Goal: Task Accomplishment & Management: Use online tool/utility

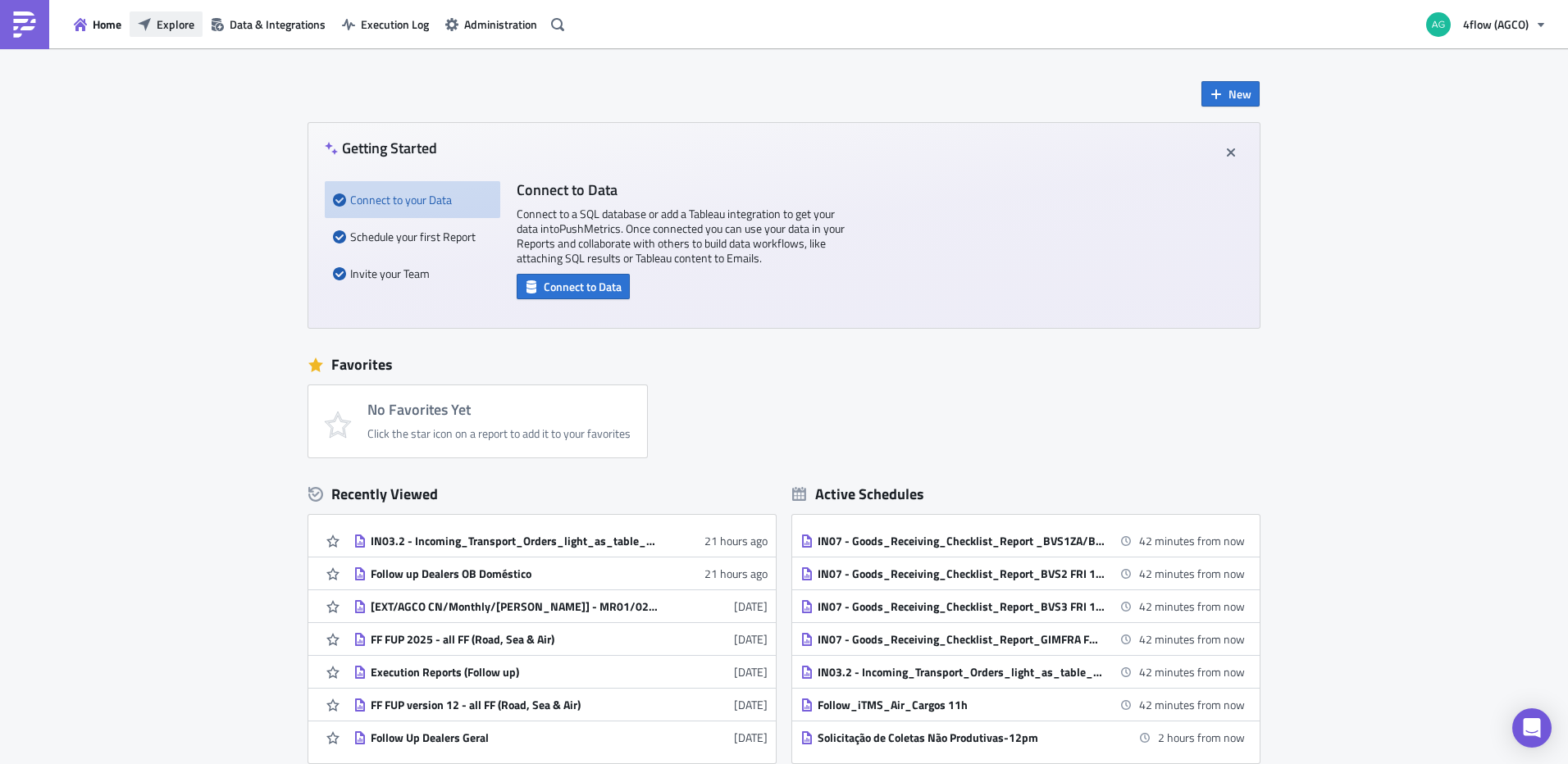
click at [185, 23] on span "Explore" at bounding box center [176, 24] width 38 height 17
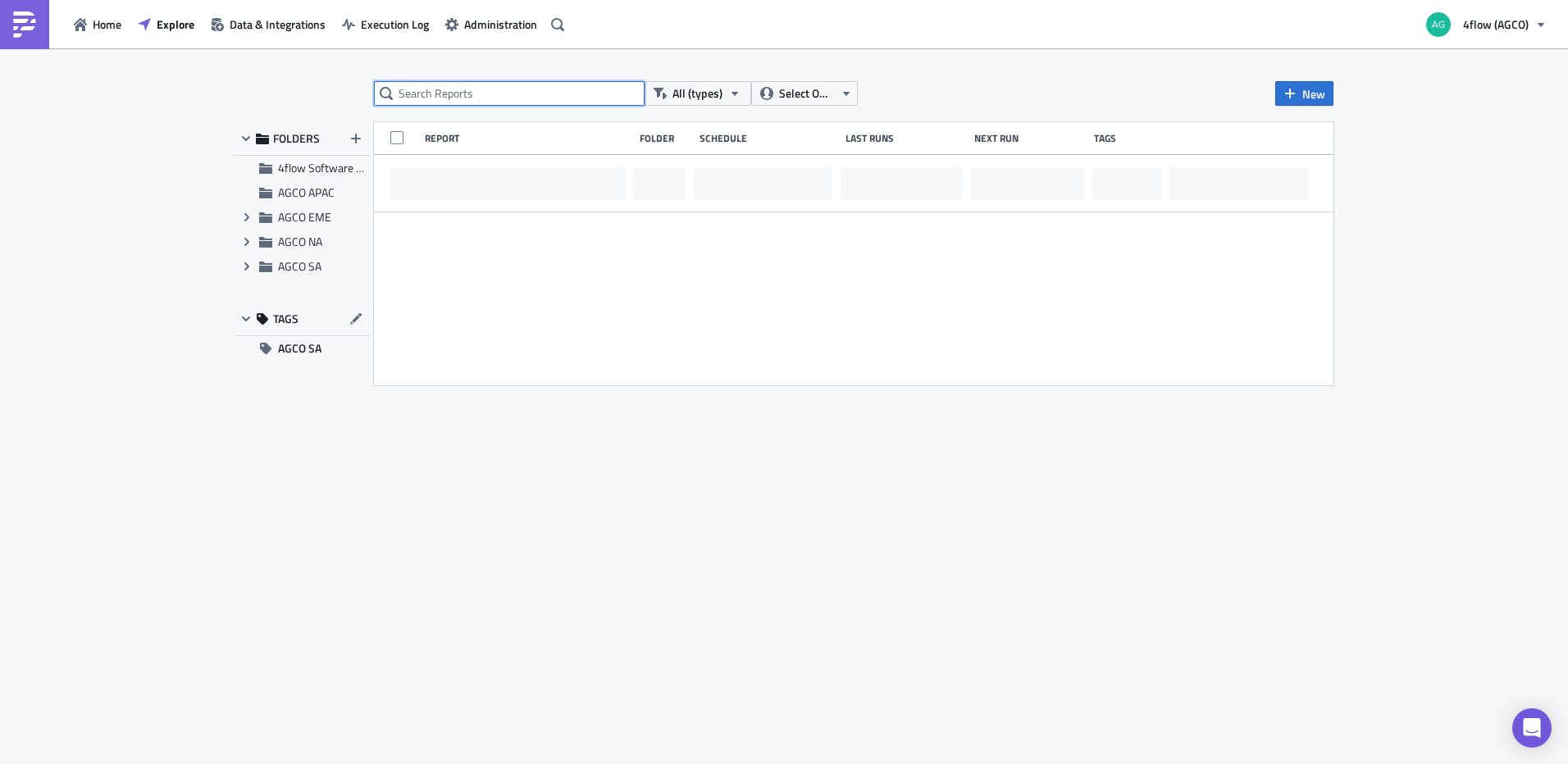
click at [479, 86] on input "text" at bounding box center [508, 93] width 270 height 25
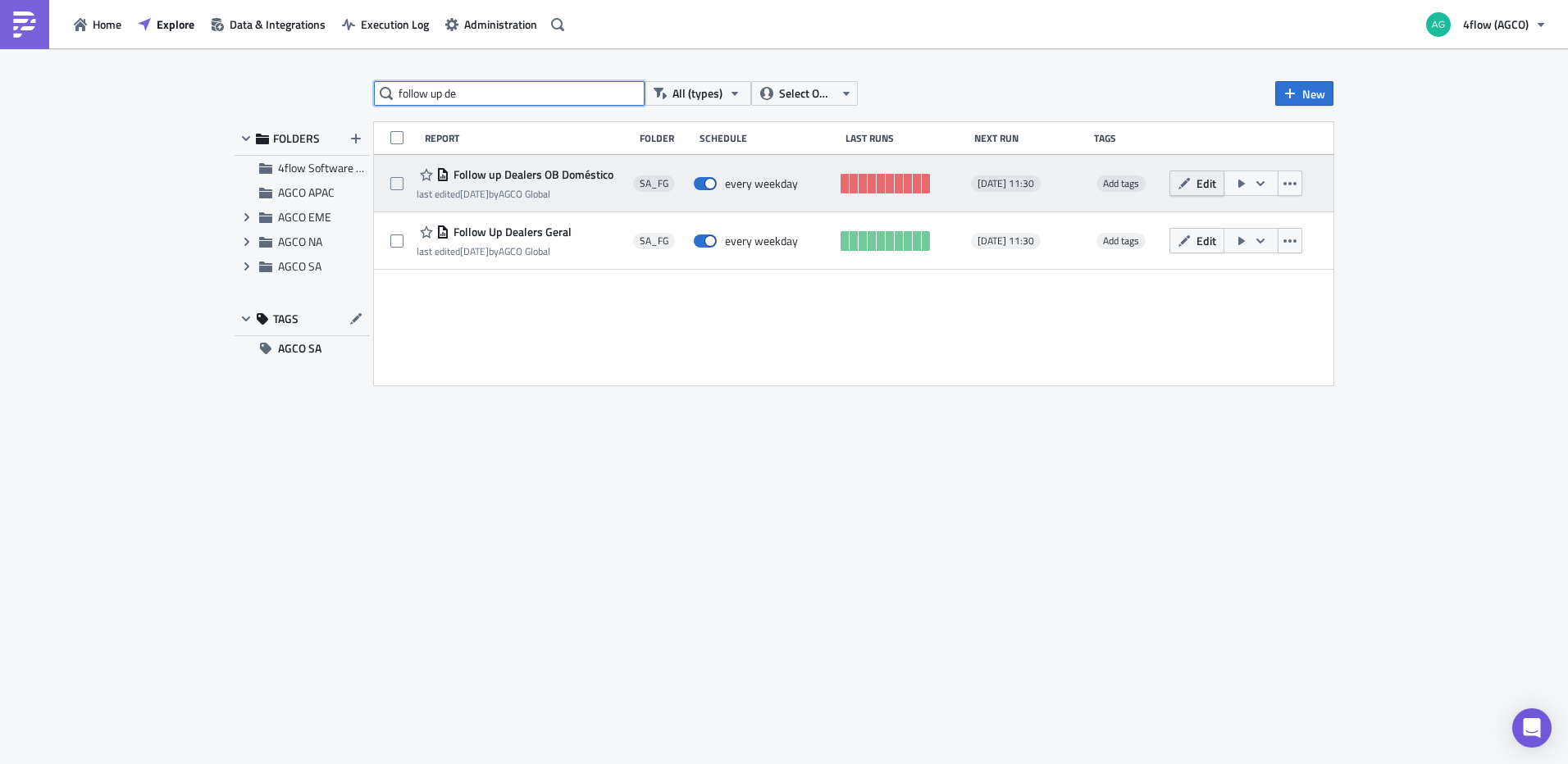
type input "follow up de"
click at [1182, 189] on icon "button" at bounding box center [1183, 183] width 13 height 13
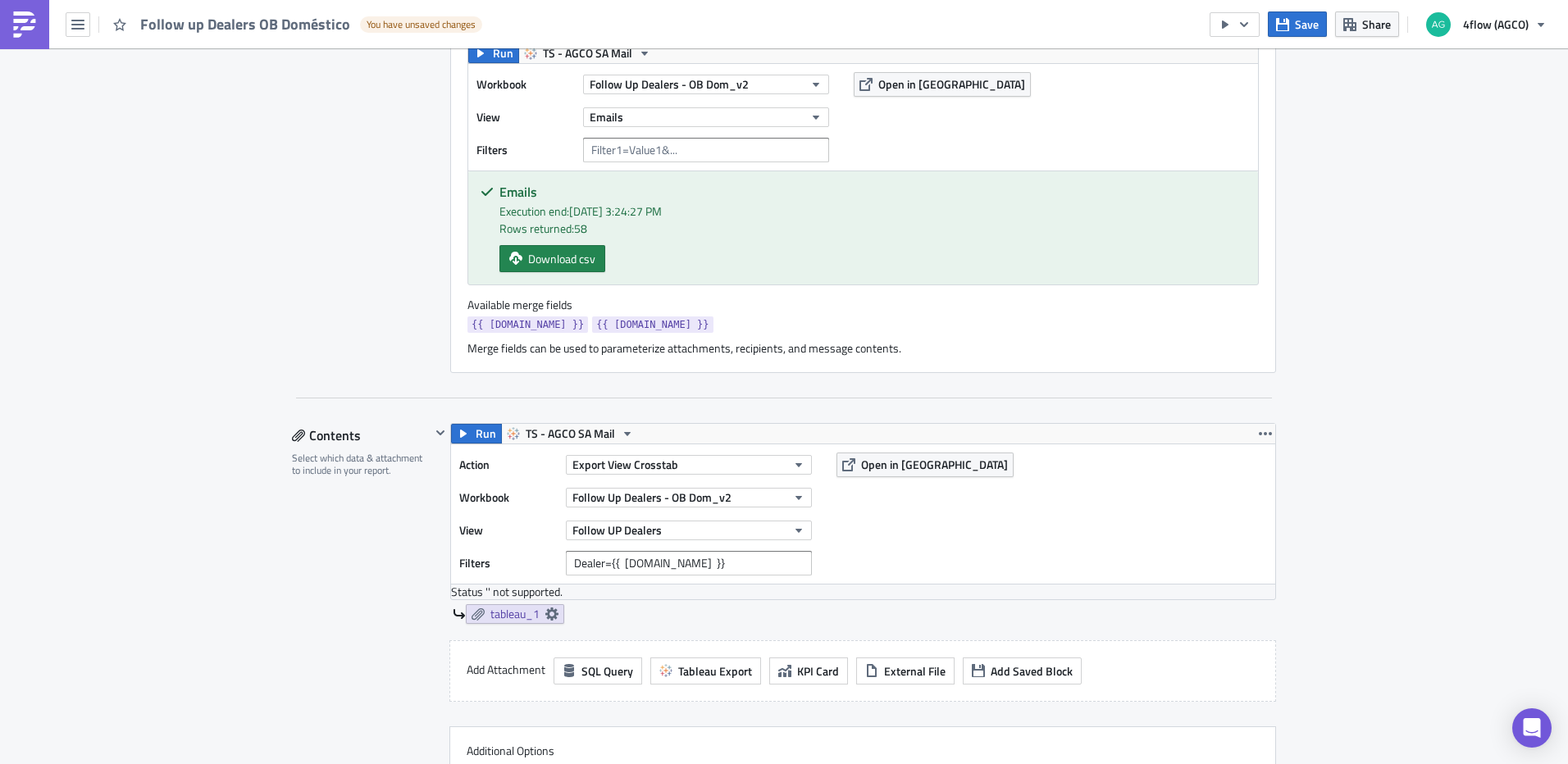
scroll to position [574, 0]
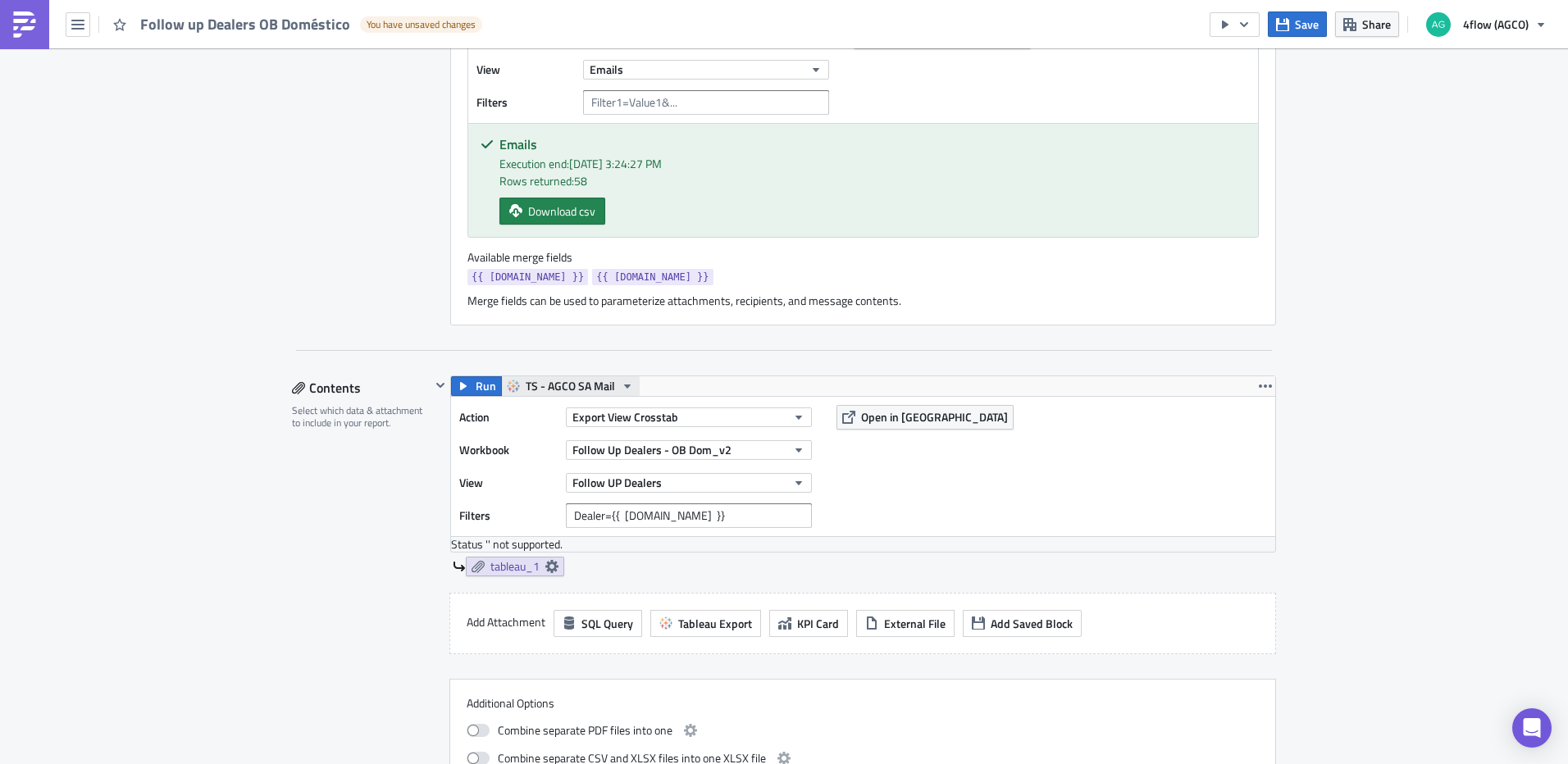
click at [592, 383] on span "TS - AGCO SA Mail" at bounding box center [570, 385] width 90 height 20
click at [563, 412] on div "TS - AGCO Mail" at bounding box center [580, 412] width 117 height 16
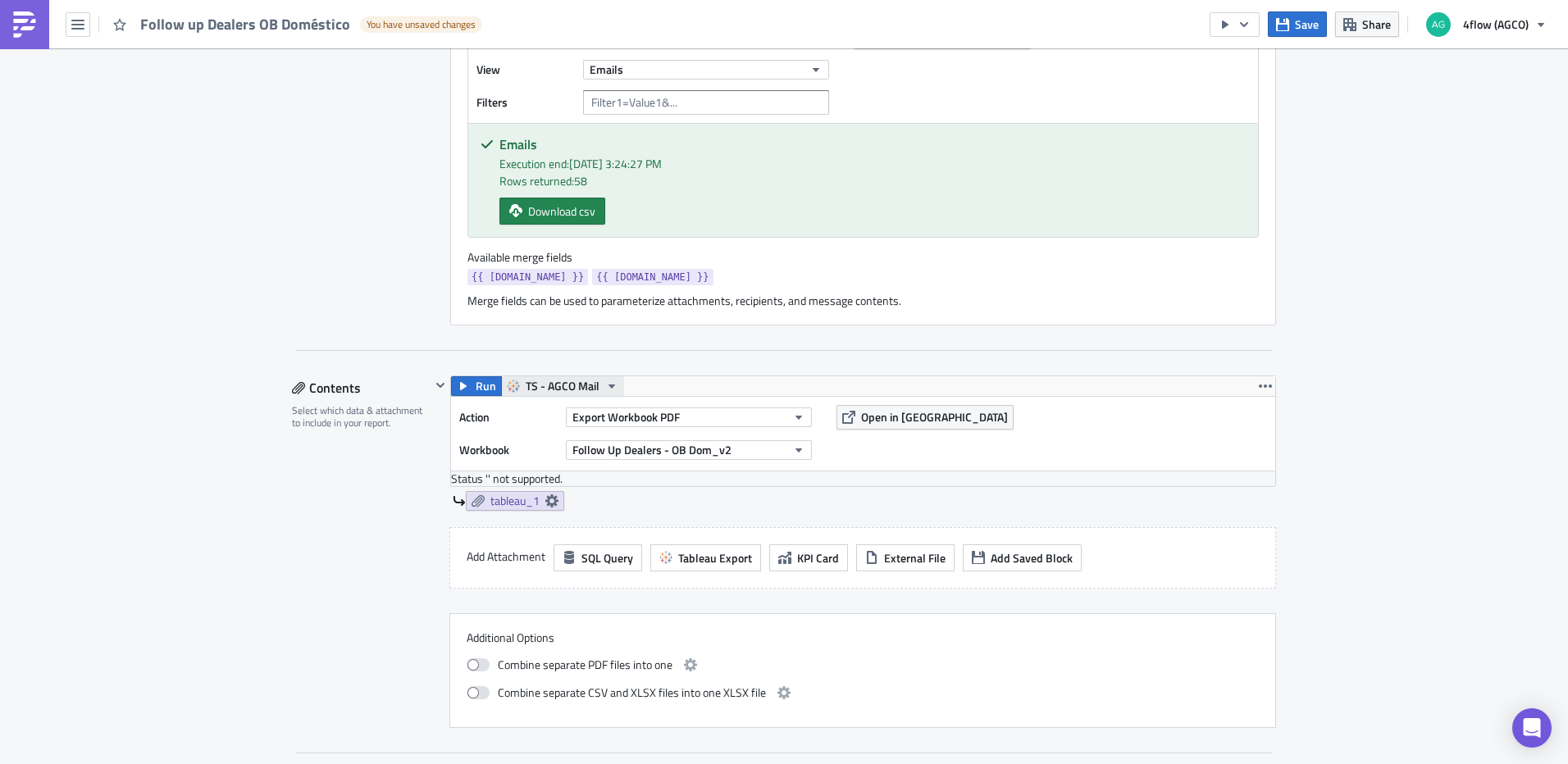
click at [589, 385] on span "TS - AGCO Mail" at bounding box center [562, 385] width 74 height 20
click at [595, 480] on div "TS - AGCO SA Mail" at bounding box center [580, 485] width 117 height 16
click at [586, 387] on span "TS - AGCO SA Mail" at bounding box center [570, 385] width 90 height 20
click at [589, 478] on div "TS - AGCO SA Mail" at bounding box center [580, 485] width 117 height 16
click at [694, 415] on button "Export Workbook PDF" at bounding box center [688, 417] width 246 height 20
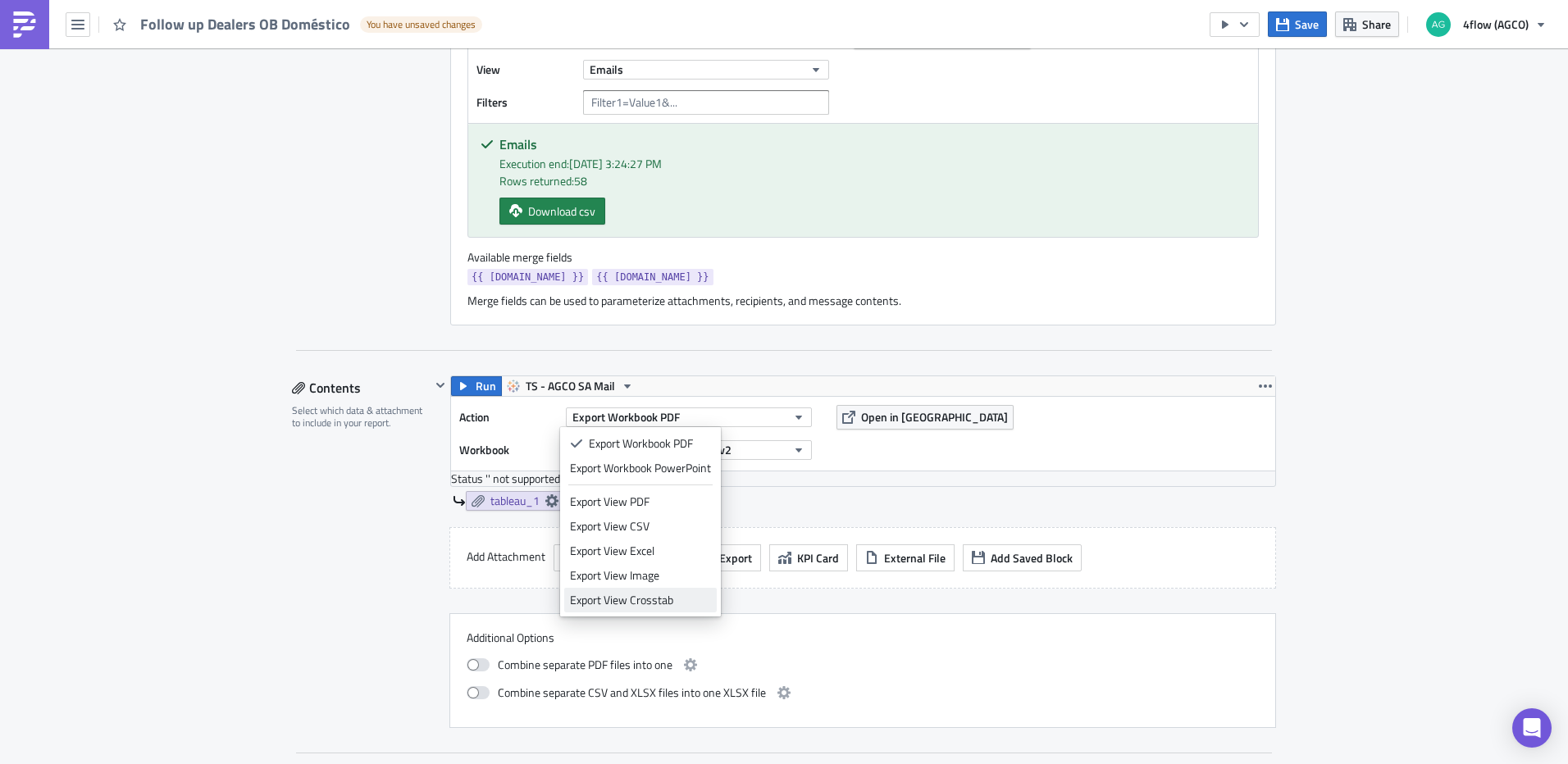
click at [676, 599] on div "Export View Crosstab" at bounding box center [640, 599] width 141 height 16
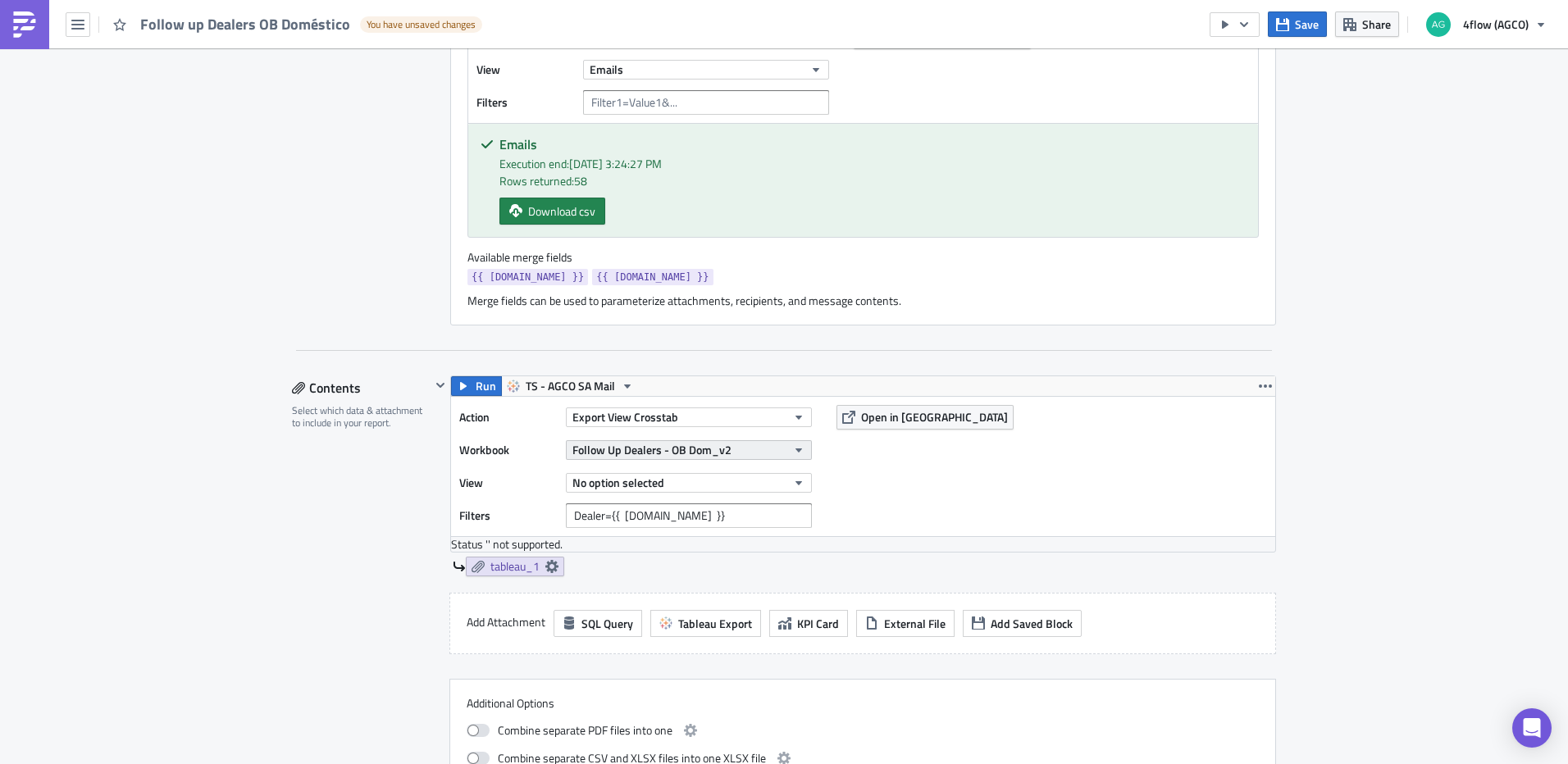
click at [721, 449] on span "Follow Up Dealers - OB Dom_v2" at bounding box center [652, 449] width 159 height 17
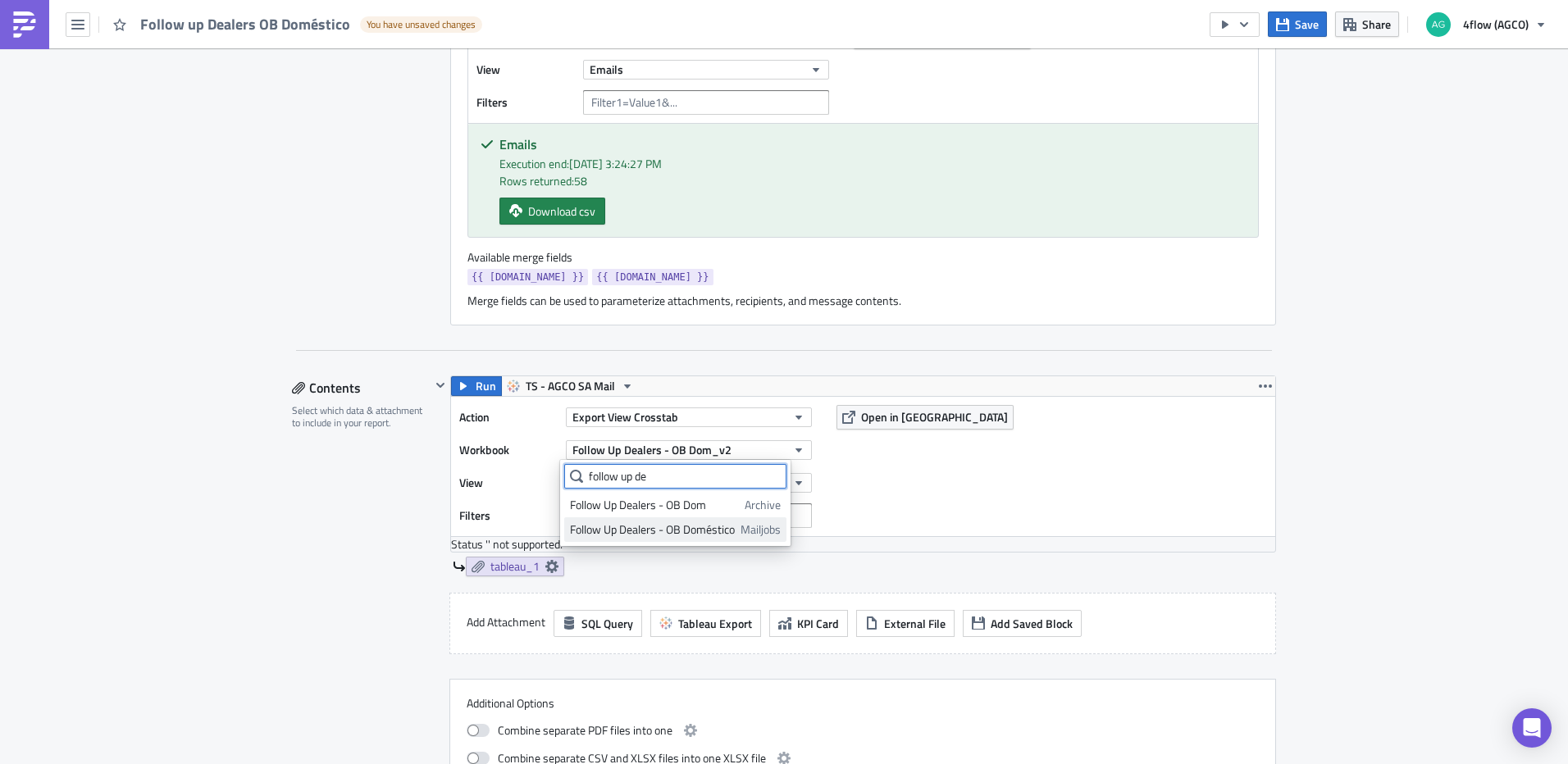
type input "follow up de"
click at [705, 538] on link "Follow Up Dealers - OB Doméstico Mailjobs" at bounding box center [675, 530] width 222 height 25
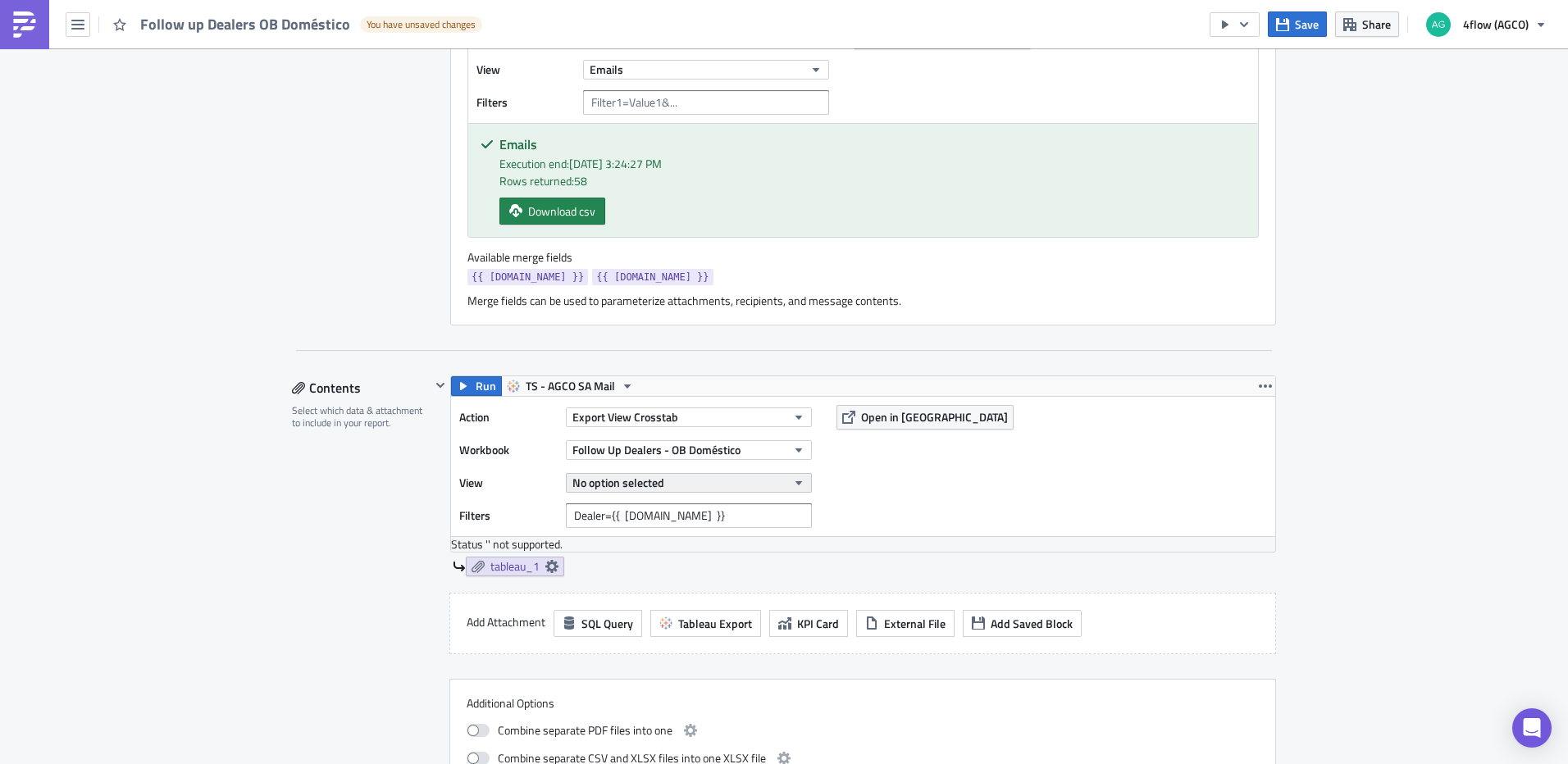
click at [740, 489] on button "No option selected" at bounding box center [688, 483] width 246 height 20
click at [920, 506] on div "Action Export View Crosstab Workbook Follow Up Dealers - OB Doméstico View No o…" at bounding box center [863, 466] width 824 height 139
click at [795, 484] on icon "button" at bounding box center [799, 482] width 13 height 13
click at [903, 483] on div "Action Export View Crosstab Workbook Follow Up Dealers - OB Doméstico View No o…" at bounding box center [863, 466] width 824 height 139
click at [703, 482] on button "No option selected" at bounding box center [688, 483] width 246 height 20
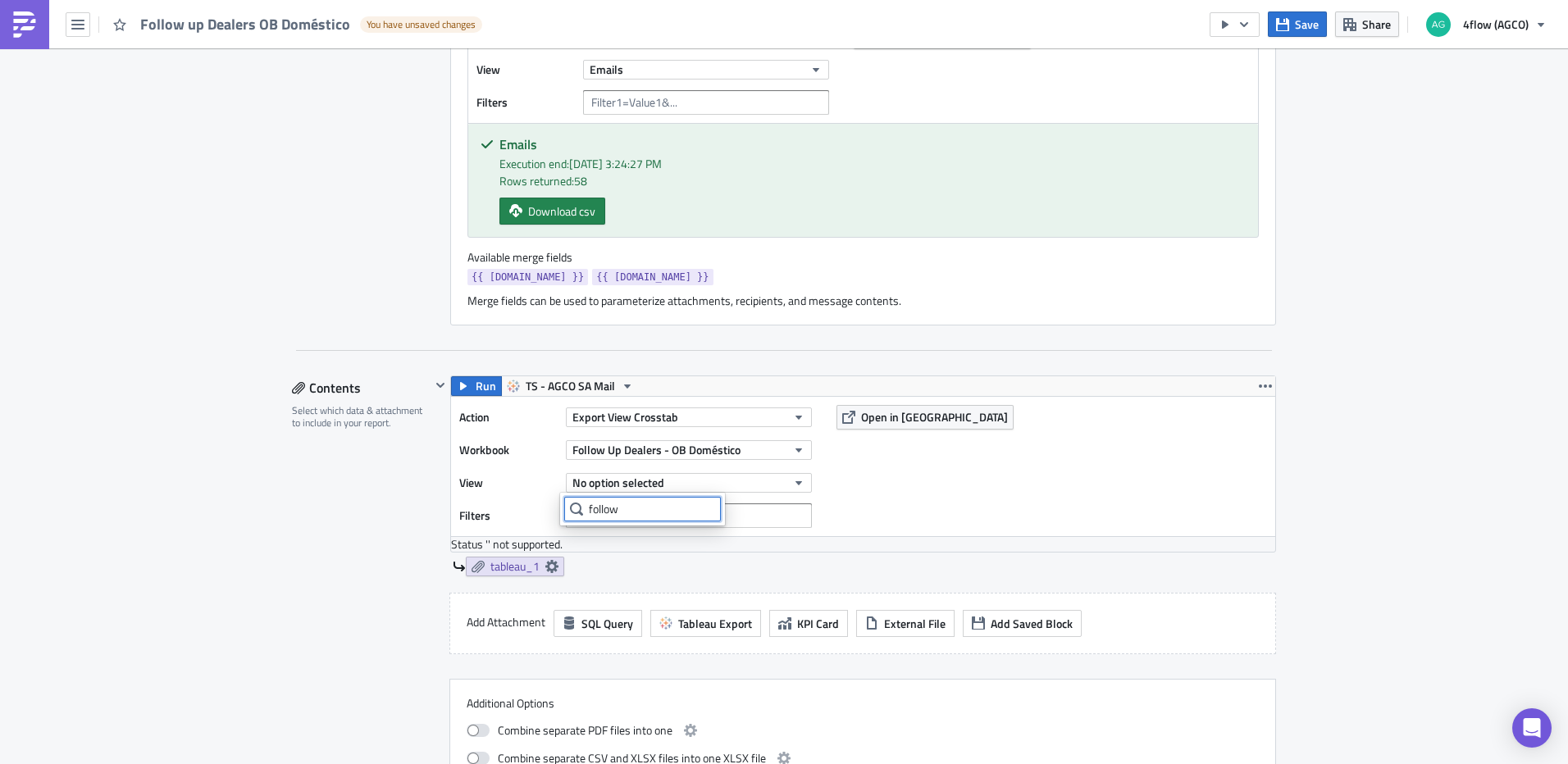
type input "follow"
click at [579, 383] on span "TS - AGCO SA Mail" at bounding box center [570, 385] width 90 height 20
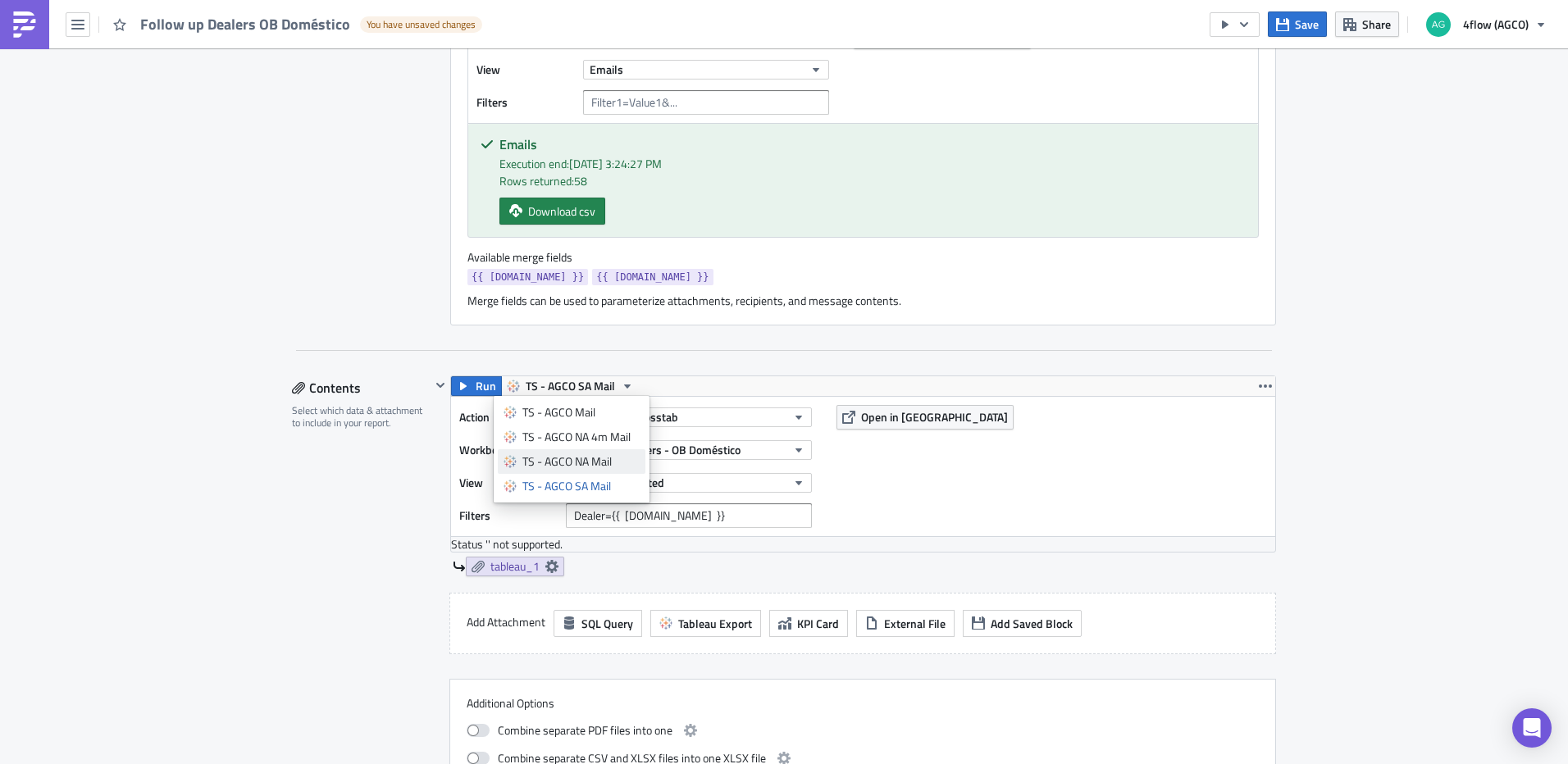
click at [582, 463] on div "TS - AGCO NA Mail" at bounding box center [580, 461] width 117 height 16
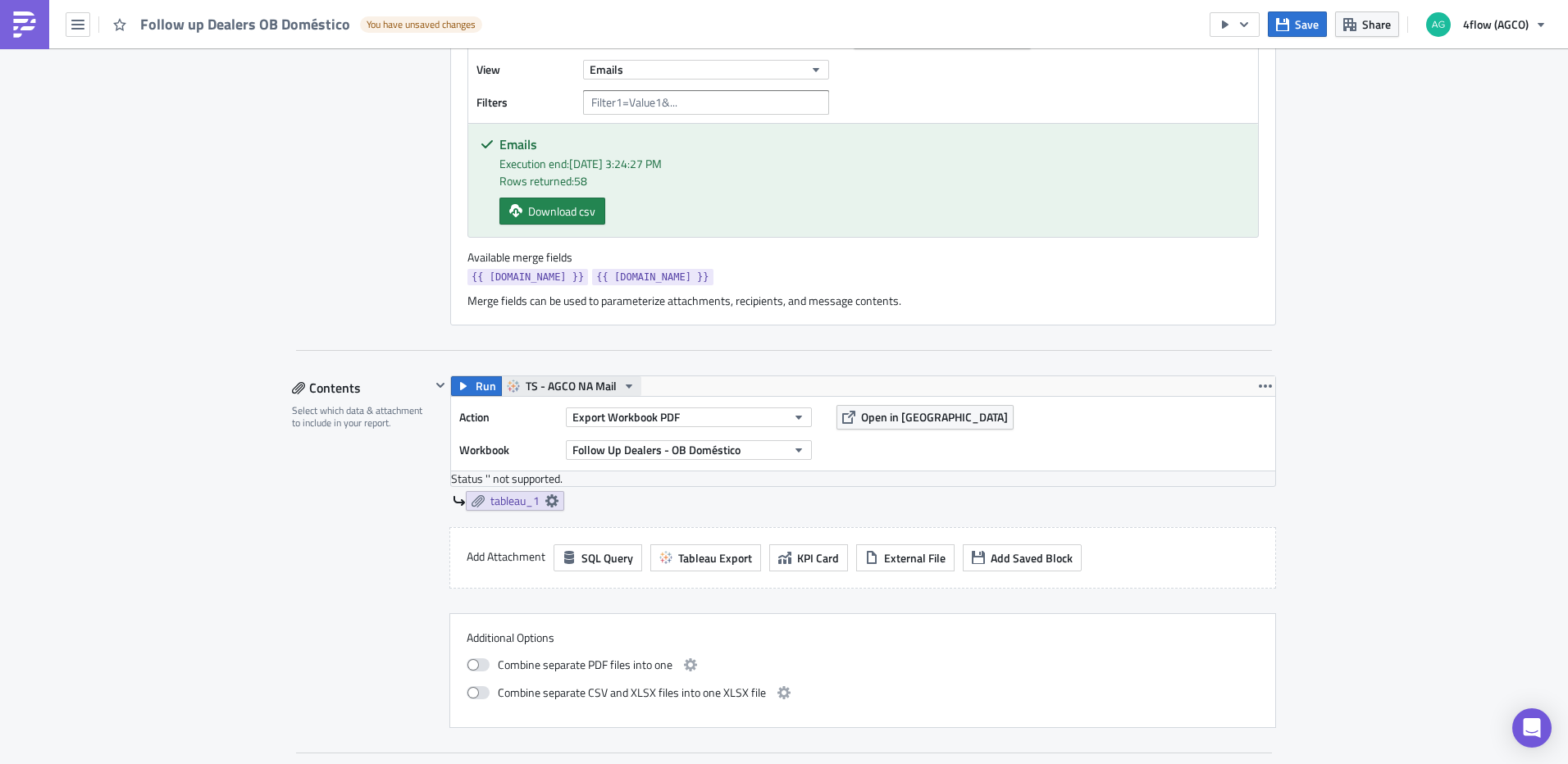
click at [594, 376] on span "TS - AGCO NA Mail" at bounding box center [571, 385] width 91 height 20
click at [584, 495] on link "TS - AGCO SA Mail" at bounding box center [571, 486] width 148 height 25
click at [682, 418] on button "Export Workbook PDF" at bounding box center [688, 417] width 246 height 20
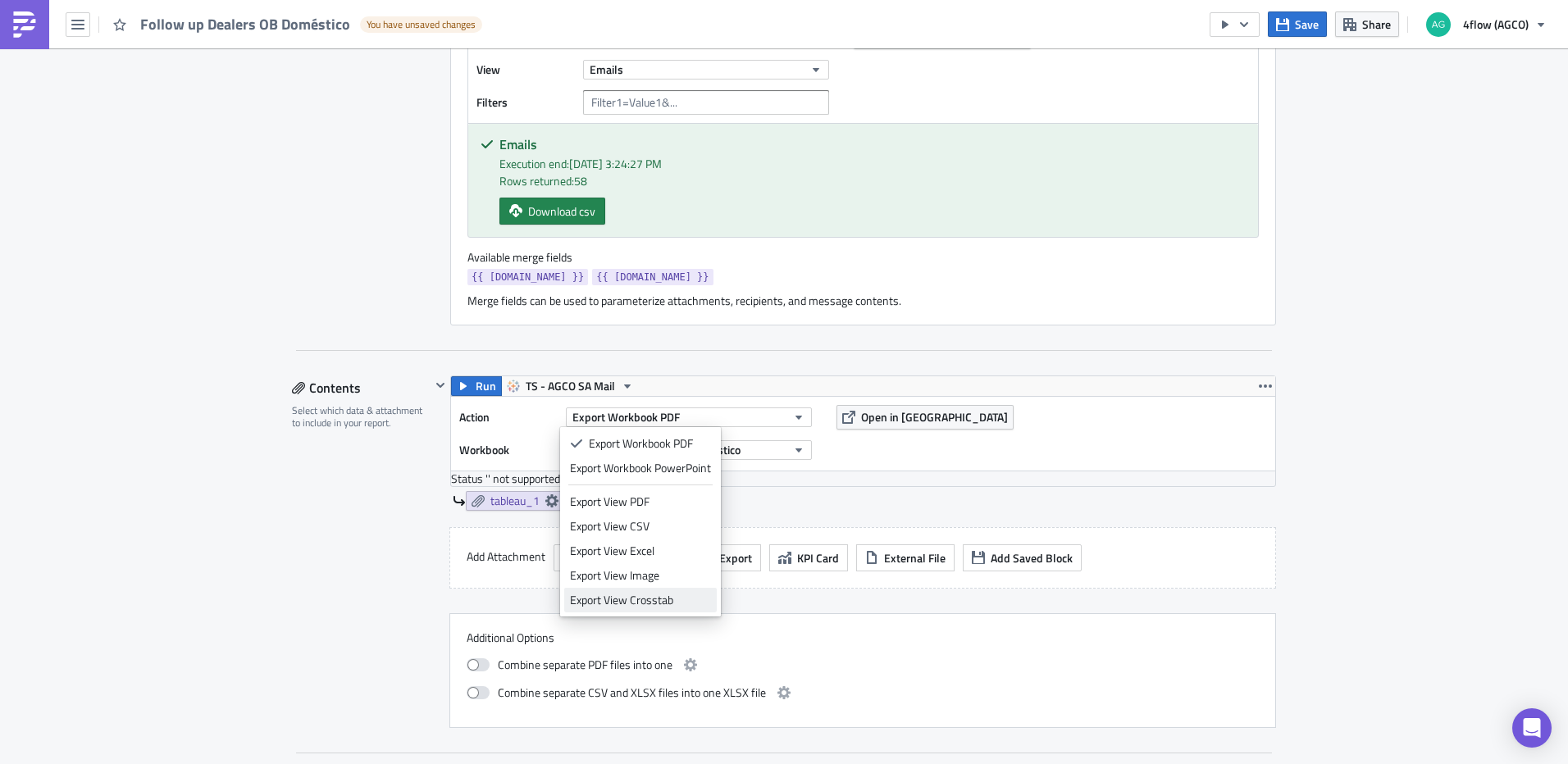
click at [658, 599] on div "Export View Crosstab" at bounding box center [640, 599] width 141 height 16
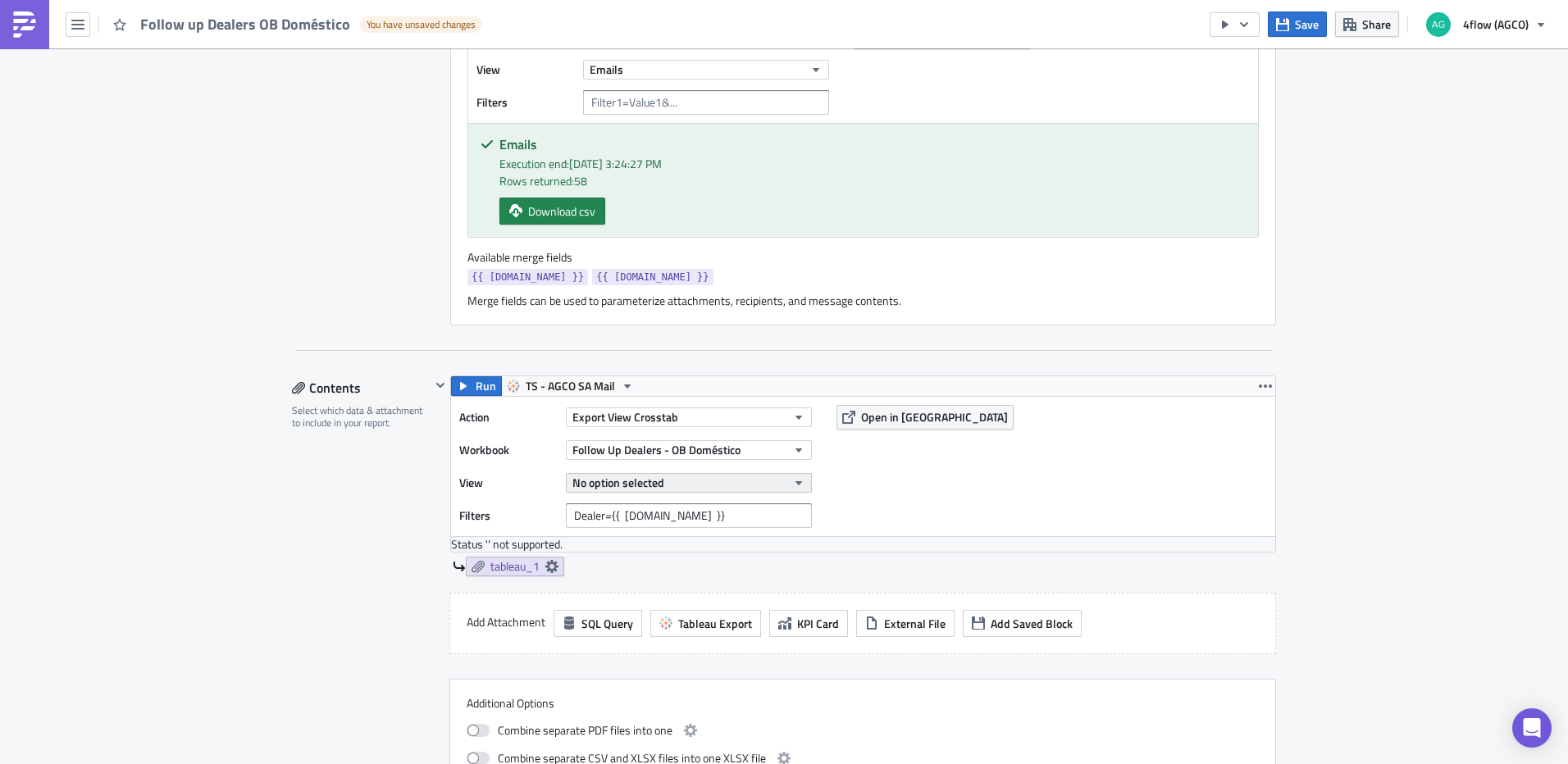
click at [711, 480] on button "No option selected" at bounding box center [688, 483] width 246 height 20
click at [925, 489] on div "Action Export View Crosstab Workbook Follow Up Dealers - OB Doméstico View No o…" at bounding box center [863, 466] width 824 height 139
click at [804, 482] on button "No option selected" at bounding box center [688, 483] width 246 height 20
click at [877, 492] on div "Action Export View Crosstab Workbook Follow Up Dealers - OB Doméstico View No o…" at bounding box center [863, 466] width 824 height 139
click at [92, 20] on div "Follow up Dealers OB Doméstico You have unsaved changes" at bounding box center [245, 24] width 491 height 49
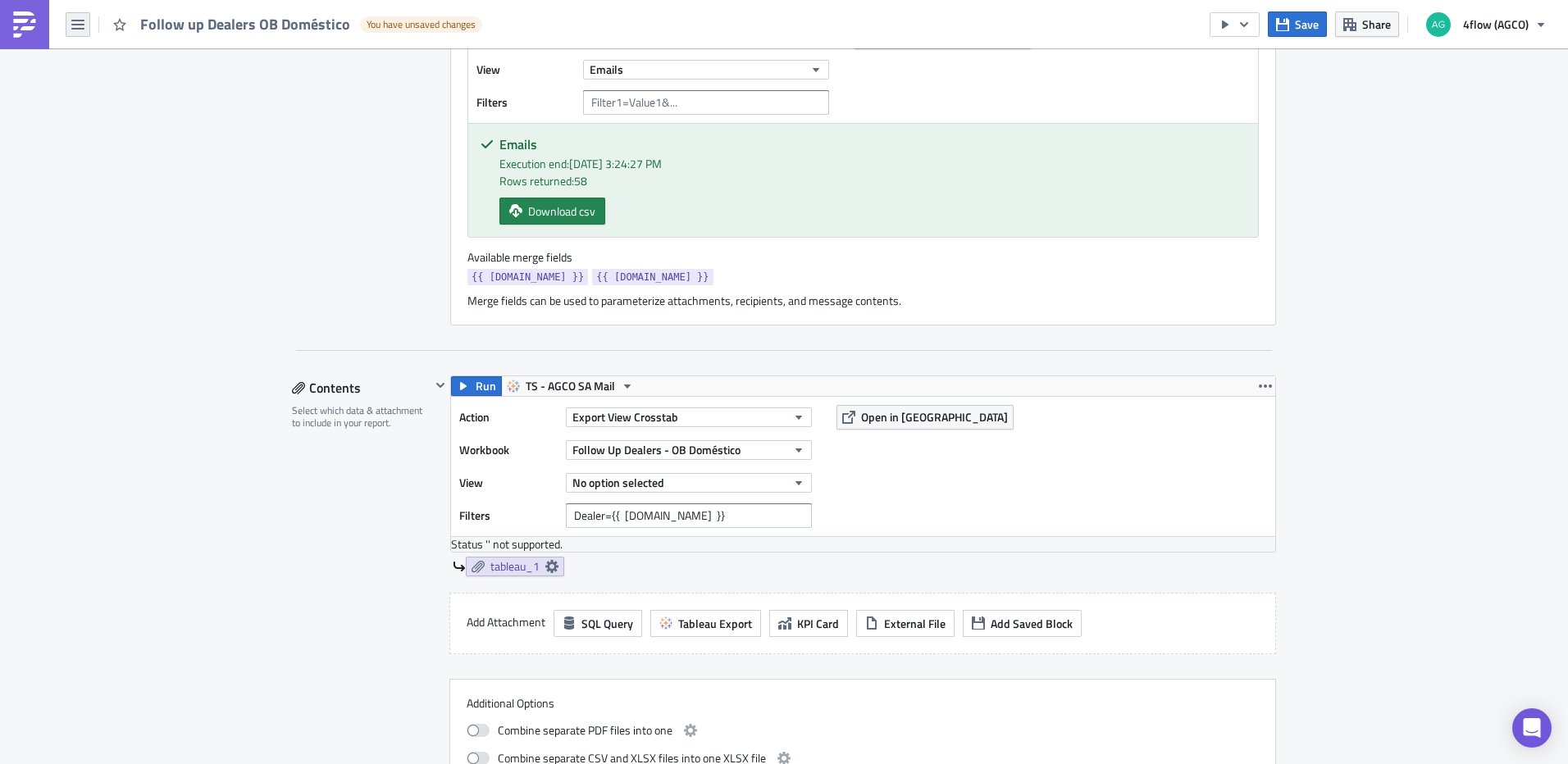
click at [86, 24] on button "button" at bounding box center [78, 24] width 25 height 25
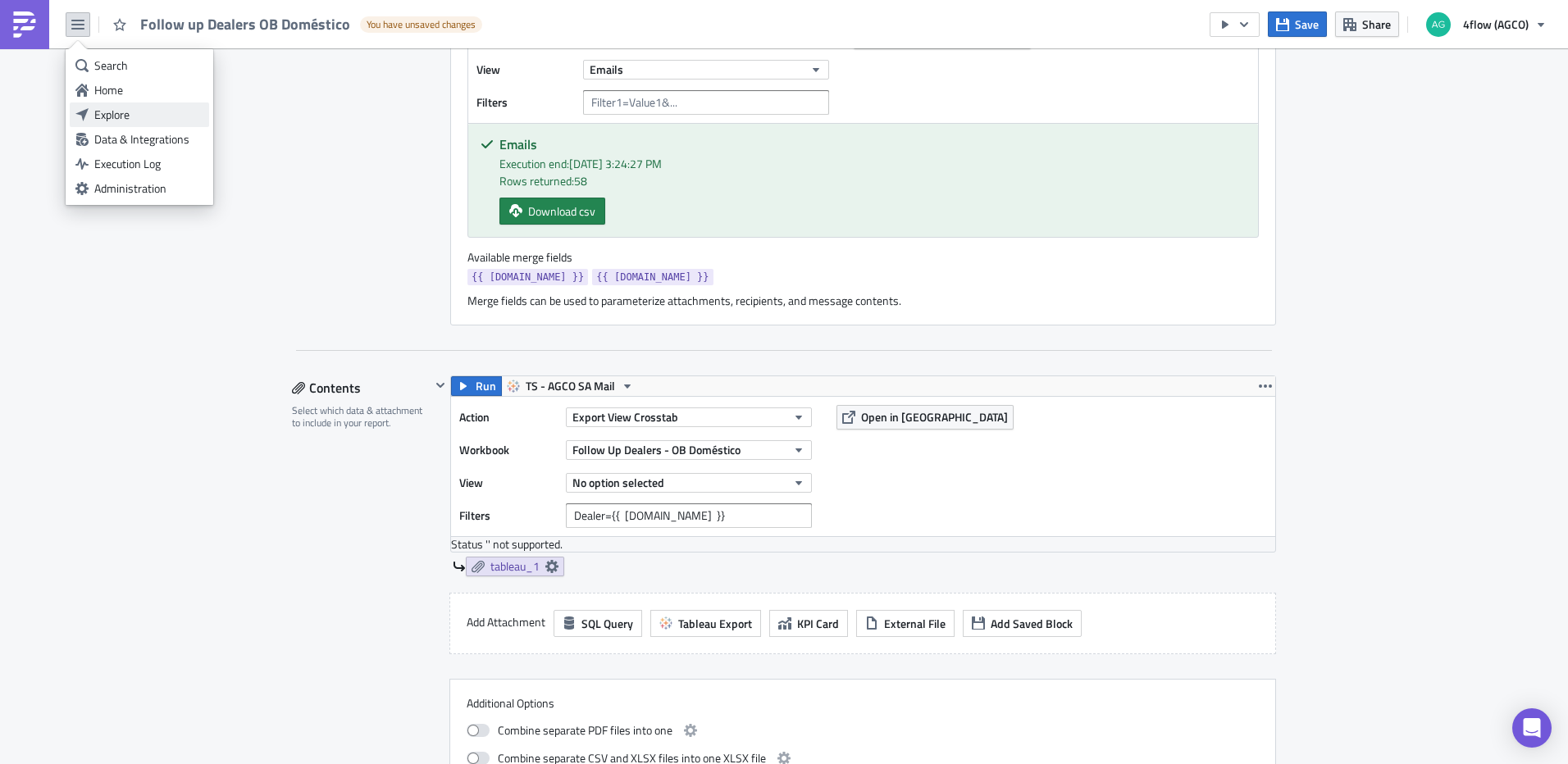
click at [110, 114] on div "Explore" at bounding box center [149, 114] width 109 height 16
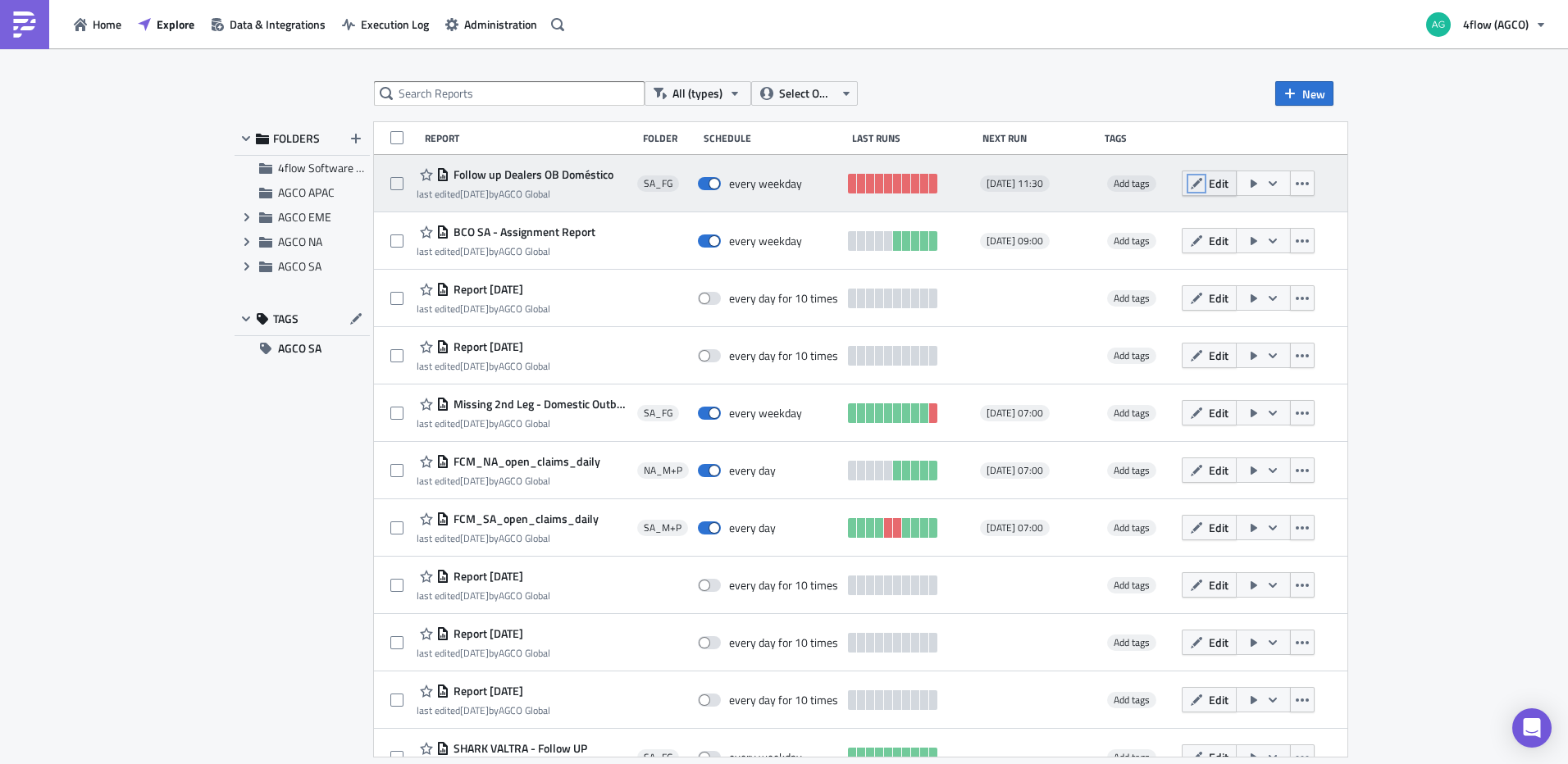
click at [1202, 185] on icon "button" at bounding box center [1196, 182] width 11 height 11
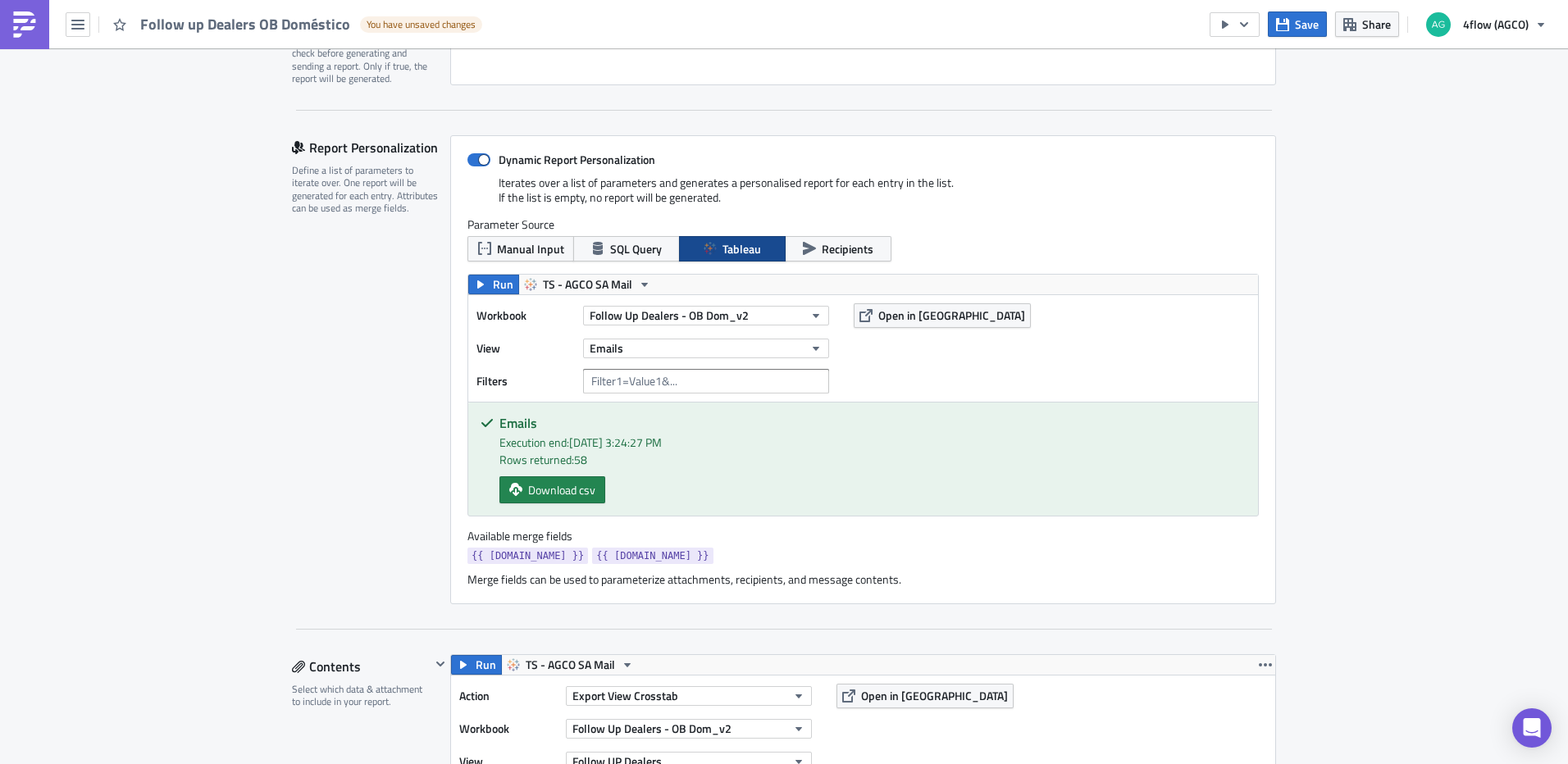
scroll to position [327, 0]
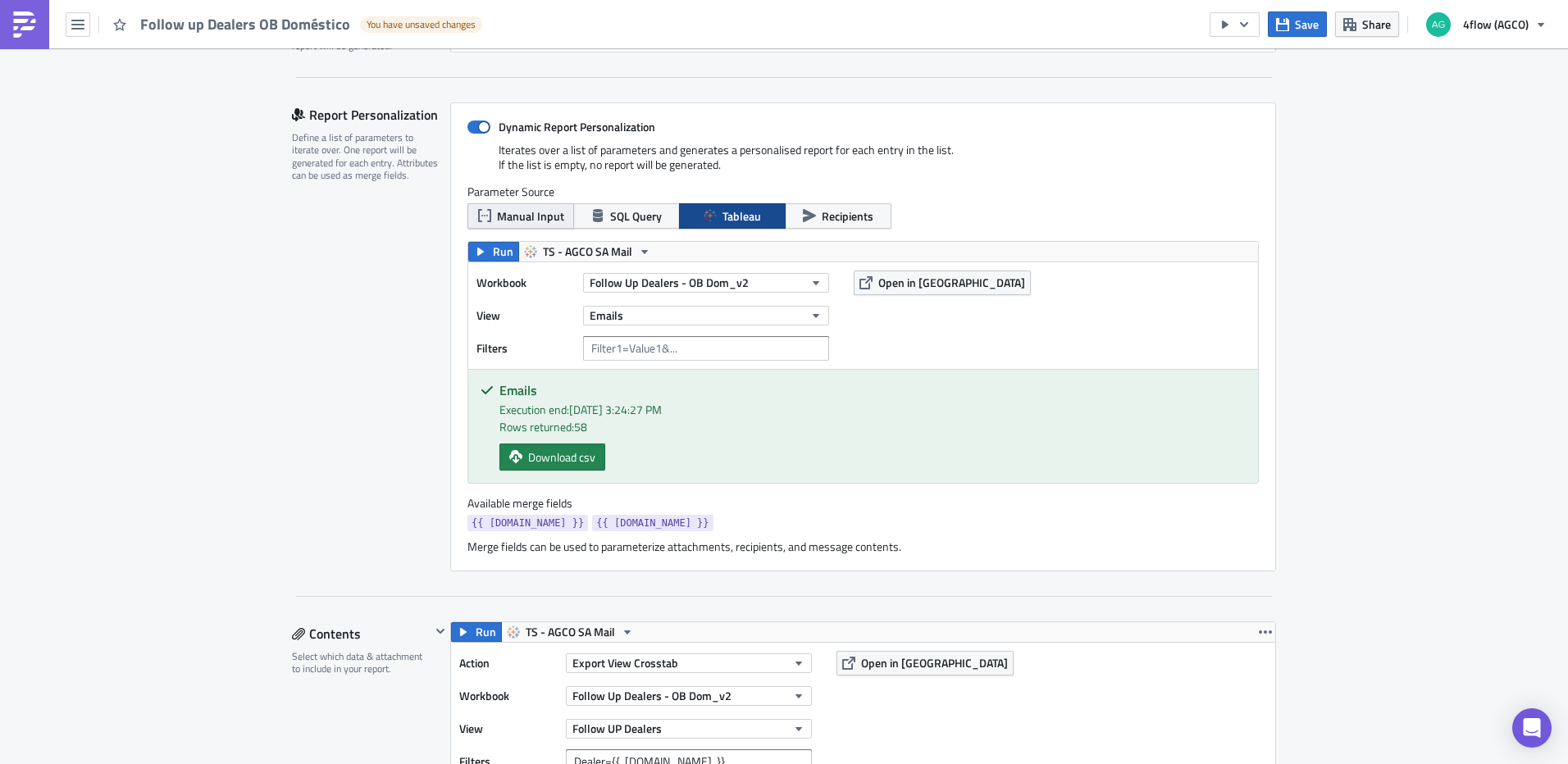
click at [515, 218] on span "Manual Input" at bounding box center [530, 216] width 67 height 17
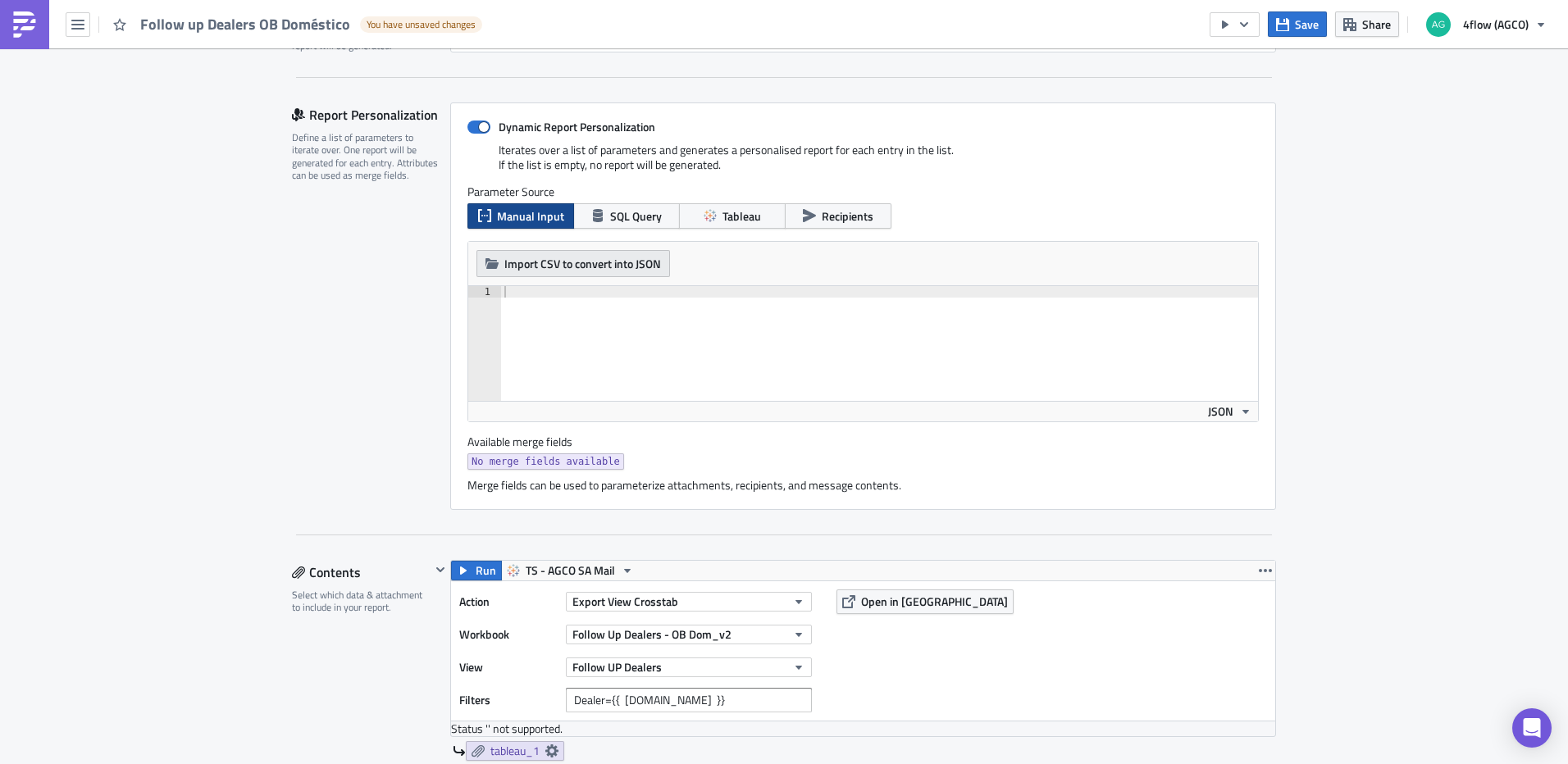
click at [569, 269] on span "Import CSV to convert into JSON" at bounding box center [583, 263] width 157 height 17
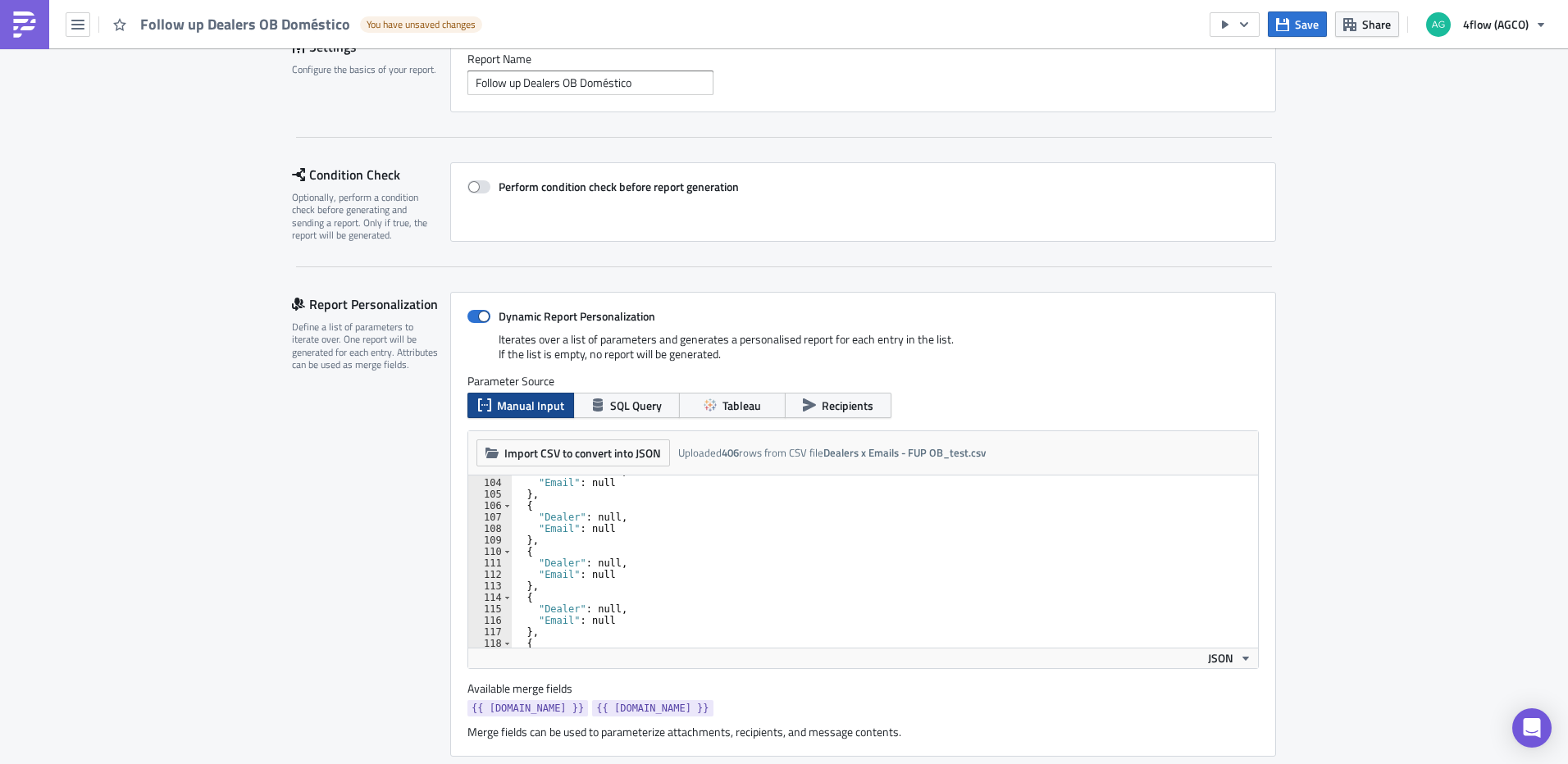
scroll to position [164, 0]
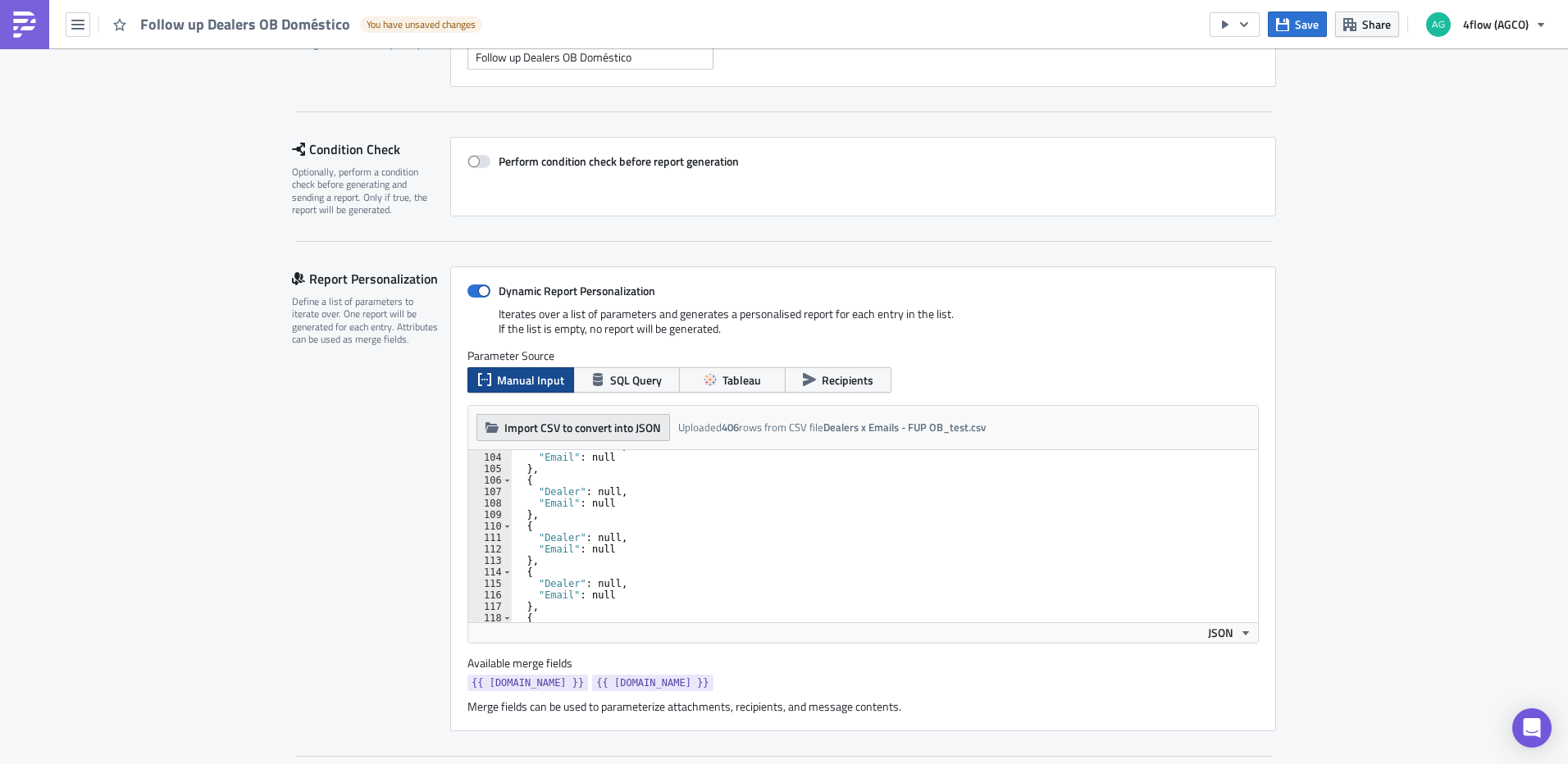
click at [611, 425] on span "Import CSV to convert into JSON" at bounding box center [583, 427] width 157 height 17
click at [670, 574] on div ""Dealer" : null, "Email" : null } , { "Dealer" : null, "Email" : null } , { "De…" at bounding box center [879, 537] width 734 height 195
type textarea "} ]"
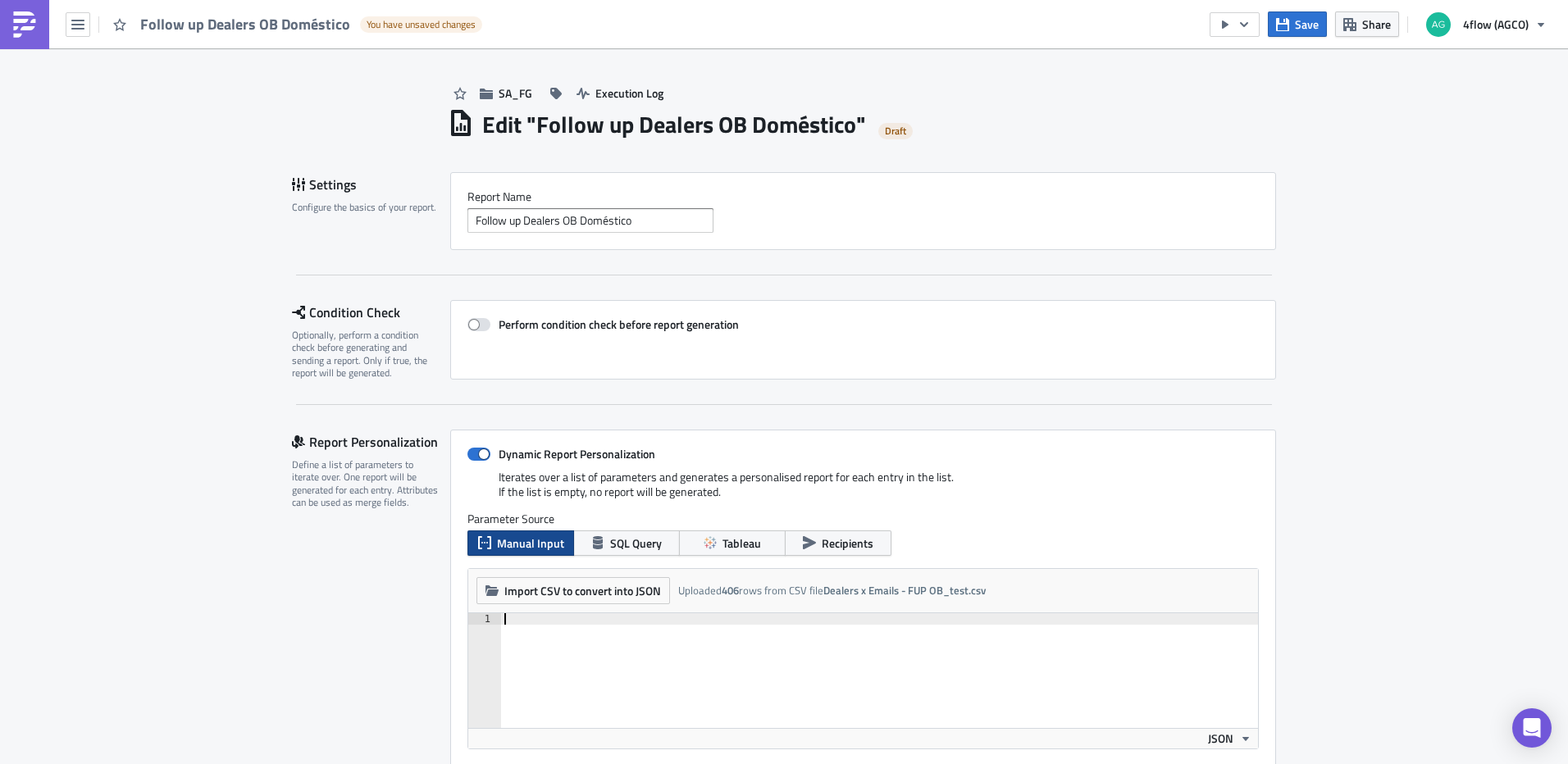
scroll to position [0, 0]
click at [642, 544] on span "SQL Query" at bounding box center [636, 544] width 52 height 17
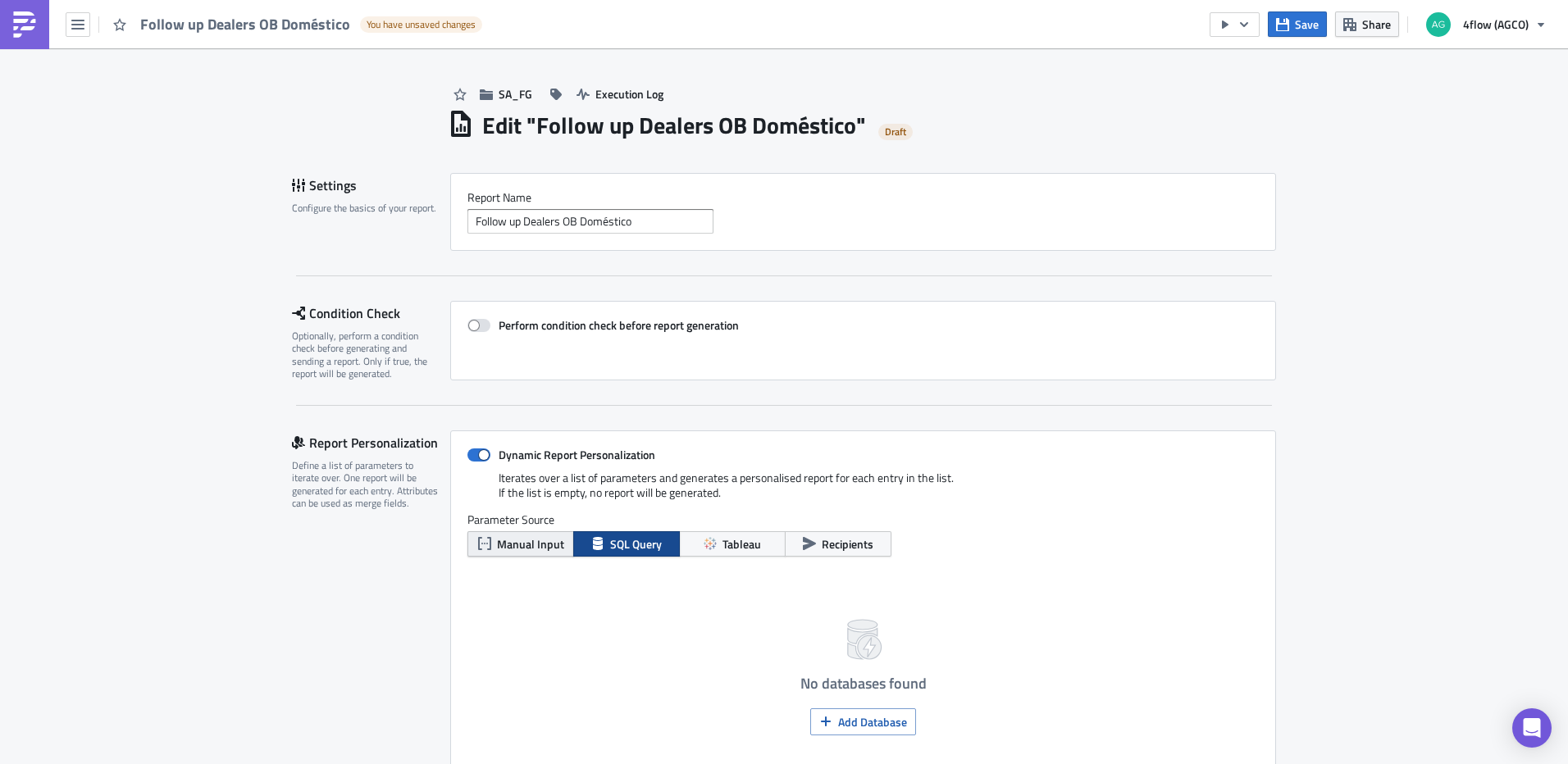
click at [533, 545] on span "Manual Input" at bounding box center [530, 544] width 67 height 17
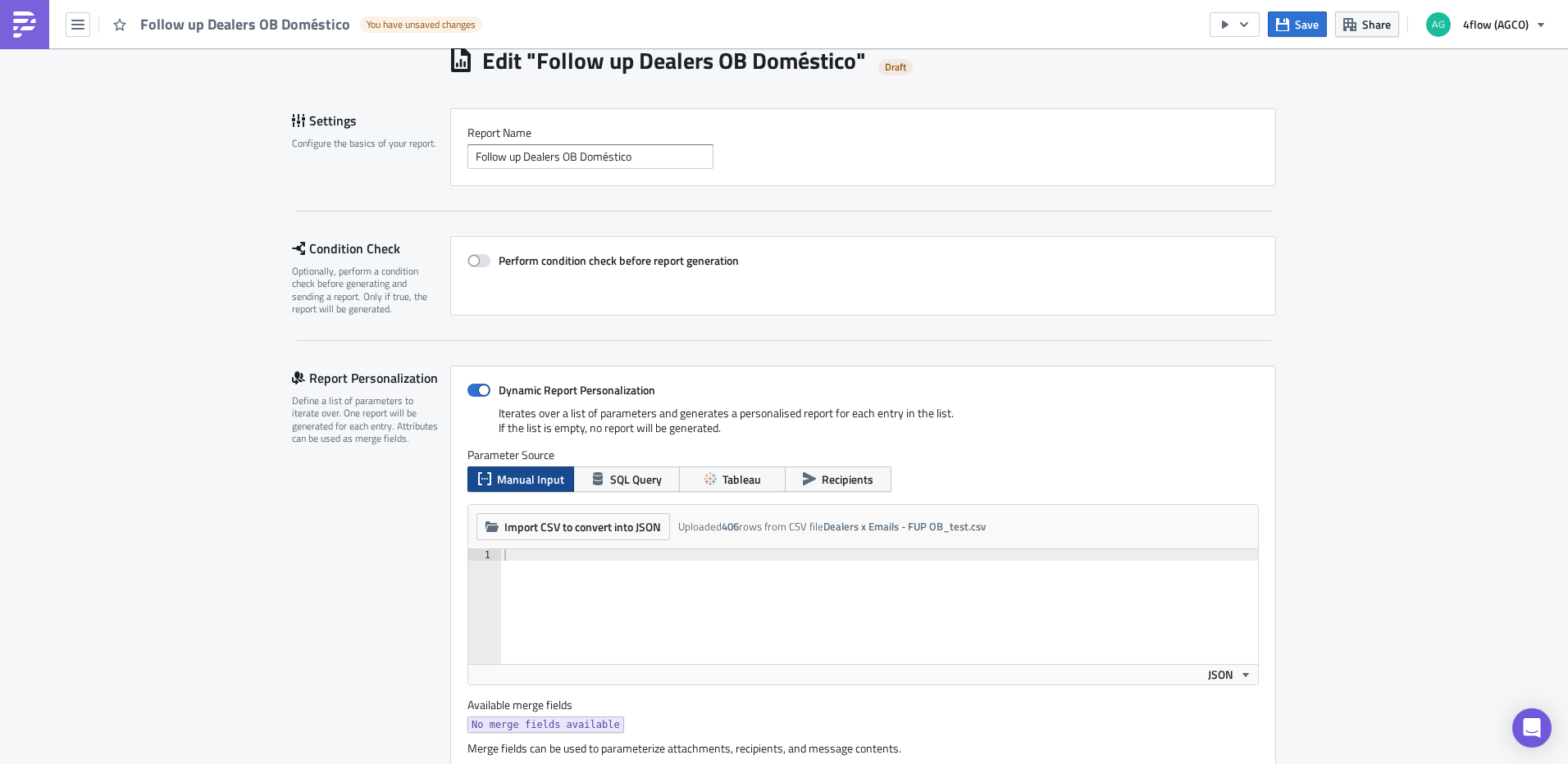
scroll to position [164, 0]
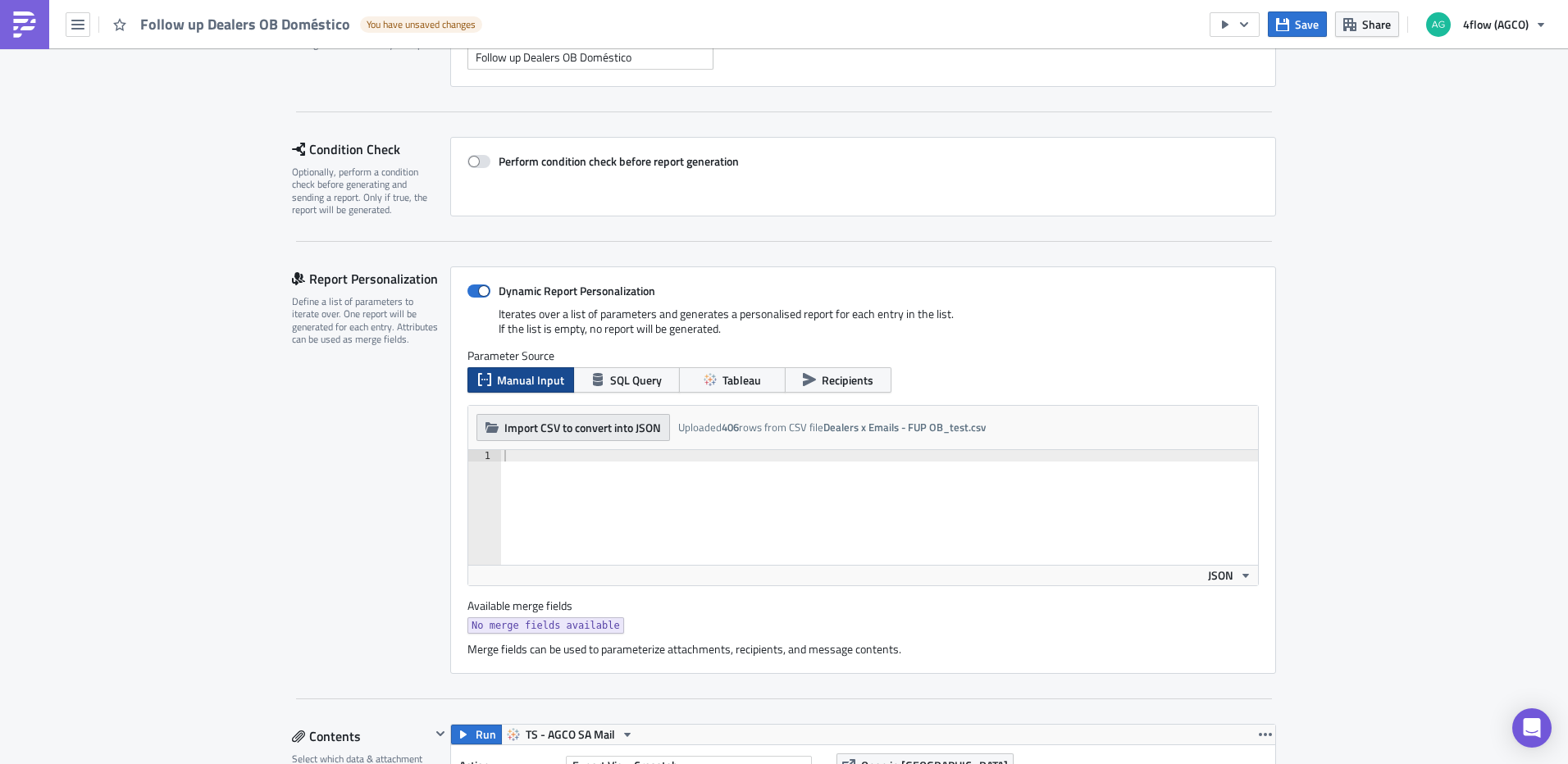
click at [592, 437] on button "Import CSV to convert into JSON" at bounding box center [572, 427] width 194 height 27
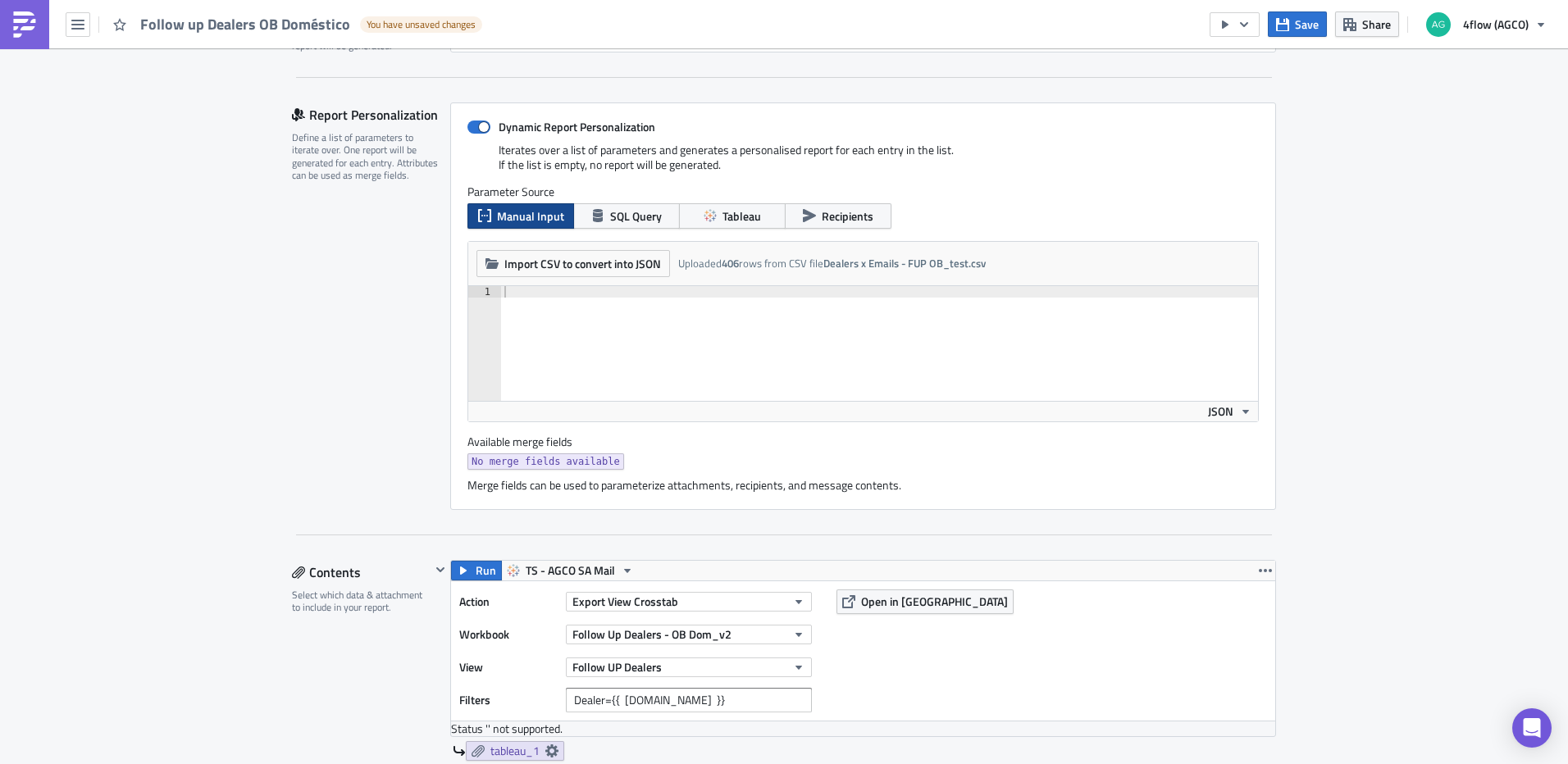
scroll to position [246, 0]
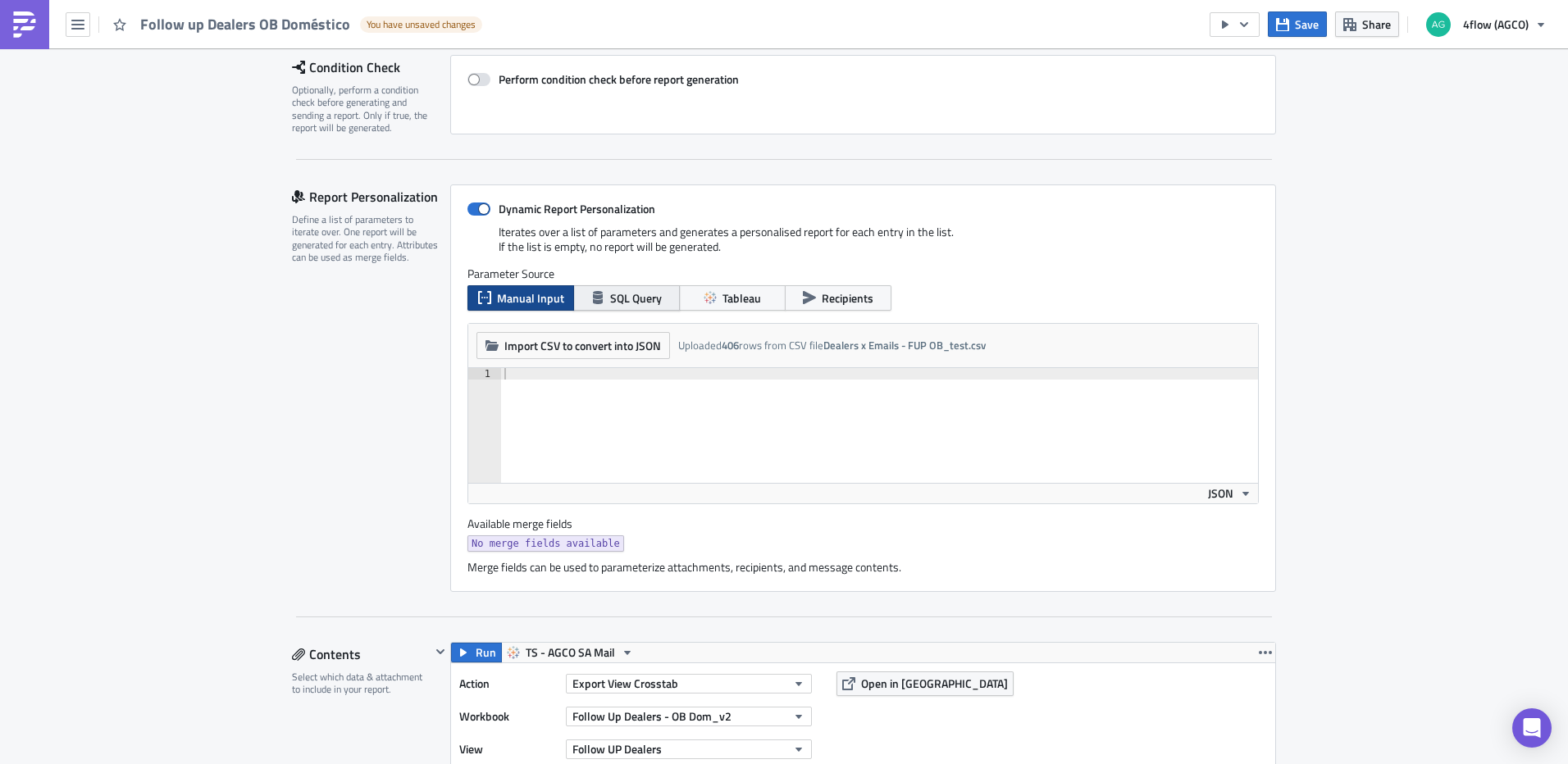
click at [627, 287] on button "SQL Query" at bounding box center [626, 298] width 107 height 26
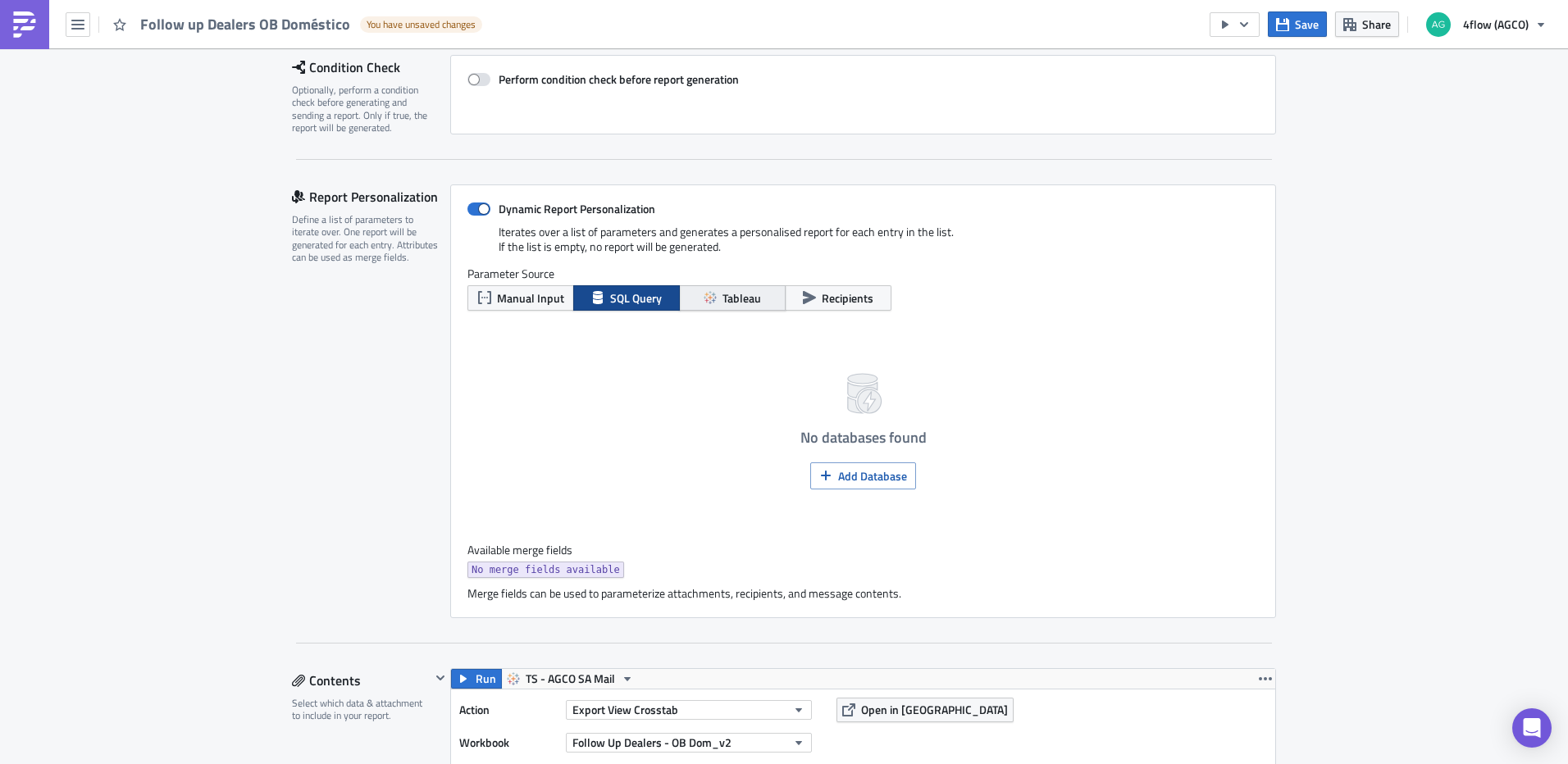
click at [723, 304] on span "Tableau" at bounding box center [741, 298] width 38 height 17
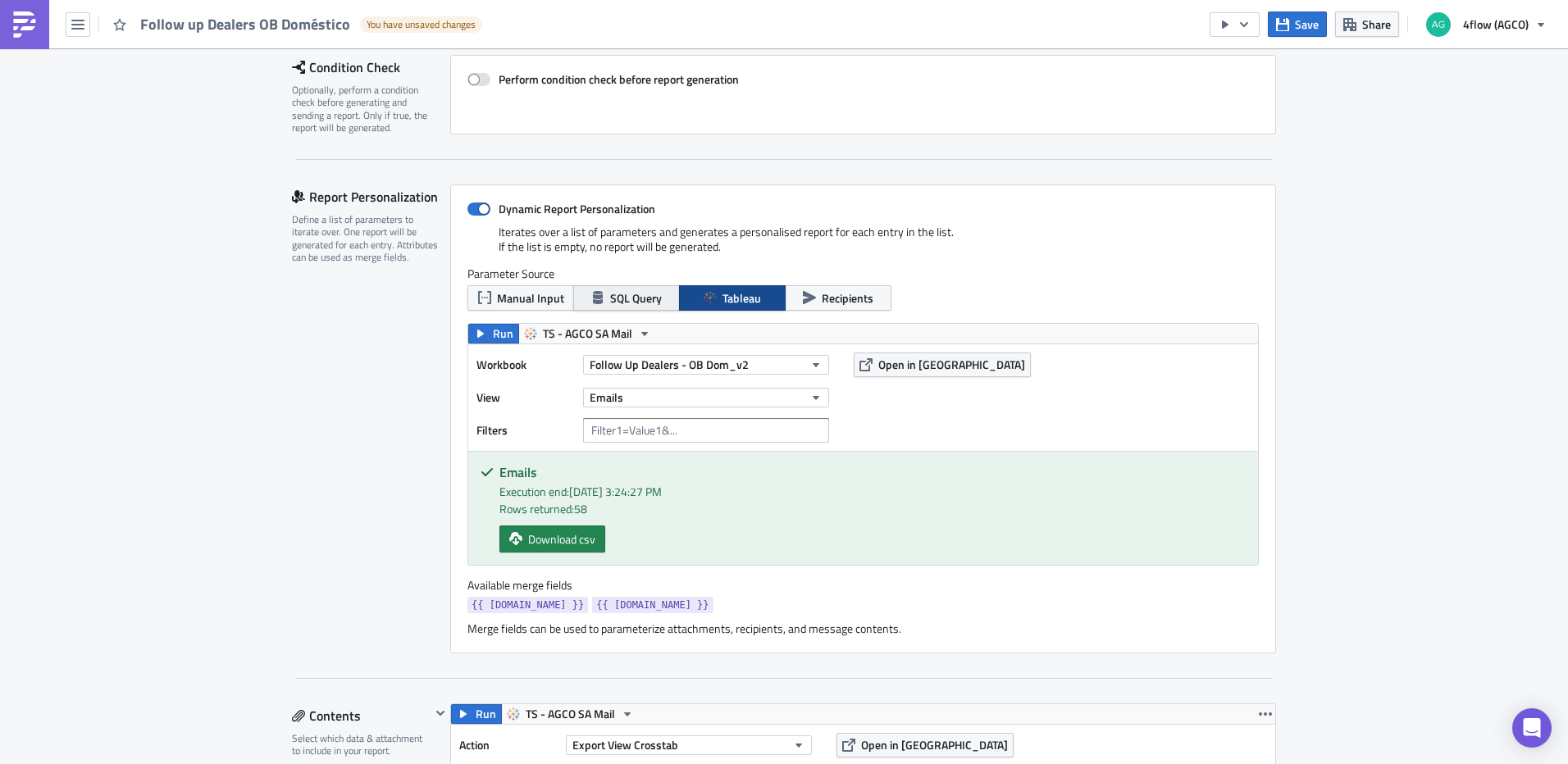
click at [645, 303] on span "SQL Query" at bounding box center [636, 298] width 52 height 17
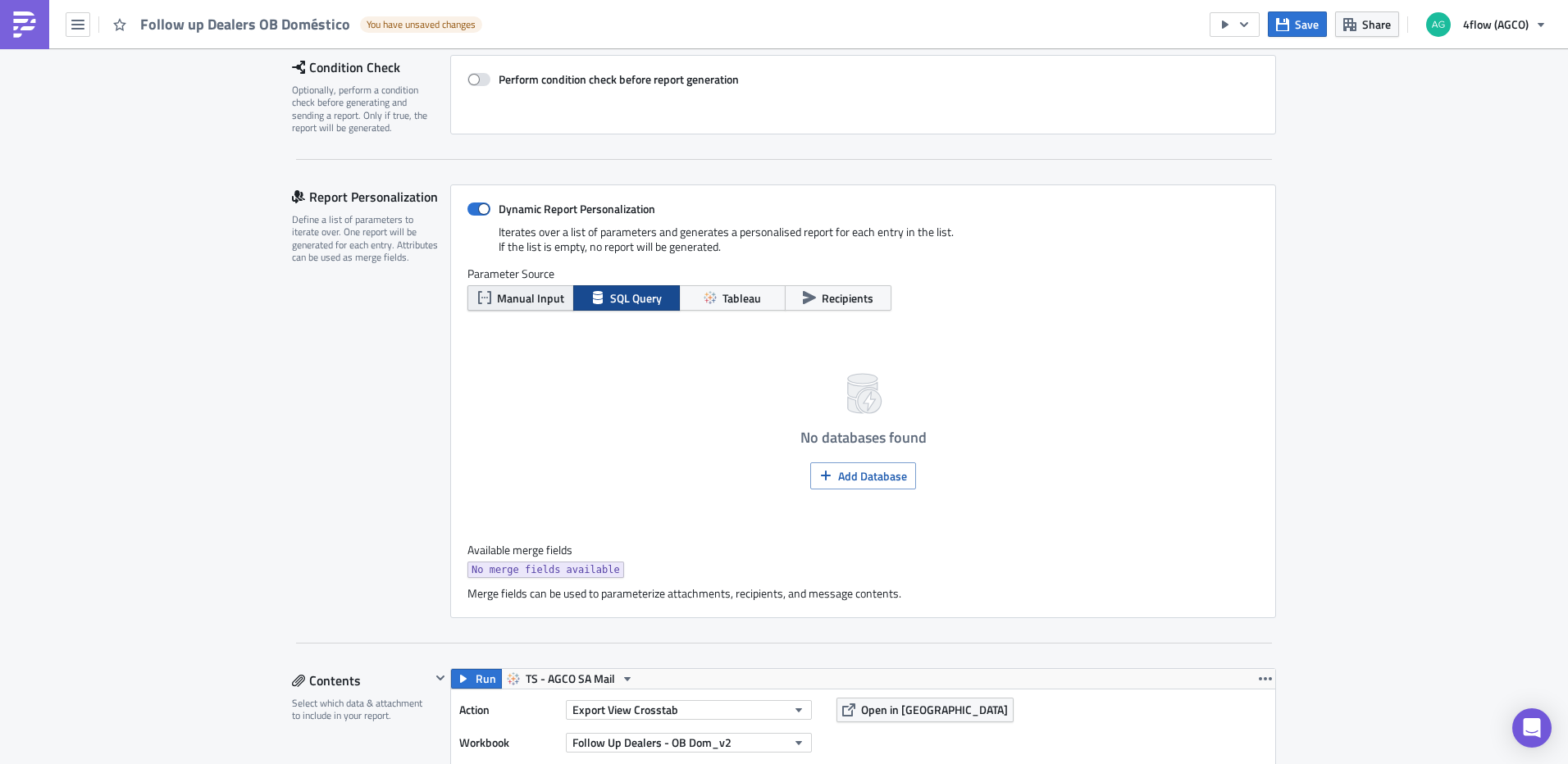
click at [516, 297] on span "Manual Input" at bounding box center [530, 298] width 67 height 17
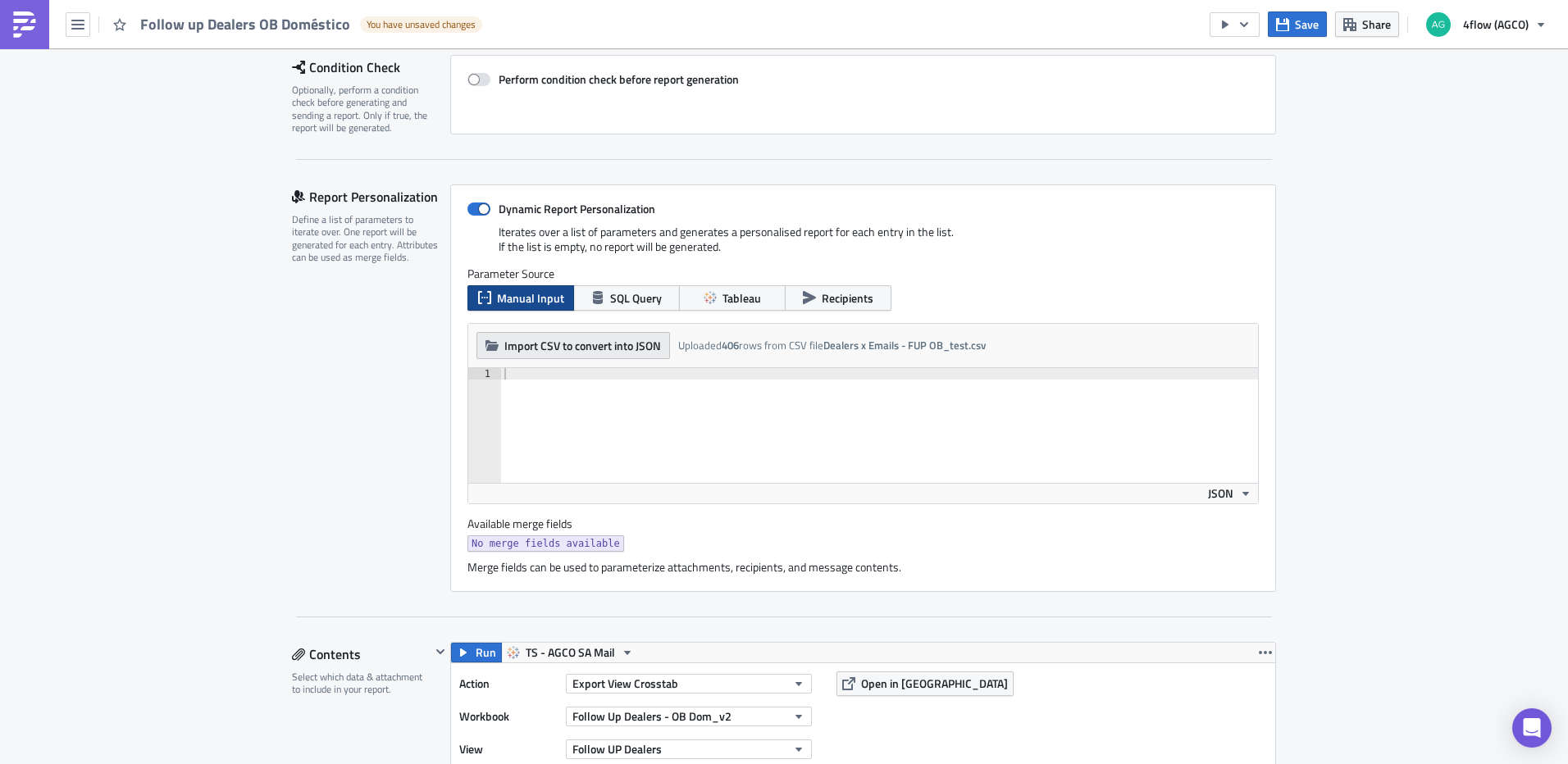
click at [531, 346] on span "Import CSV to convert into JSON" at bounding box center [583, 345] width 157 height 17
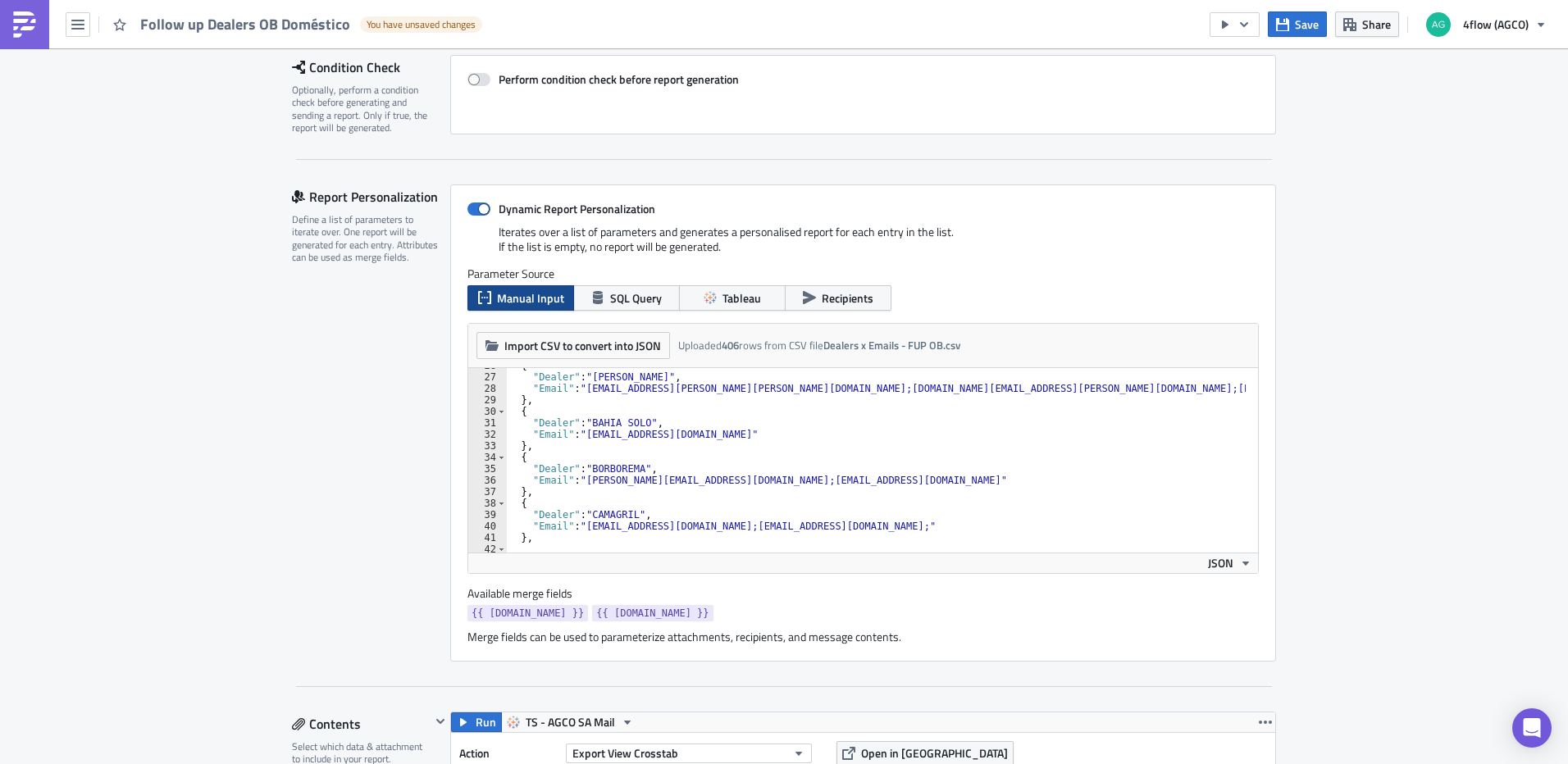
scroll to position [0, 0]
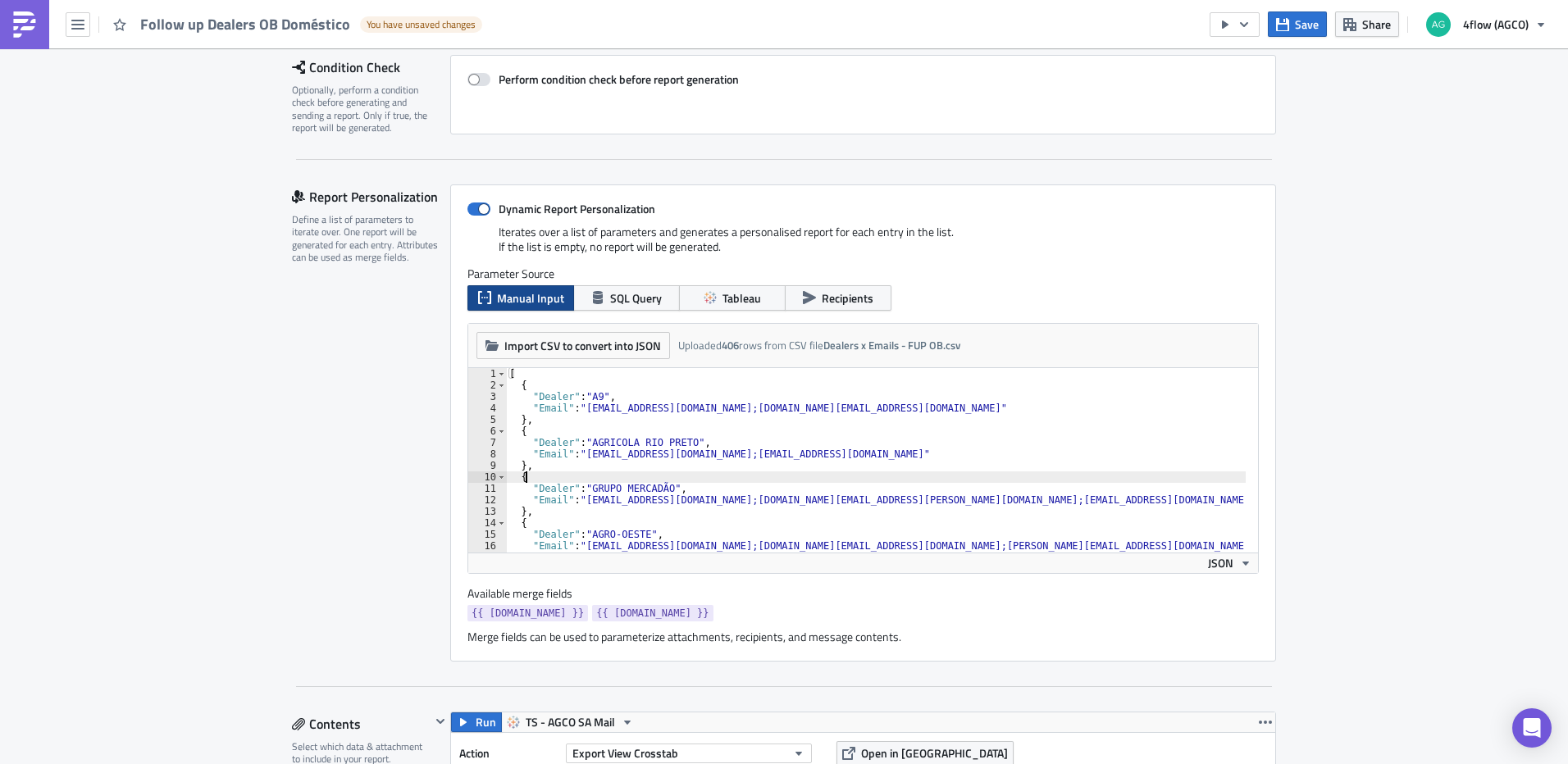
click at [618, 472] on div "[ { "Dealer" : "A9" , "Email" : "livia.possebon@a9agro.com.br;paola.leandro@a9a…" at bounding box center [1266, 466] width 1521 height 195
type textarea "} ]"
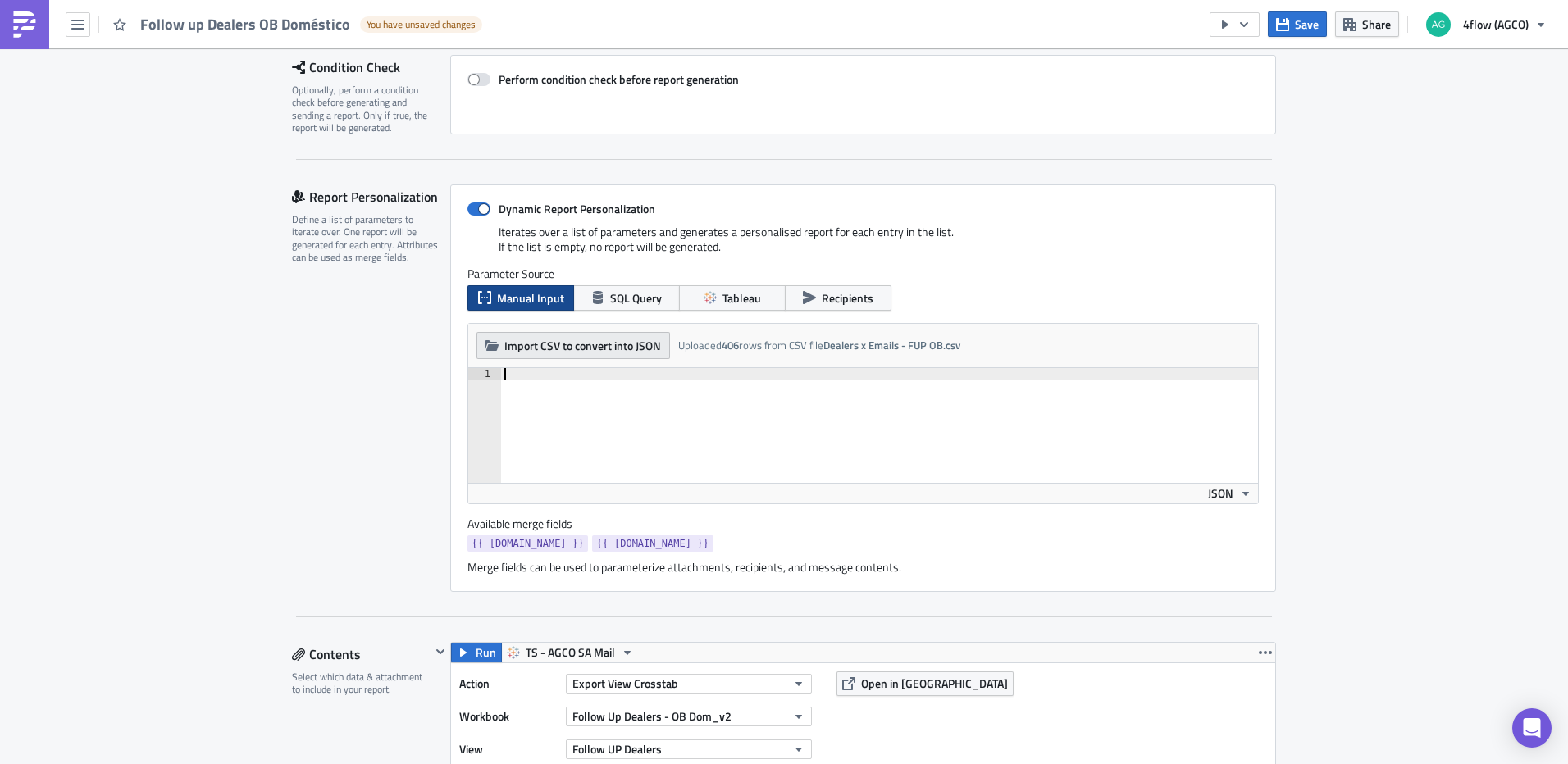
click at [637, 349] on span "Import CSV to convert into JSON" at bounding box center [583, 345] width 157 height 17
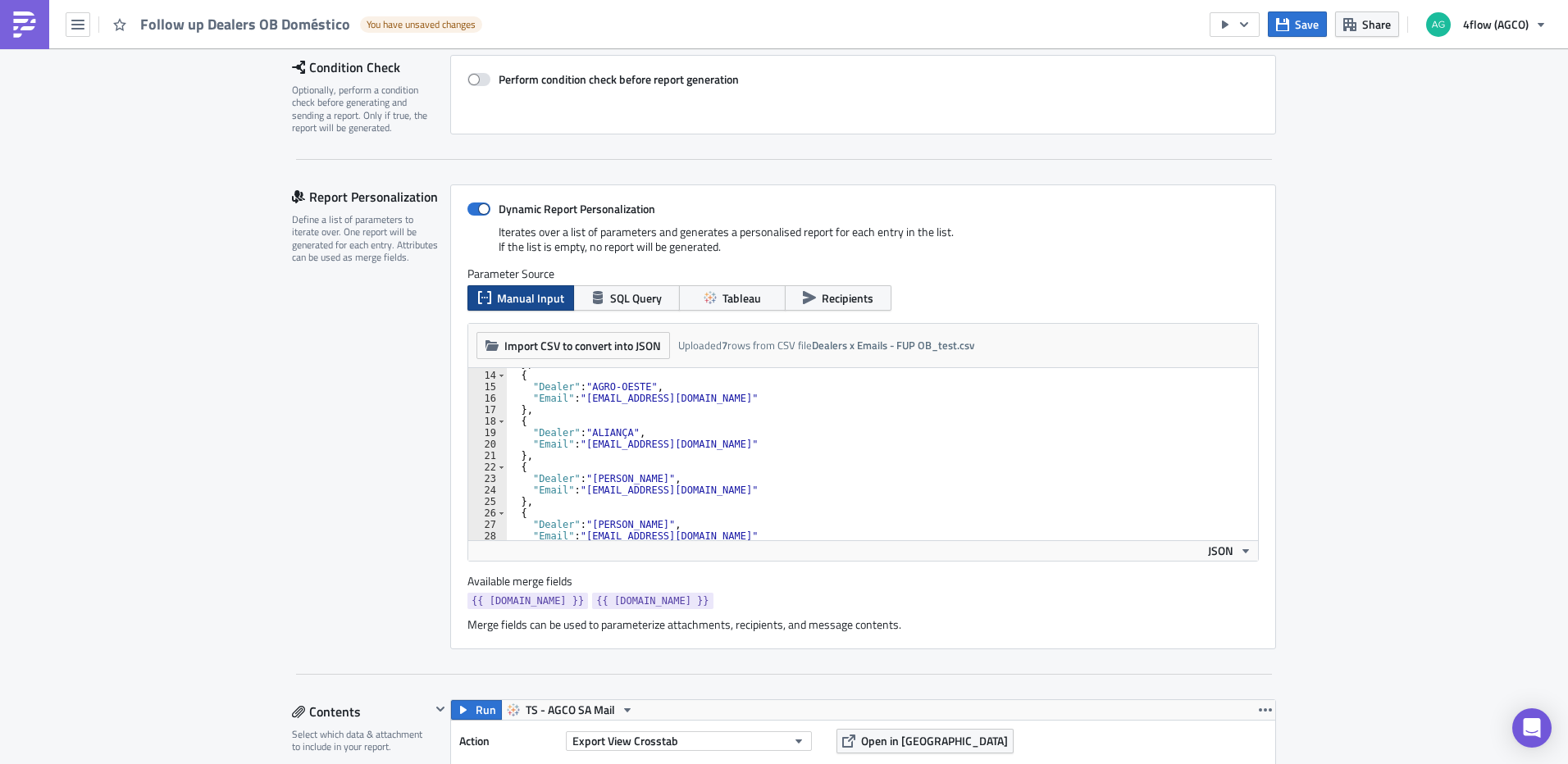
scroll to position [172, 0]
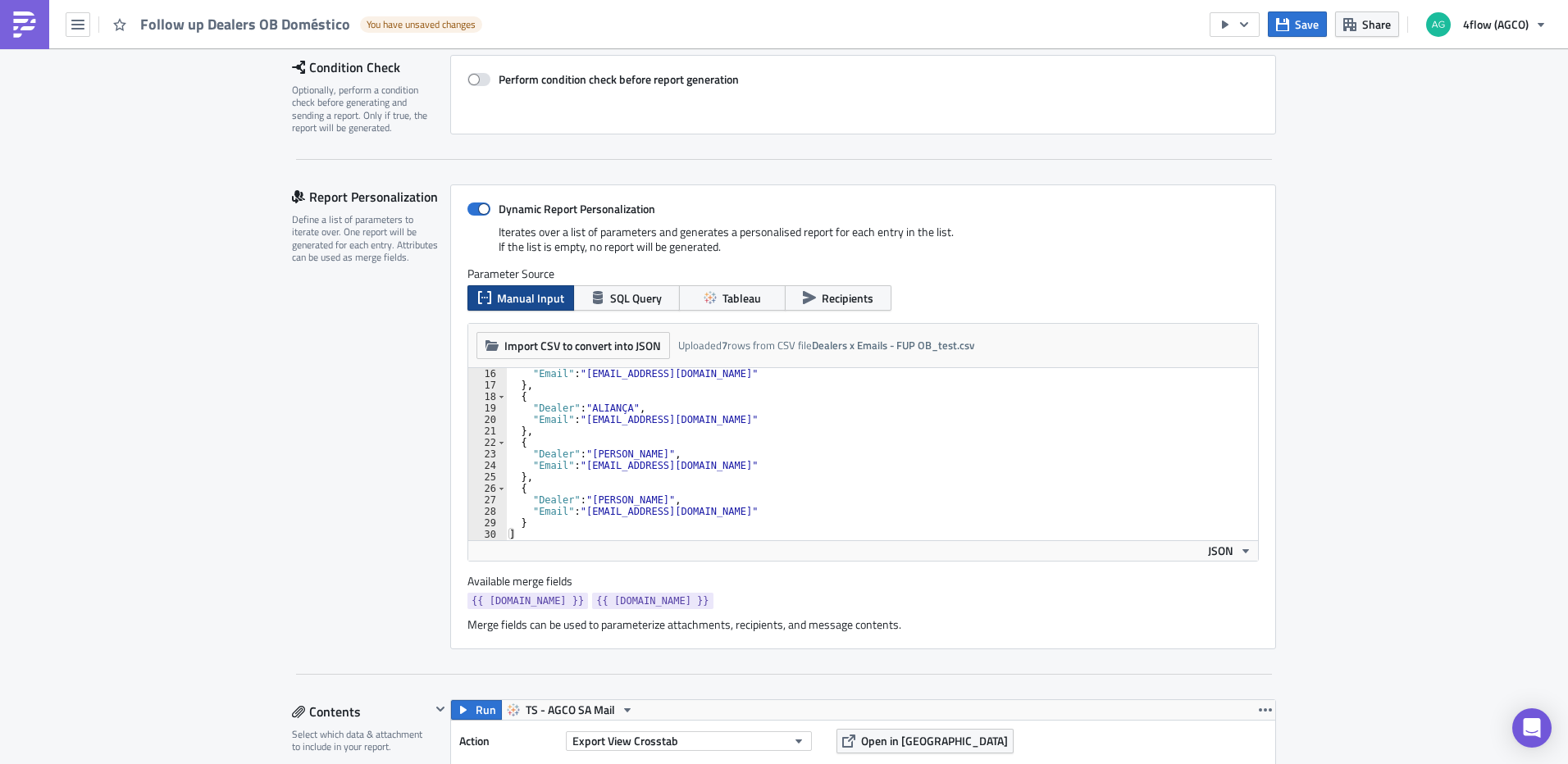
click at [719, 453] on div ""Email" : "i.moreiradeassis@4flow.com" } , { "Dealer" : "ALIANÇA" , "Email" : "…" at bounding box center [875, 466] width 740 height 195
type textarea "} ]"
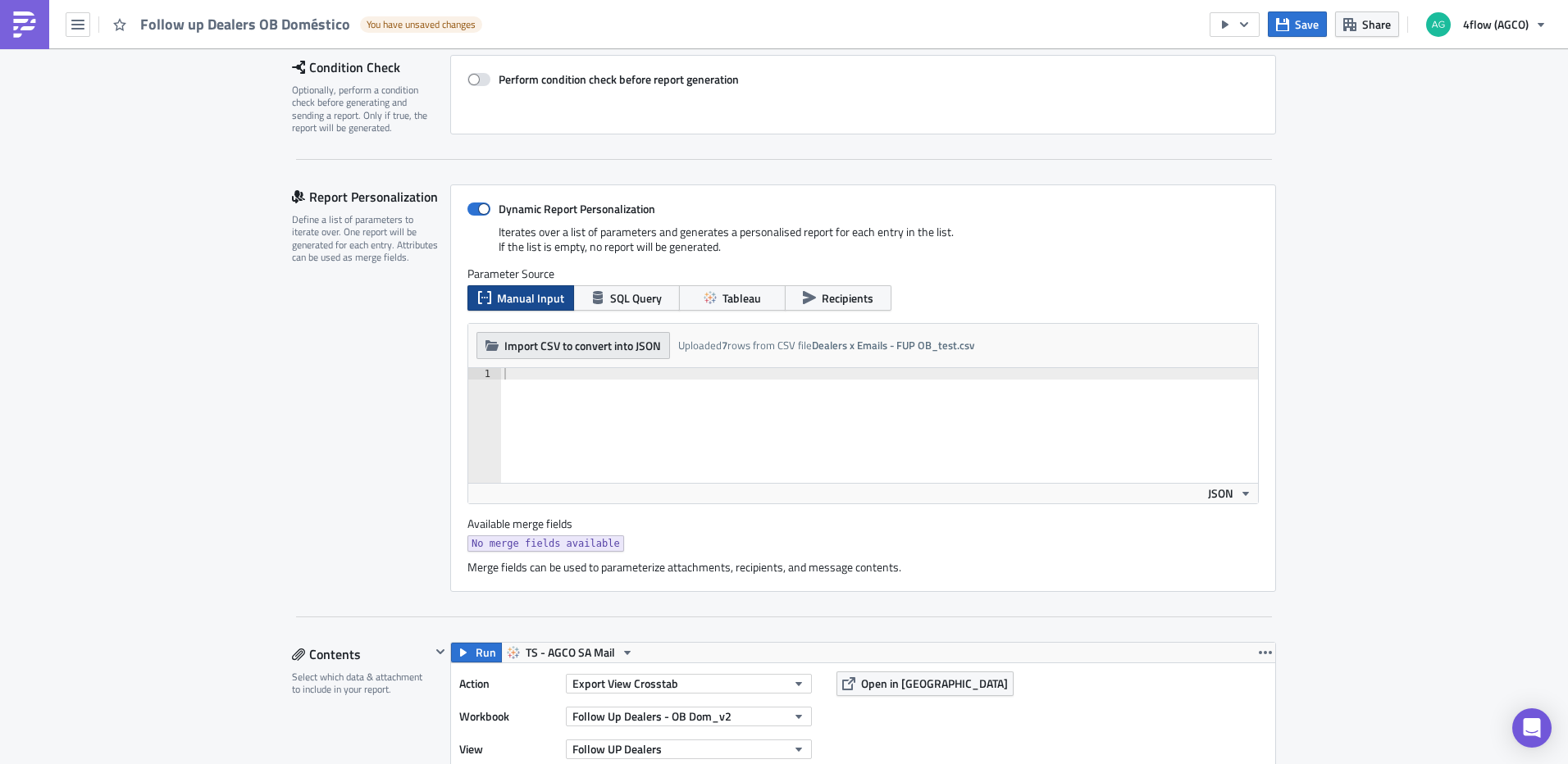
click at [555, 353] on span "Import CSV to convert into JSON" at bounding box center [583, 345] width 157 height 17
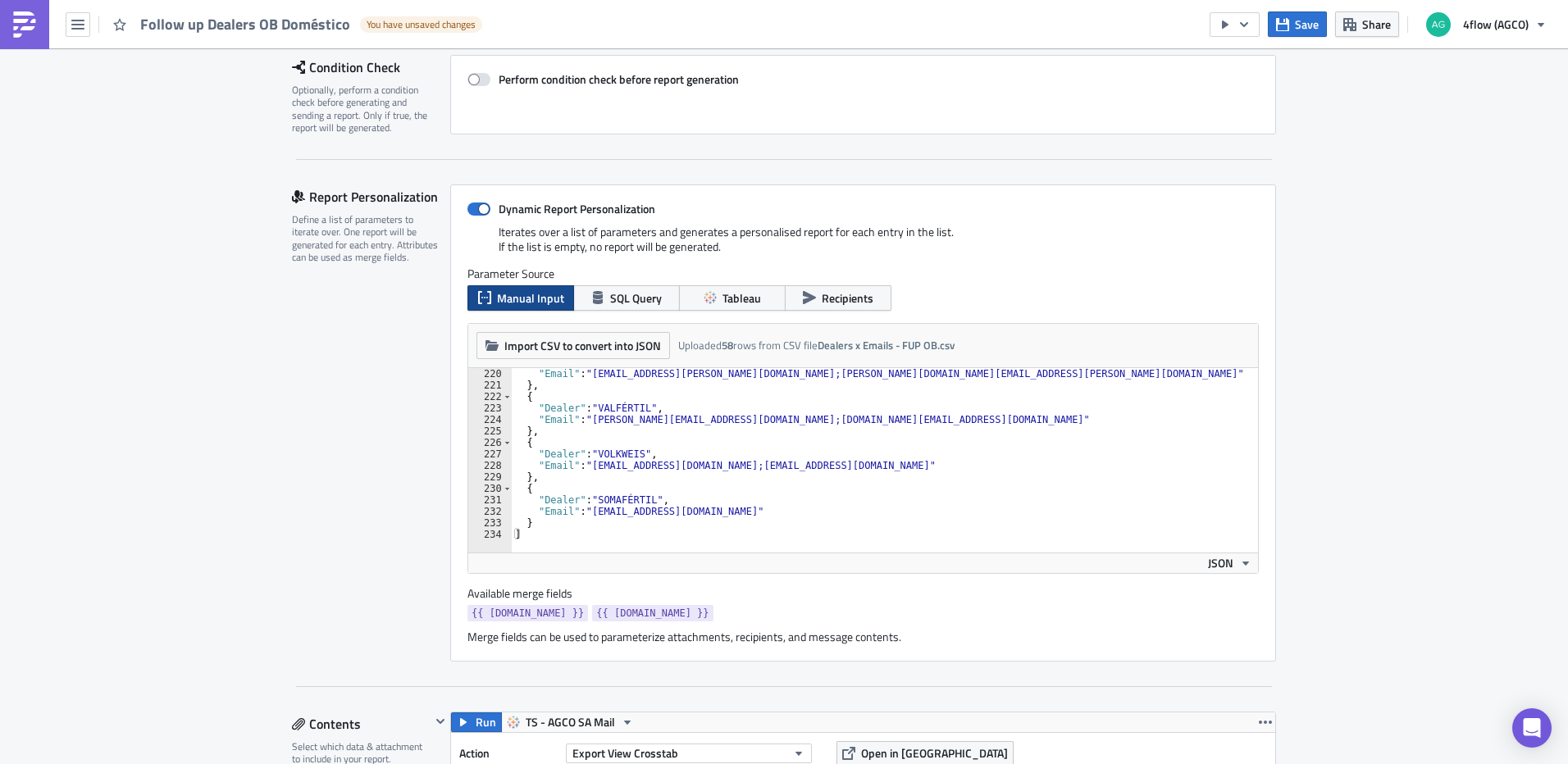
scroll to position [410, 0]
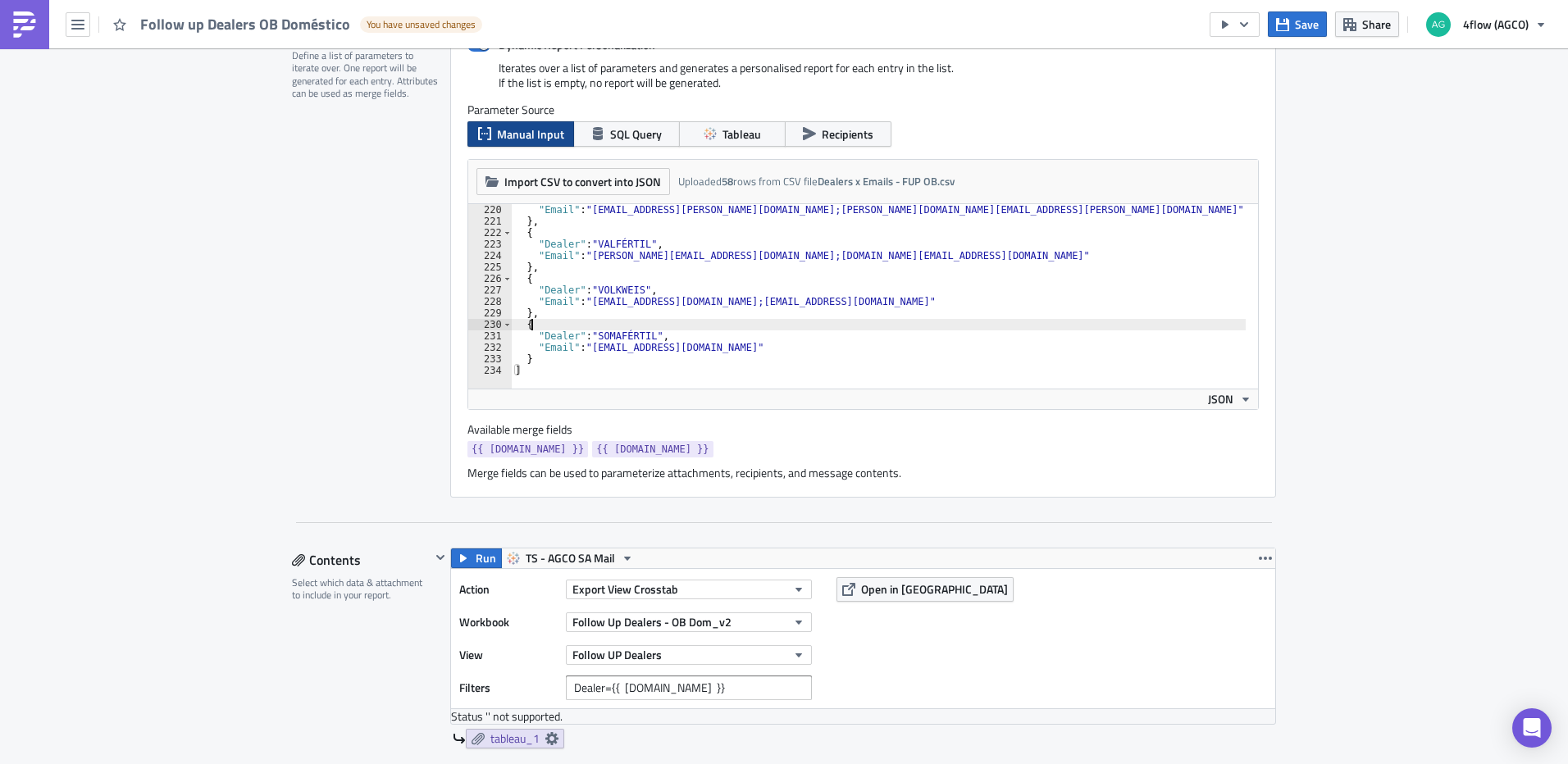
click at [679, 327] on div ""Email" : "almos.augusto@valence.com.br;deborah.alves@valence.com.br" } , { "De…" at bounding box center [1272, 301] width 1521 height 195
type textarea "} ]"
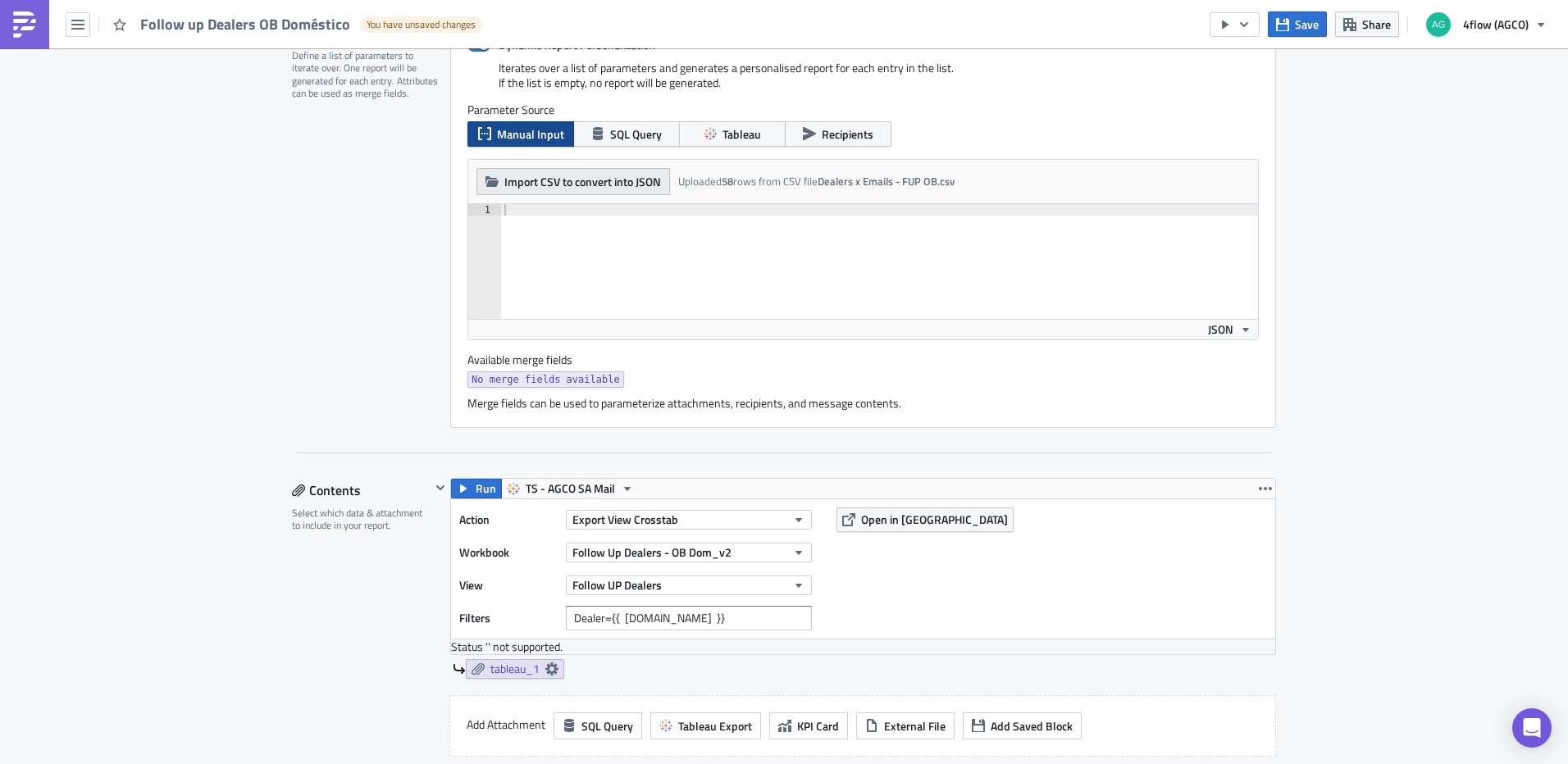
click at [584, 192] on button "Import CSV to convert into JSON" at bounding box center [572, 182] width 194 height 27
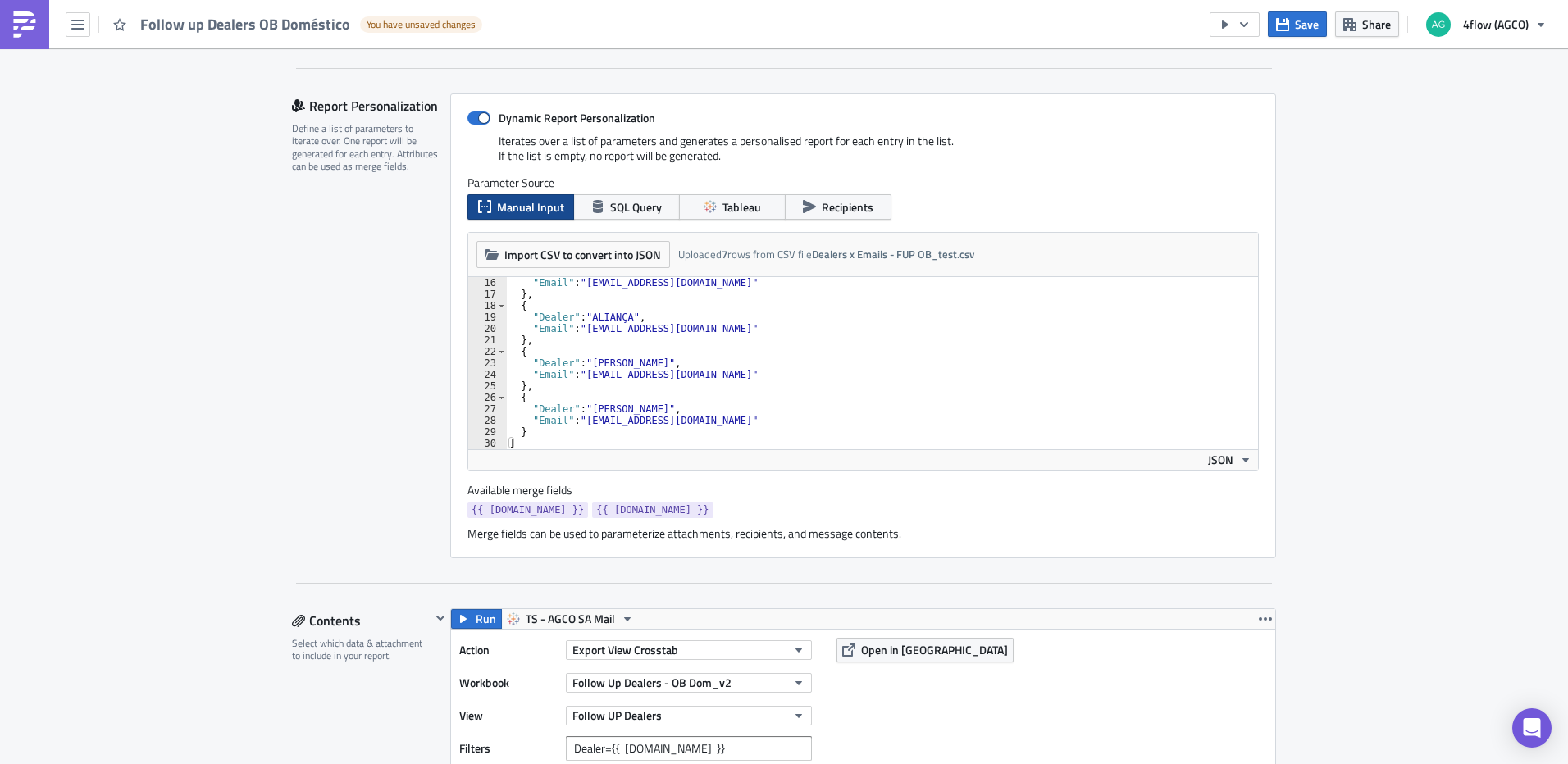
scroll to position [327, 0]
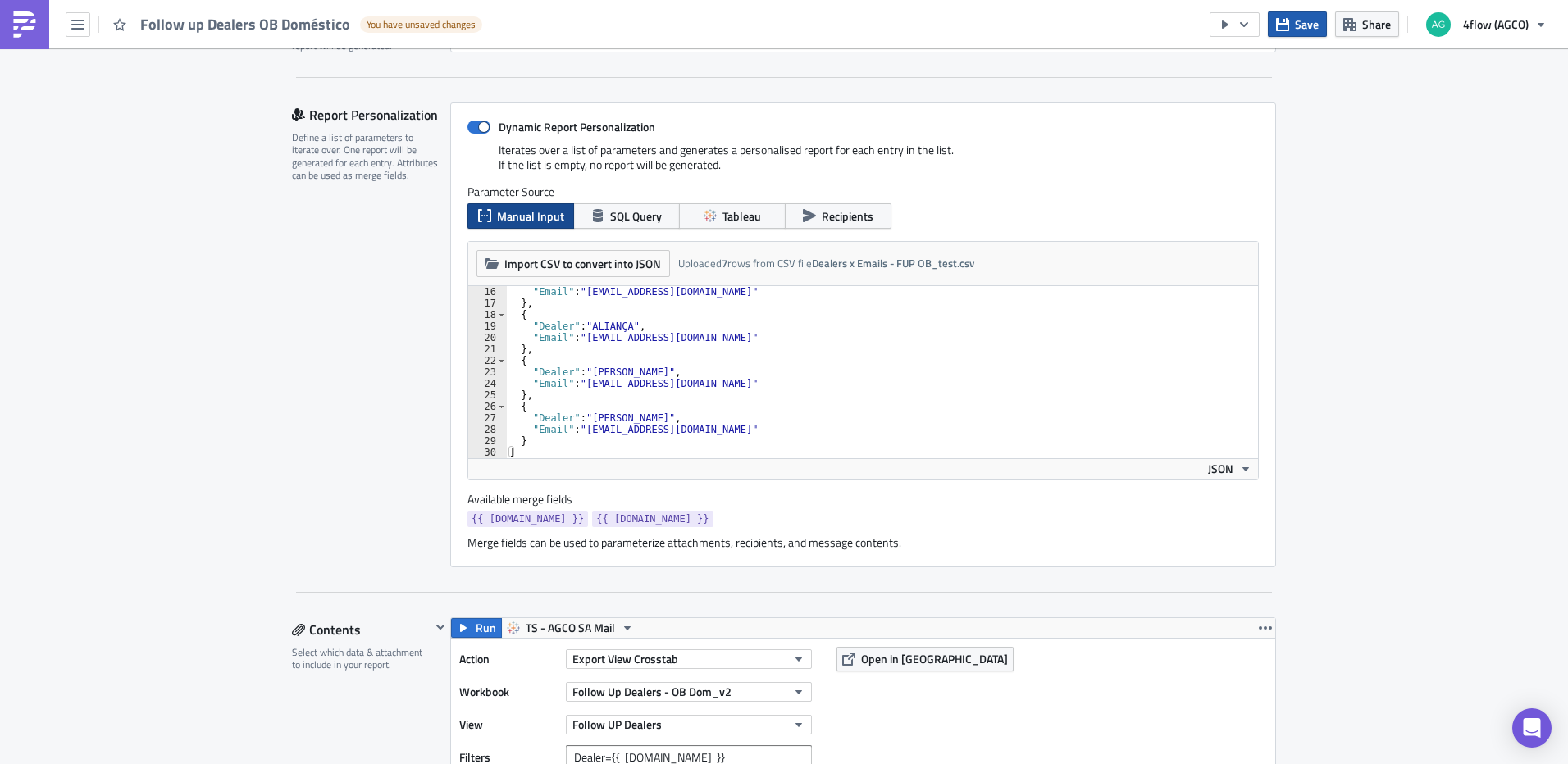
click at [1292, 20] on button "Save" at bounding box center [1297, 24] width 59 height 26
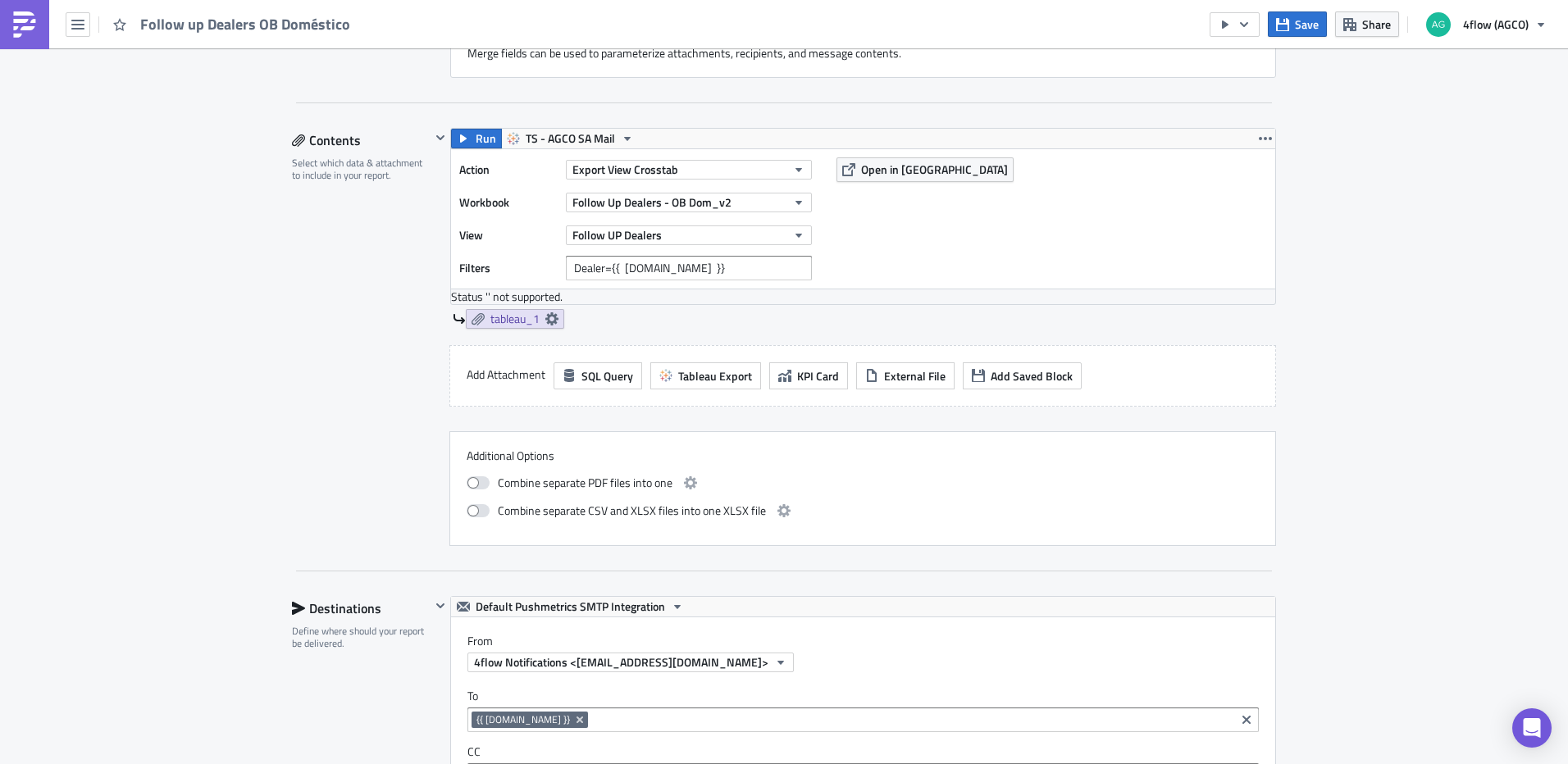
scroll to position [819, 0]
click at [684, 197] on span "Follow Up Dealers - OB Dom_v2" at bounding box center [652, 200] width 159 height 17
type input "foll"
click at [1311, 27] on span "Save" at bounding box center [1307, 24] width 24 height 17
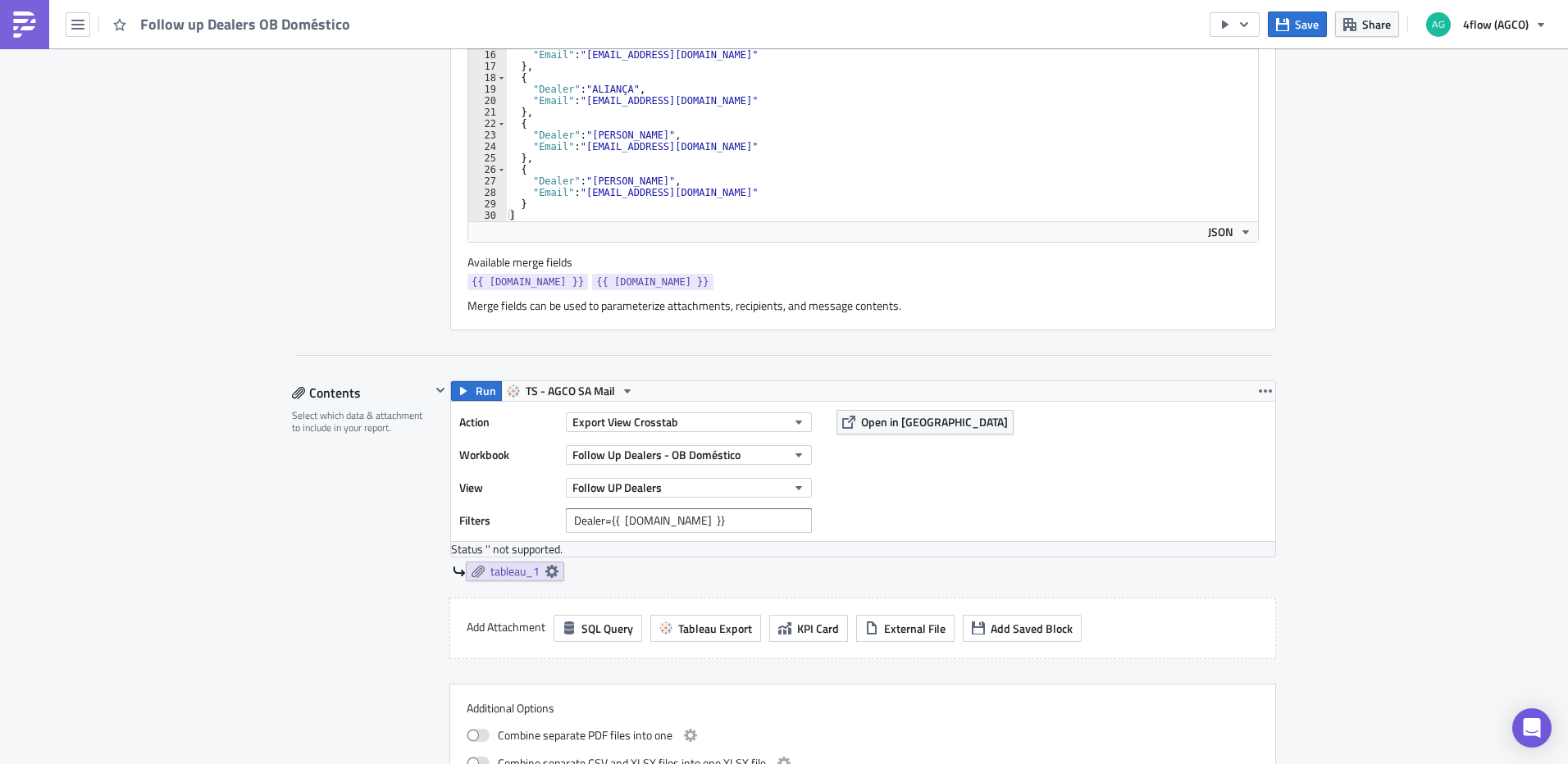
scroll to position [656, 0]
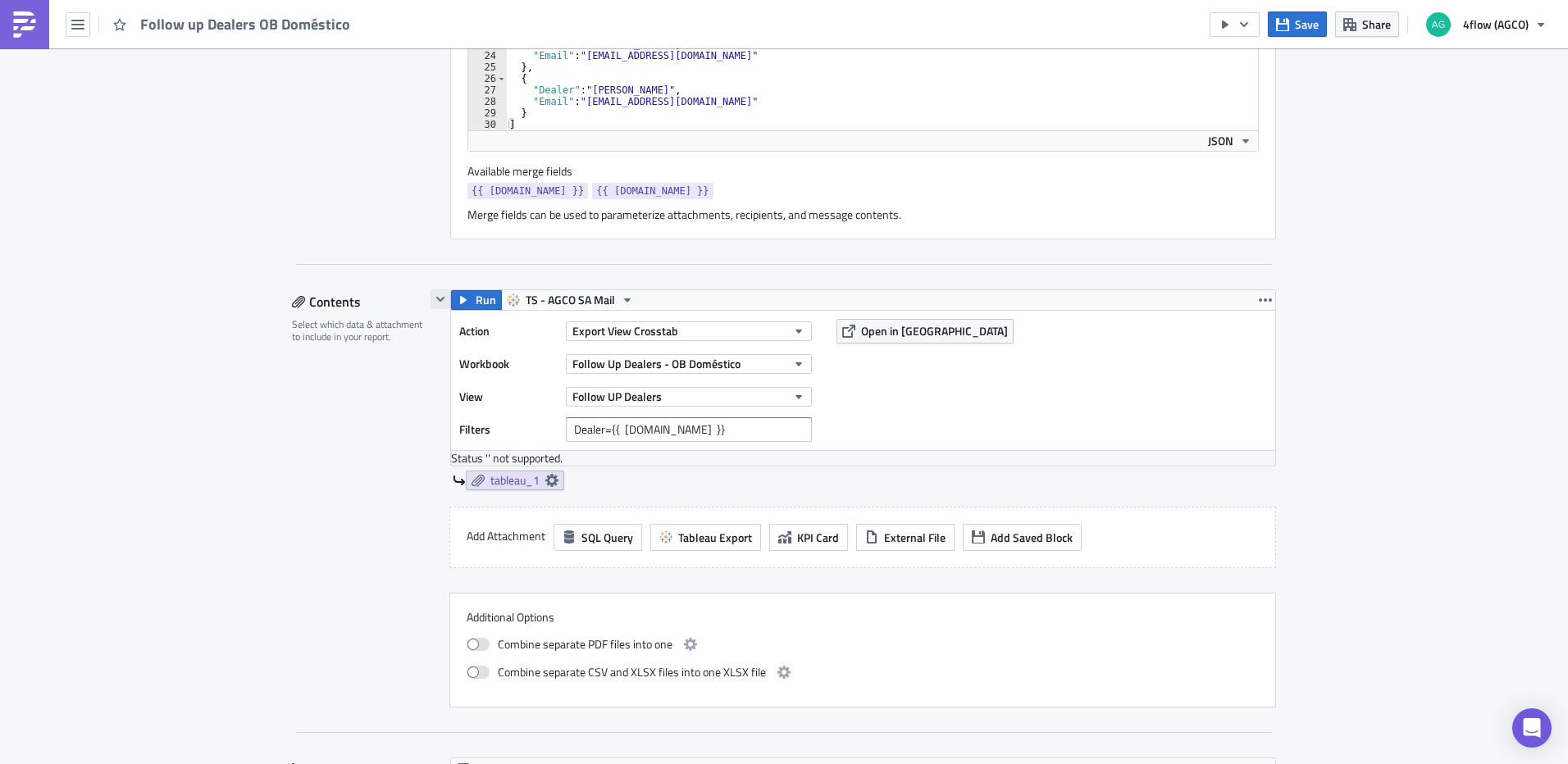
click at [431, 304] on button "button" at bounding box center [440, 298] width 20 height 20
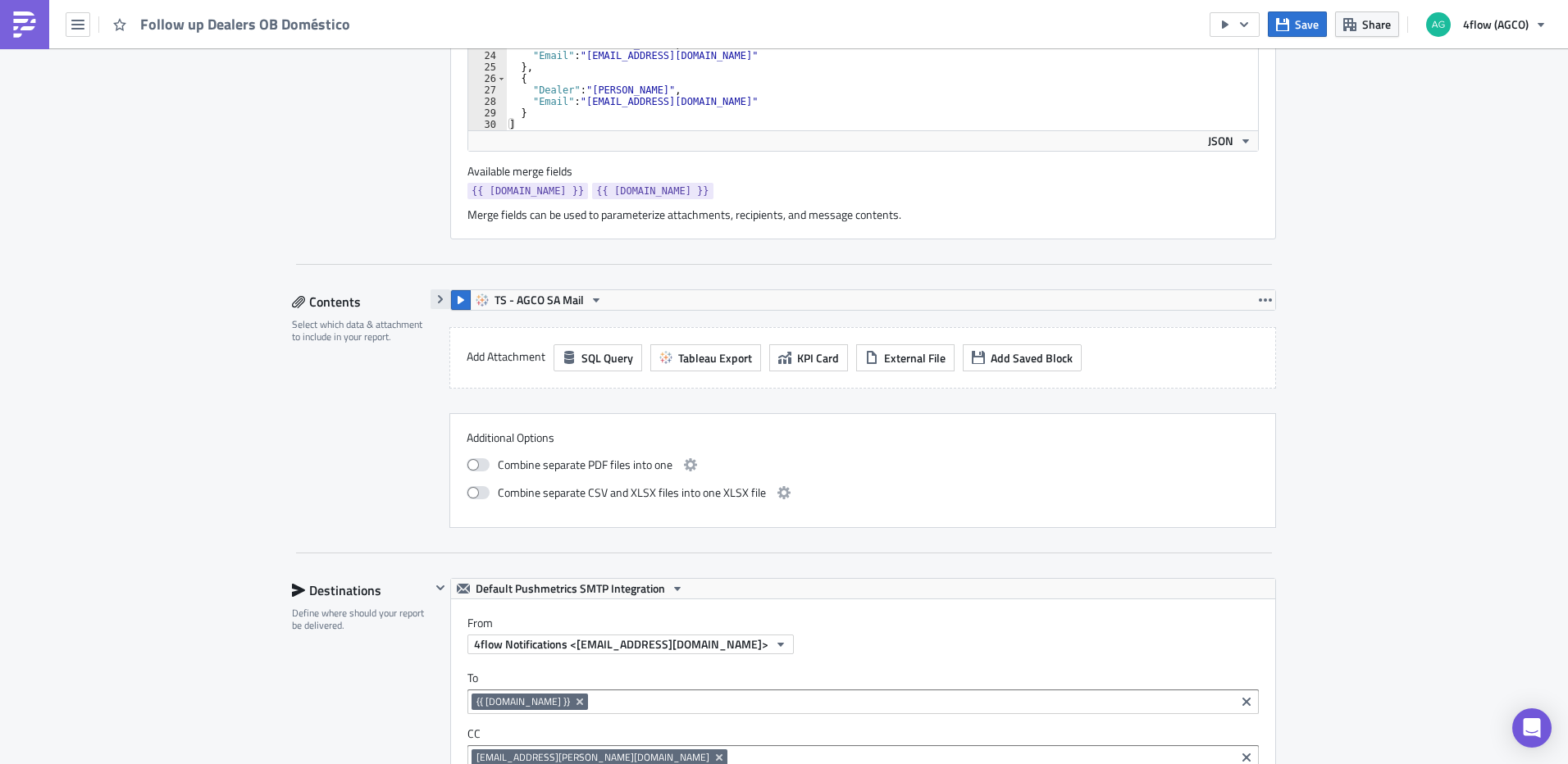
click at [433, 304] on icon "button" at bounding box center [439, 298] width 13 height 13
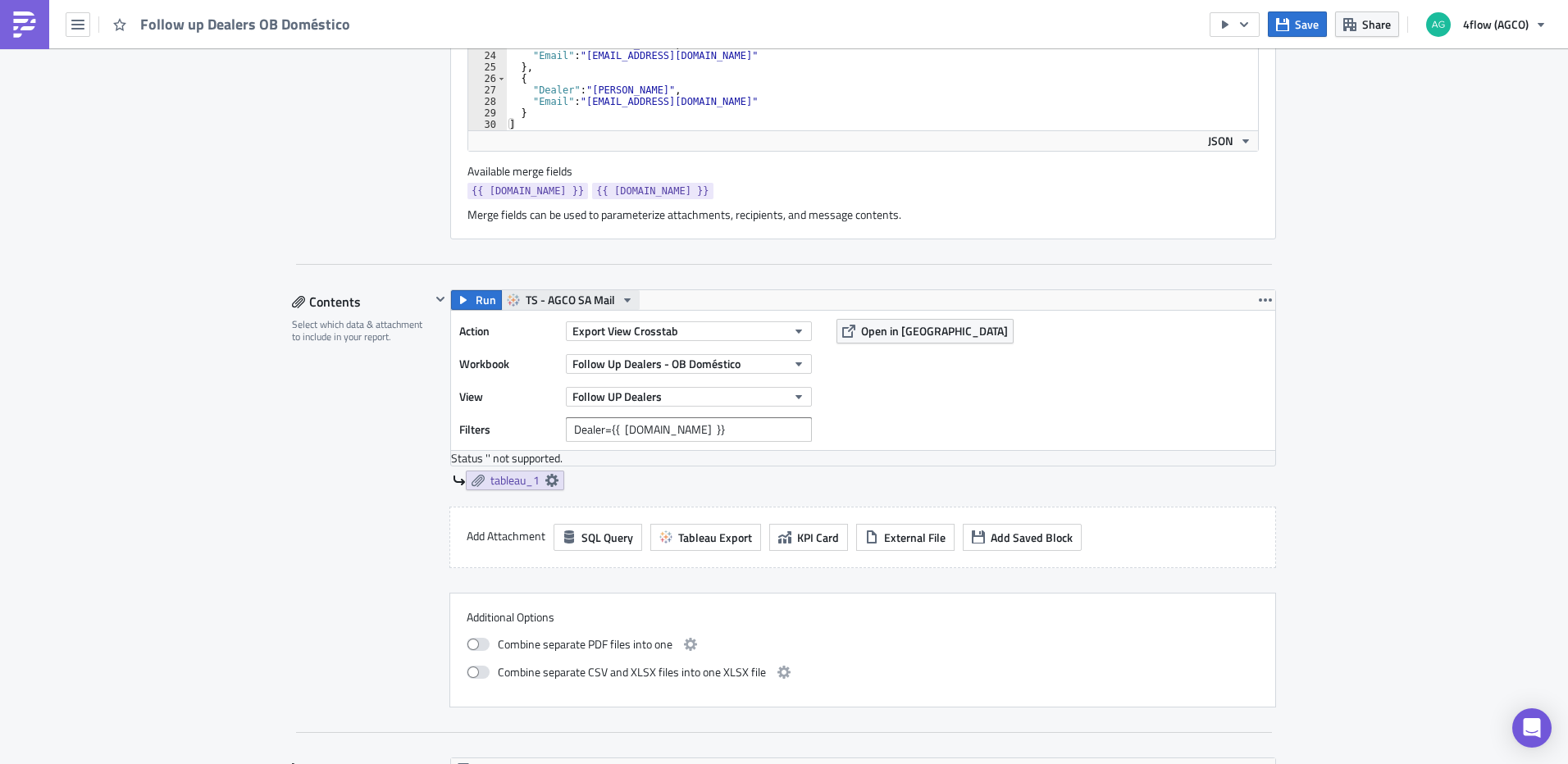
click at [602, 302] on span "TS - AGCO SA Mail" at bounding box center [570, 299] width 90 height 20
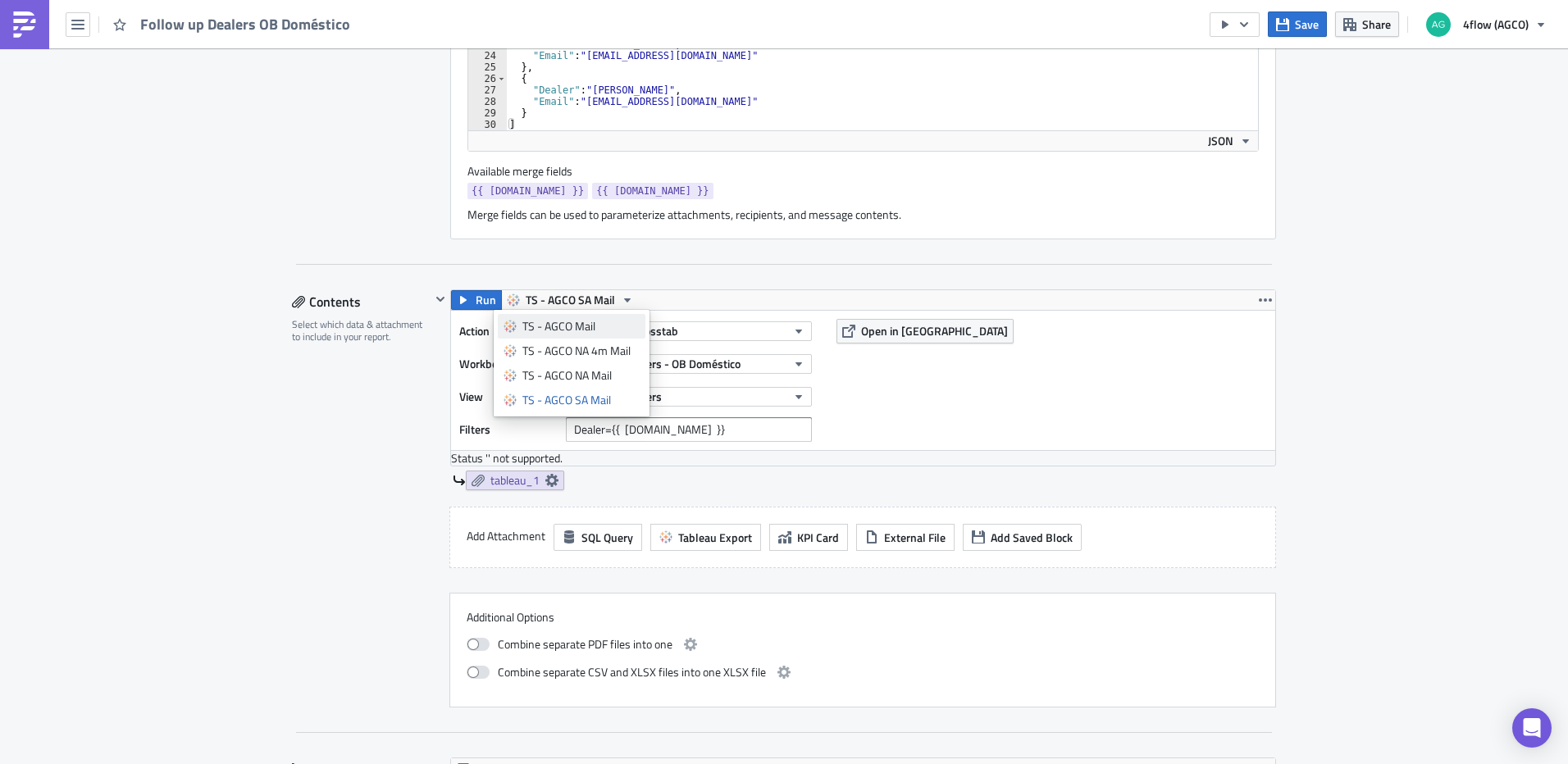
click at [584, 332] on div "TS - AGCO Mail" at bounding box center [580, 326] width 117 height 16
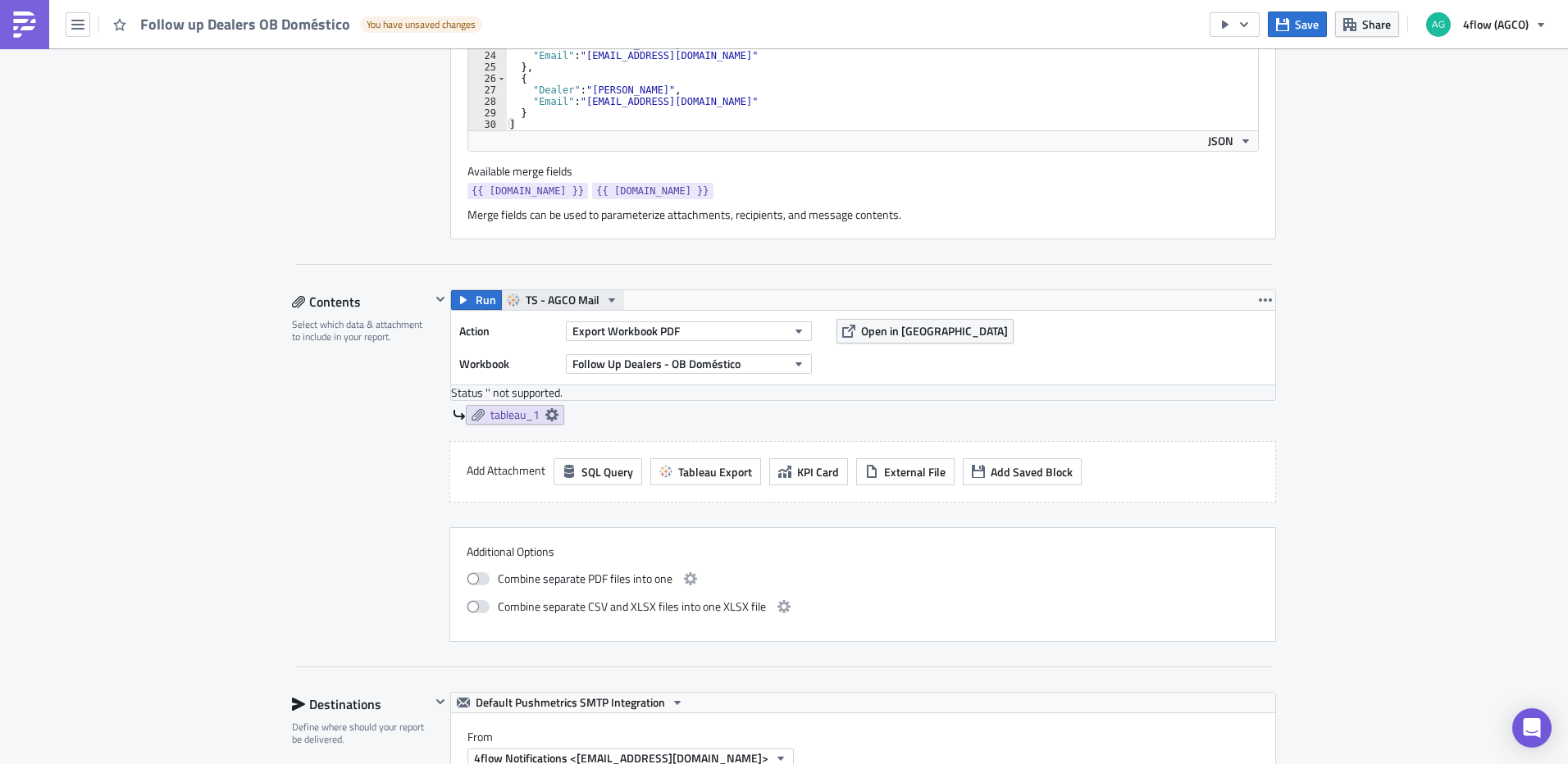
click at [605, 301] on icon "button" at bounding box center [611, 299] width 13 height 13
click at [598, 353] on div "TS - AGCO NA 4m Mail" at bounding box center [580, 350] width 117 height 16
click at [599, 311] on div "Action Export Workbook PDF Workbook Follow Up Dealers - OB Doméstico Open in Ta…" at bounding box center [863, 347] width 824 height 74
click at [605, 304] on span "TS - AGCO NA 4m Mail" at bounding box center [580, 299] width 110 height 20
click at [595, 396] on div "TS - AGCO SA Mail" at bounding box center [580, 399] width 117 height 16
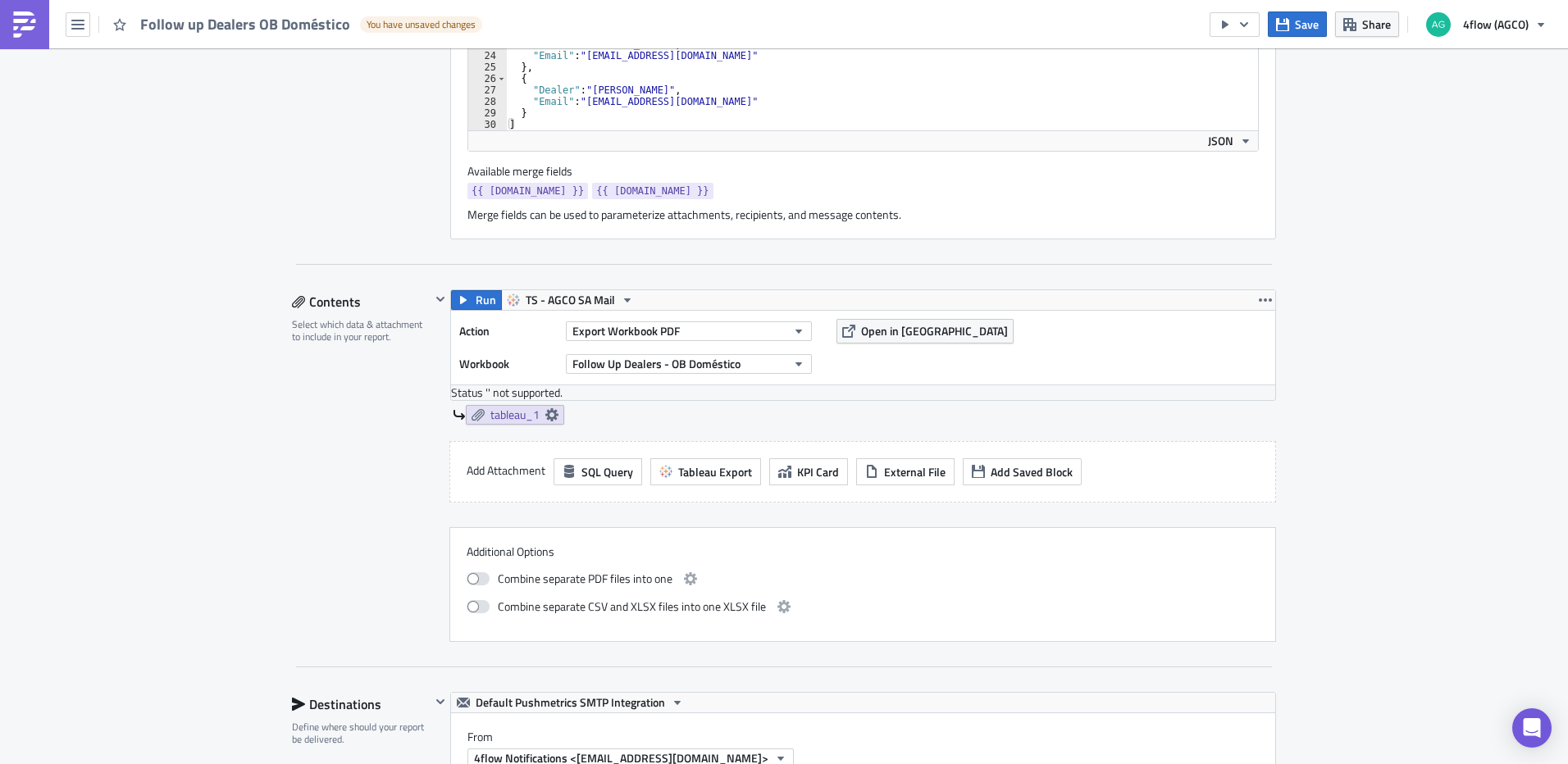
click at [740, 341] on div "Export Workbook PDF" at bounding box center [688, 331] width 246 height 25
click at [746, 330] on button "Export Workbook PDF" at bounding box center [688, 331] width 246 height 20
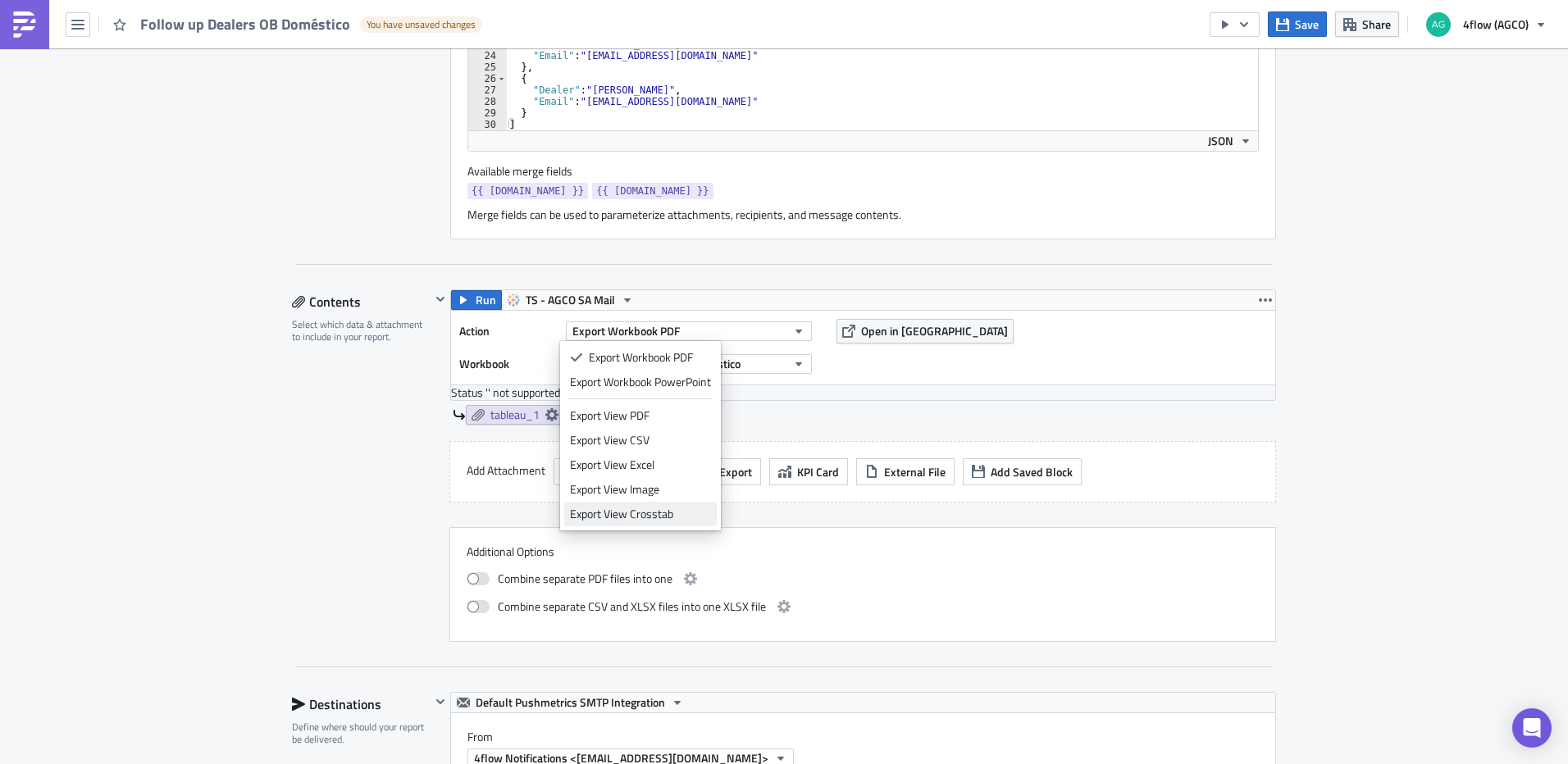
click at [688, 515] on div "Export View Crosstab" at bounding box center [640, 513] width 141 height 16
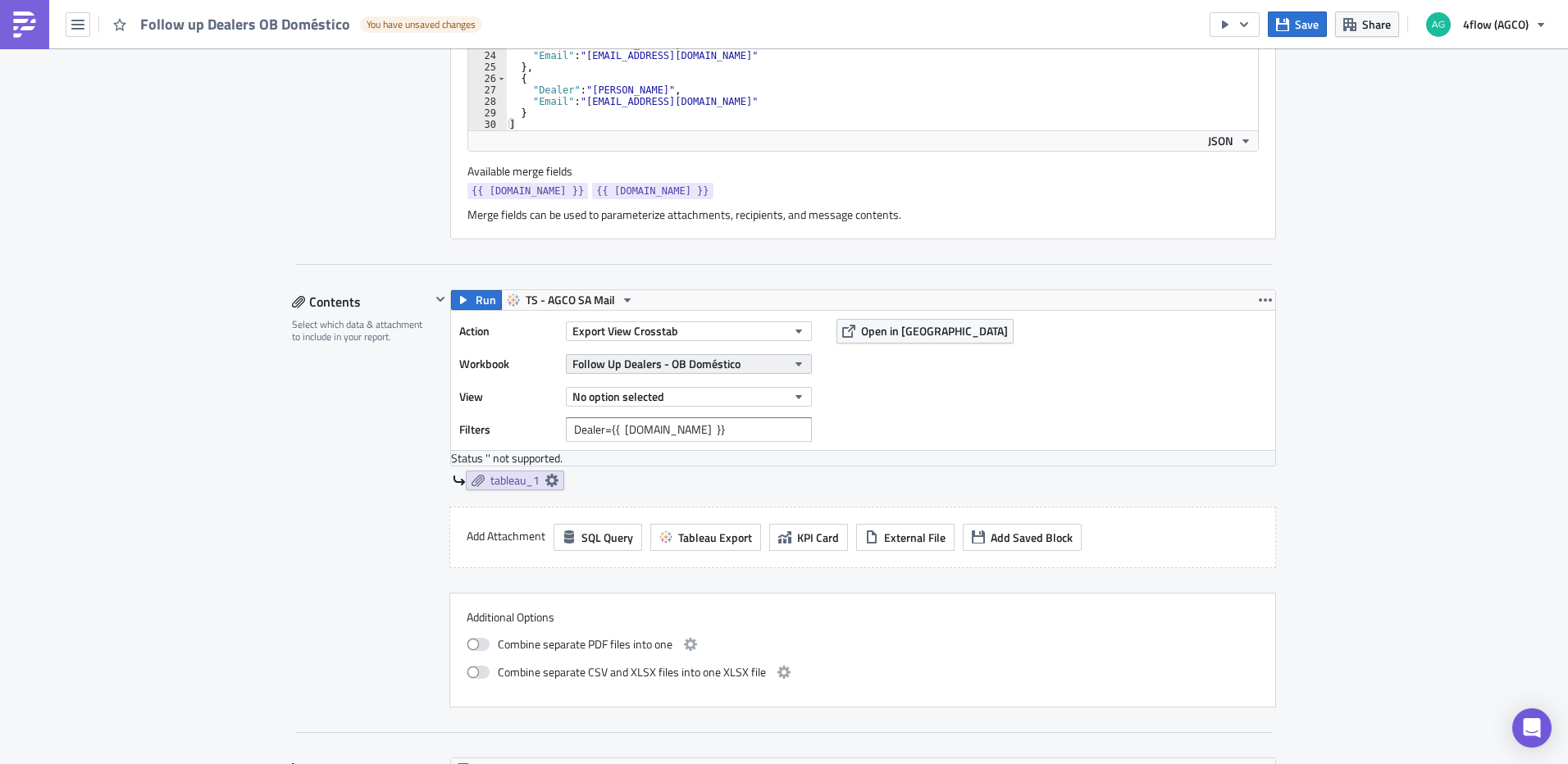
click at [710, 367] on span "Follow Up Dealers - OB Doméstico" at bounding box center [656, 363] width 168 height 17
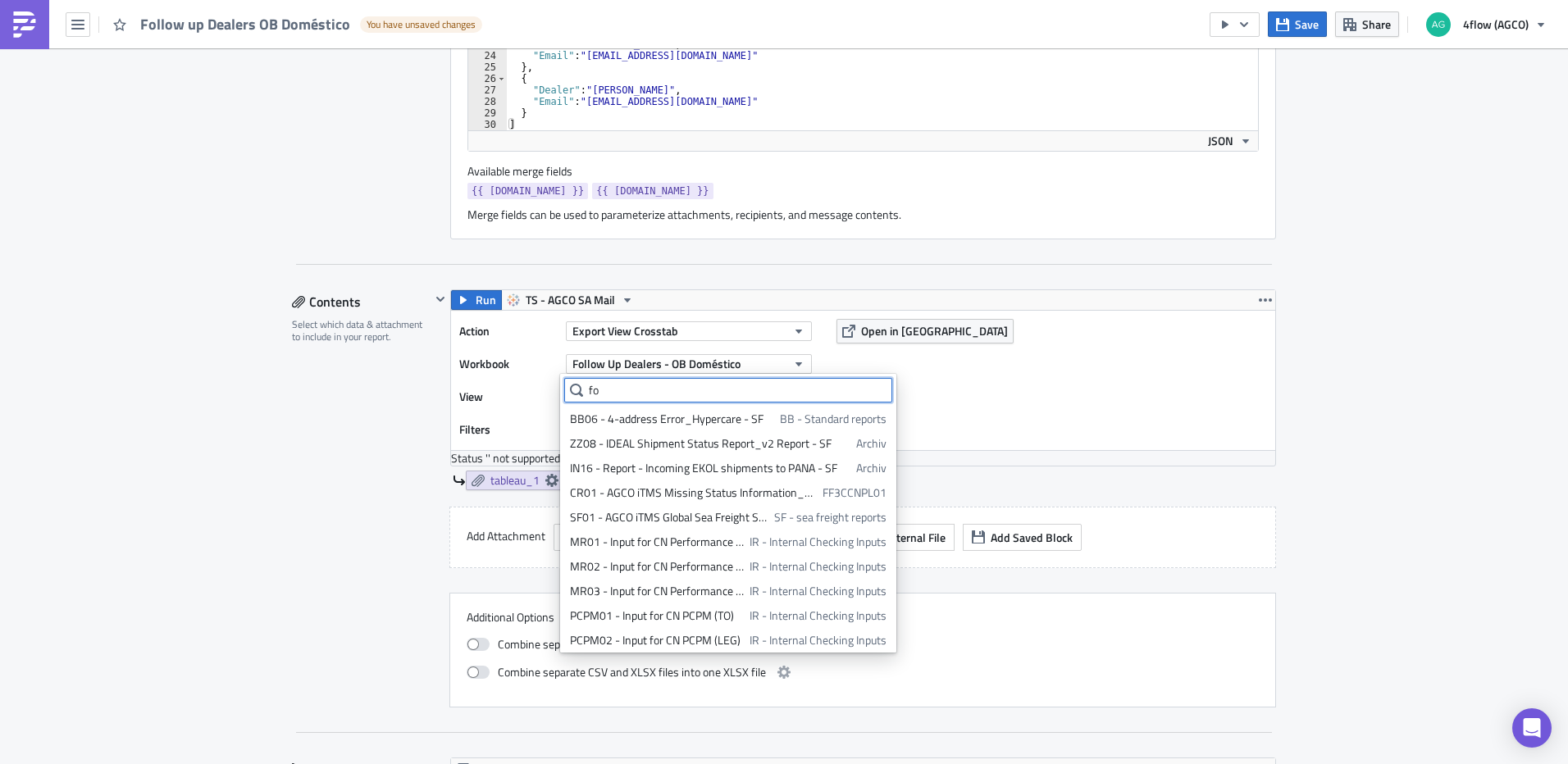
type input "f"
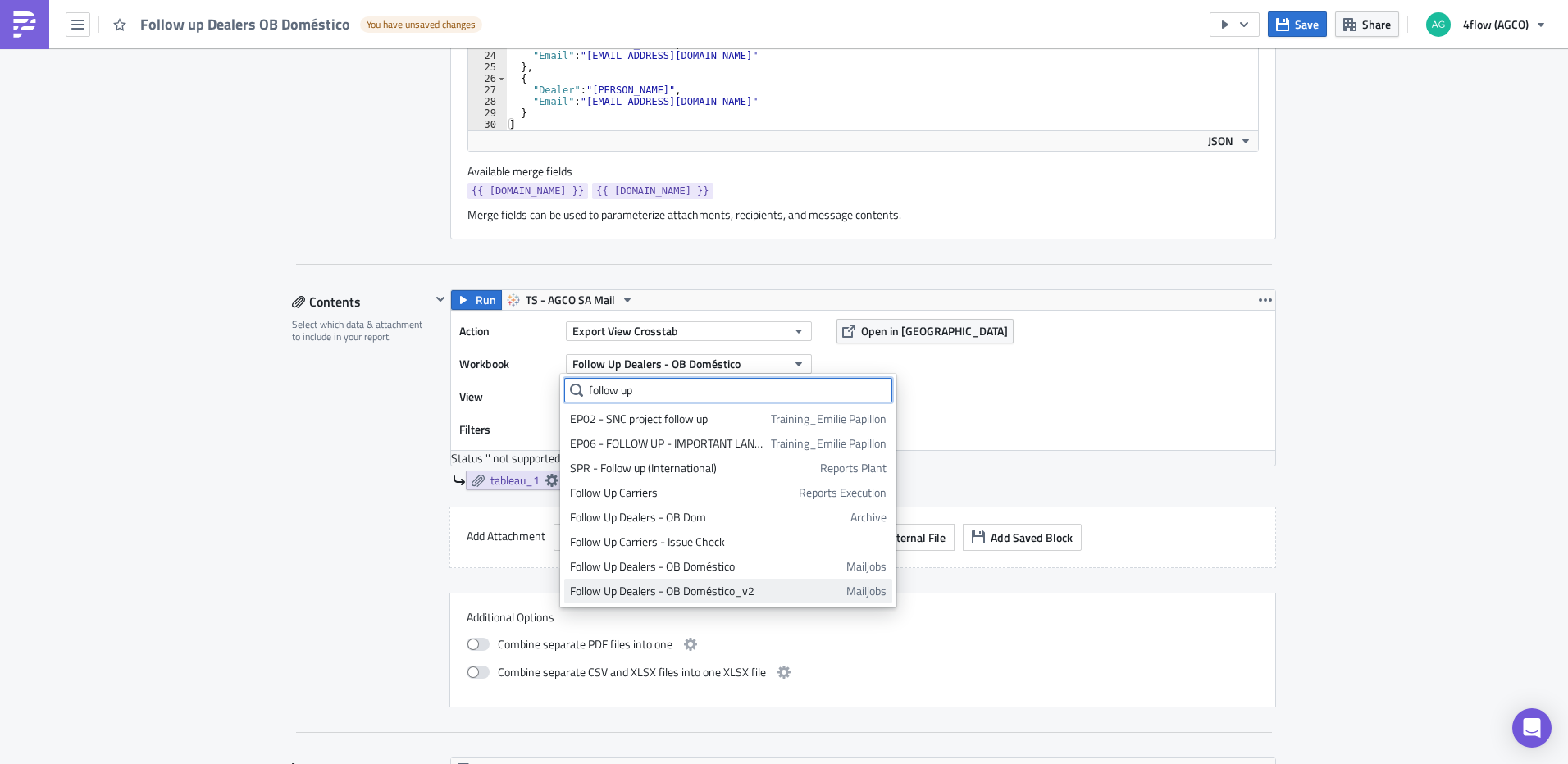
type input "follow up"
click at [793, 587] on div "Follow Up Dealers - OB Doméstico_v2" at bounding box center [705, 590] width 270 height 16
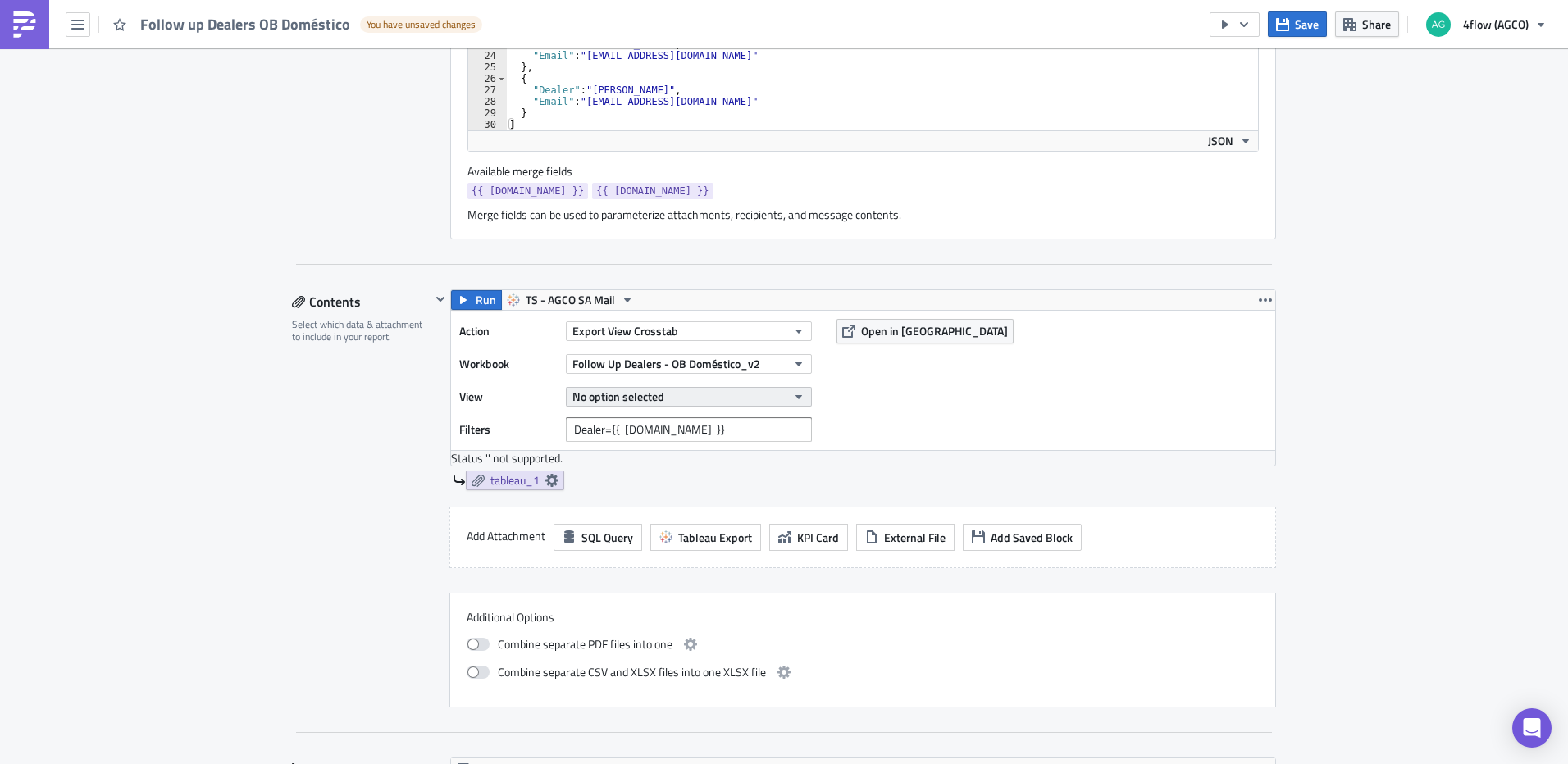
click at [770, 395] on button "No option selected" at bounding box center [688, 396] width 246 height 20
click at [673, 449] on div "Follow UP Dealers" at bounding box center [642, 451] width 145 height 16
click at [545, 481] on icon at bounding box center [551, 480] width 13 height 13
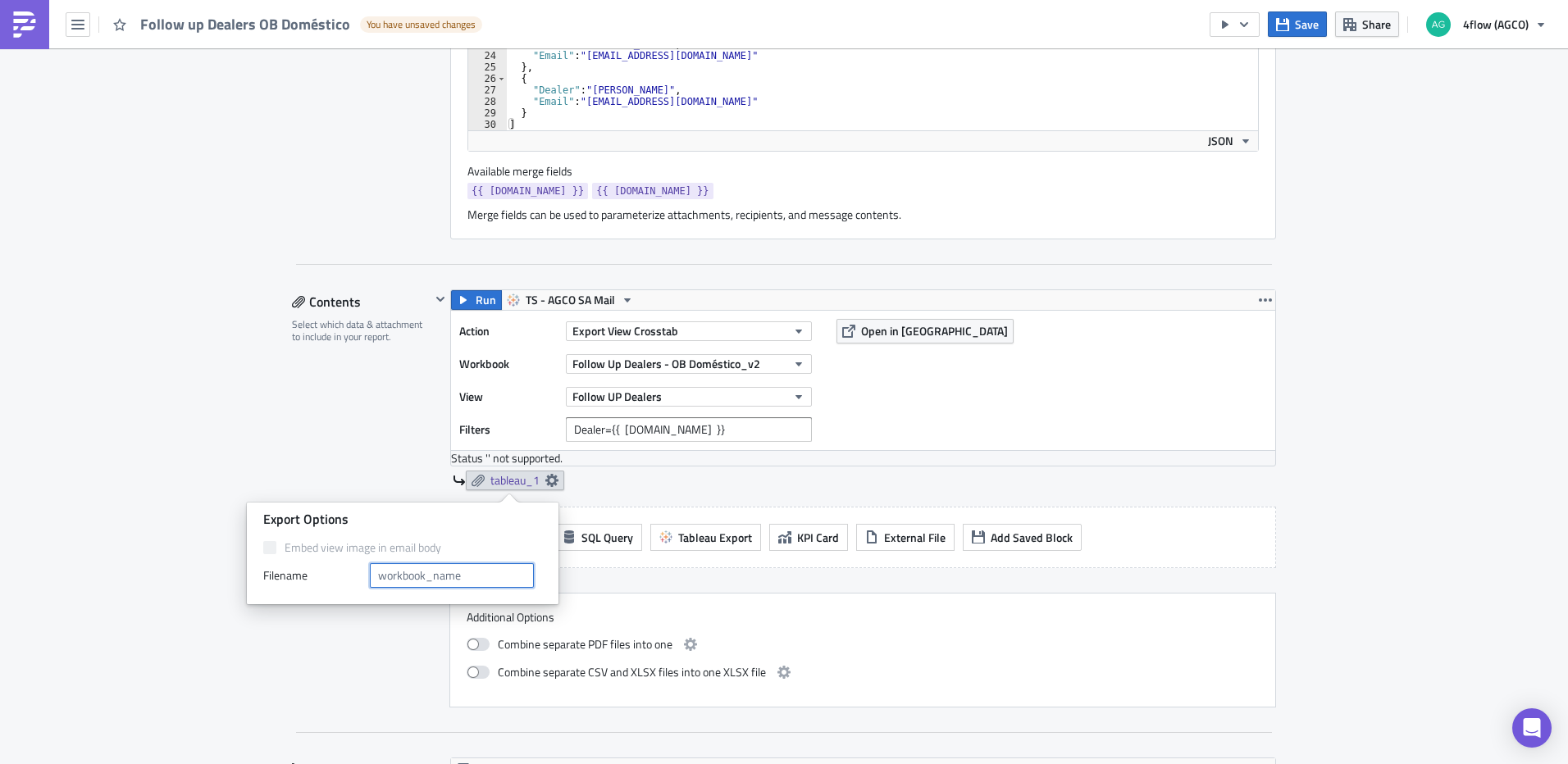
click at [451, 579] on input "text" at bounding box center [452, 575] width 164 height 25
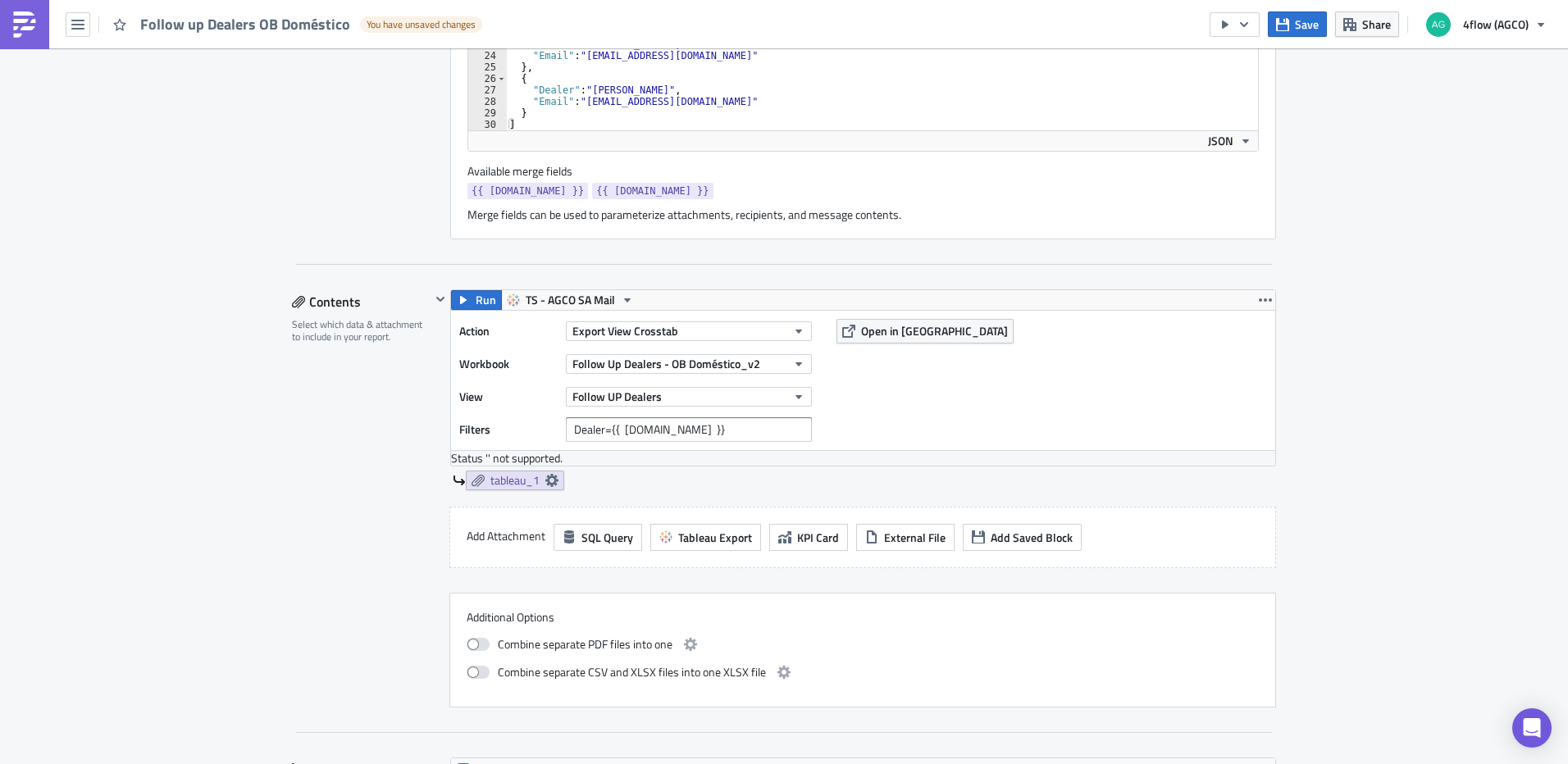
click at [720, 475] on div "tableau_1" at bounding box center [864, 480] width 823 height 20
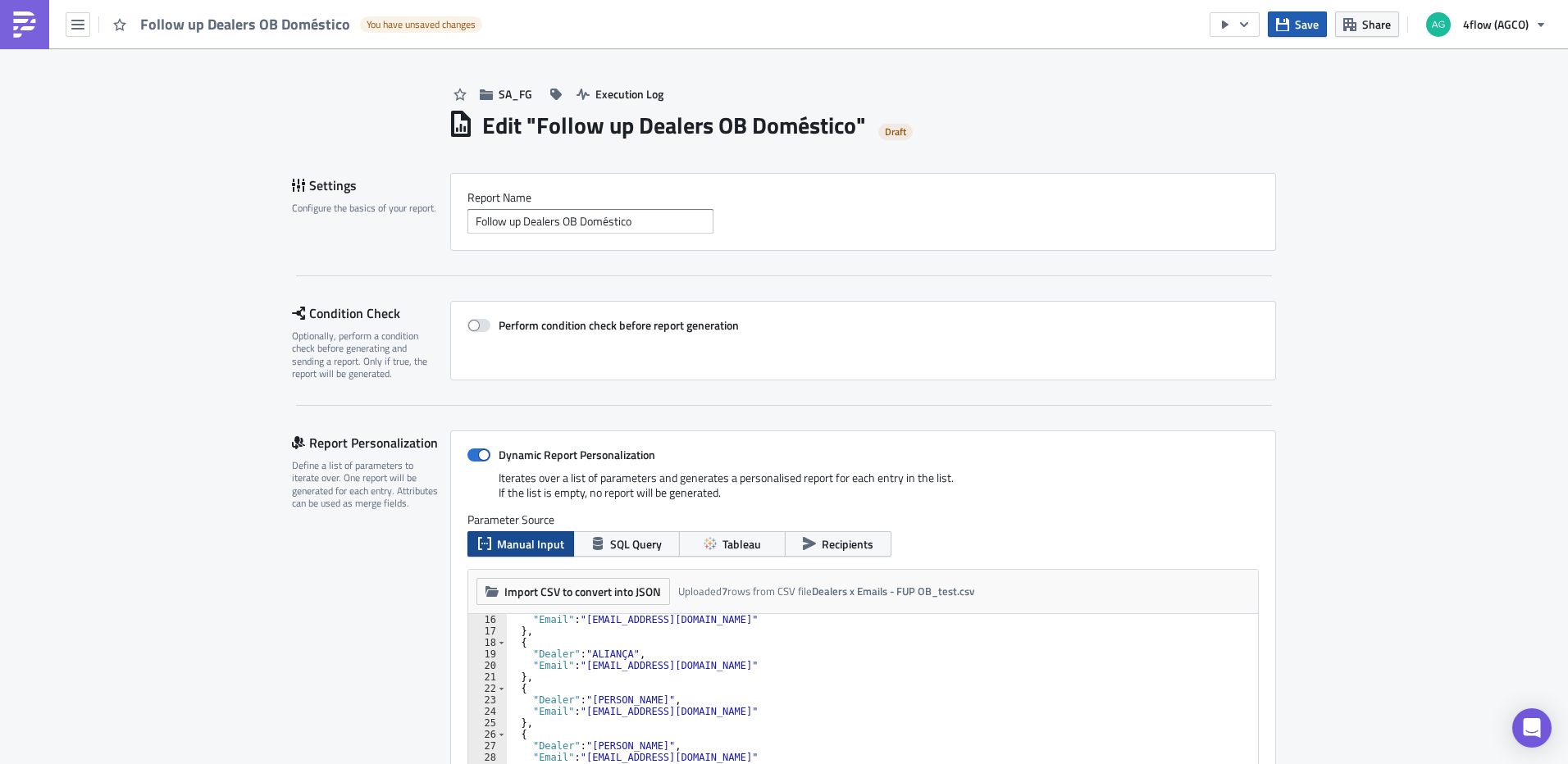
click at [1285, 32] on button "Save" at bounding box center [1297, 24] width 59 height 26
click at [1289, 27] on icon "button" at bounding box center [1282, 24] width 13 height 13
click at [79, 22] on icon "button" at bounding box center [78, 24] width 13 height 13
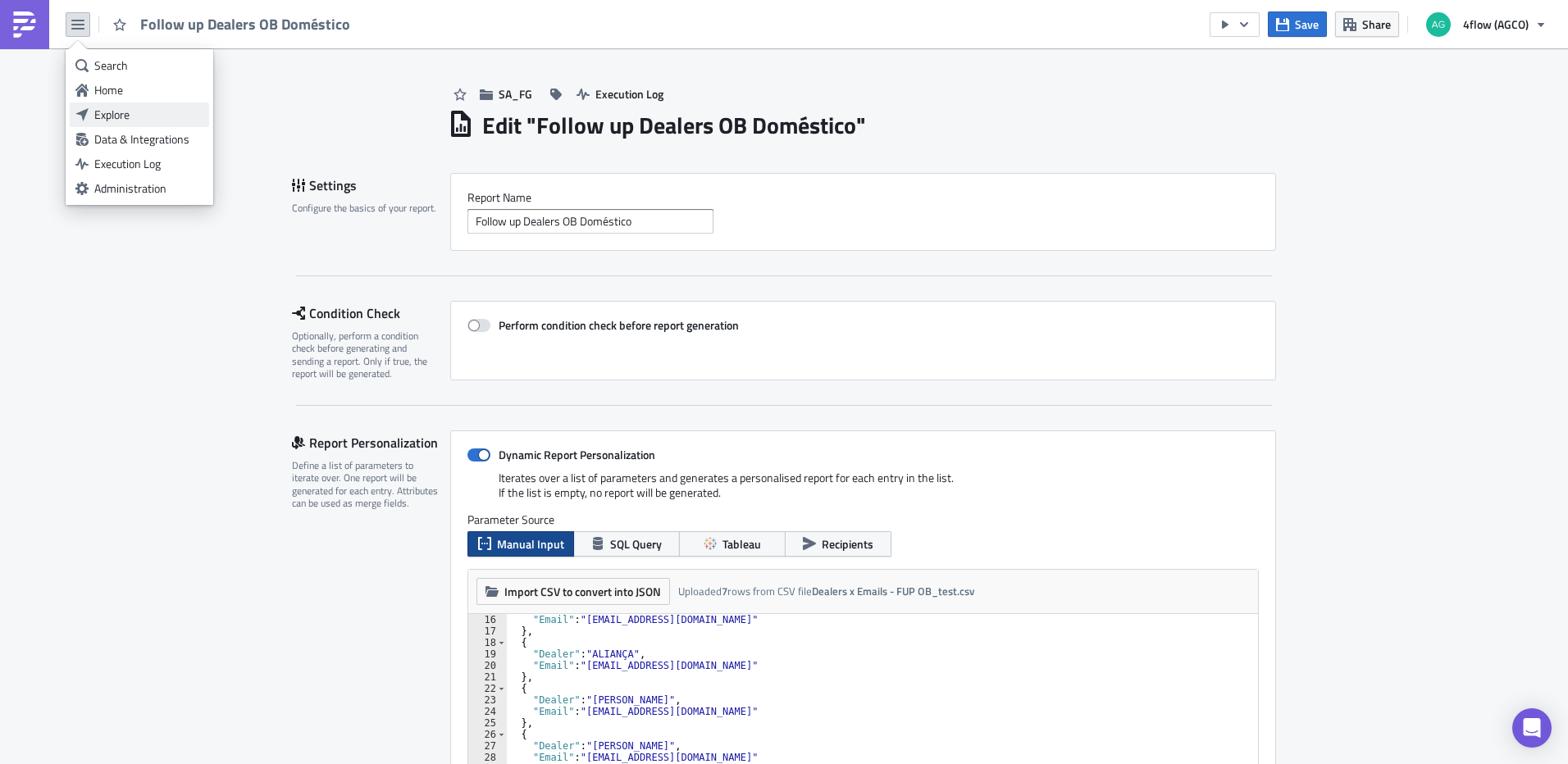
click at [148, 115] on div "Explore" at bounding box center [149, 114] width 109 height 16
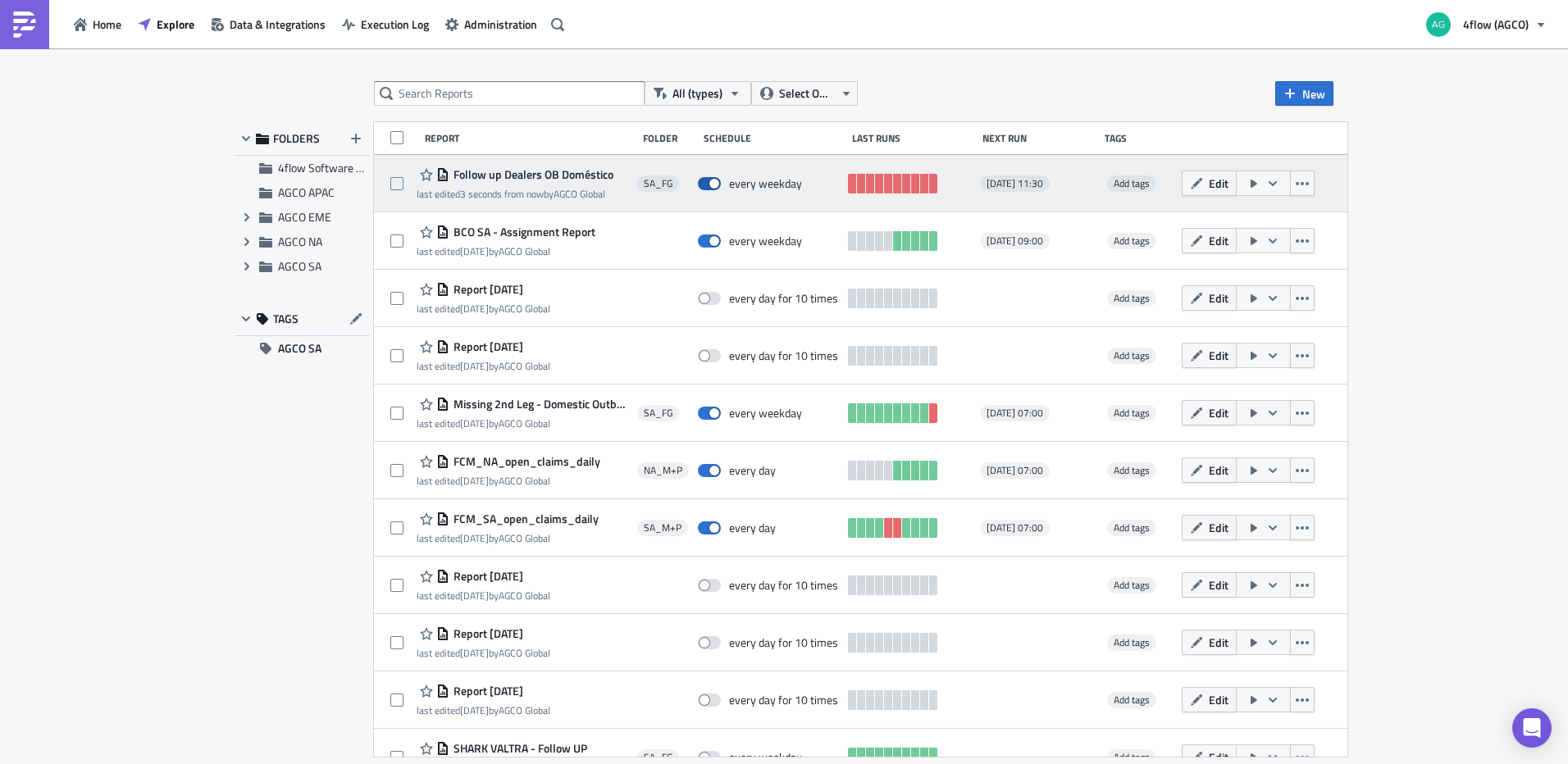
click at [710, 182] on span at bounding box center [709, 183] width 23 height 13
click at [710, 182] on input "checkbox" at bounding box center [706, 184] width 10 height 10
checkbox input "false"
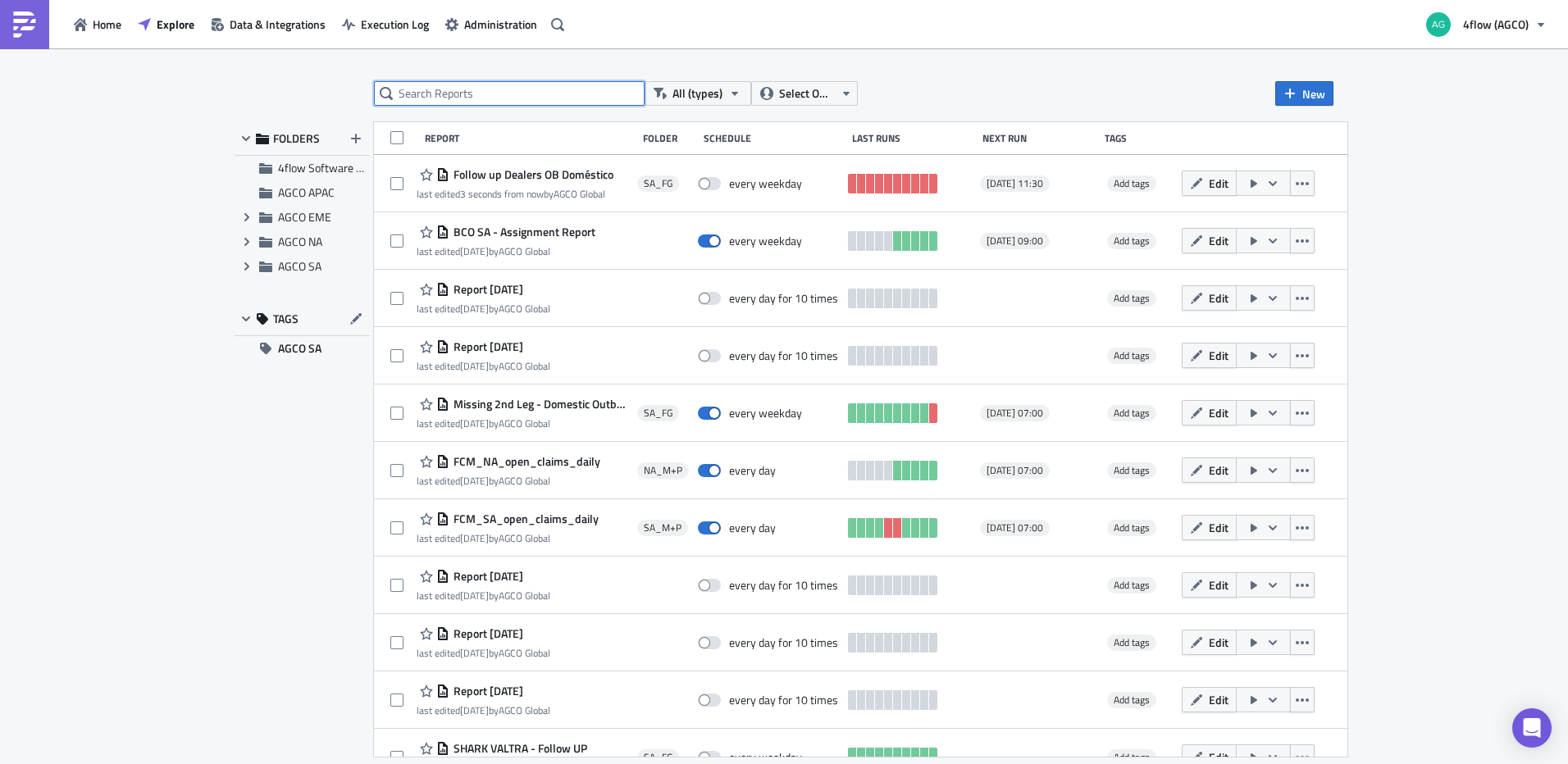
click at [524, 94] on input "text" at bounding box center [508, 93] width 270 height 25
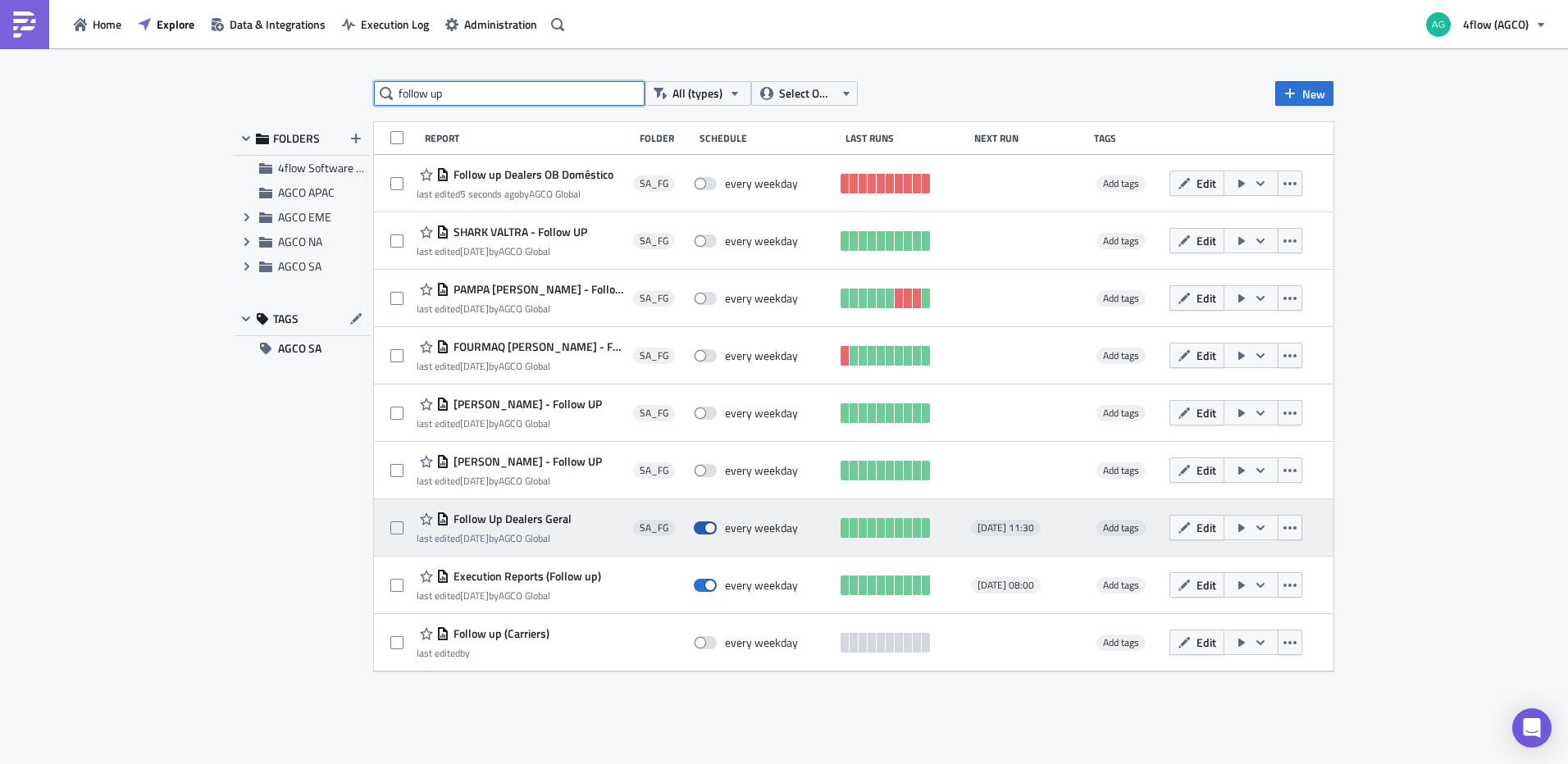
type input "follow up"
click at [709, 528] on span at bounding box center [705, 527] width 23 height 13
click at [708, 528] on input "checkbox" at bounding box center [702, 528] width 10 height 10
checkbox input "false"
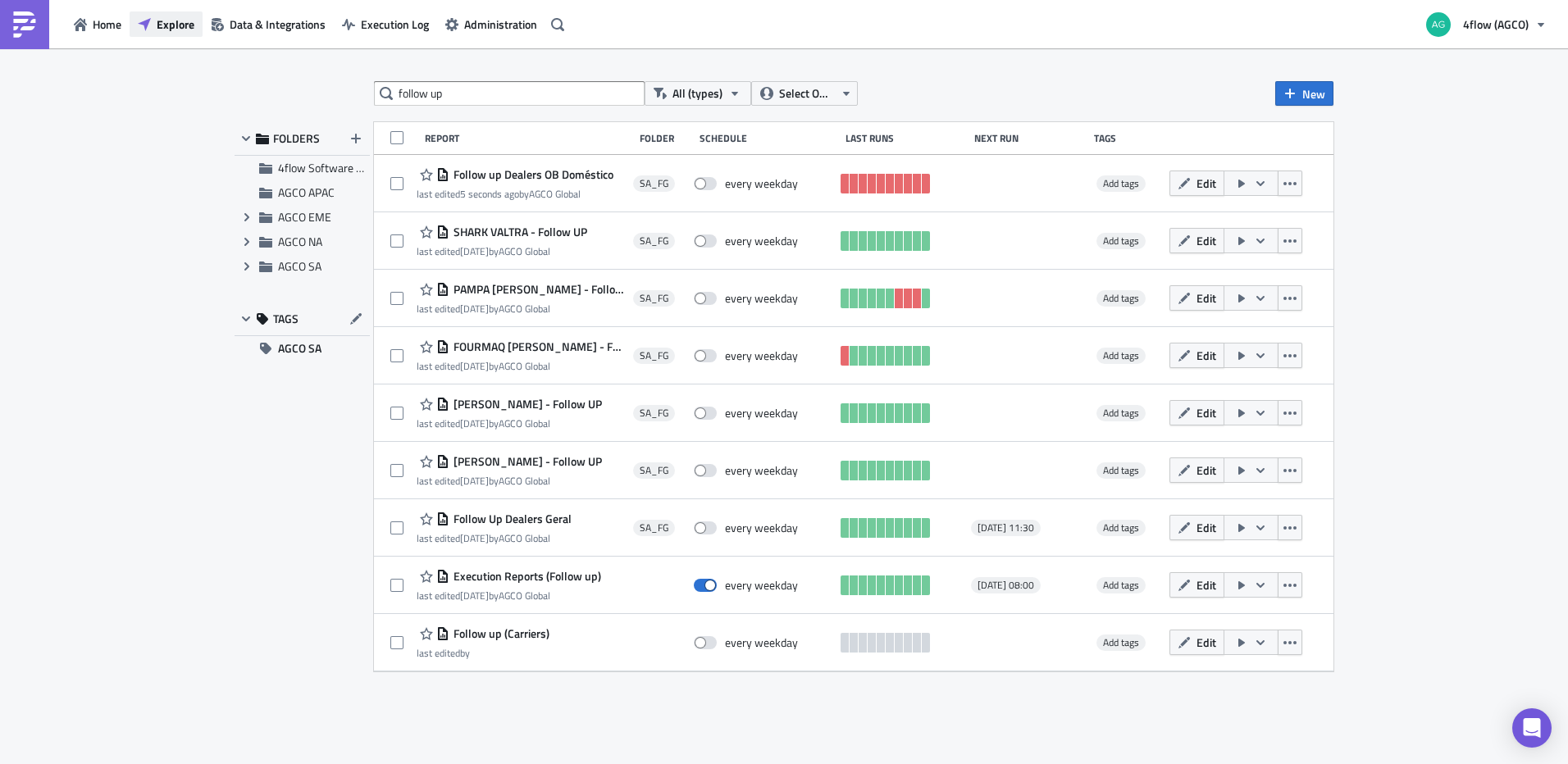
click at [160, 16] on span "Explore" at bounding box center [176, 24] width 38 height 17
click at [106, 25] on span "Home" at bounding box center [107, 24] width 29 height 17
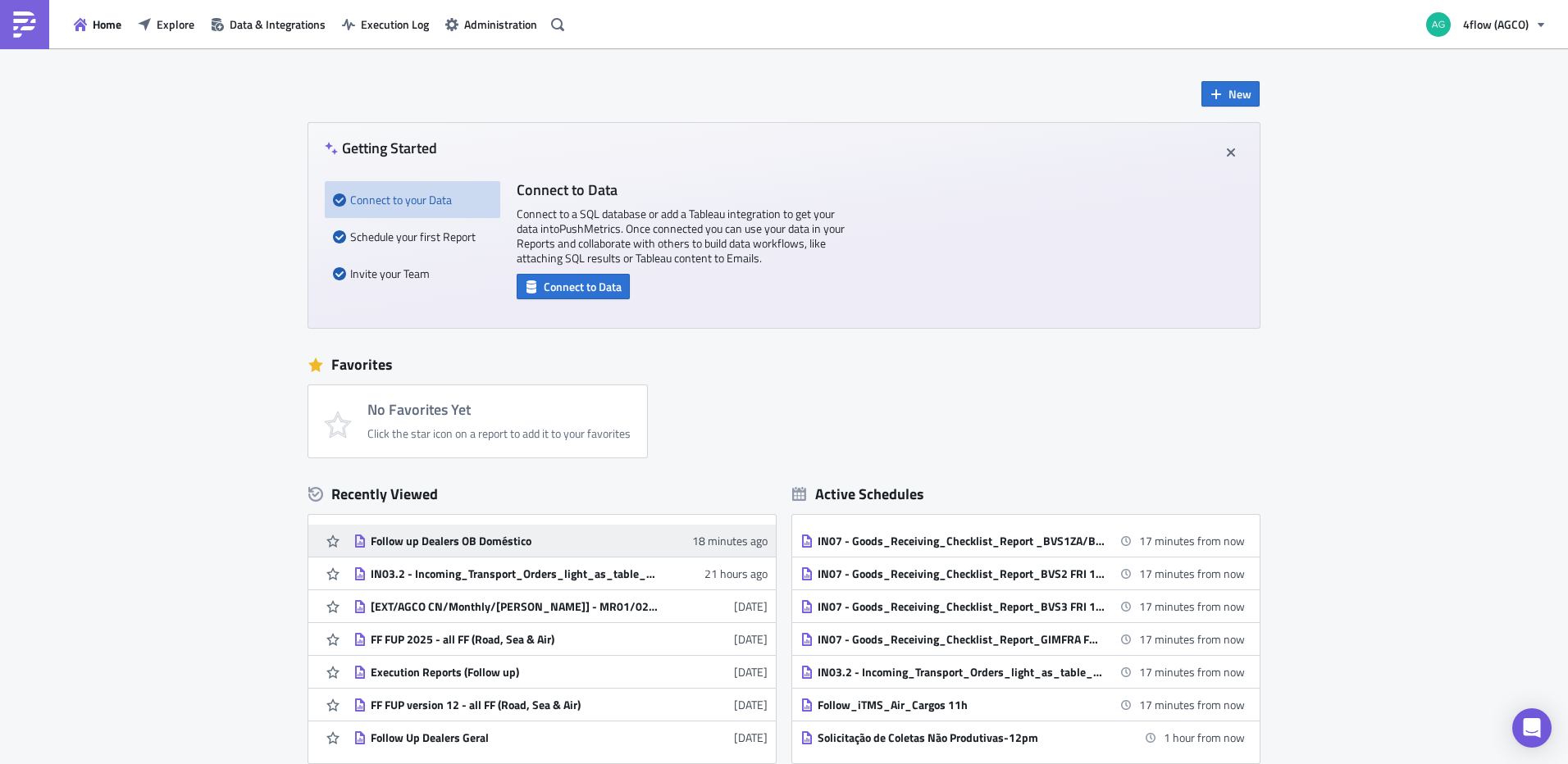
click at [454, 545] on div "Follow up Dealers OB Doméstico" at bounding box center [514, 541] width 287 height 14
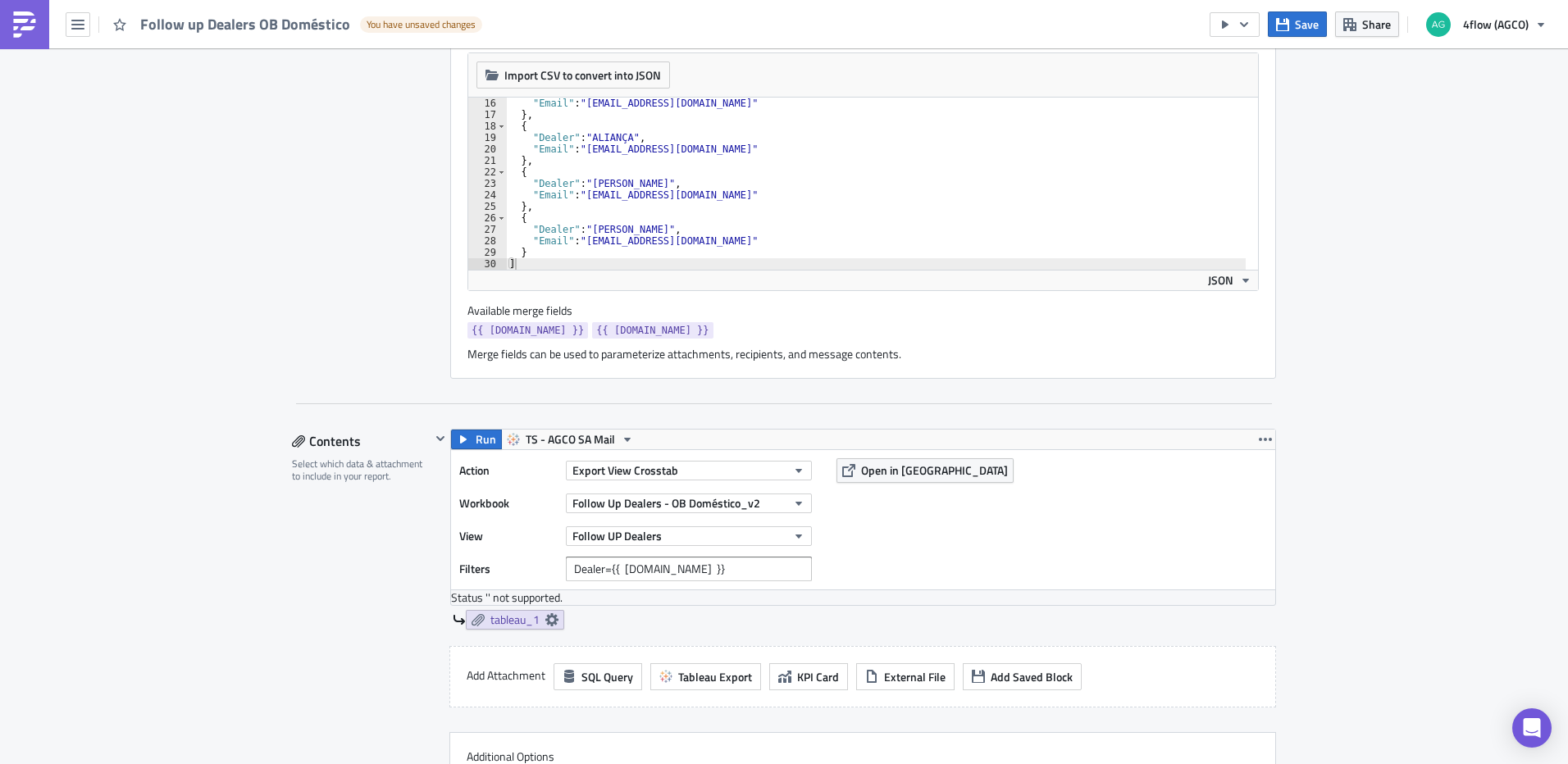
scroll to position [574, 0]
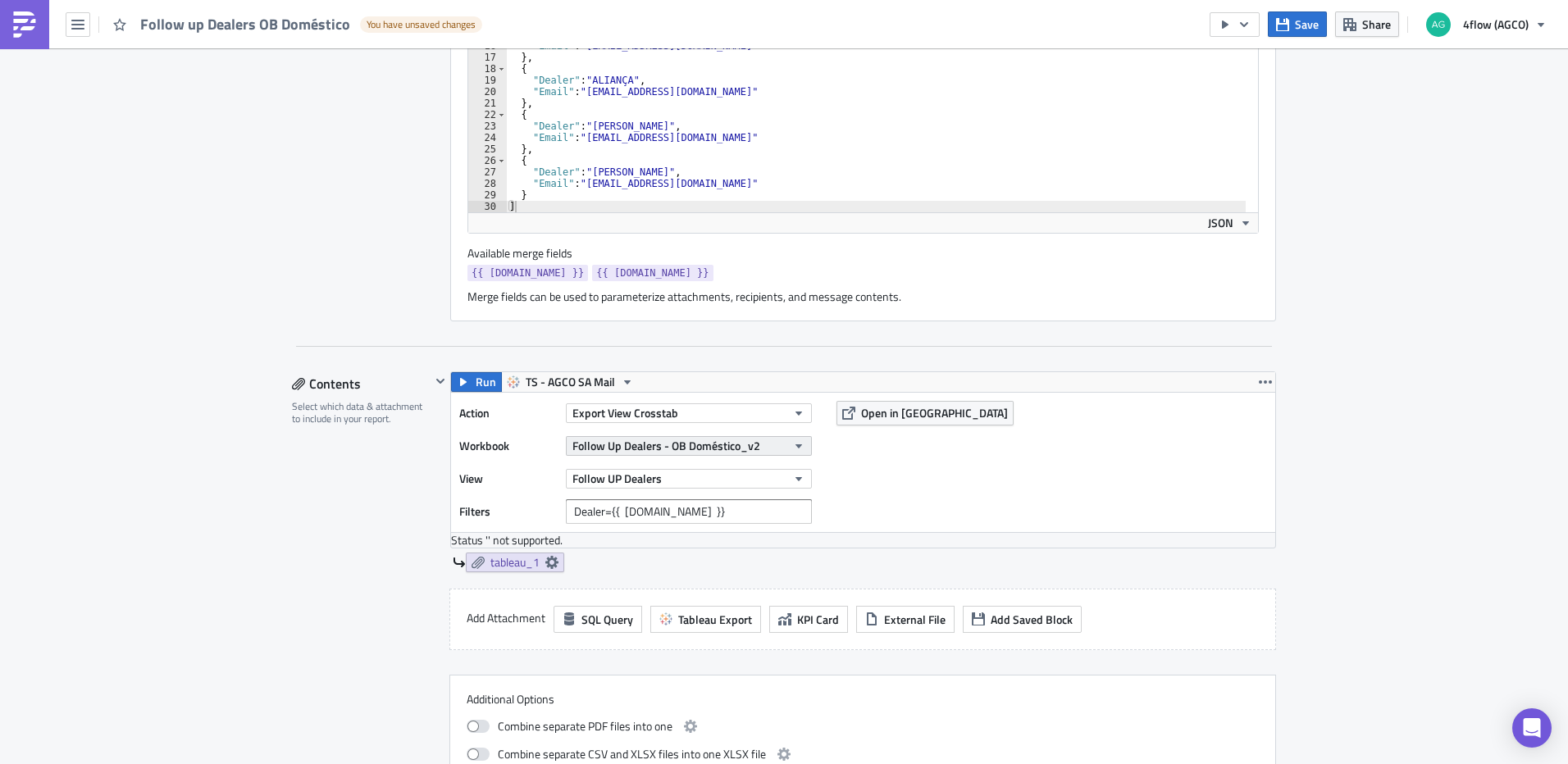
click at [674, 444] on span "Follow Up Dealers - OB Doméstico_v2" at bounding box center [666, 445] width 188 height 17
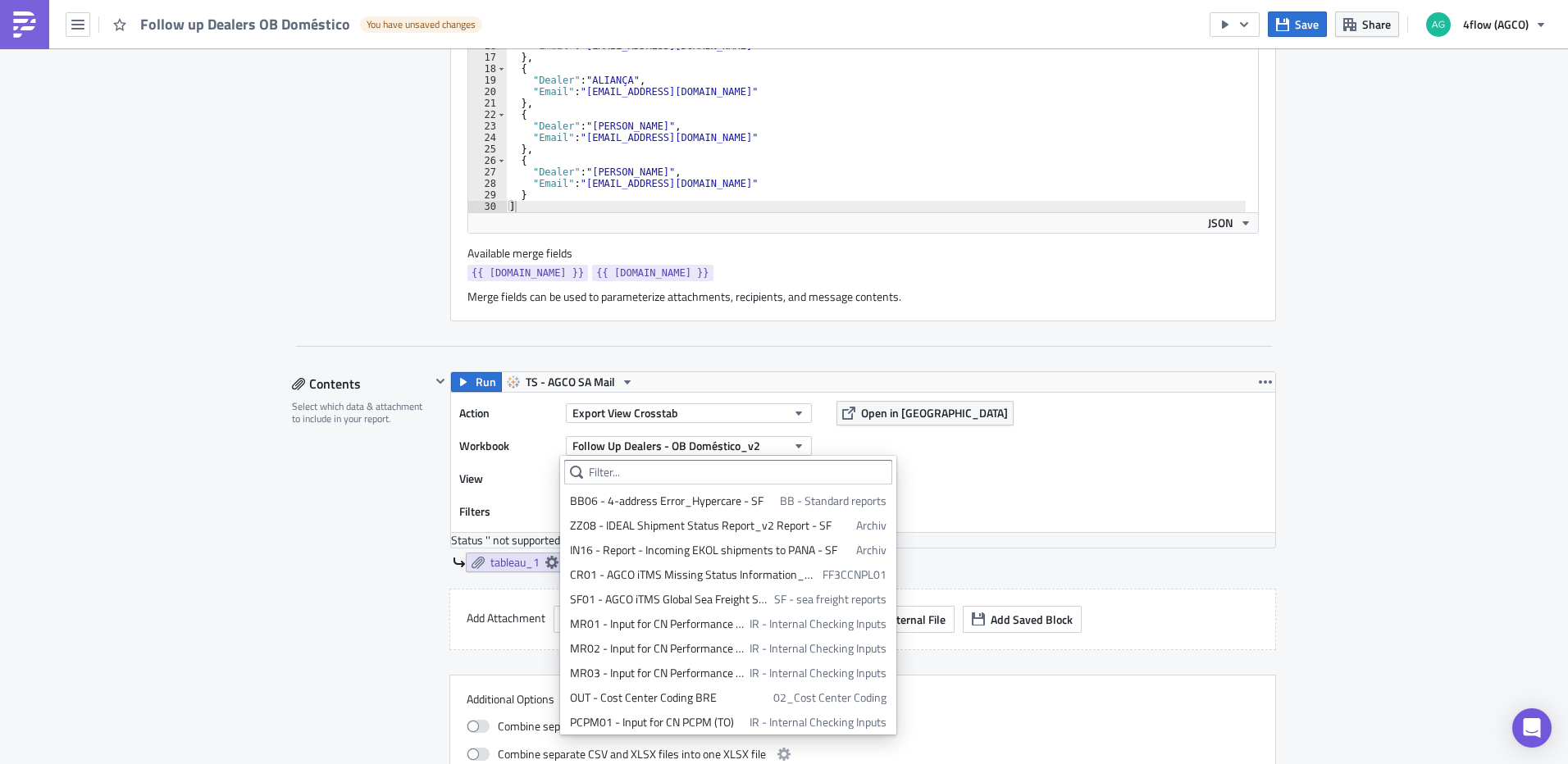
click at [1122, 493] on div "Action Export View Crosstab Workbook Follow Up Dealers - OB Doméstico_v2 View F…" at bounding box center [863, 461] width 824 height 139
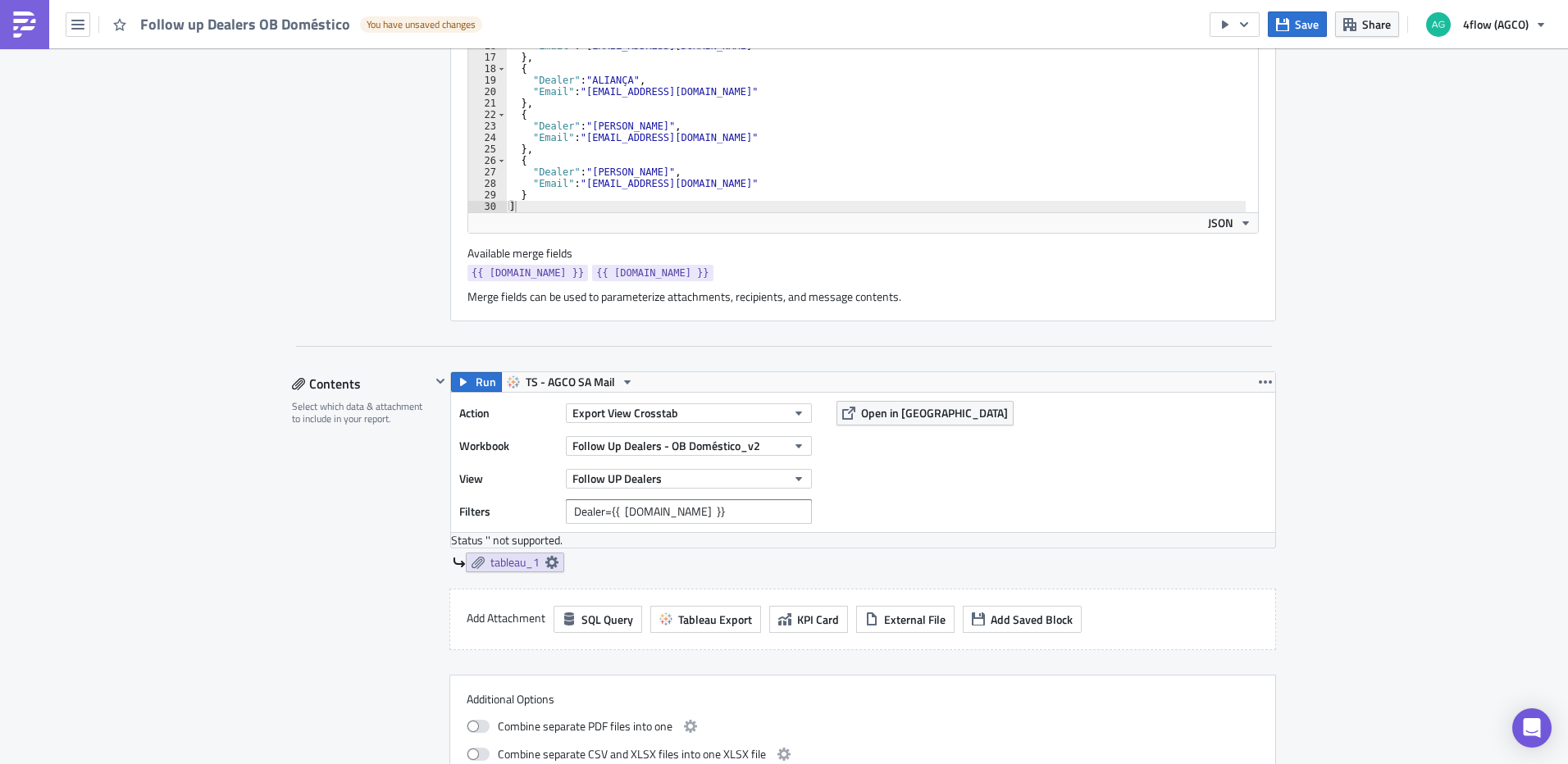
click at [758, 467] on div "Follow UP Dealers" at bounding box center [688, 478] width 246 height 25
click at [756, 477] on button "Follow UP Dealers" at bounding box center [688, 478] width 246 height 20
click at [666, 535] on div "Follow UP Dealers" at bounding box center [652, 533] width 126 height 16
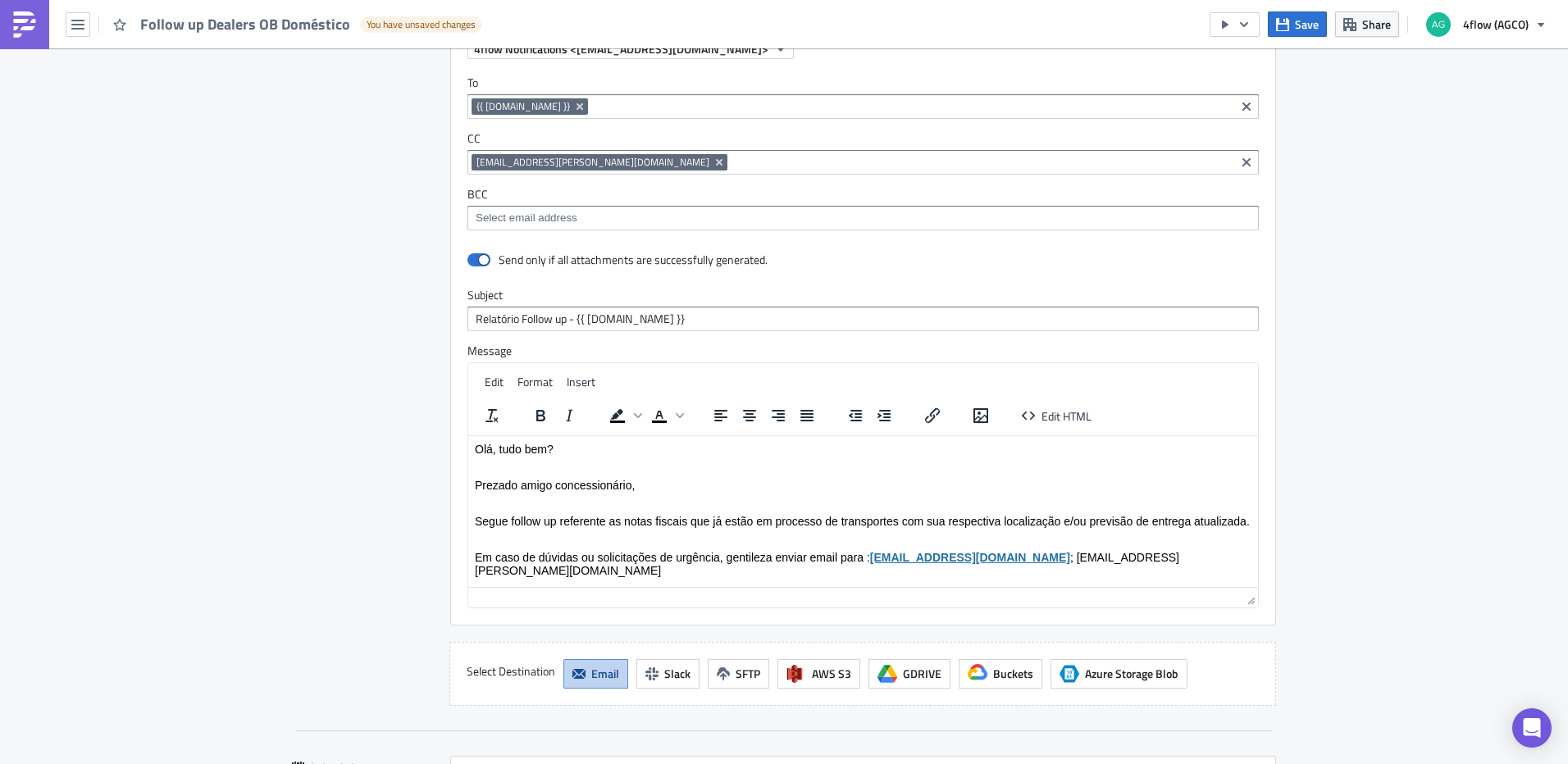
scroll to position [1393, 0]
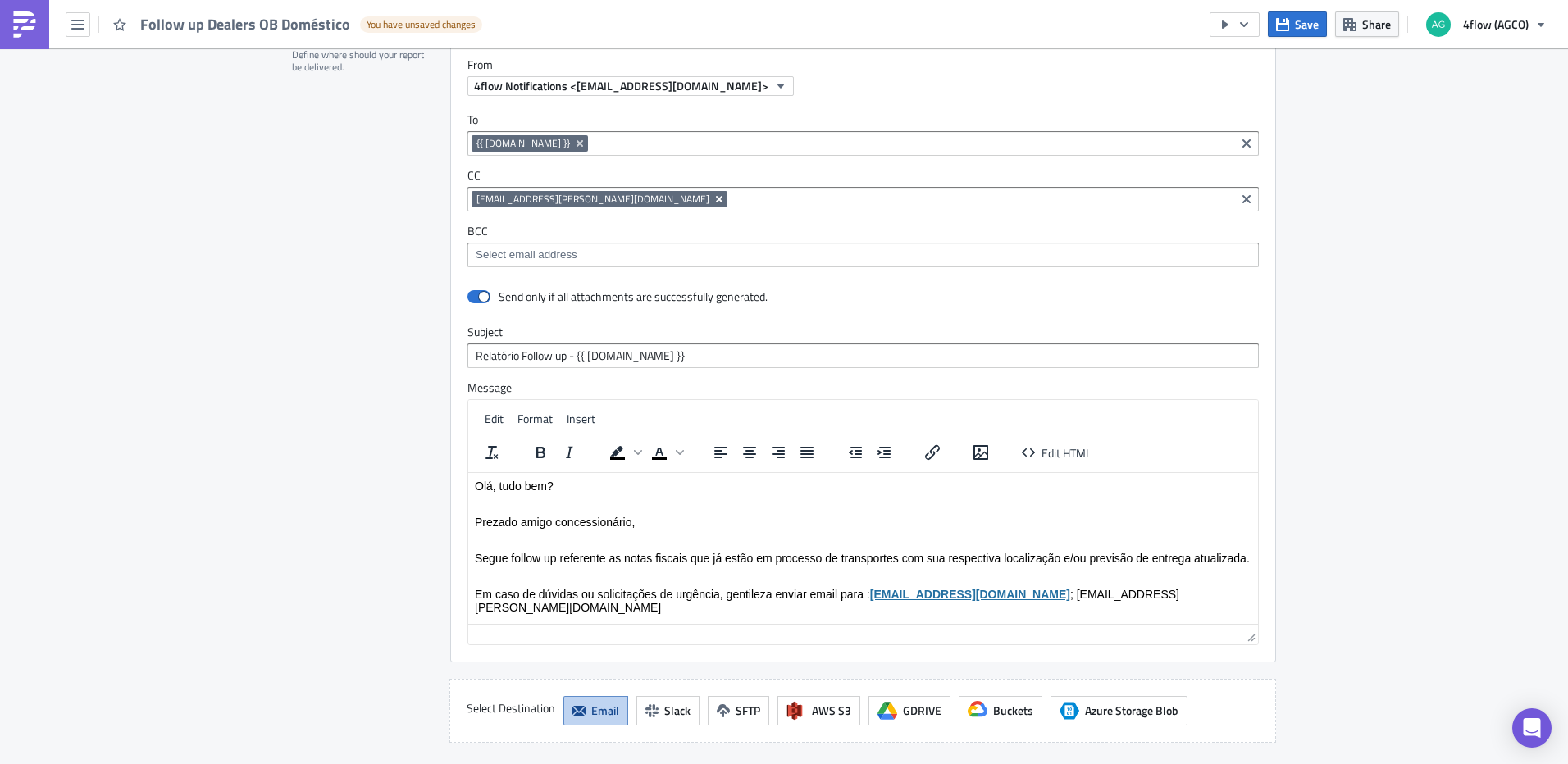
click at [716, 201] on icon "Remove Tag" at bounding box center [719, 200] width 7 height 7
click at [1314, 20] on span "Save" at bounding box center [1307, 24] width 24 height 17
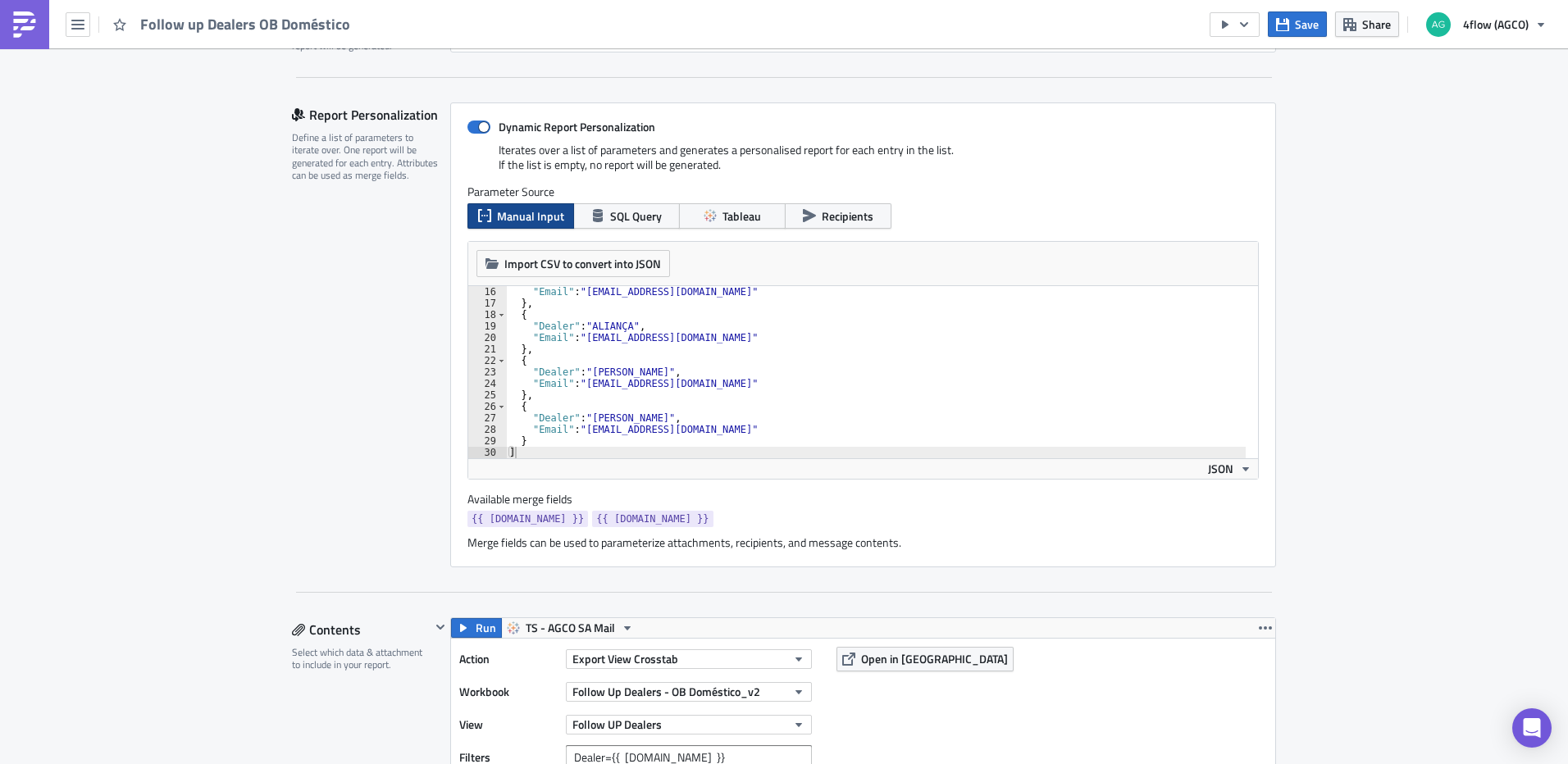
scroll to position [172, 0]
click at [1235, 24] on button "button" at bounding box center [1234, 24] width 50 height 25
click at [1233, 89] on div "Run Report" at bounding box center [1285, 90] width 128 height 16
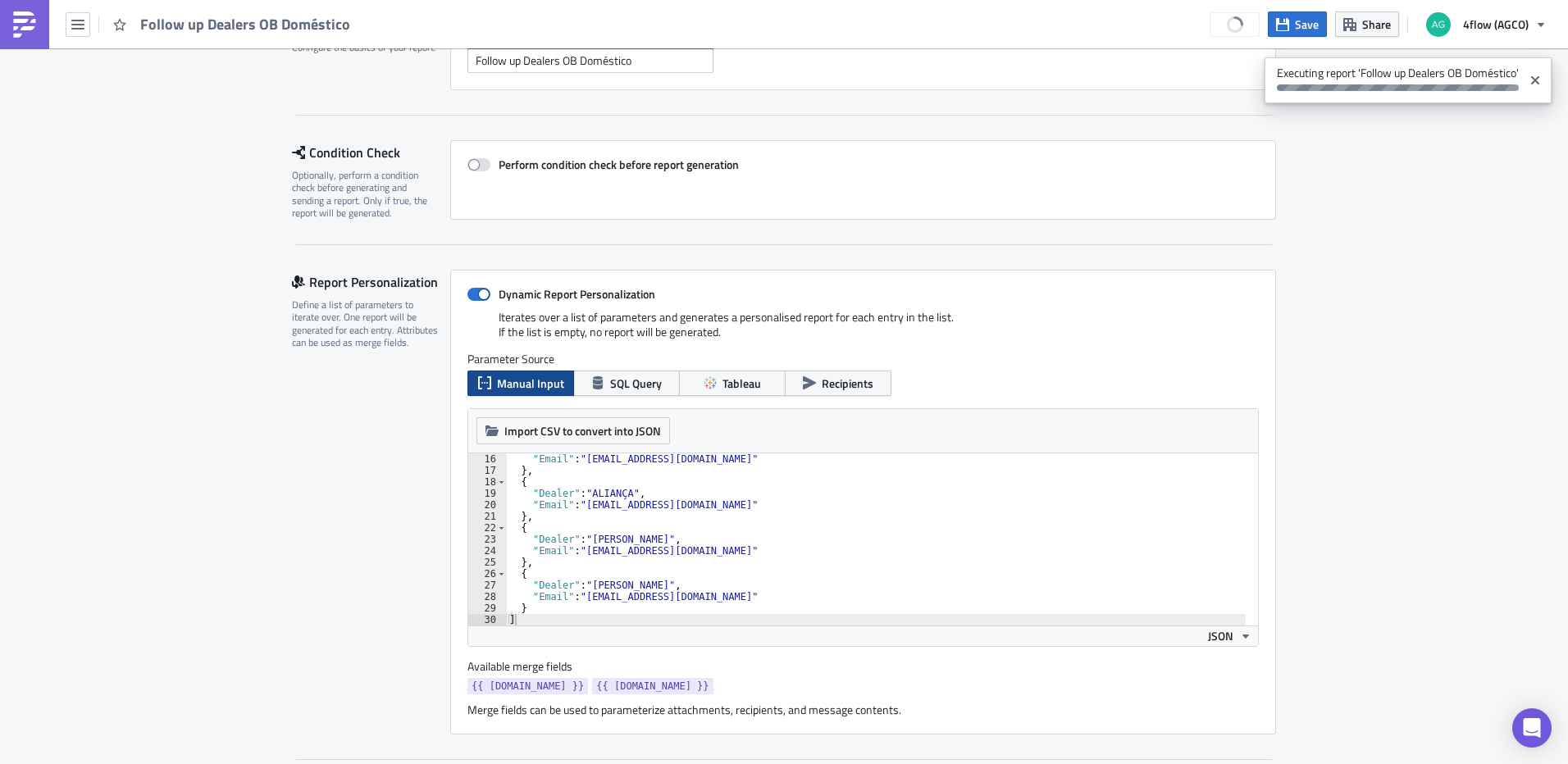
scroll to position [0, 0]
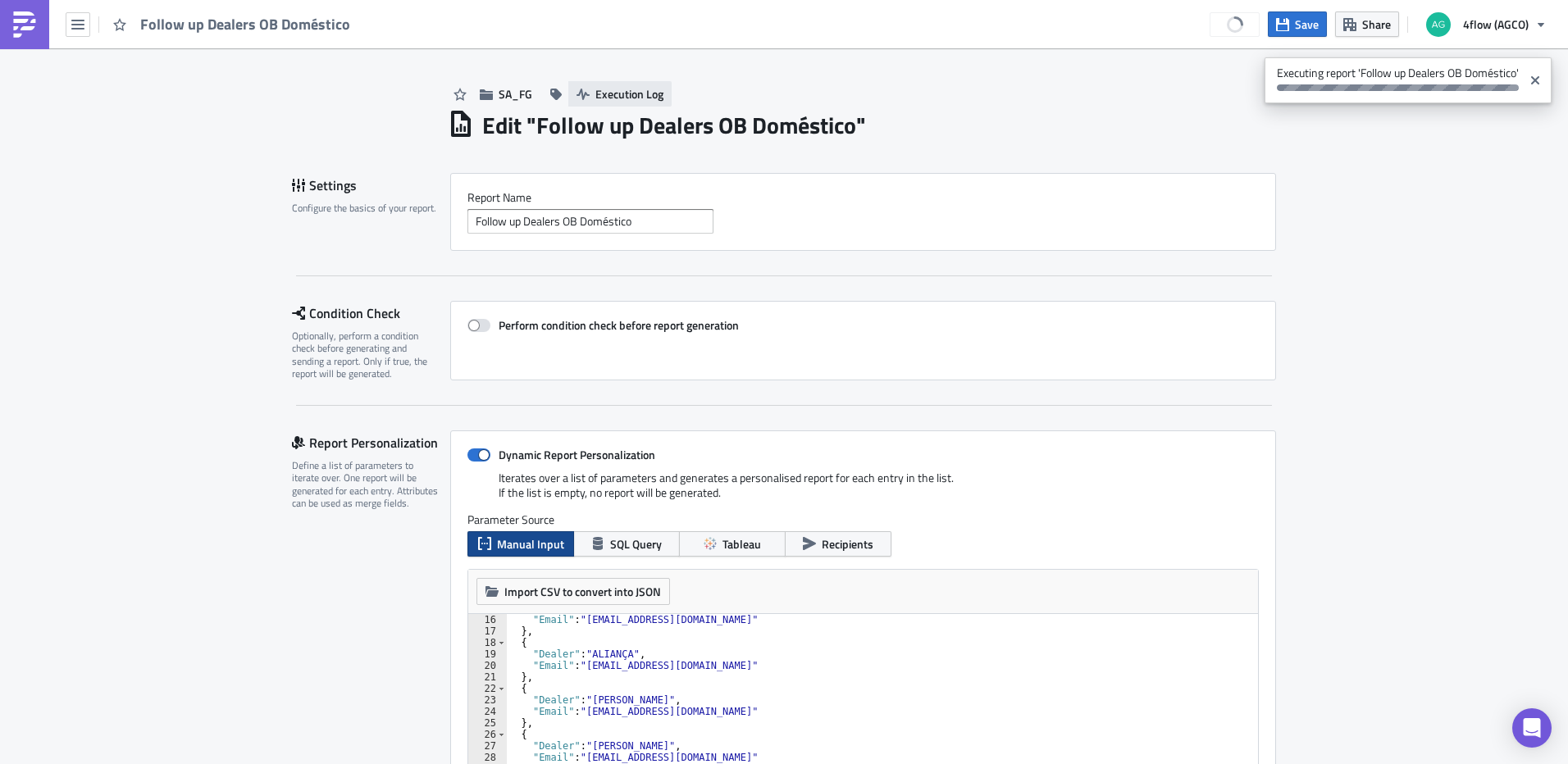
click at [630, 81] on button "Execution Log" at bounding box center [619, 94] width 103 height 26
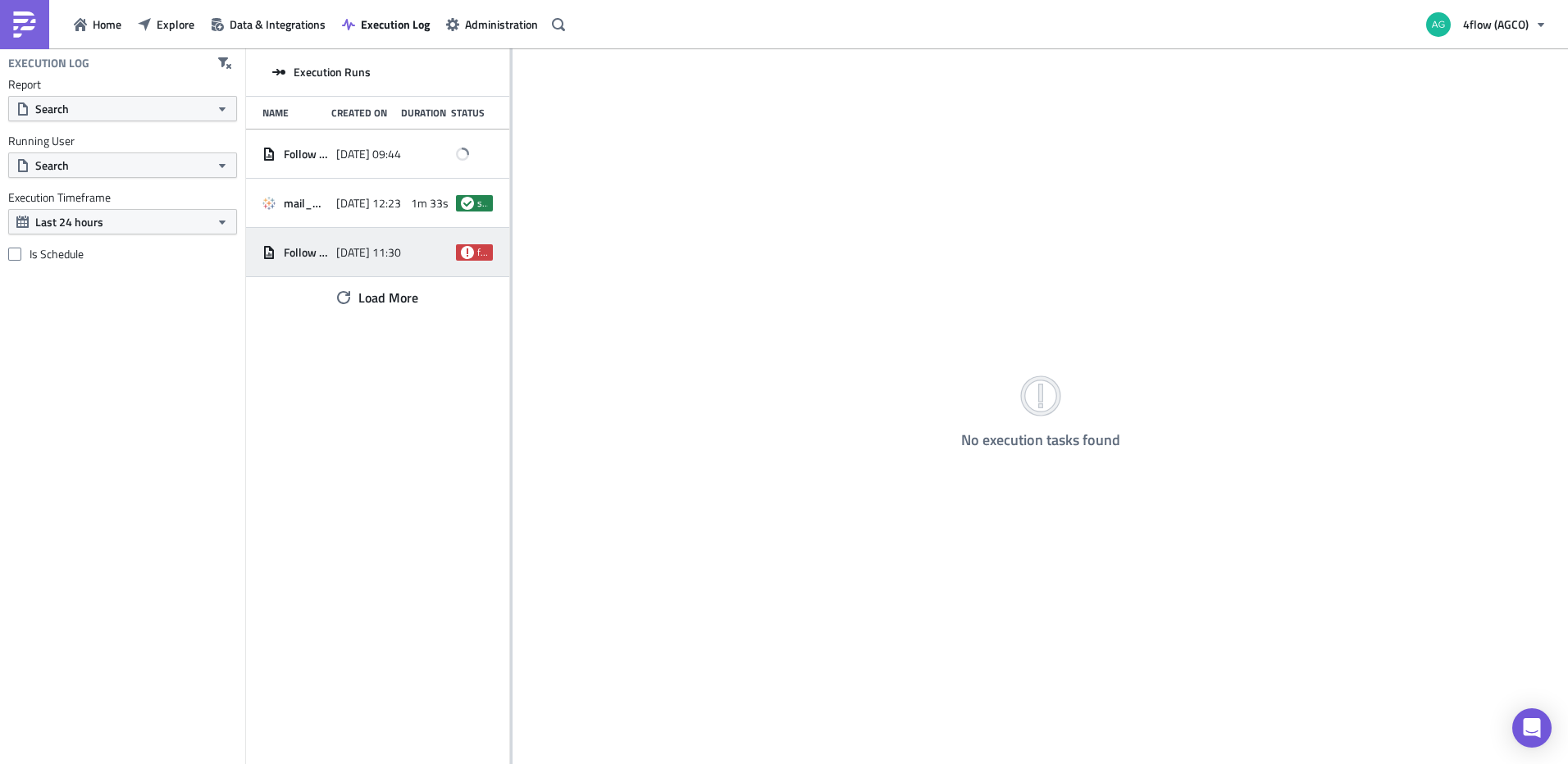
click at [364, 252] on span "[DATE] 11:30" at bounding box center [369, 252] width 65 height 14
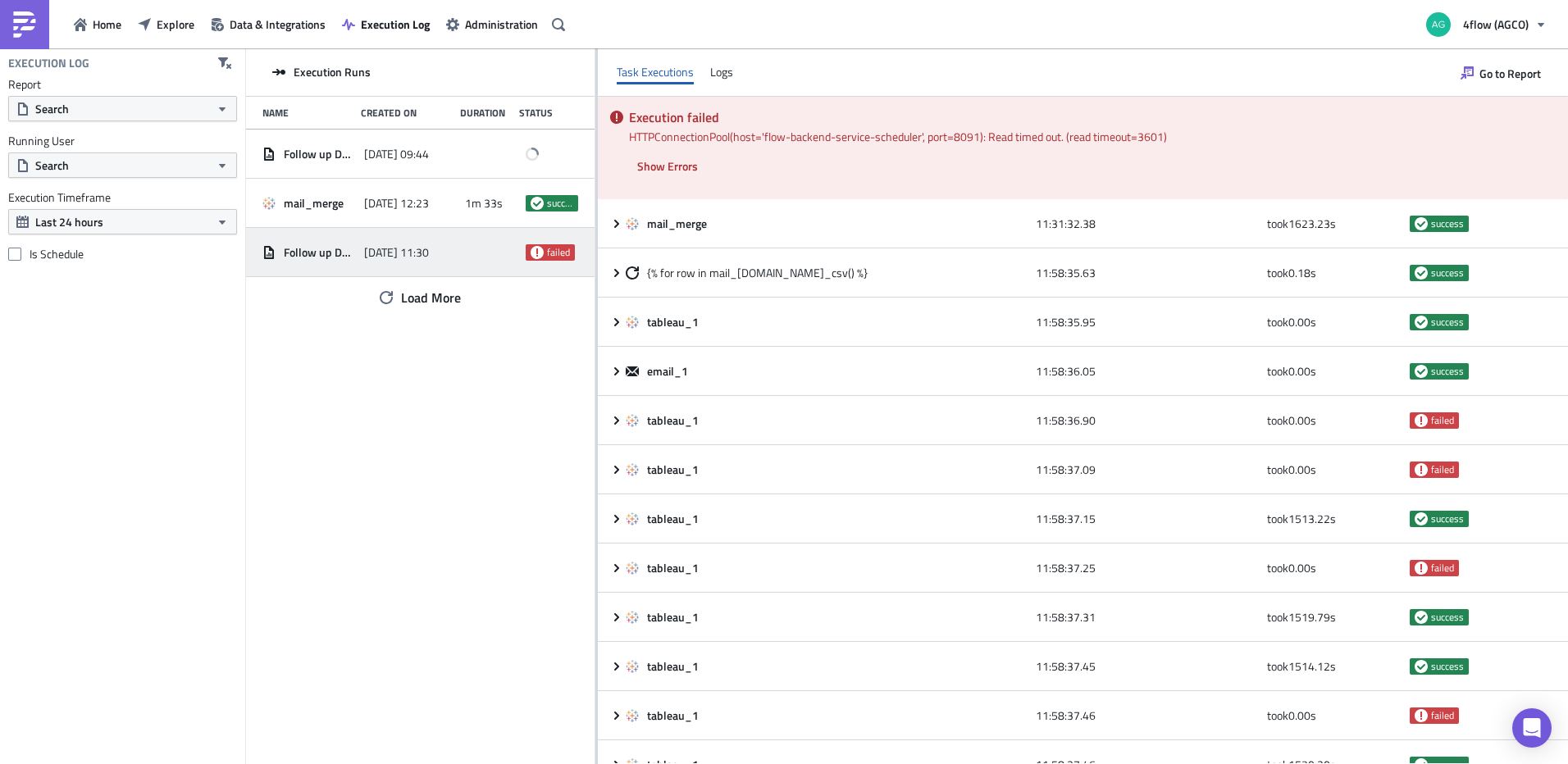
drag, startPoint x: 511, startPoint y: 179, endPoint x: 595, endPoint y: 171, distance: 84.4
click at [595, 171] on div at bounding box center [596, 408] width 3 height 718
click at [383, 156] on span "[DATE] 09:44" at bounding box center [397, 153] width 65 height 14
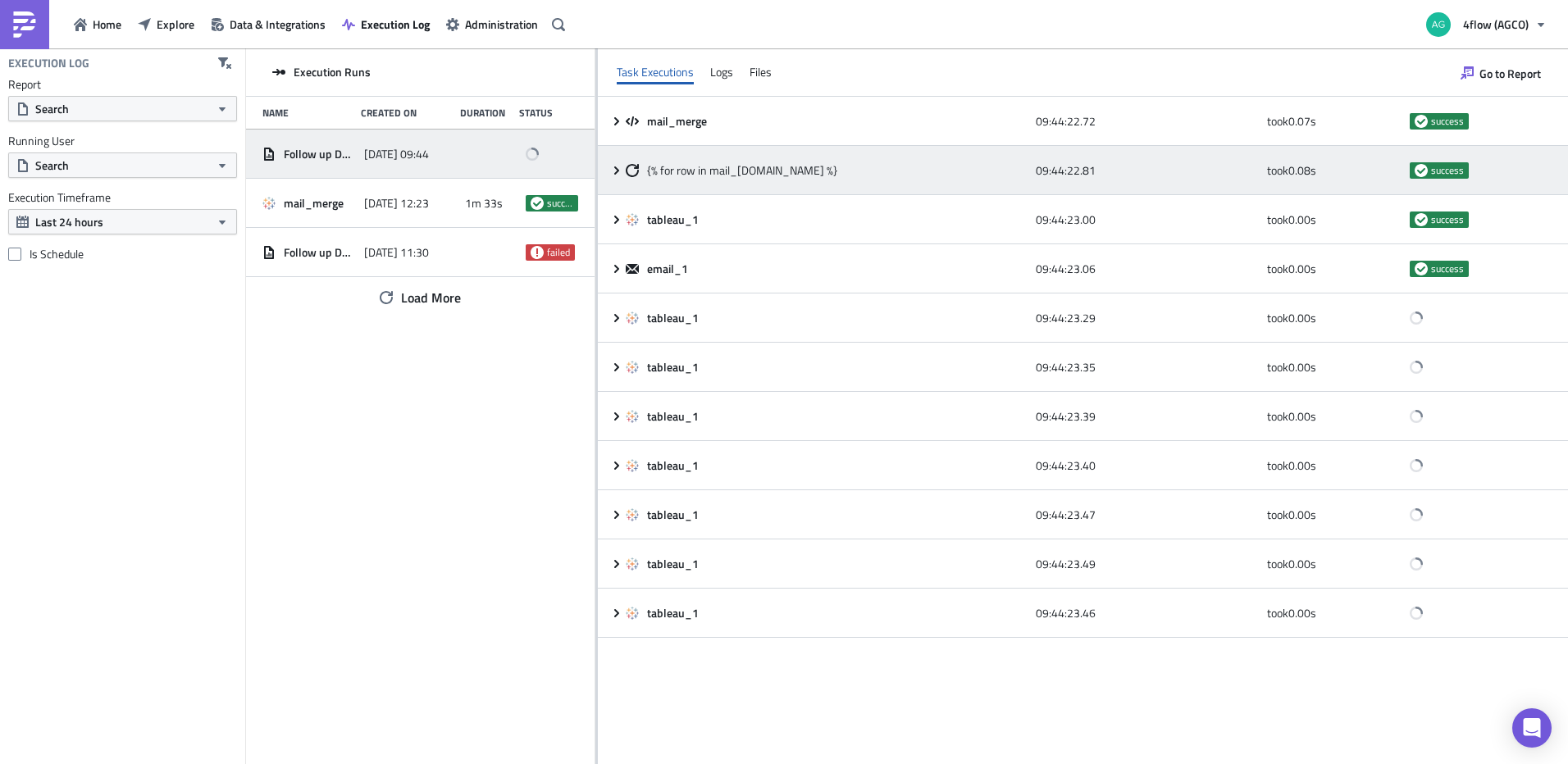
click at [615, 168] on icon at bounding box center [616, 170] width 13 height 13
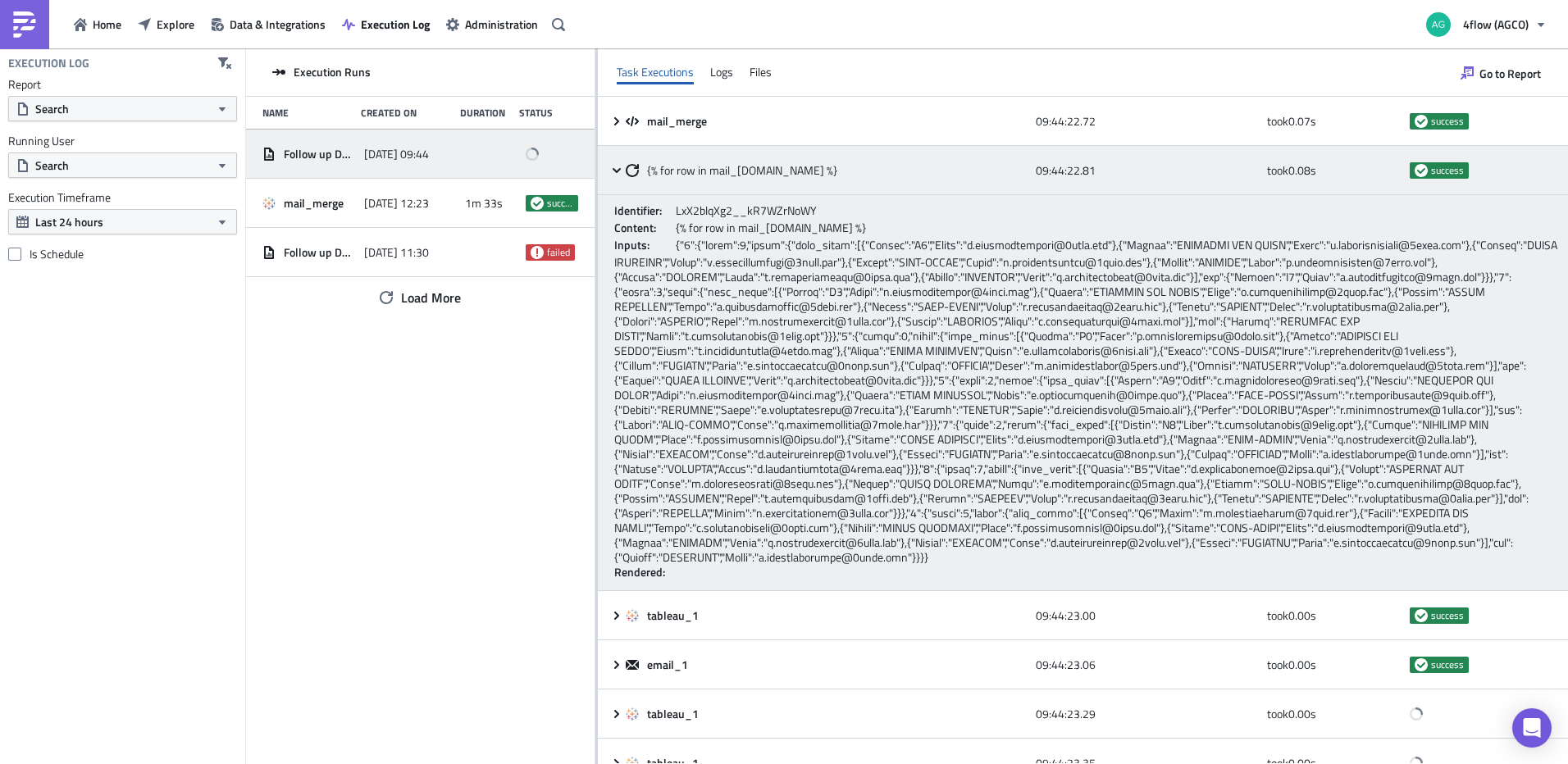
click at [615, 168] on icon at bounding box center [616, 170] width 13 height 13
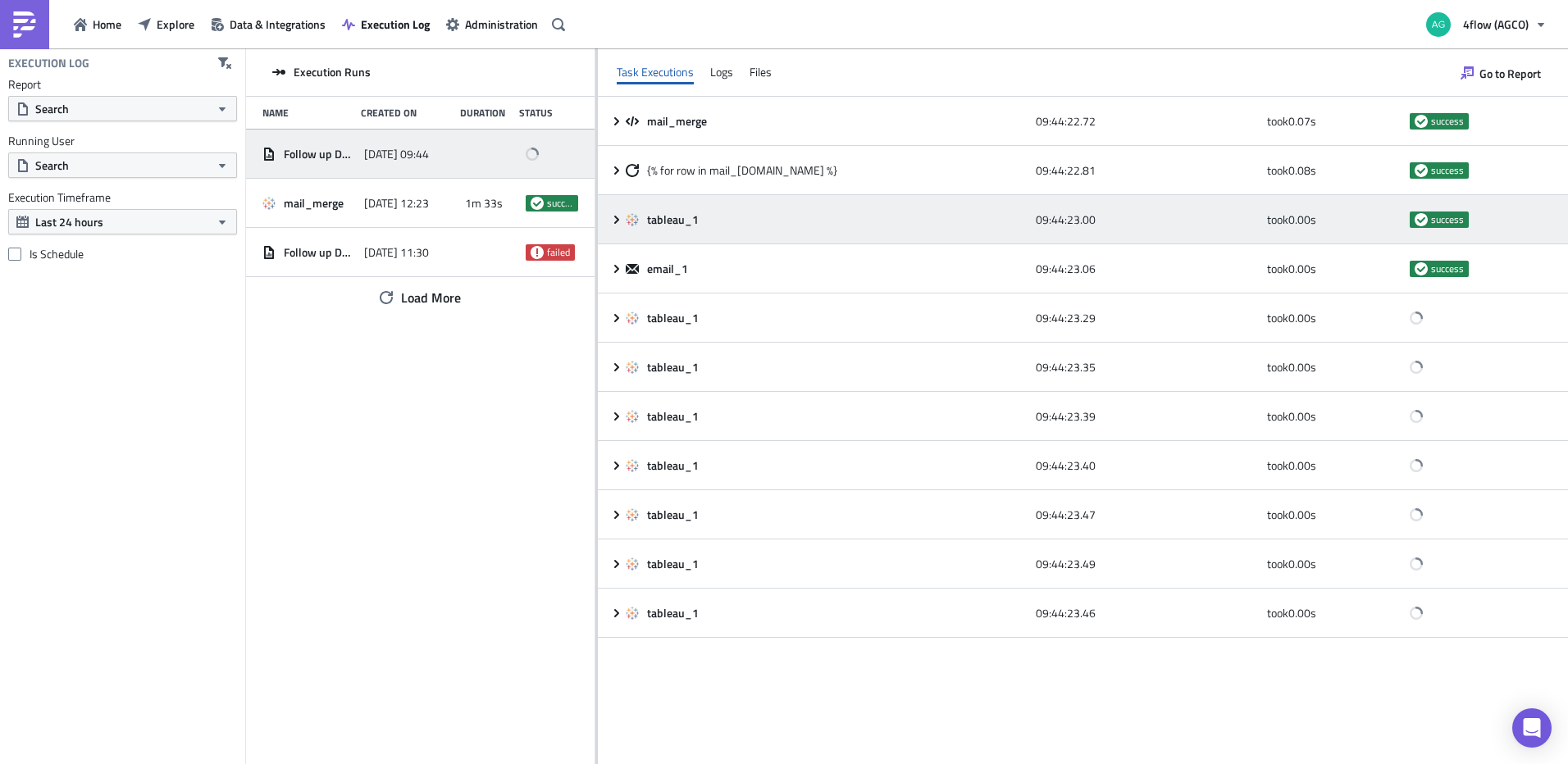
click at [619, 218] on icon at bounding box center [616, 219] width 13 height 13
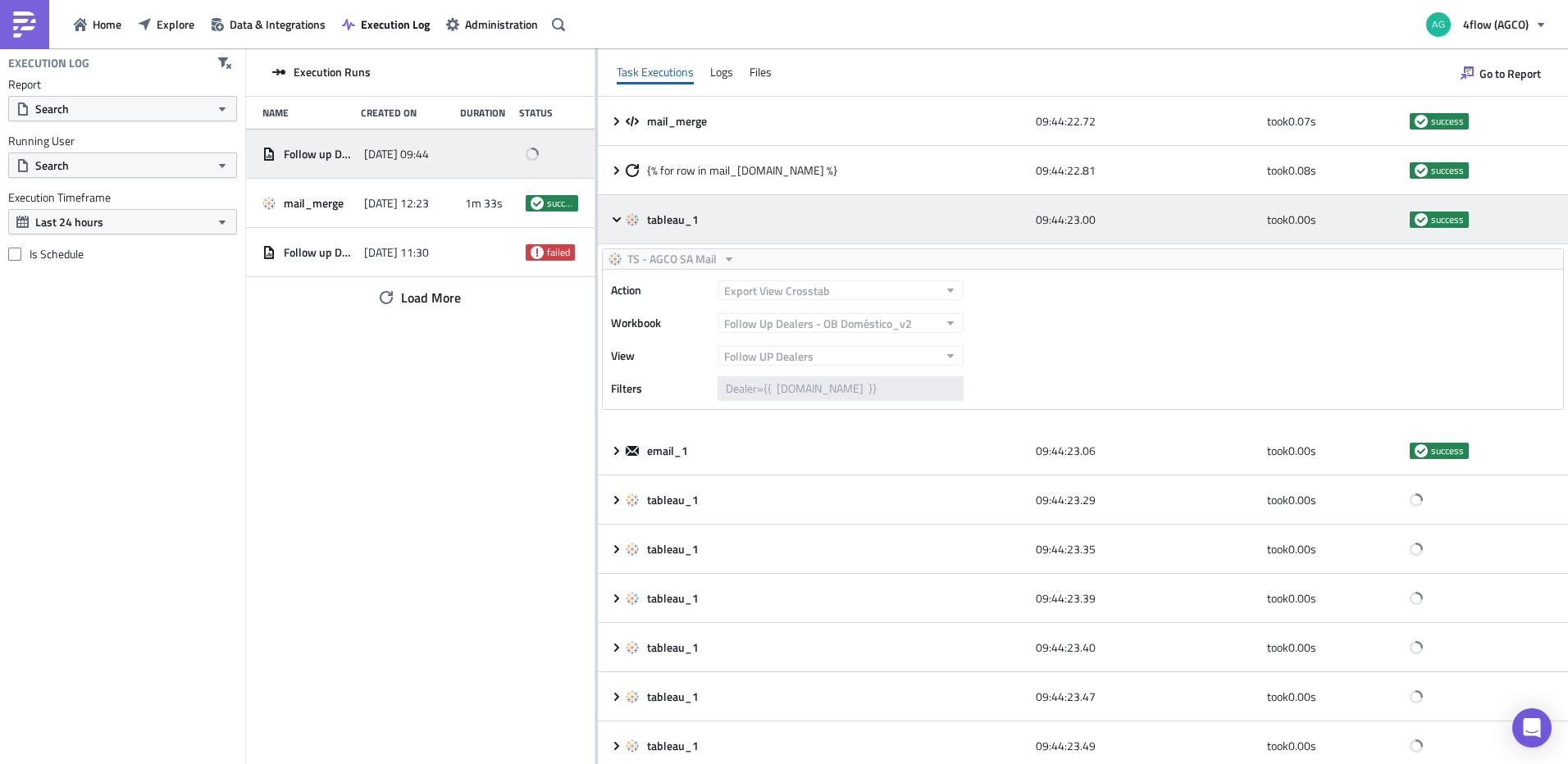
click at [613, 218] on icon at bounding box center [617, 219] width 9 height 5
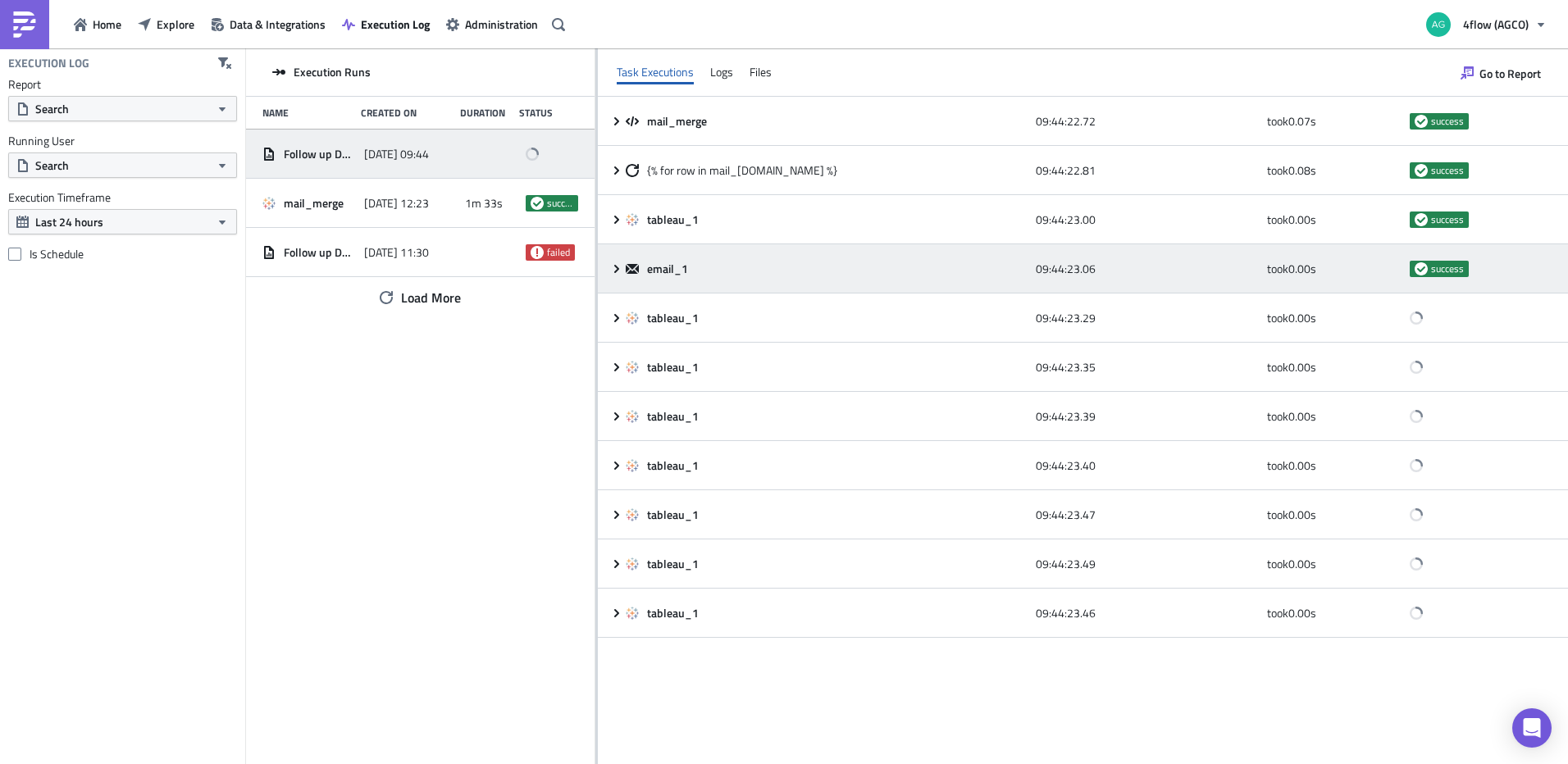
click at [616, 263] on icon at bounding box center [616, 269] width 13 height 13
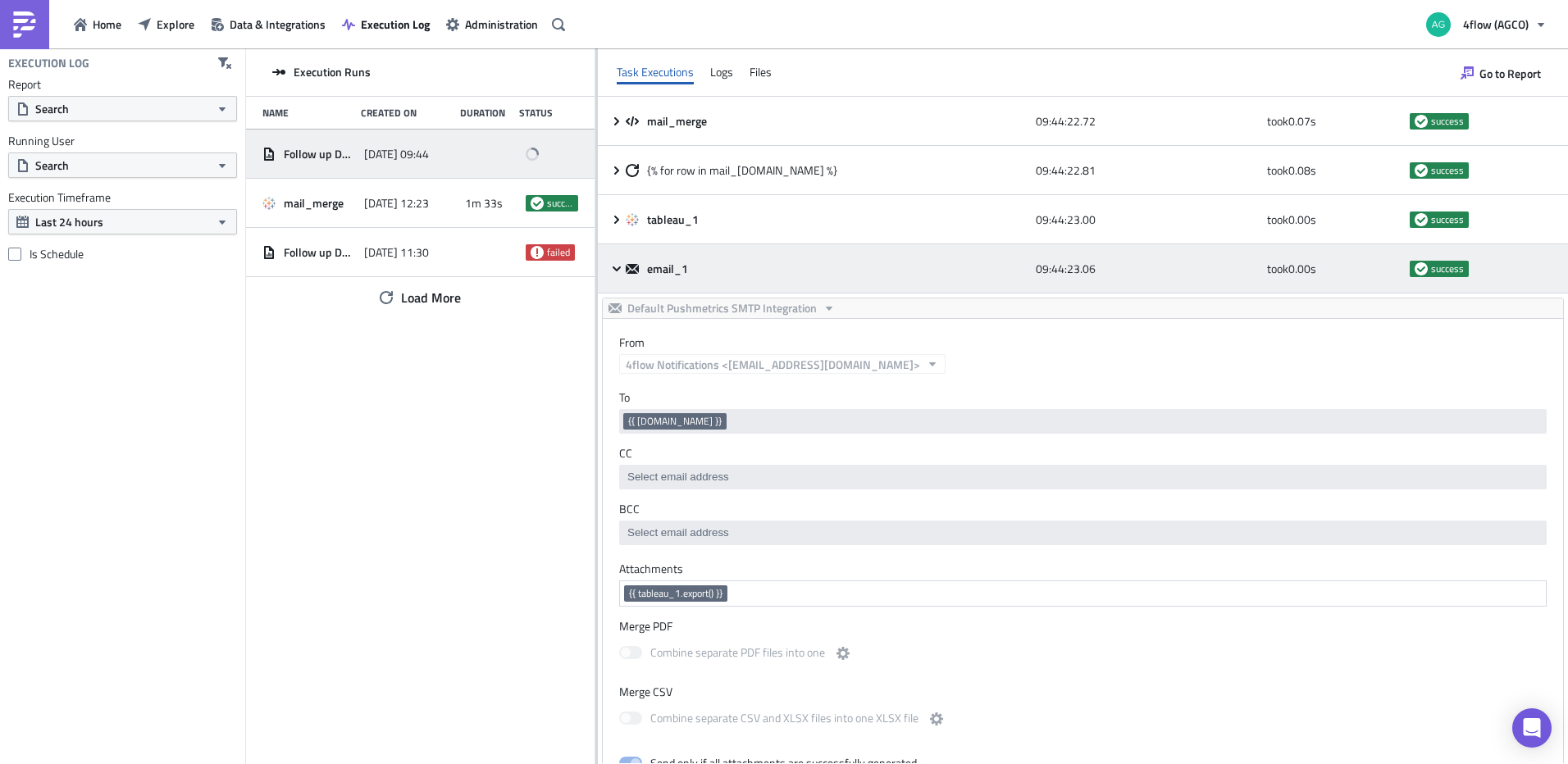
click at [616, 268] on icon at bounding box center [616, 269] width 13 height 13
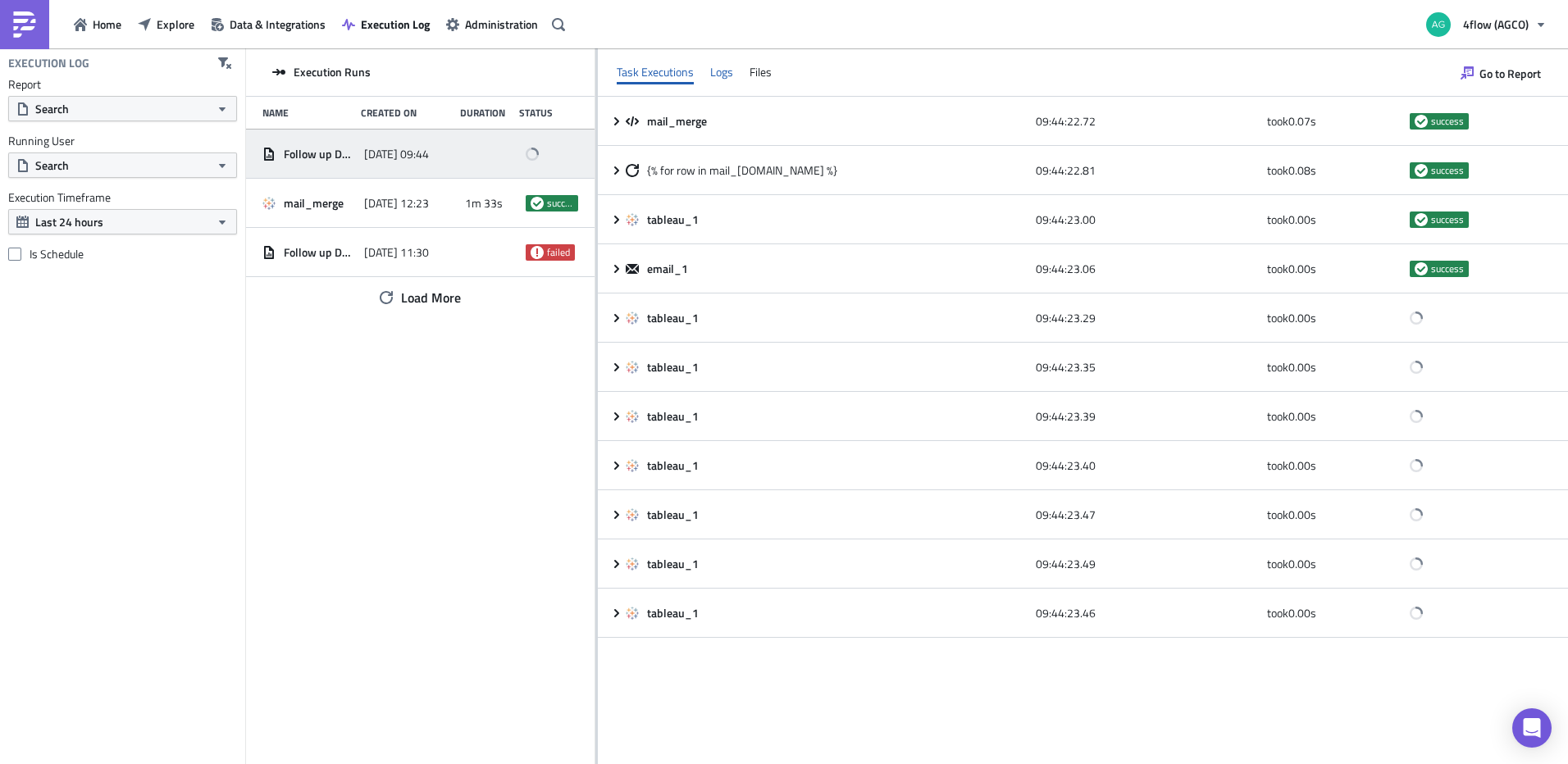
click at [724, 70] on div "Logs" at bounding box center [721, 72] width 23 height 25
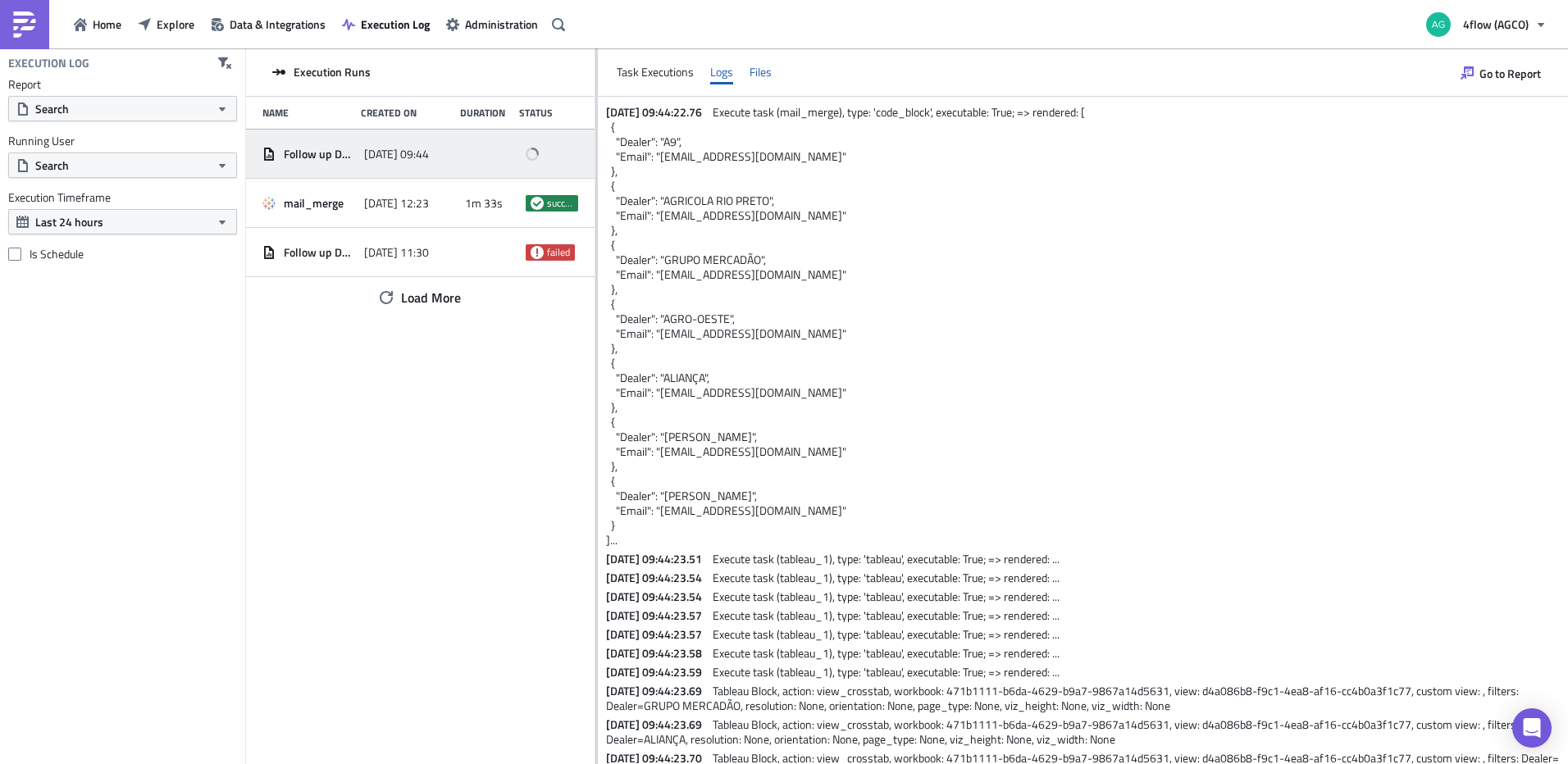
click at [754, 74] on div "Files" at bounding box center [761, 72] width 22 height 25
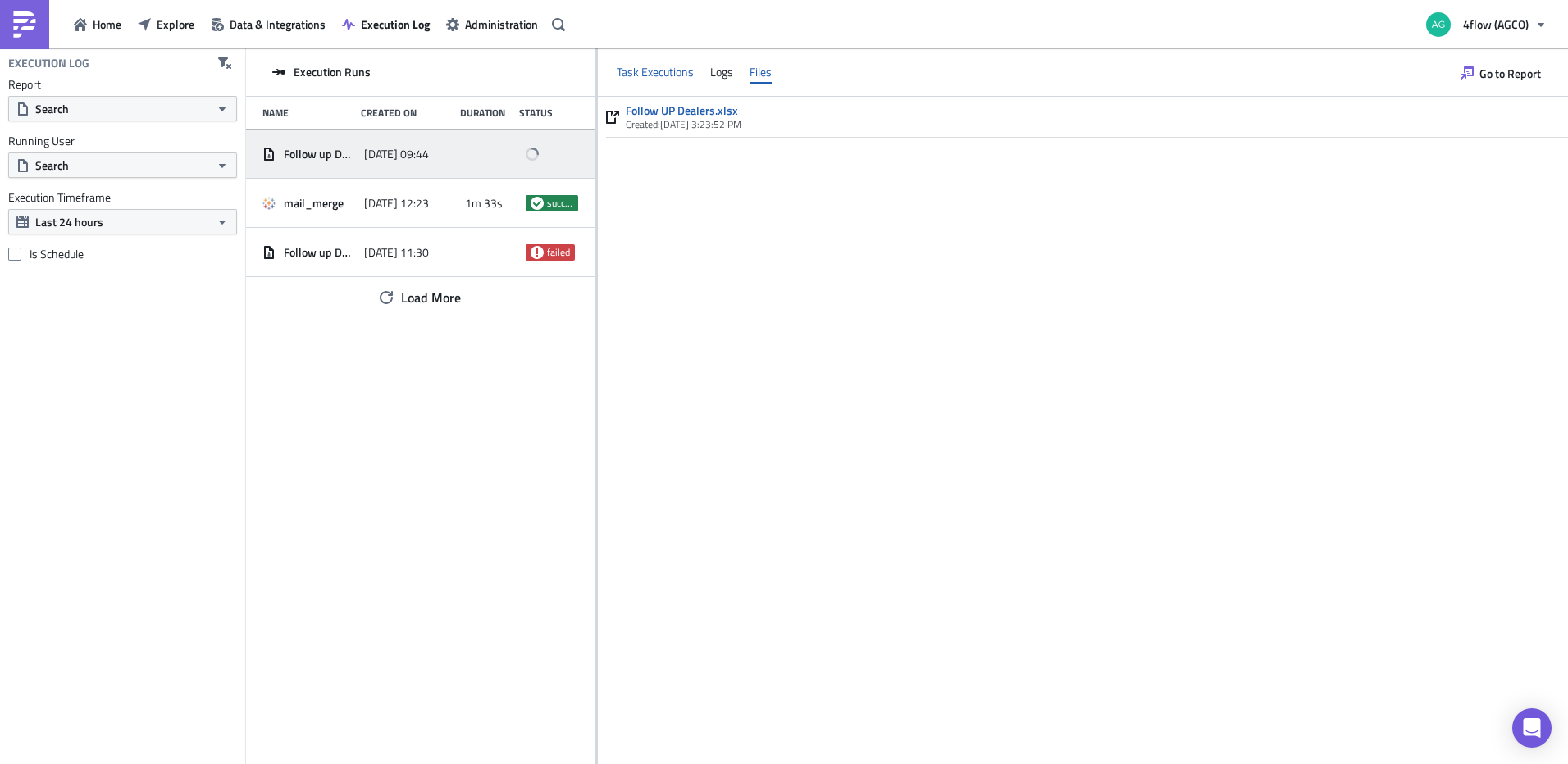
click at [666, 78] on div "Task Executions" at bounding box center [655, 72] width 77 height 25
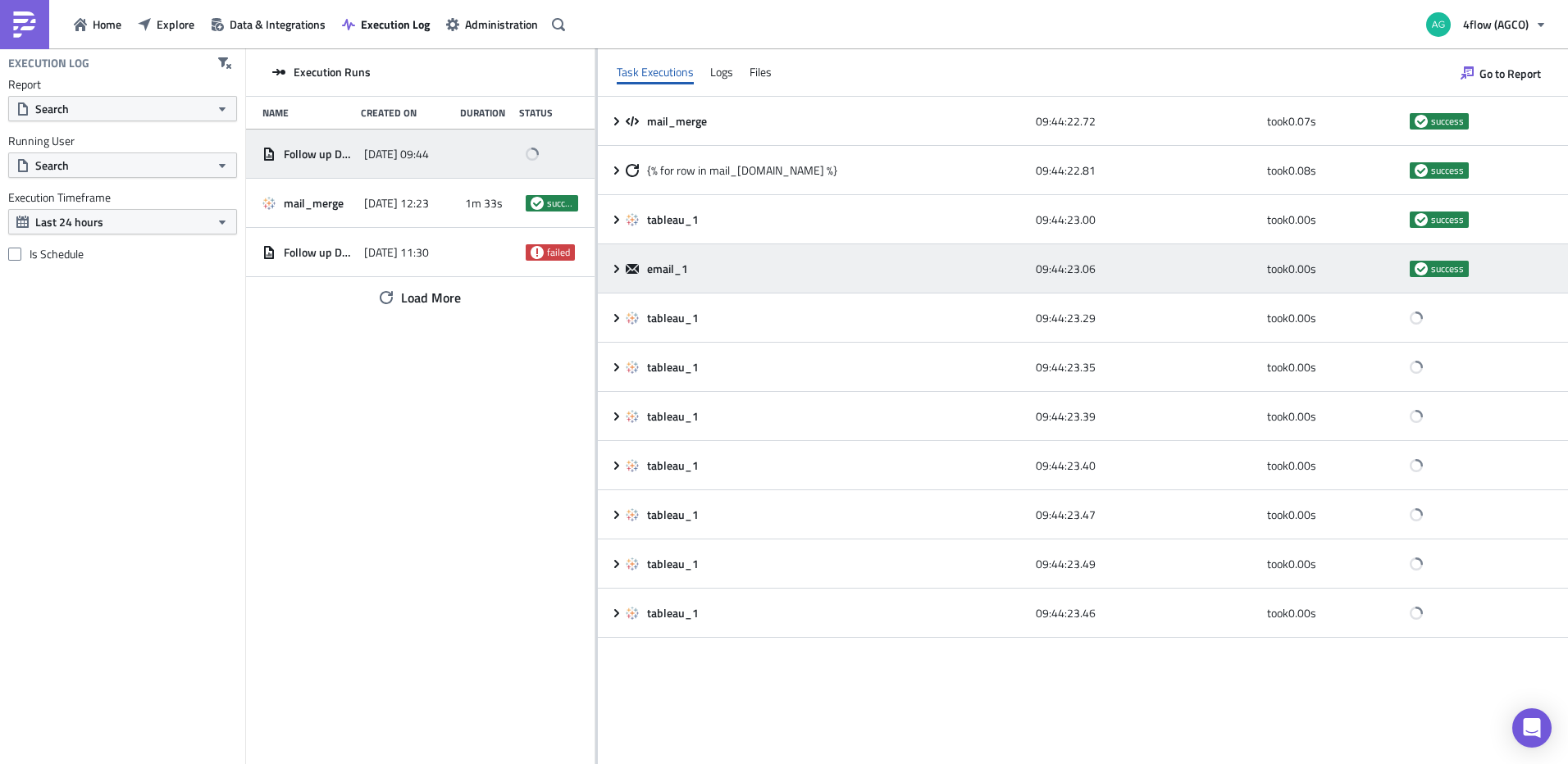
click at [615, 264] on icon at bounding box center [617, 269] width 5 height 9
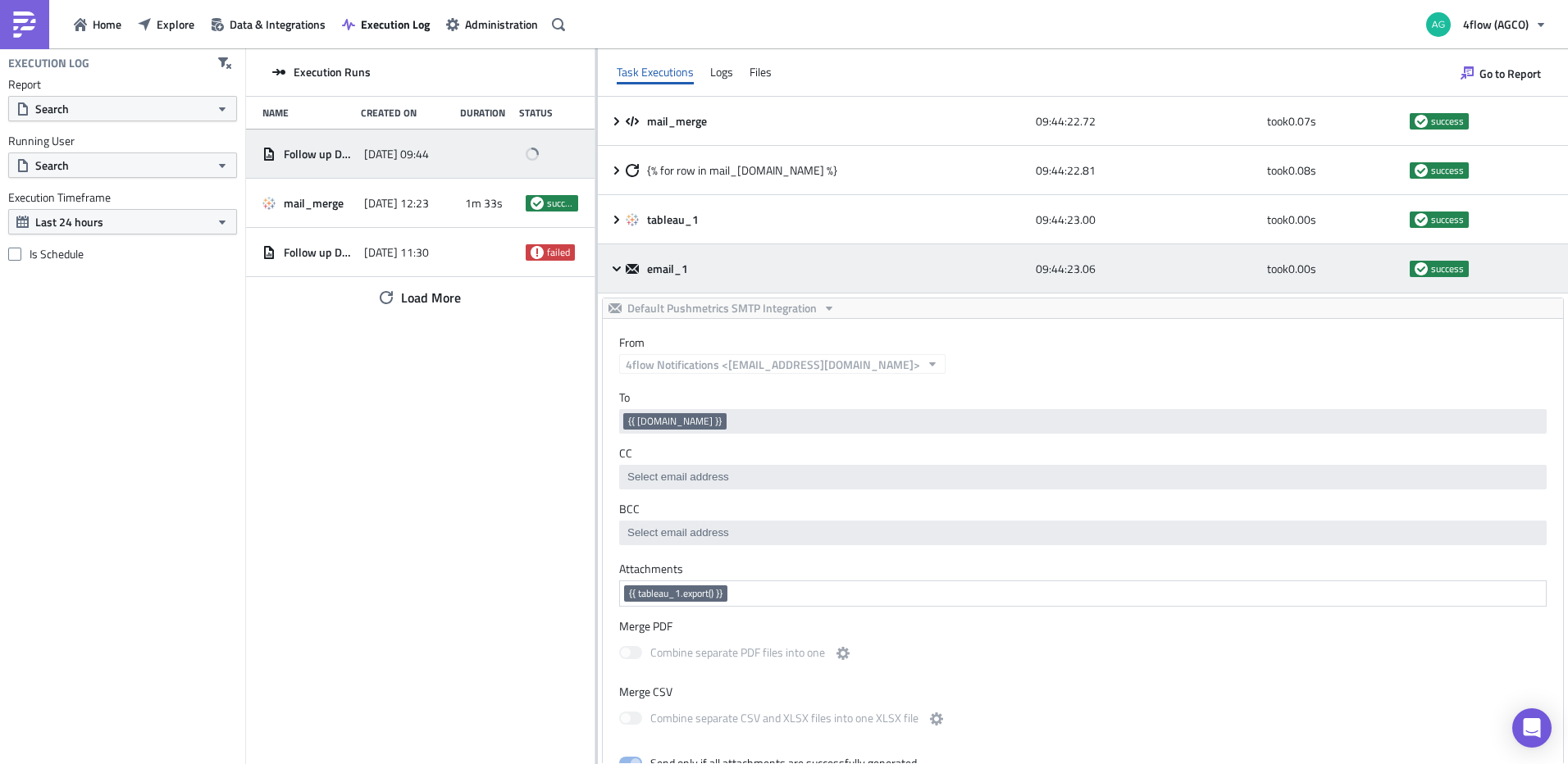
click at [615, 264] on icon at bounding box center [616, 269] width 13 height 13
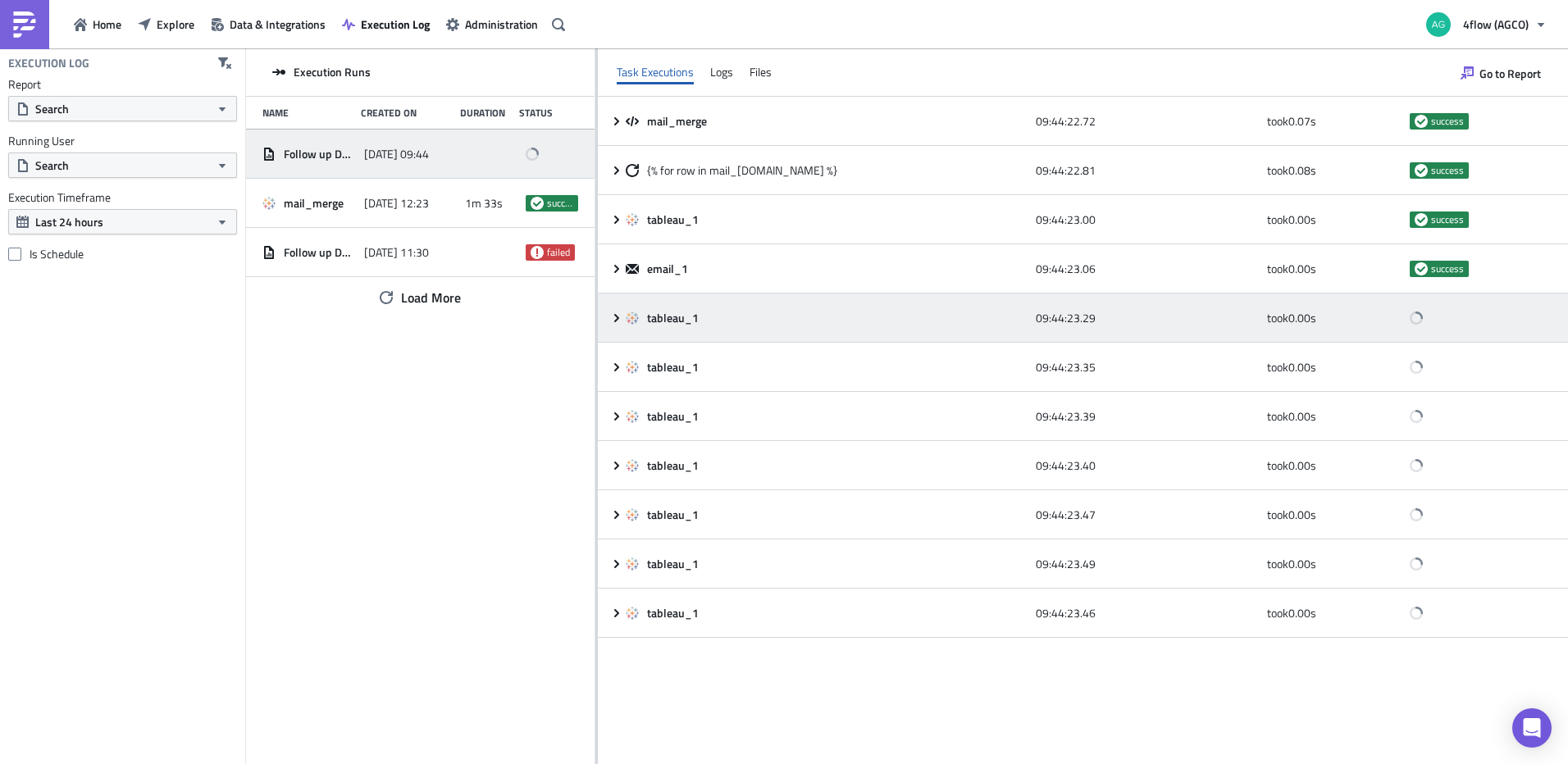
click at [616, 315] on icon at bounding box center [617, 317] width 5 height 9
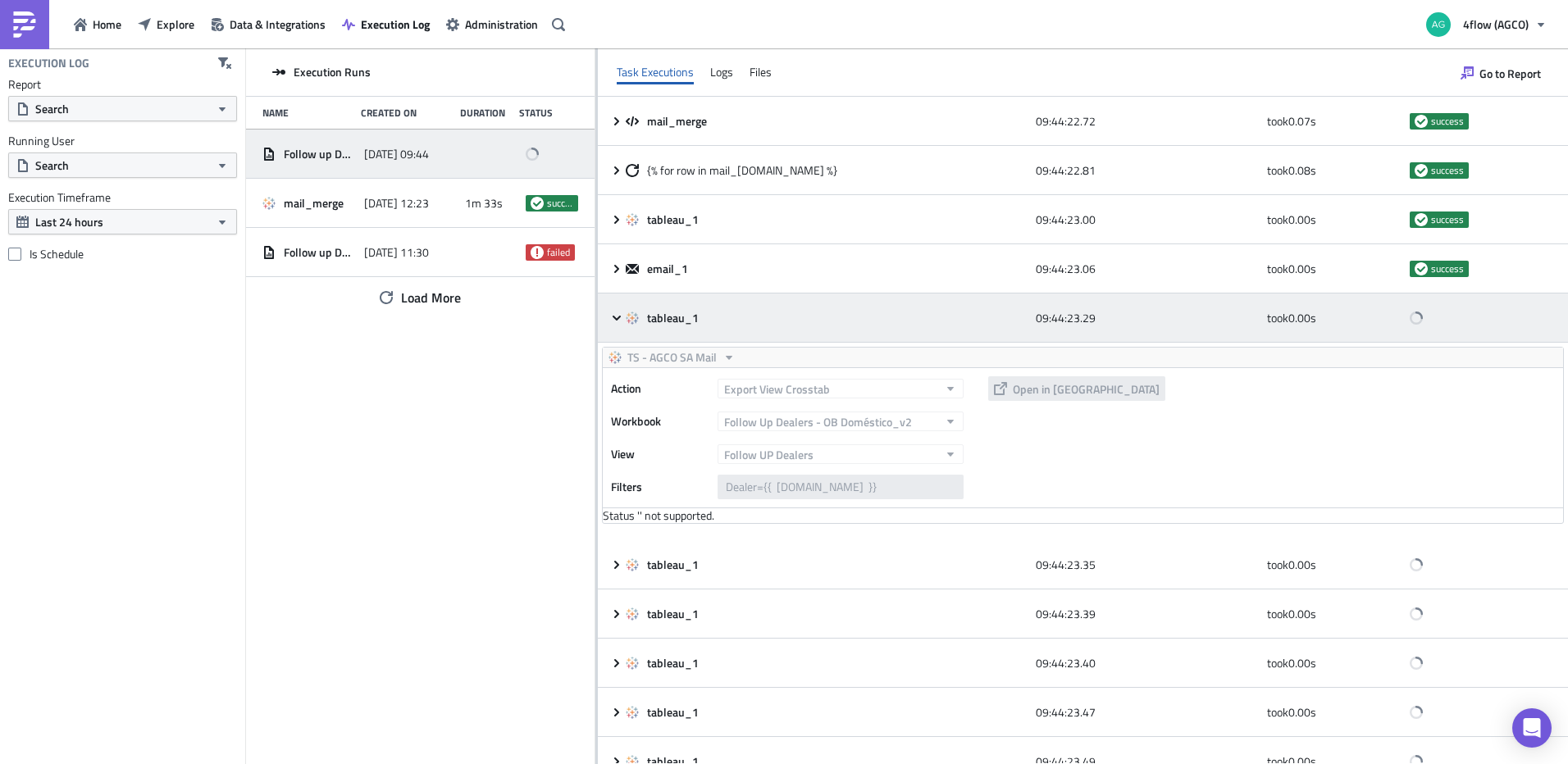
click at [616, 315] on icon at bounding box center [616, 317] width 13 height 13
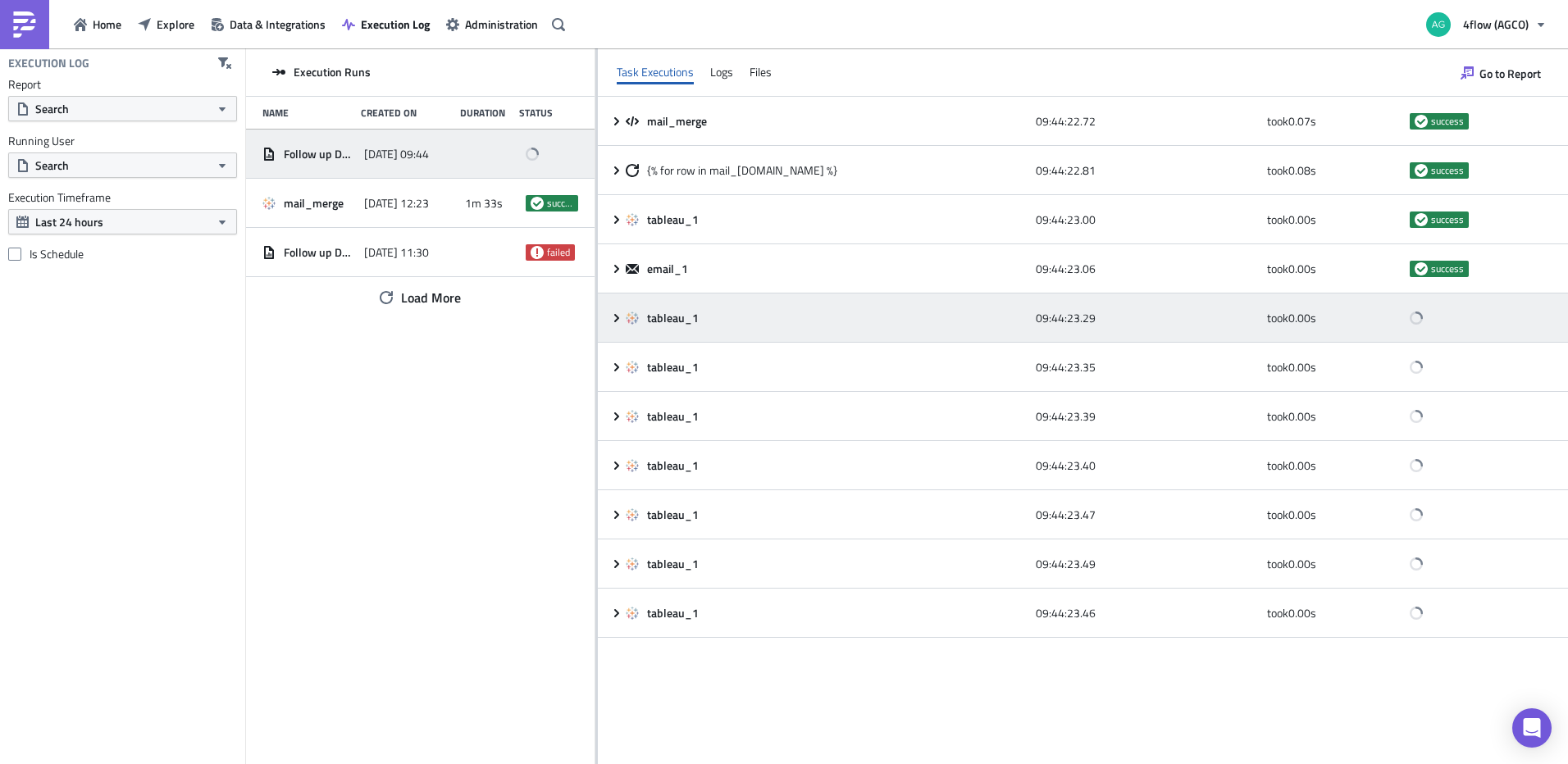
click at [614, 321] on icon at bounding box center [616, 317] width 13 height 13
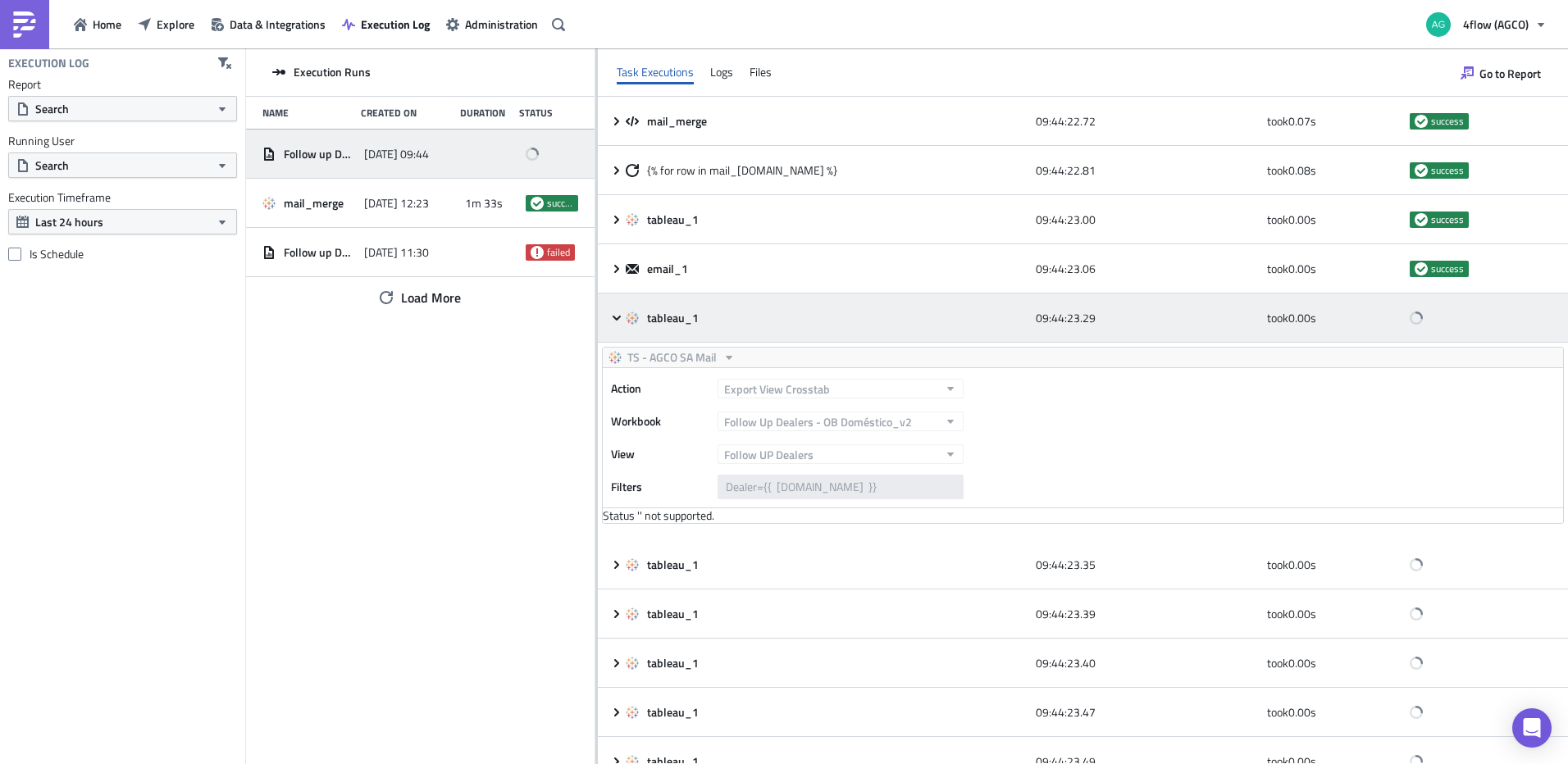
click at [614, 321] on icon at bounding box center [616, 317] width 13 height 13
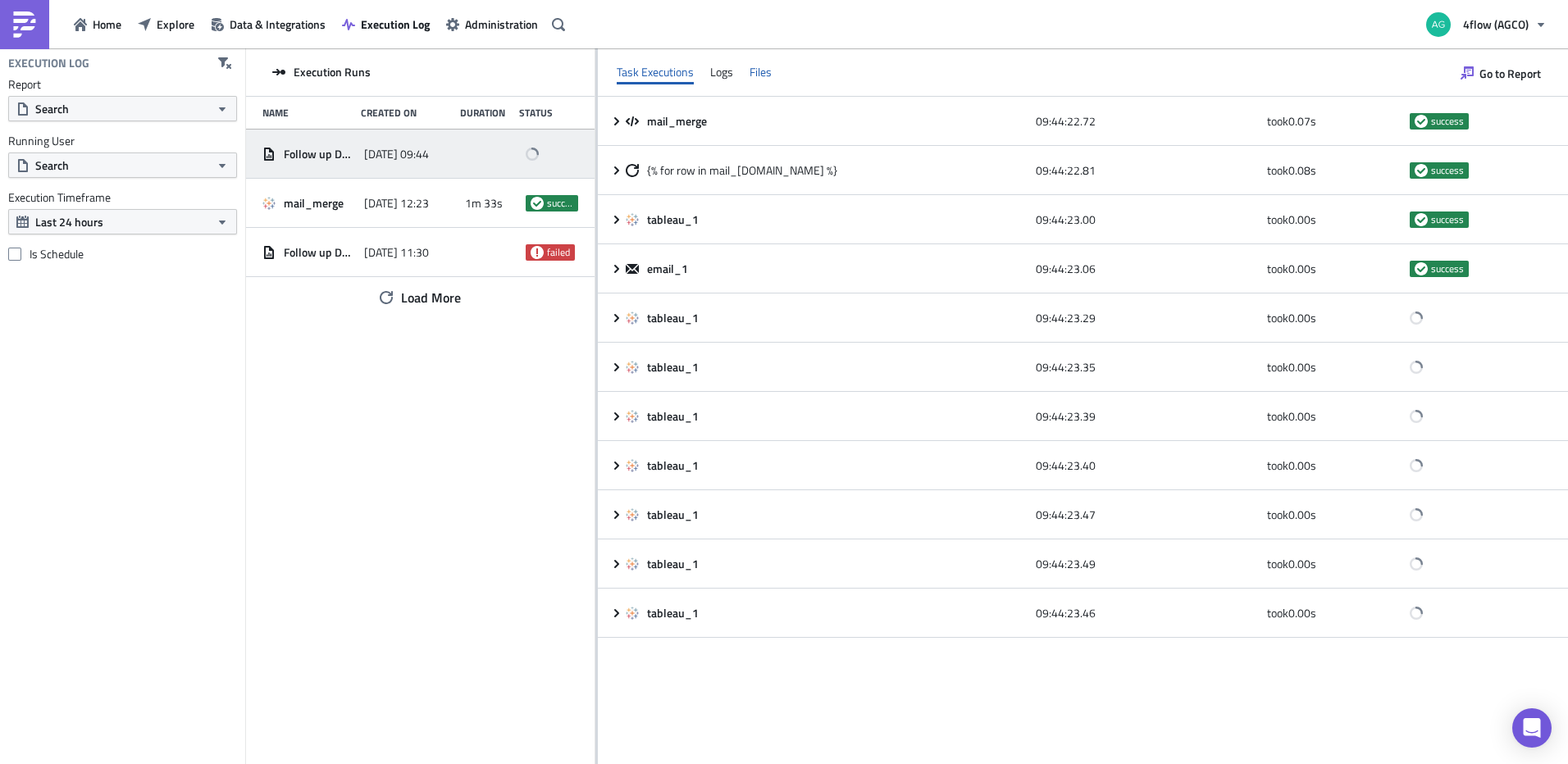
click at [759, 83] on div "Files" at bounding box center [761, 72] width 22 height 25
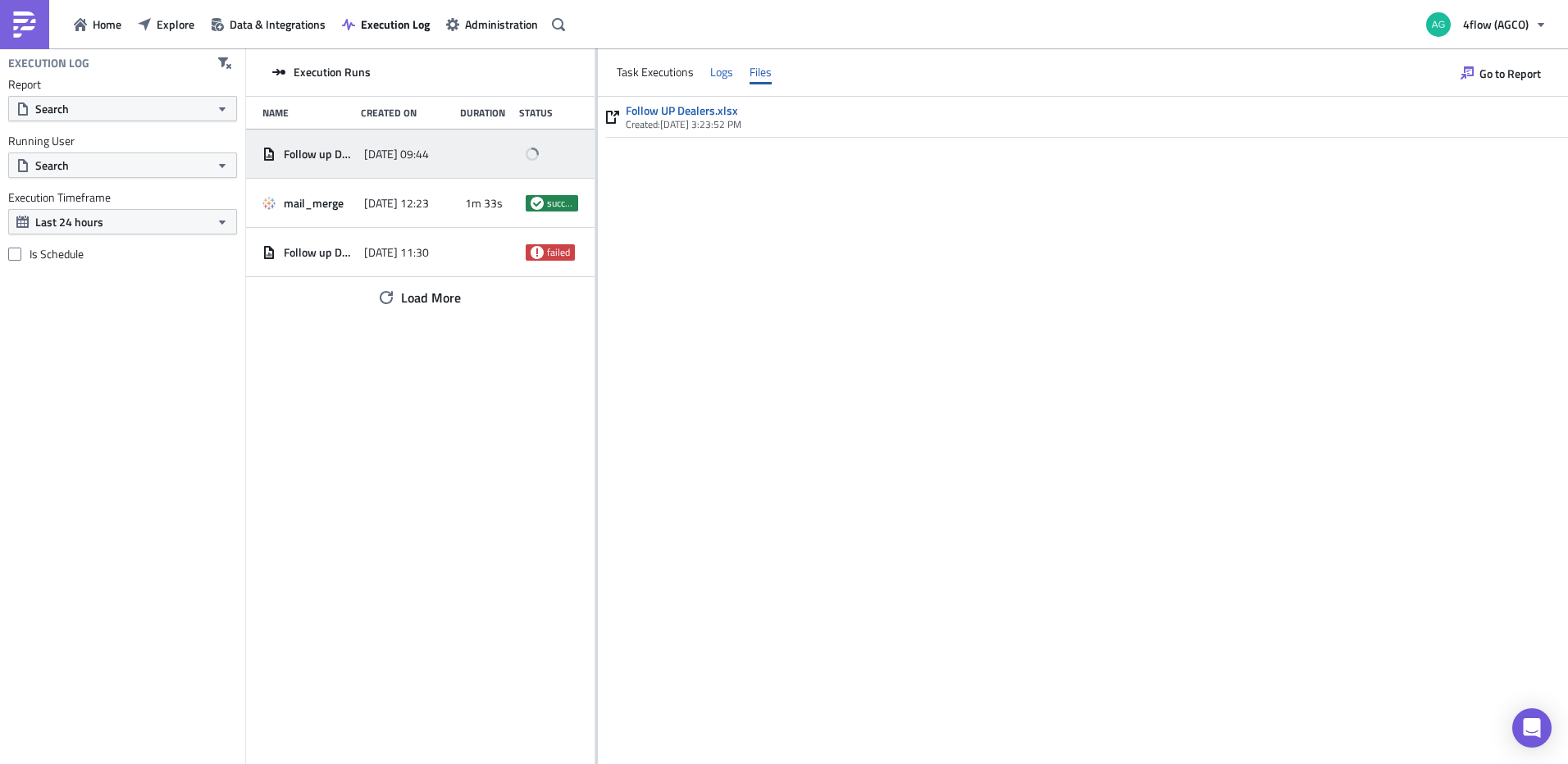
click at [730, 79] on div "Logs" at bounding box center [721, 72] width 23 height 25
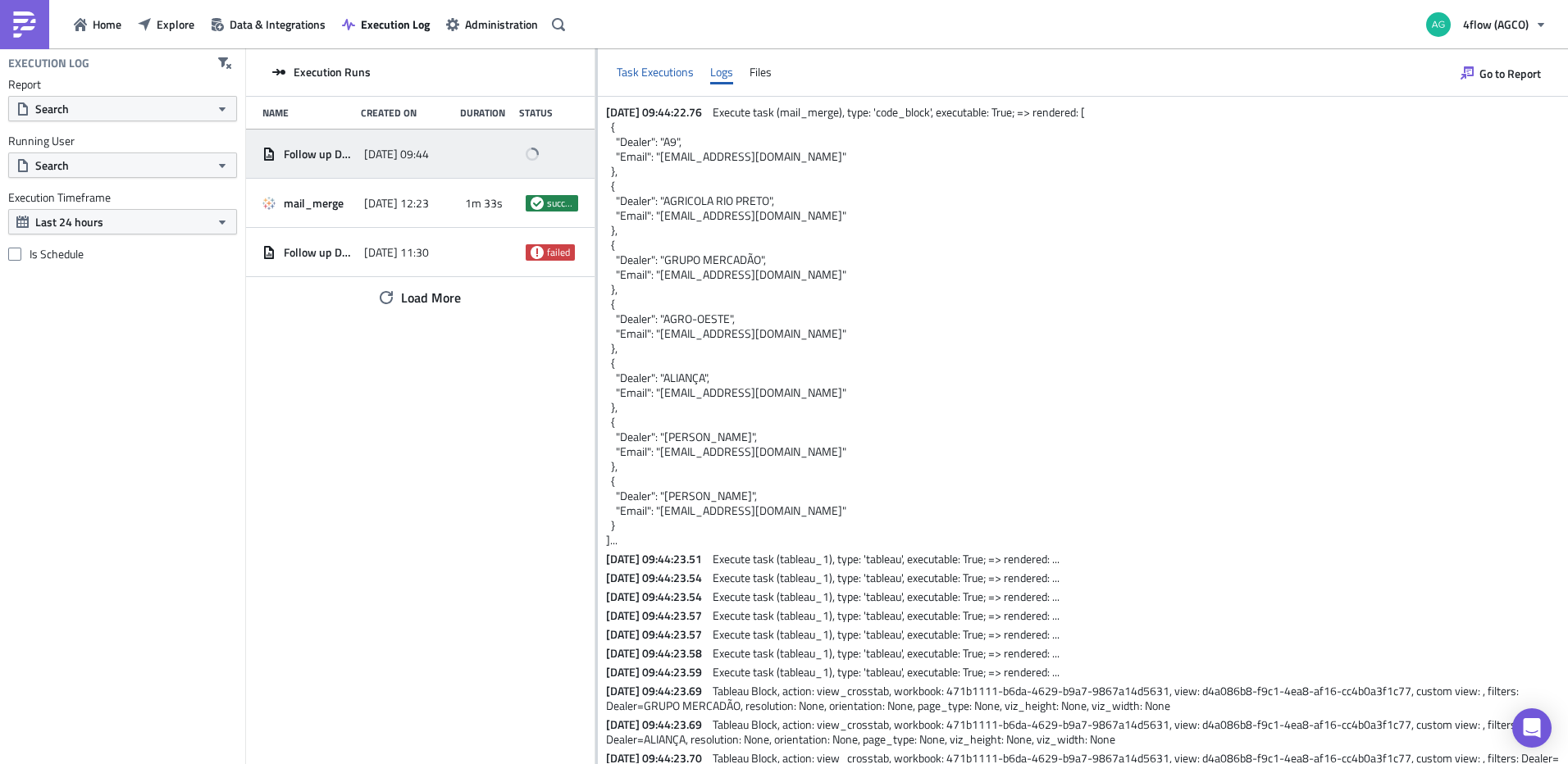
click at [686, 62] on div "Task Executions" at bounding box center [655, 72] width 77 height 25
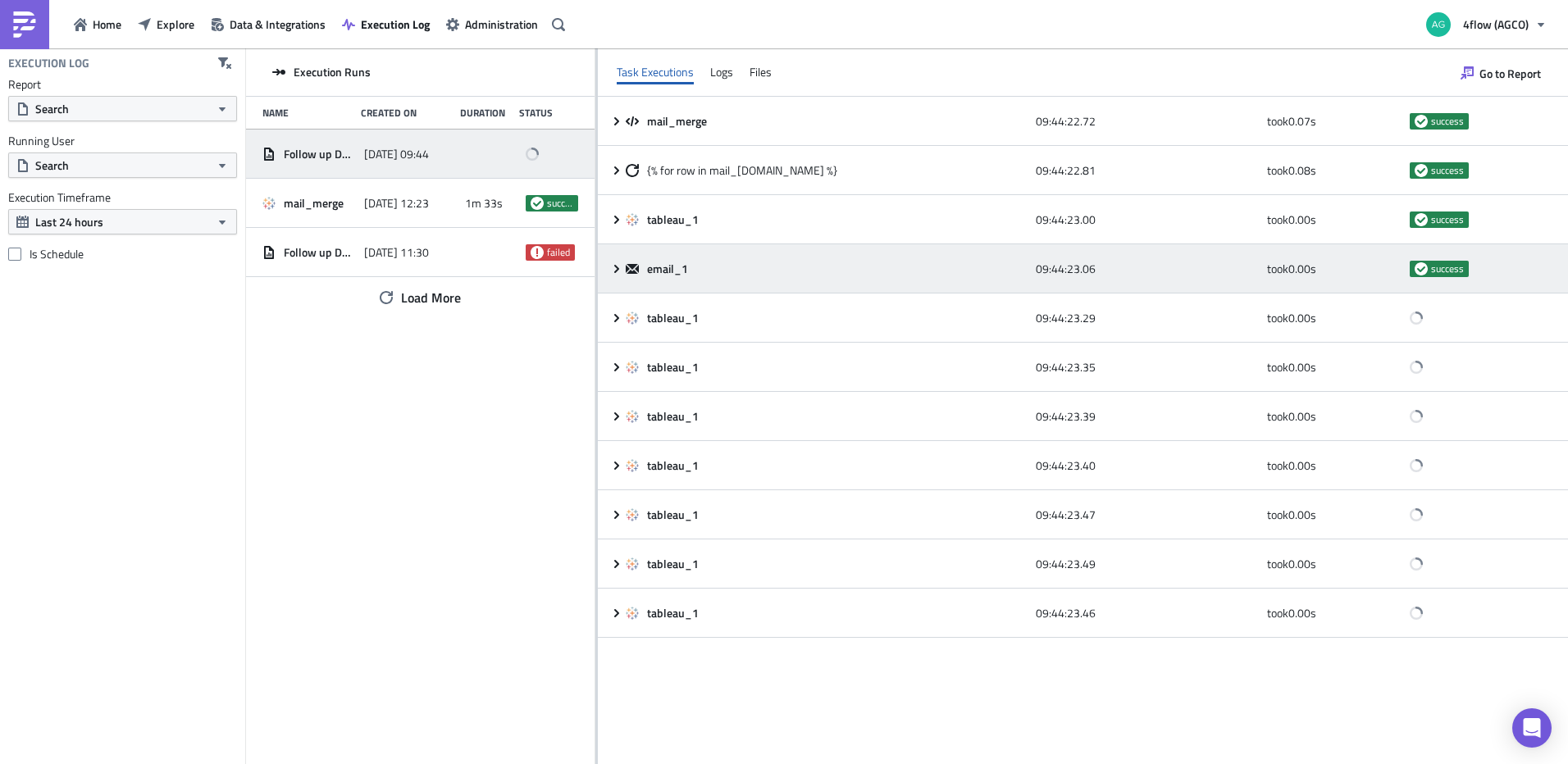
click at [613, 265] on icon at bounding box center [616, 269] width 13 height 13
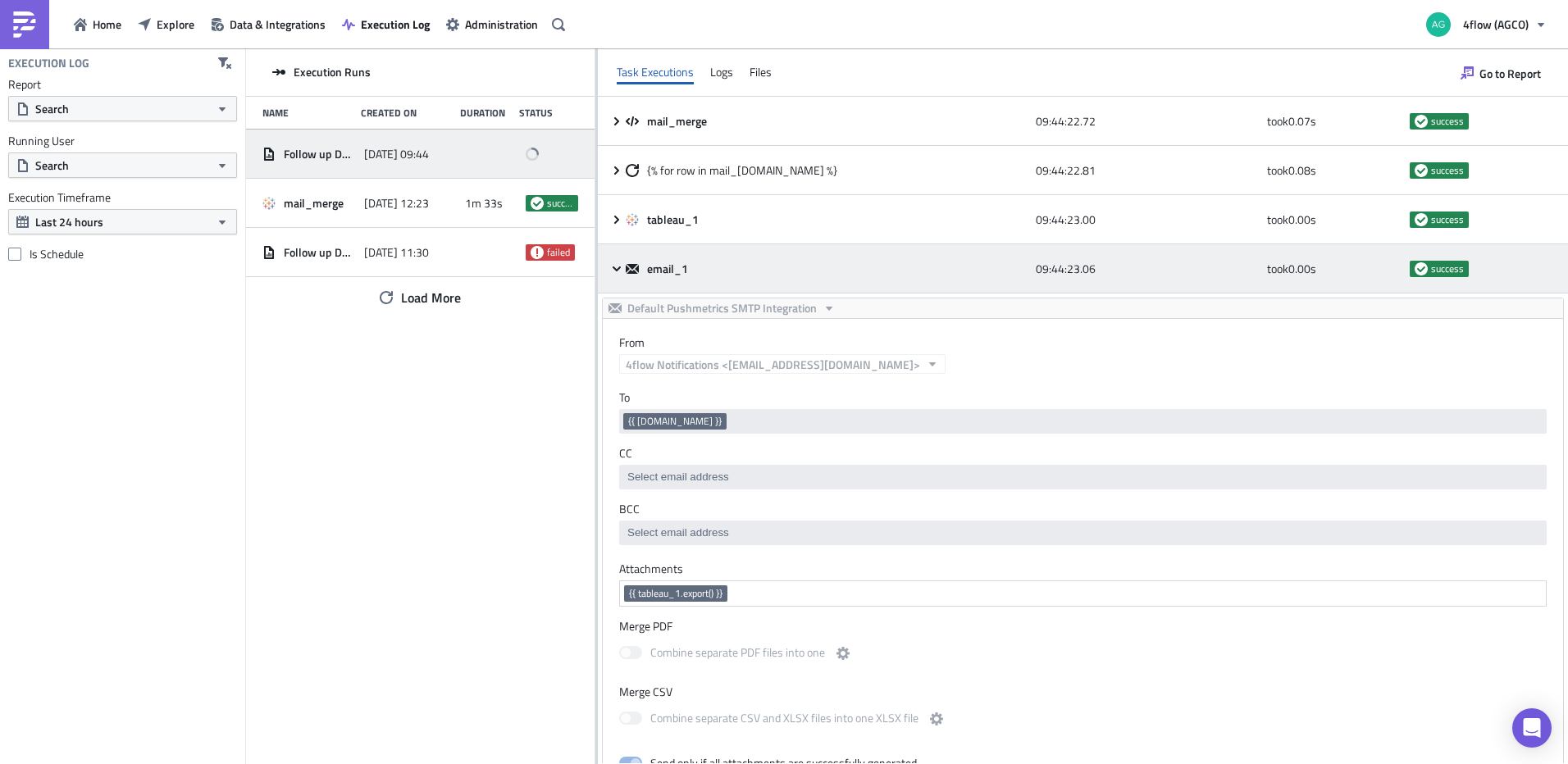
click at [613, 265] on icon at bounding box center [616, 269] width 13 height 13
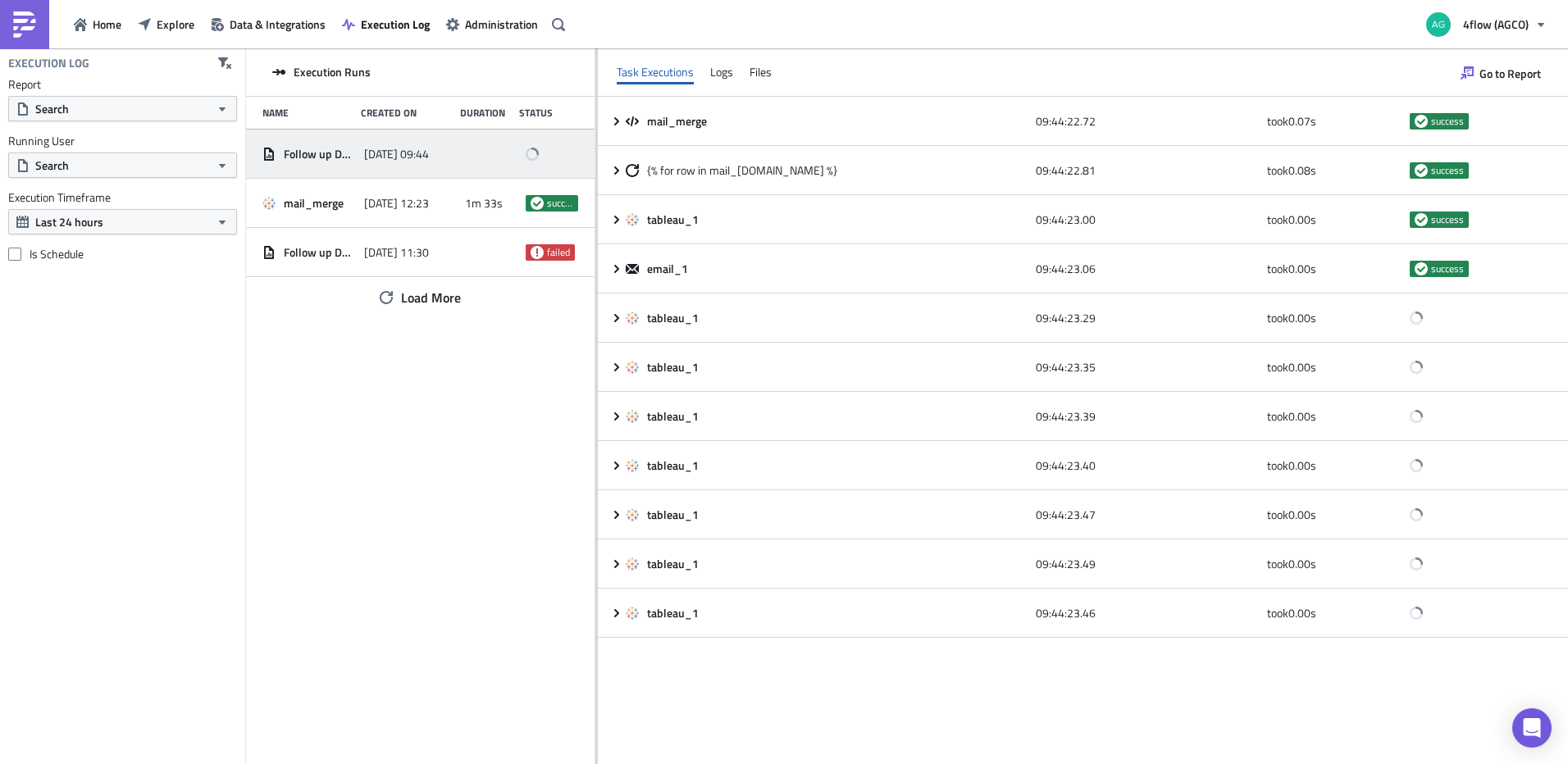
click at [734, 78] on div "Task Executions Logs Files" at bounding box center [1083, 72] width 970 height 49
click at [724, 78] on div "Logs" at bounding box center [721, 72] width 23 height 25
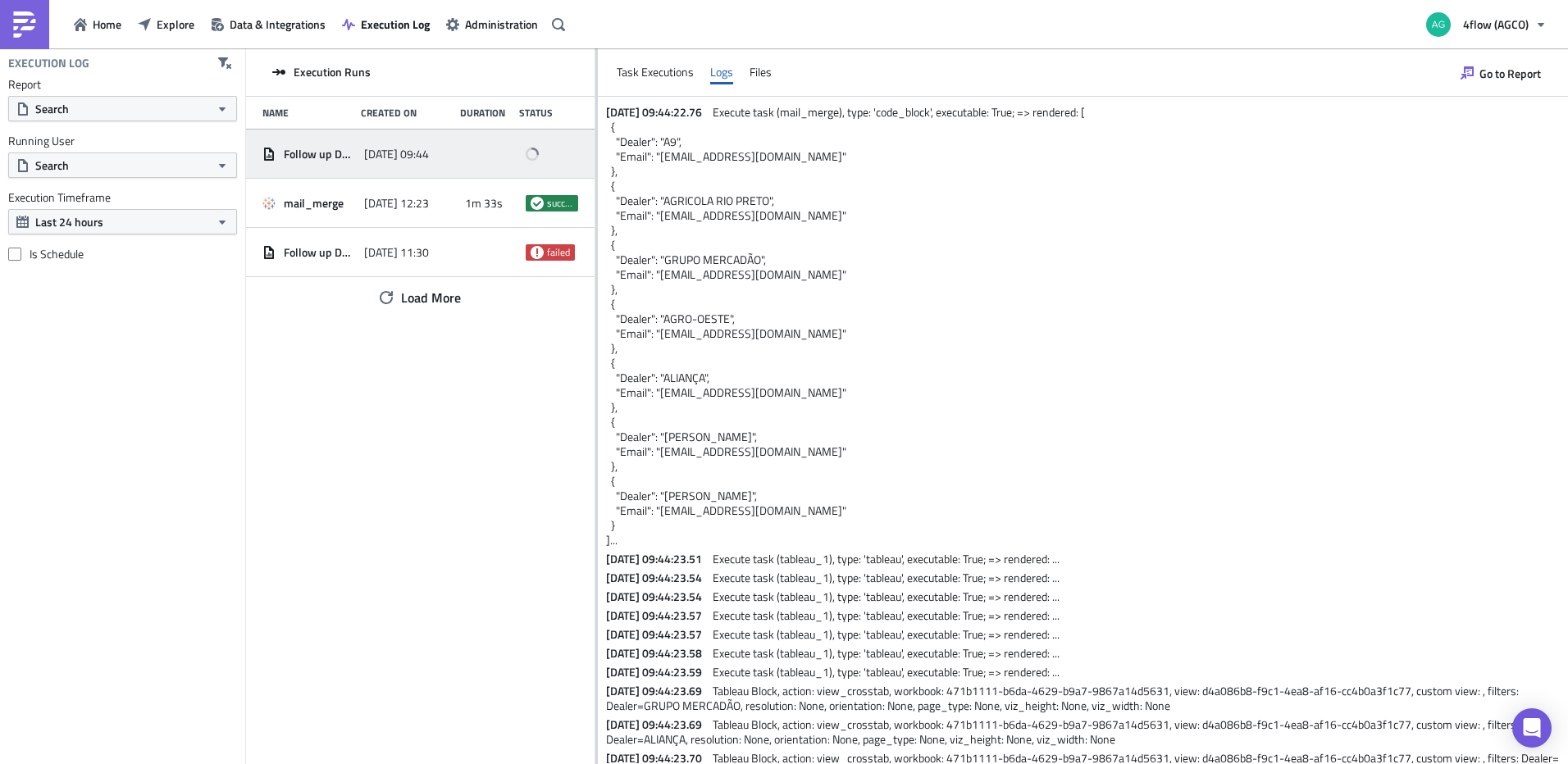
click at [665, 96] on div "[DATE] 09:44:22.76 Execute task (mail_merge), type: 'code_block', executable: T…" at bounding box center [1083, 534] width 970 height 875
click at [664, 80] on div "Task Executions" at bounding box center [655, 72] width 77 height 25
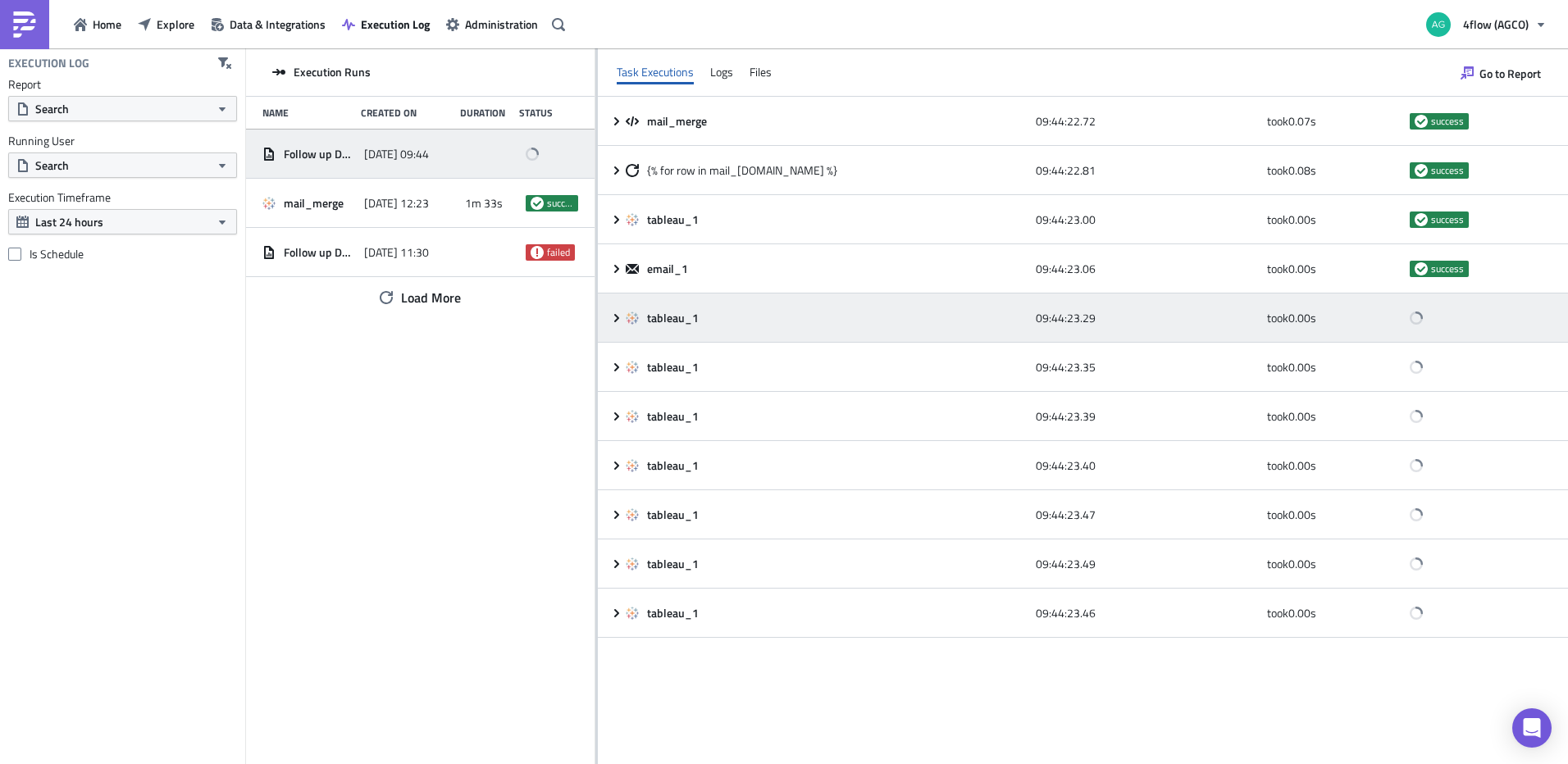
click at [612, 320] on icon at bounding box center [616, 317] width 13 height 13
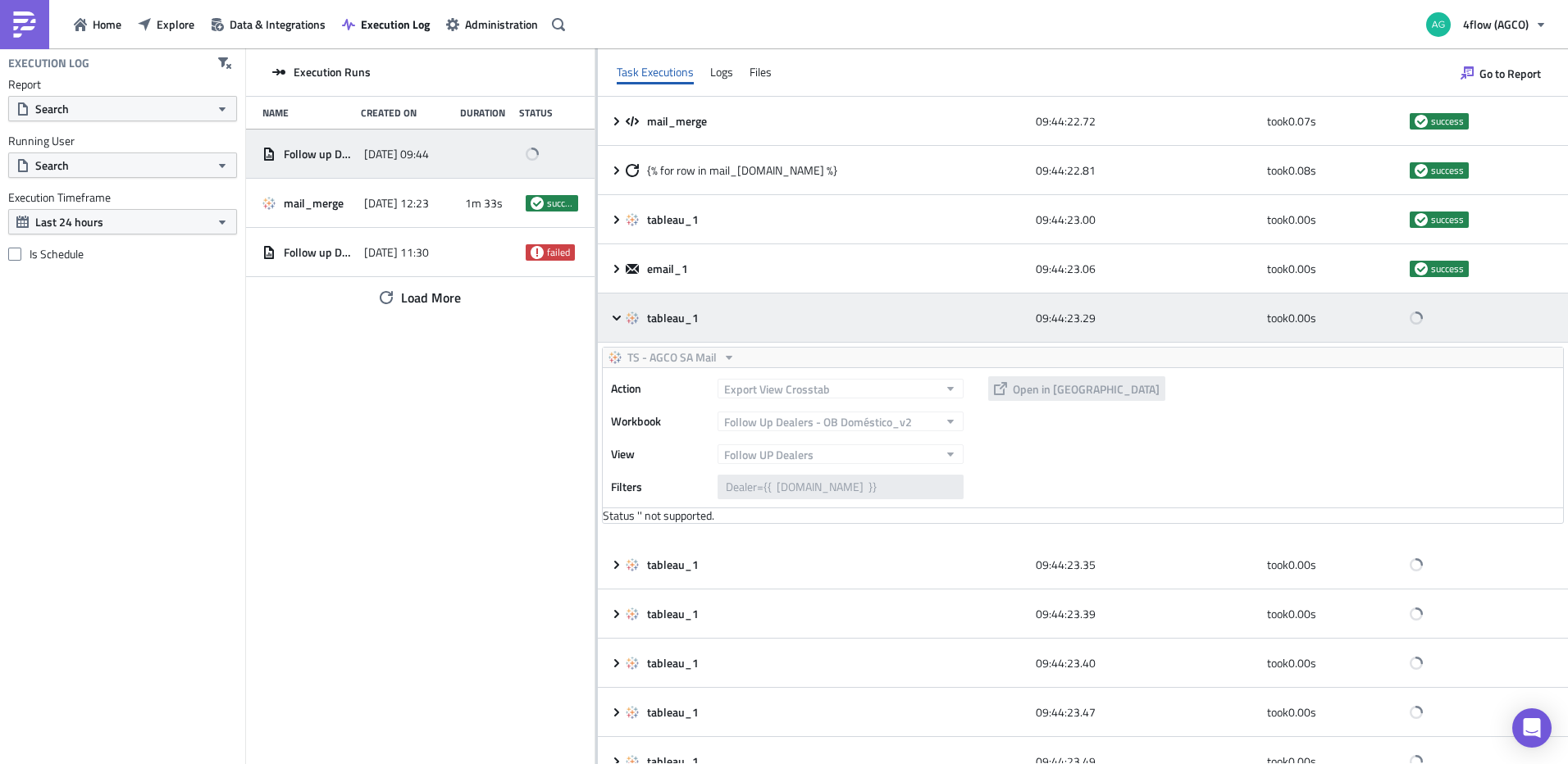
click at [612, 320] on icon at bounding box center [616, 317] width 13 height 13
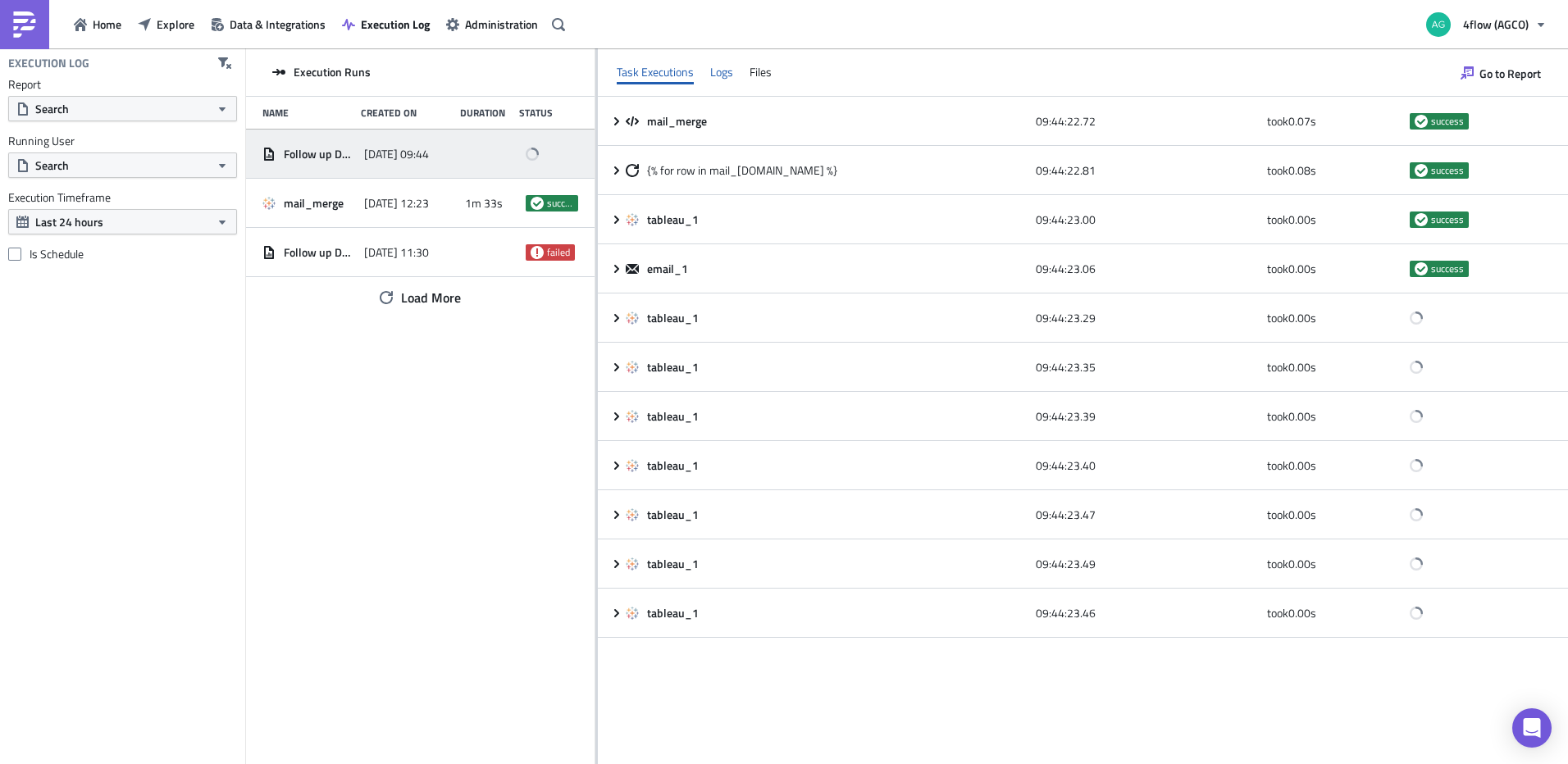
click at [721, 68] on div "Logs" at bounding box center [721, 72] width 23 height 25
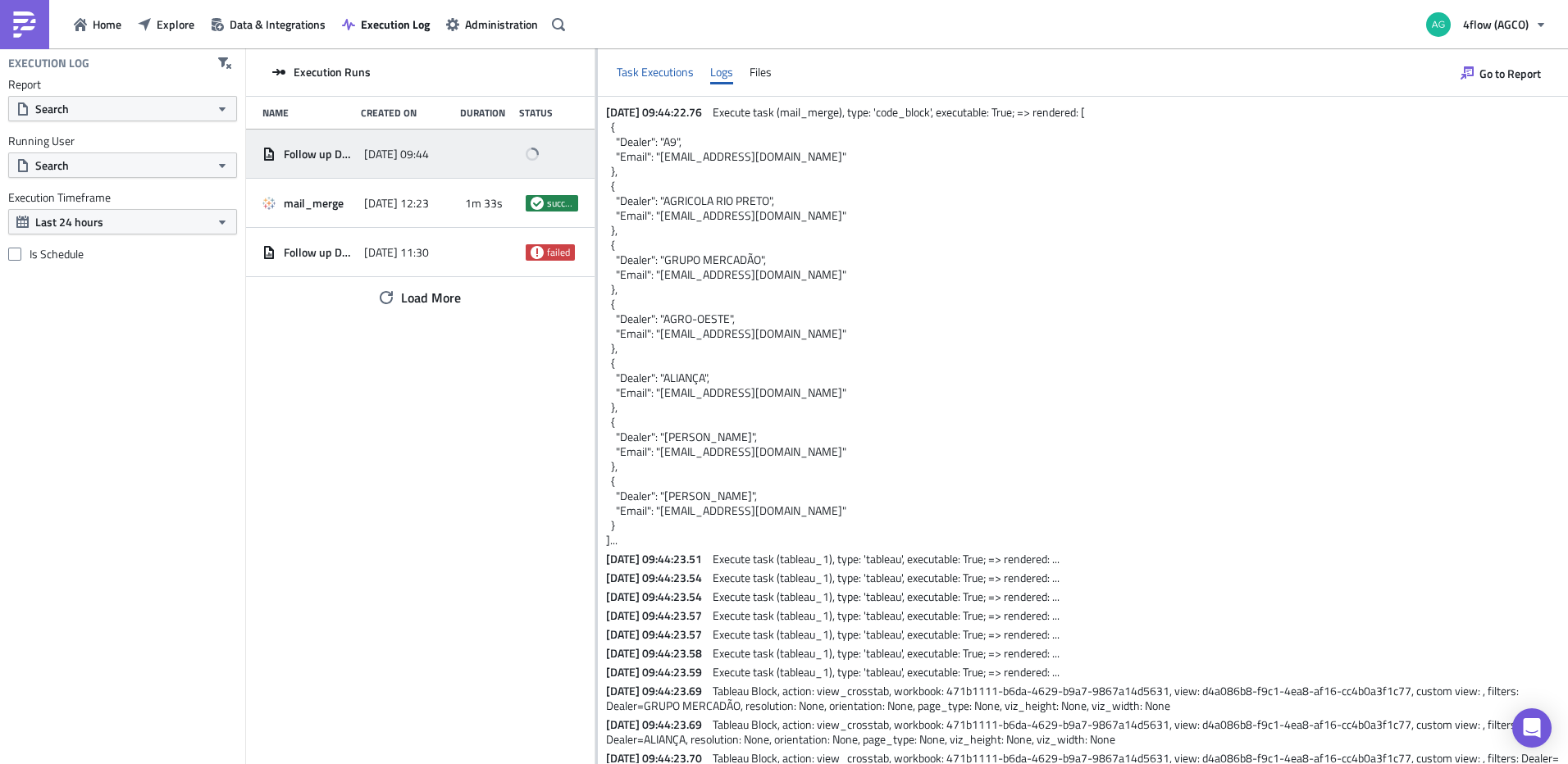
click at [653, 78] on div "Task Executions" at bounding box center [655, 72] width 77 height 25
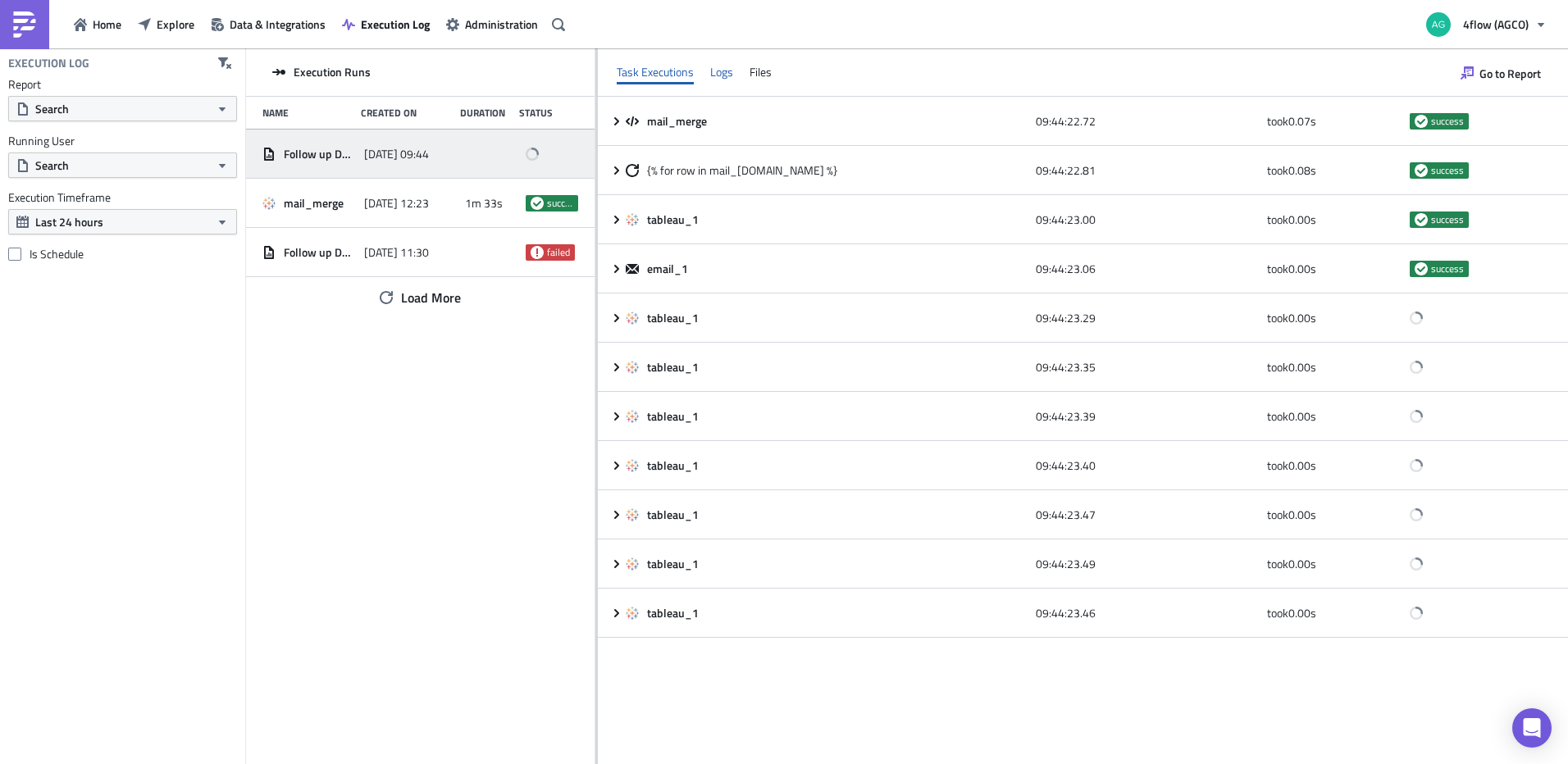
click at [718, 74] on div "Logs" at bounding box center [721, 72] width 23 height 25
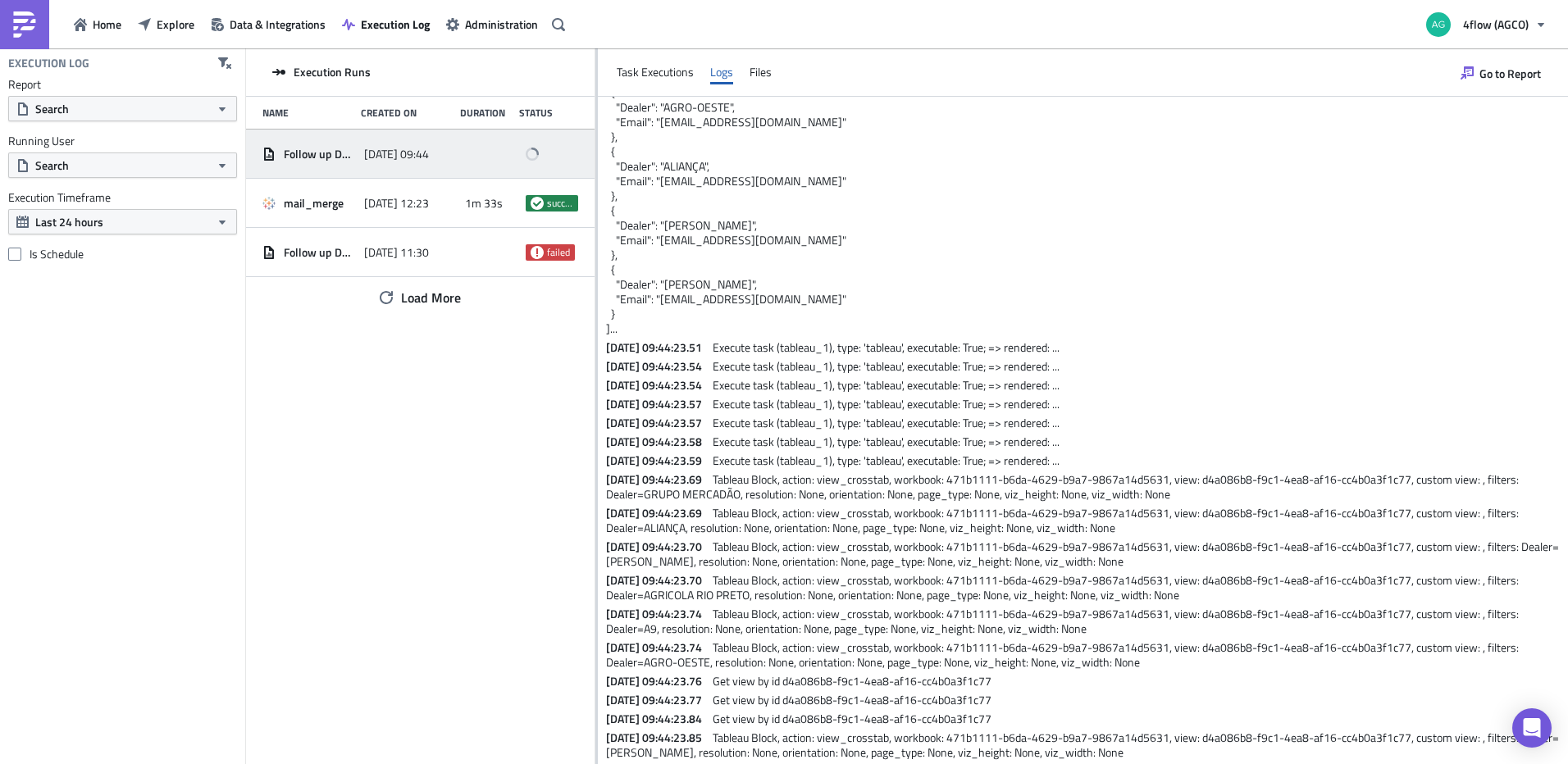
scroll to position [212, 0]
click at [991, 703] on span "Get view by id d4a086b8-f9c1-4ea8-af16-cc4b0a3f1c77" at bounding box center [851, 698] width 279 height 17
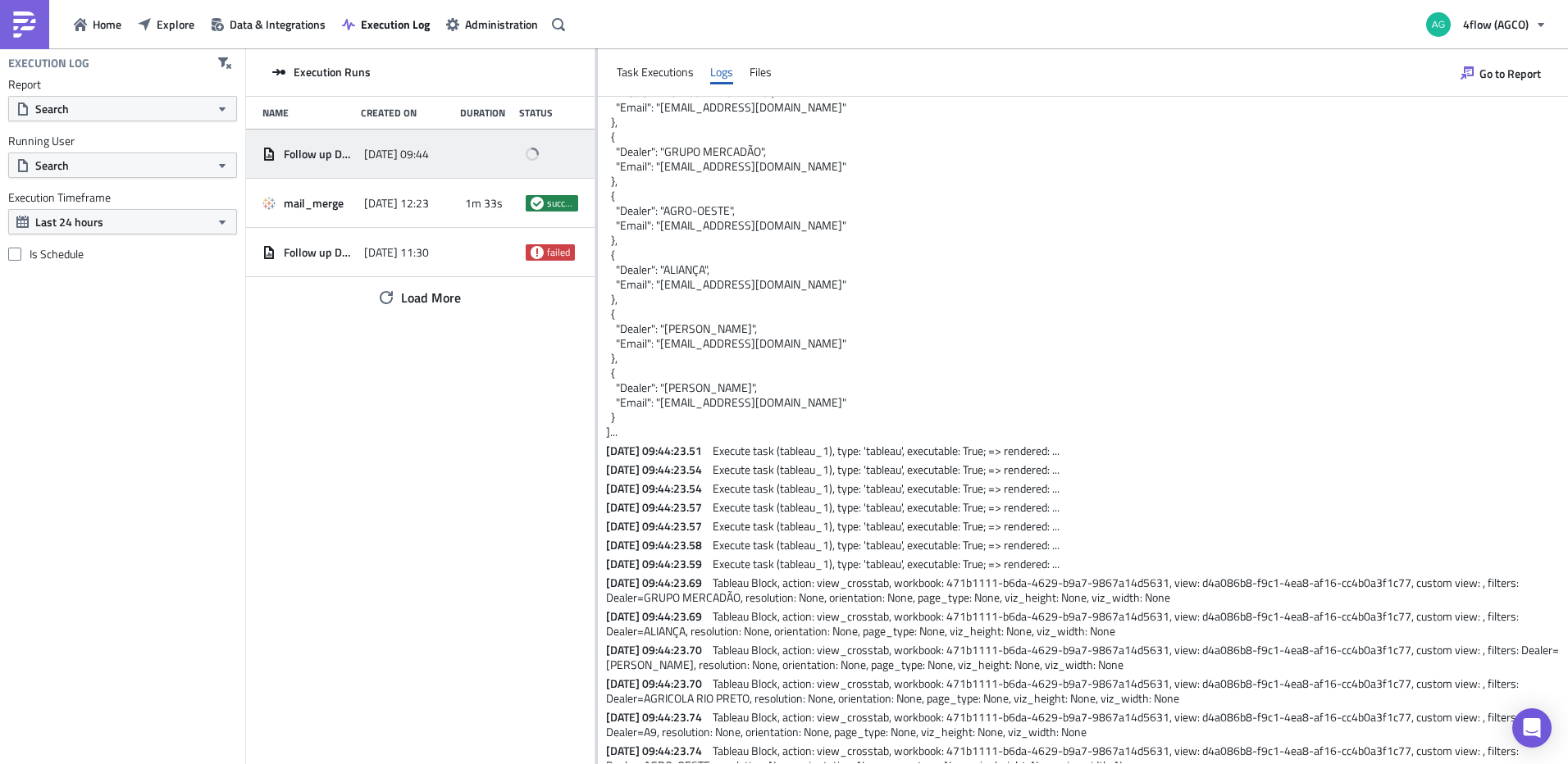
scroll to position [0, 0]
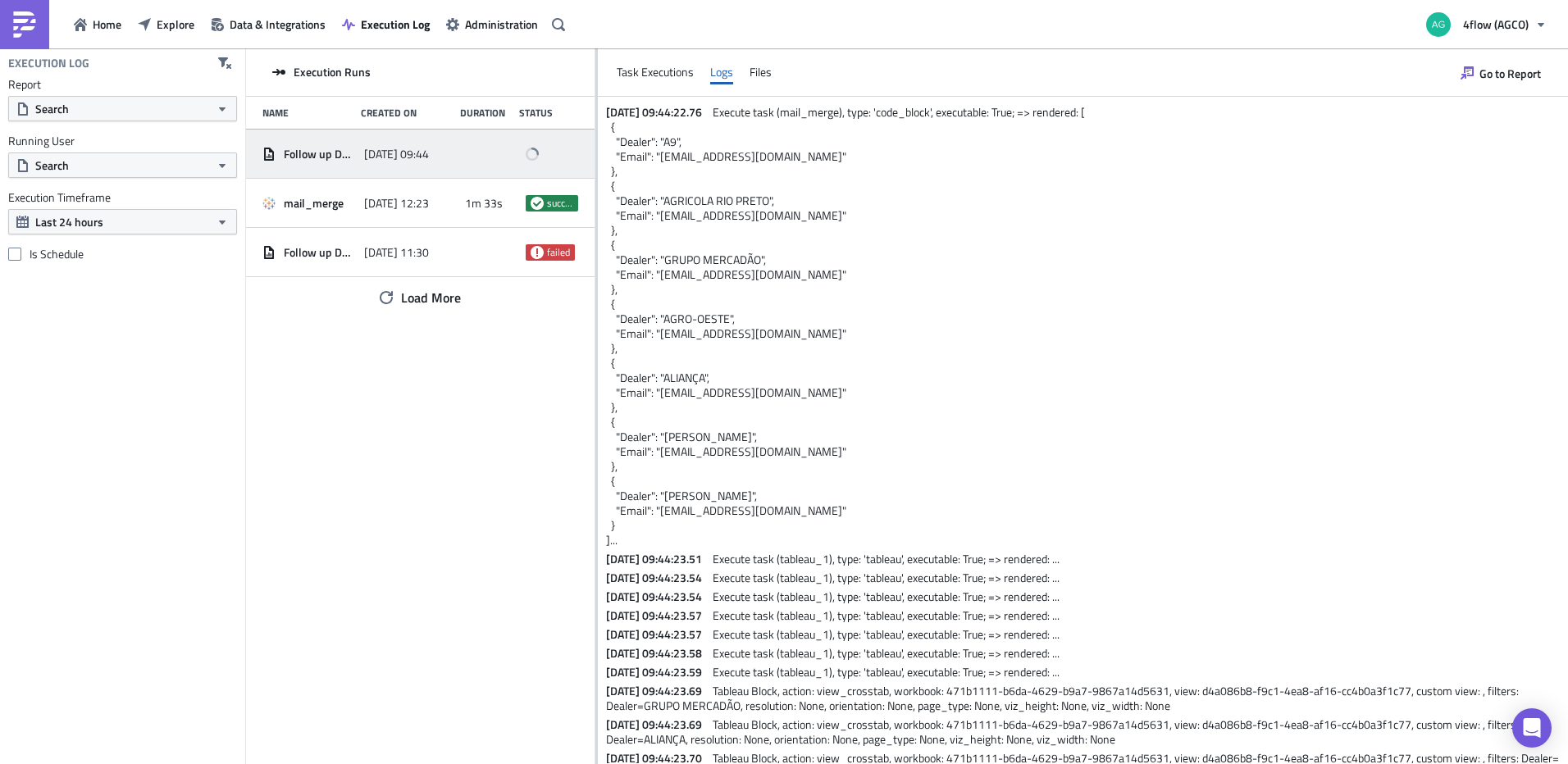
click at [604, 108] on div "2025-10-03 09:44:22.76 Execute task (mail_merge), type: 'code_block', executabl…" at bounding box center [1083, 534] width 970 height 875
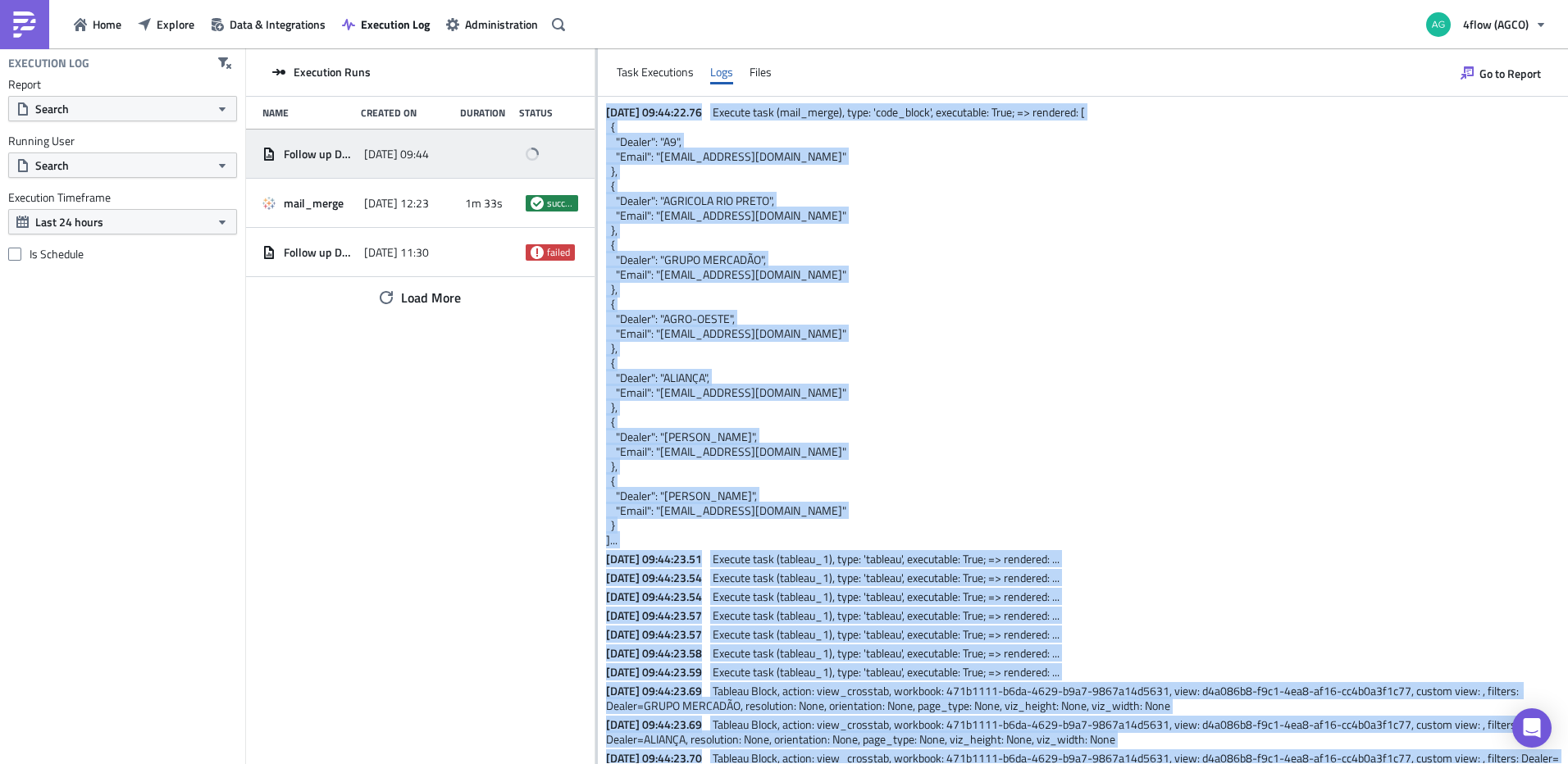
scroll to position [212, 0]
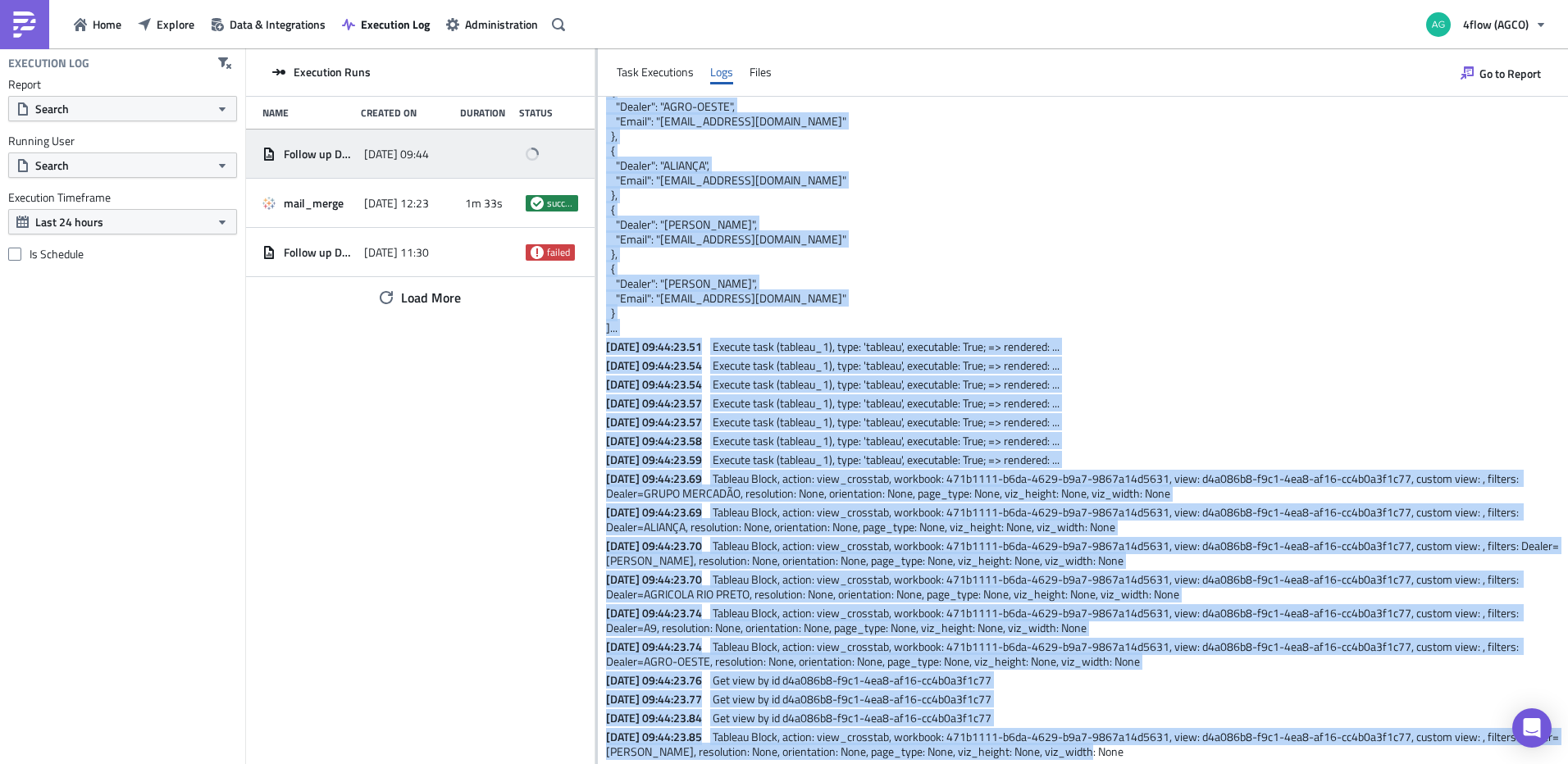
drag, startPoint x: 607, startPoint y: 110, endPoint x: 1129, endPoint y: 799, distance: 864.4
click at [1129, 763] on html "Home Explore Data & Integrations Execution Log Administration 4flow (AGCO) Exec…" at bounding box center [784, 383] width 1568 height 767
copy div "2025-10-03 09:44:22.76 Execute task (mail_merge), type: 'code_block', executabl…"
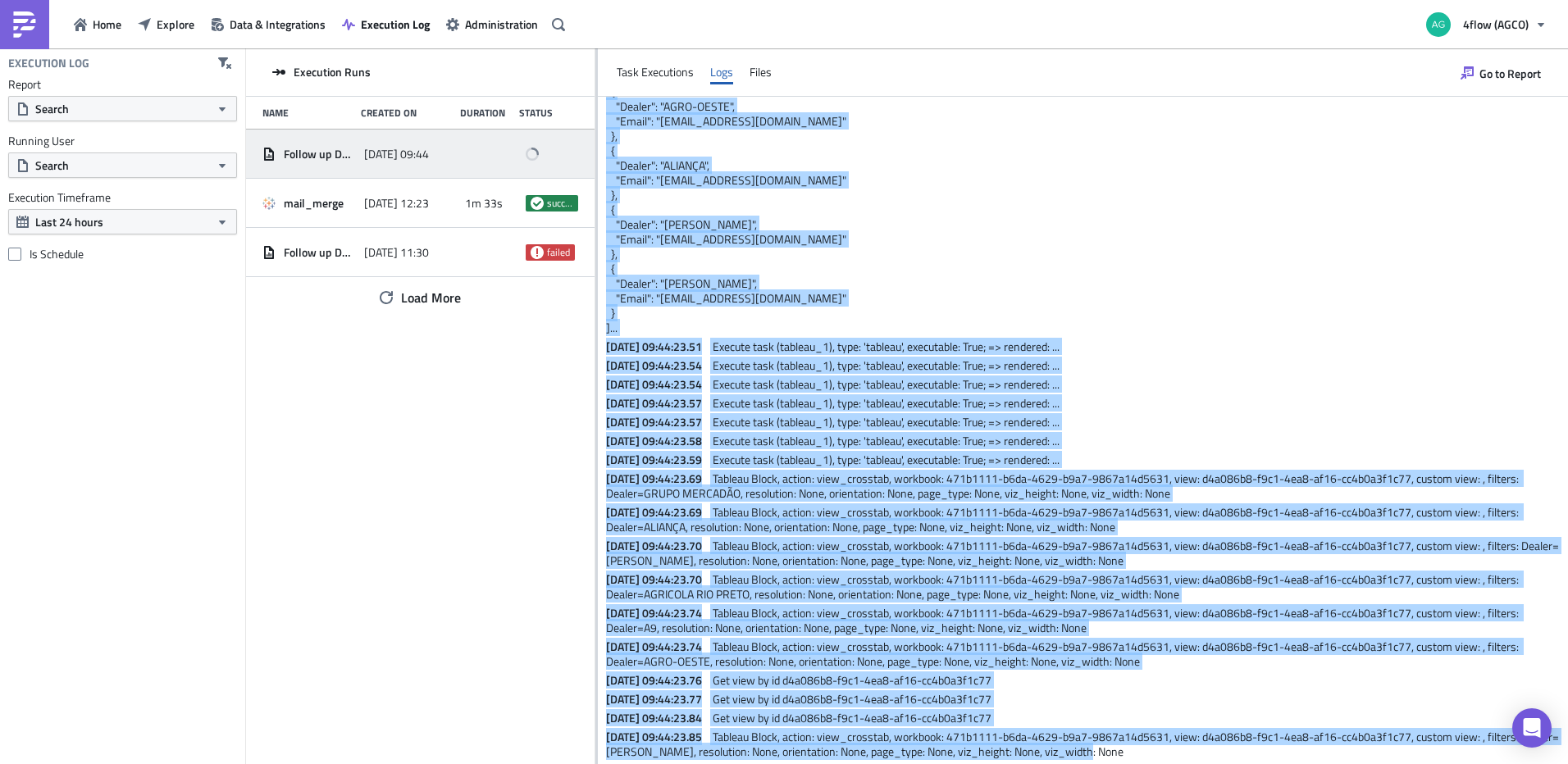
scroll to position [0, 0]
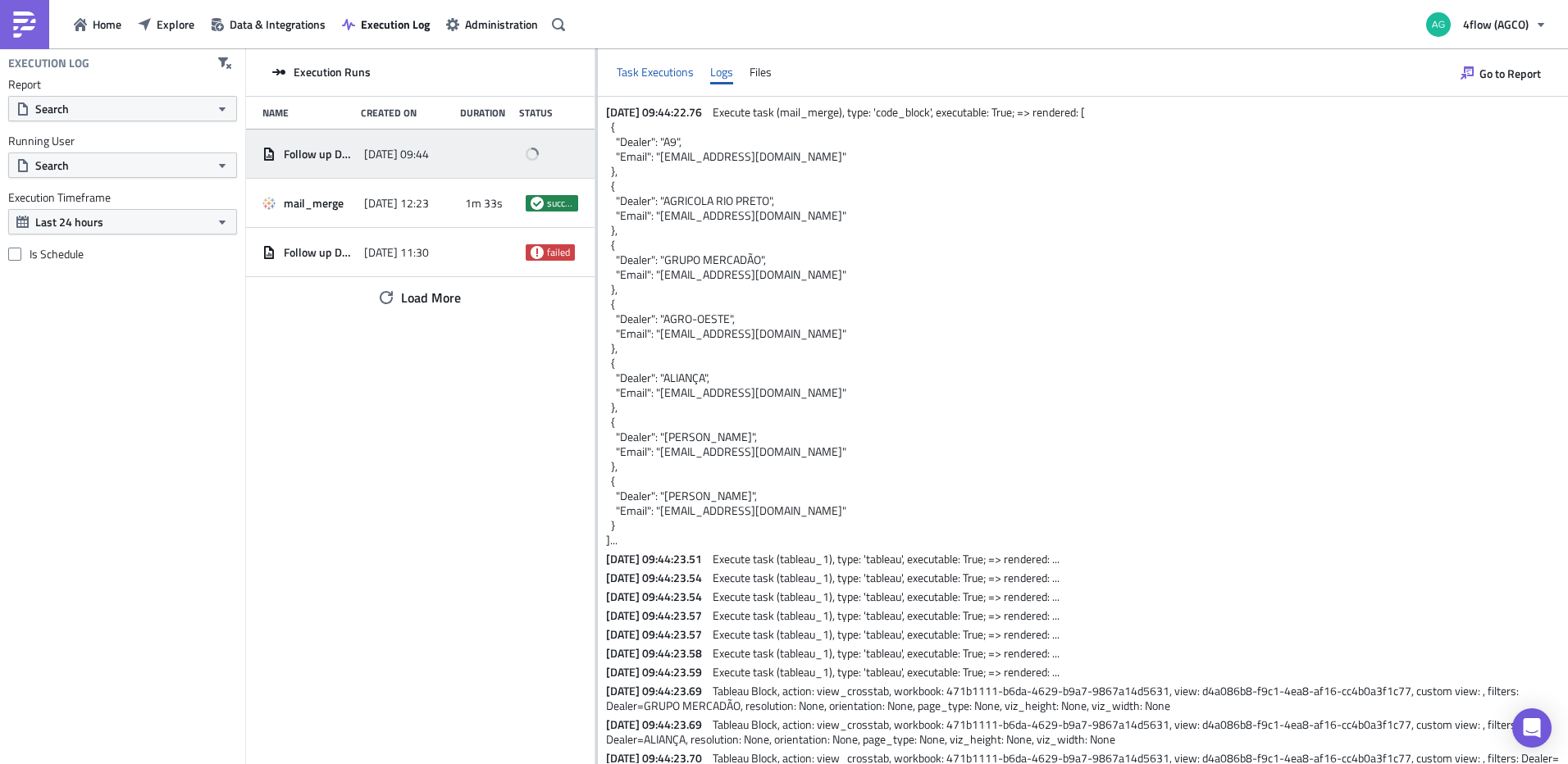
click at [664, 72] on div "Task Executions" at bounding box center [655, 72] width 77 height 25
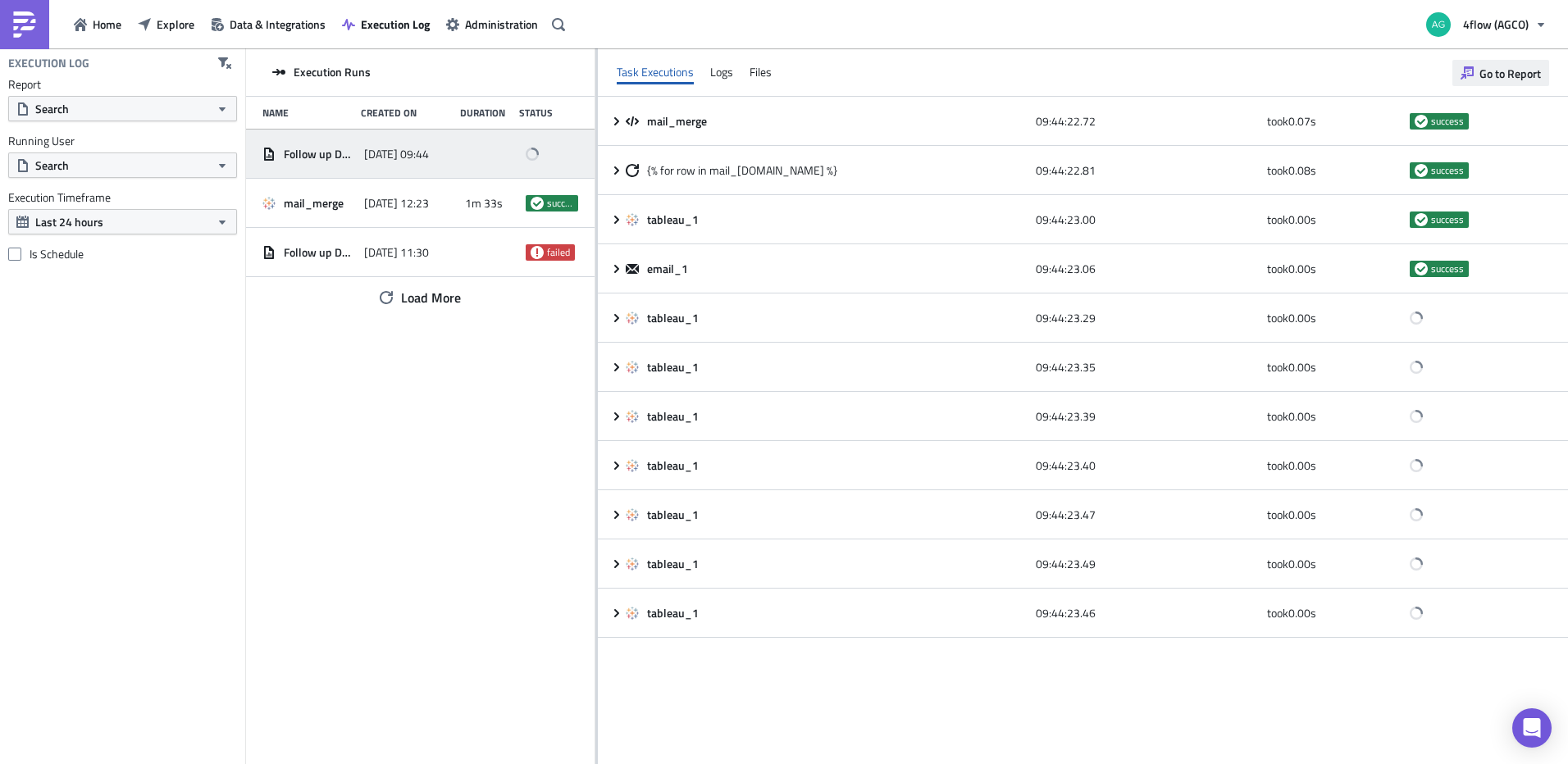
click at [1470, 66] on button "Go to Report" at bounding box center [1500, 72] width 96 height 26
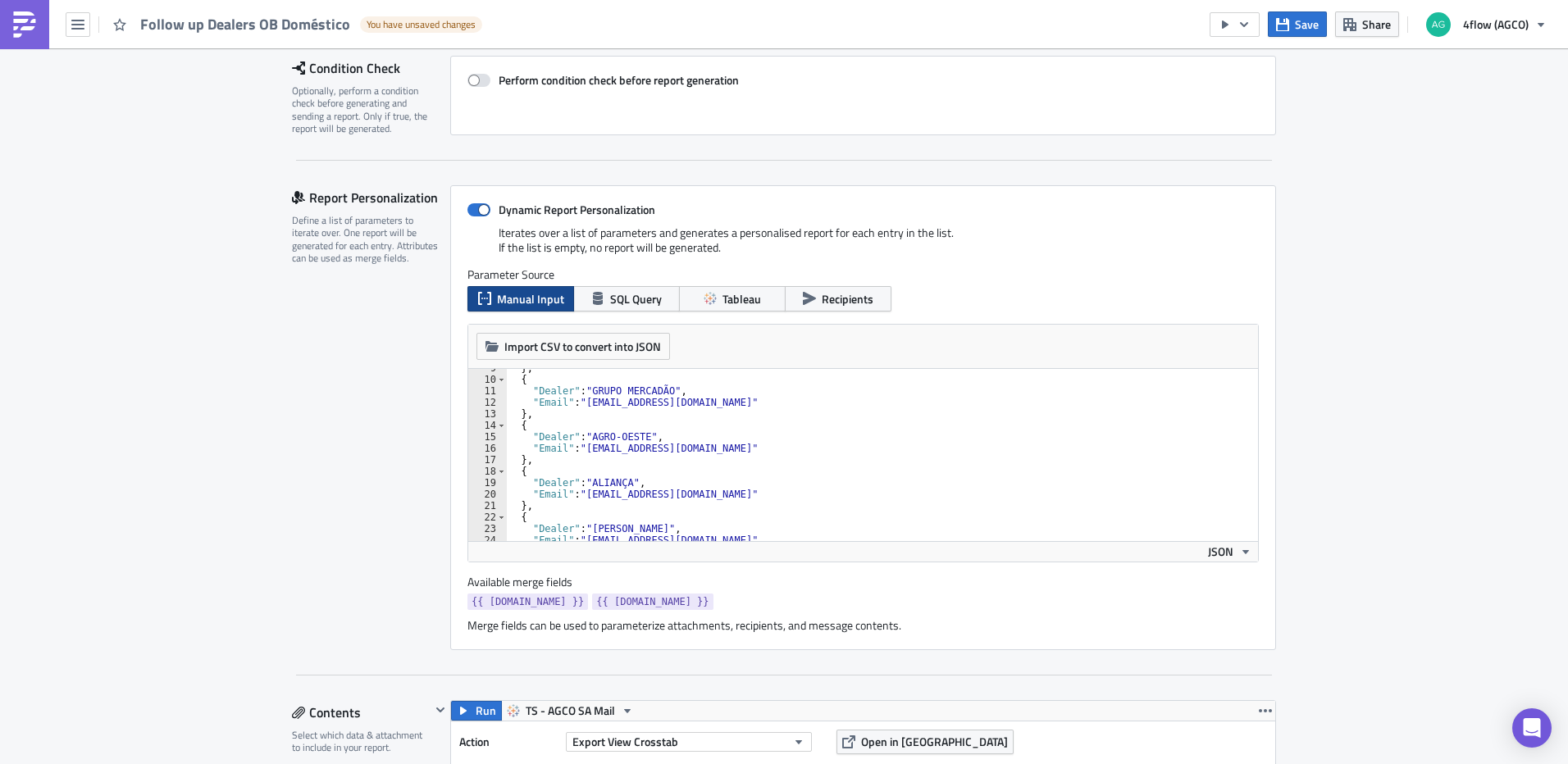
scroll to position [443, 0]
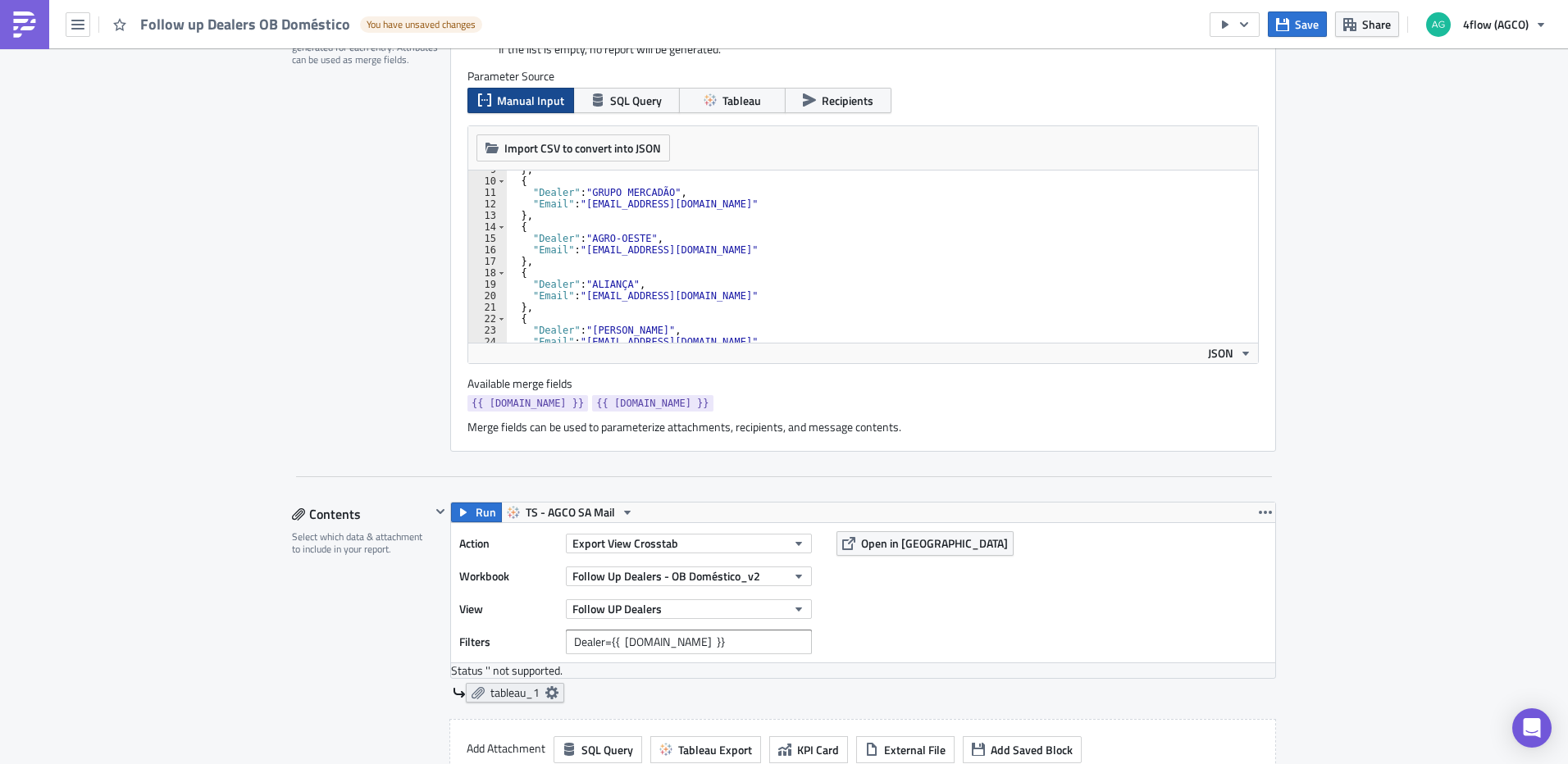
click at [545, 694] on icon at bounding box center [551, 692] width 13 height 13
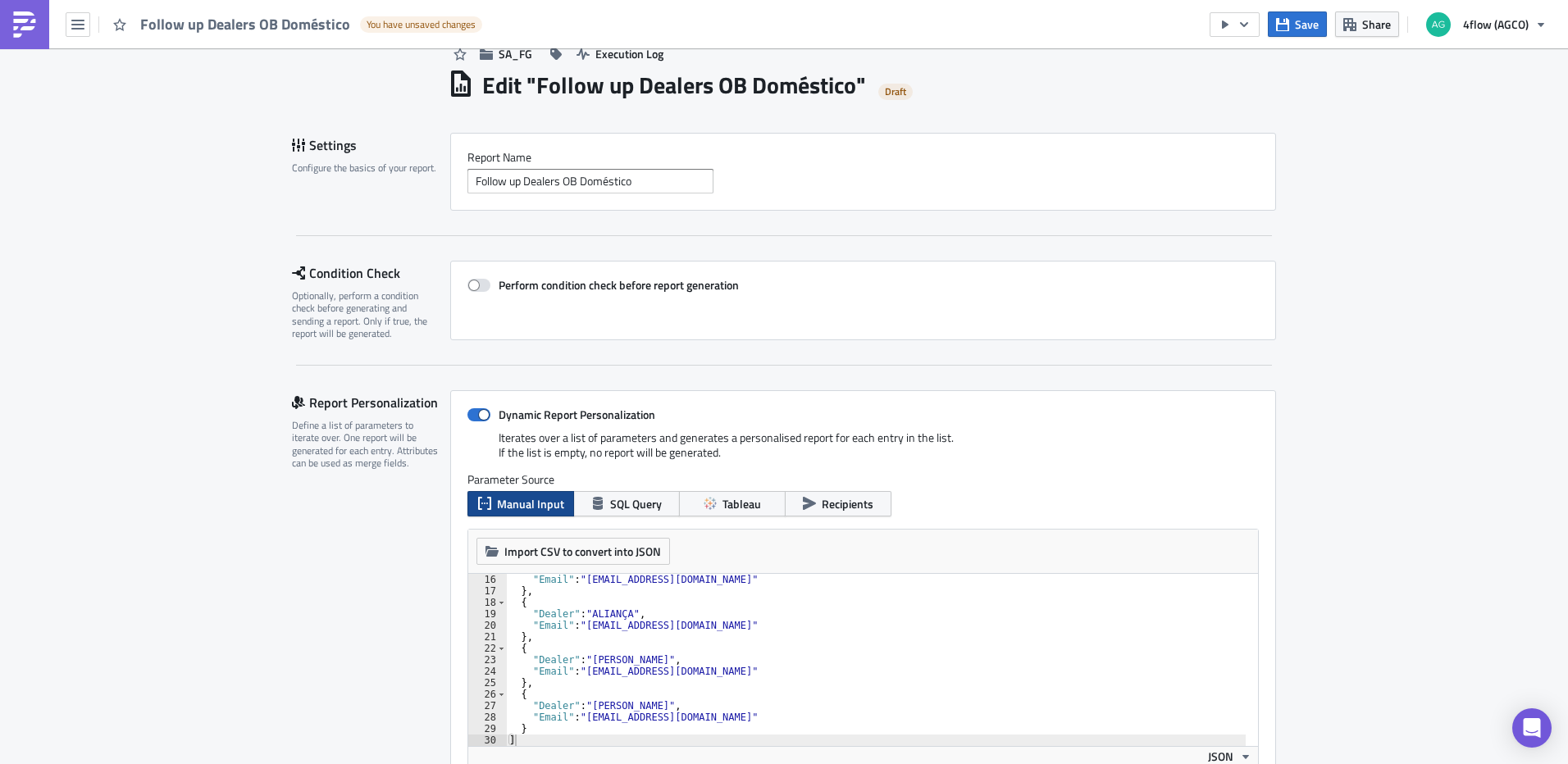
scroll to position [0, 0]
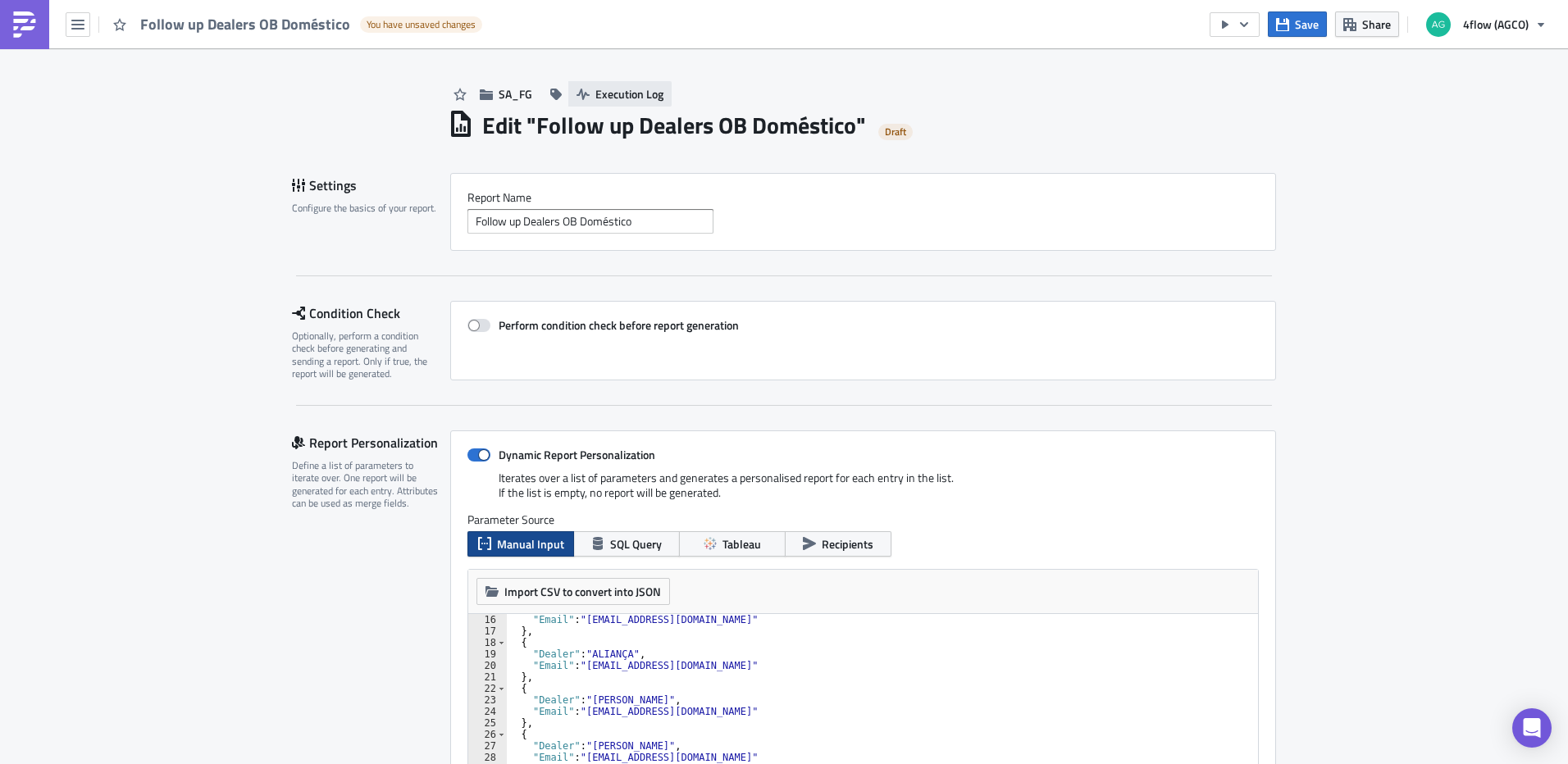
click at [628, 90] on span "Execution Log" at bounding box center [630, 94] width 68 height 17
